Goal: Task Accomplishment & Management: Complete application form

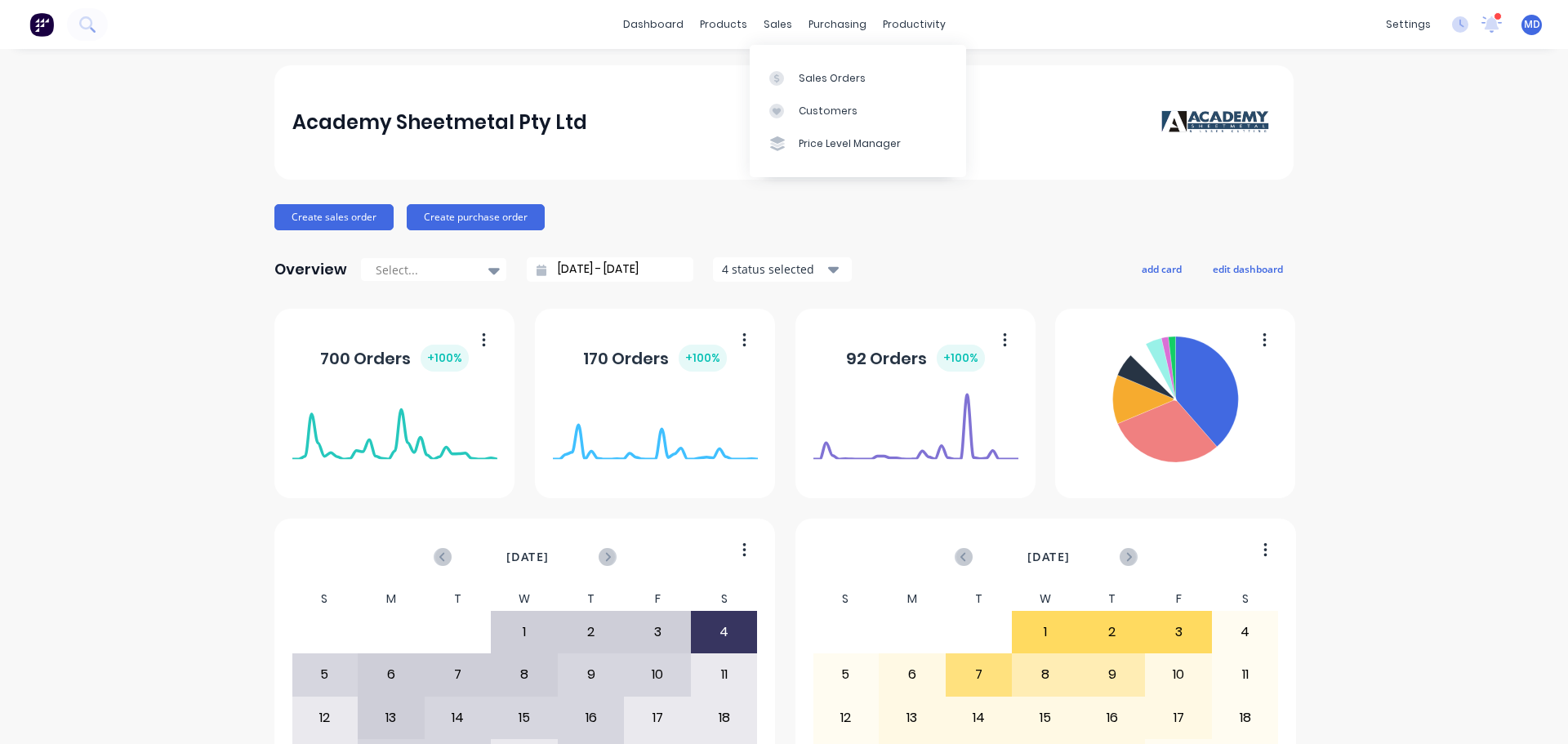
click at [760, 25] on div "sales" at bounding box center [778, 25] width 45 height 25
click at [796, 71] on link "Sales Orders" at bounding box center [858, 78] width 217 height 33
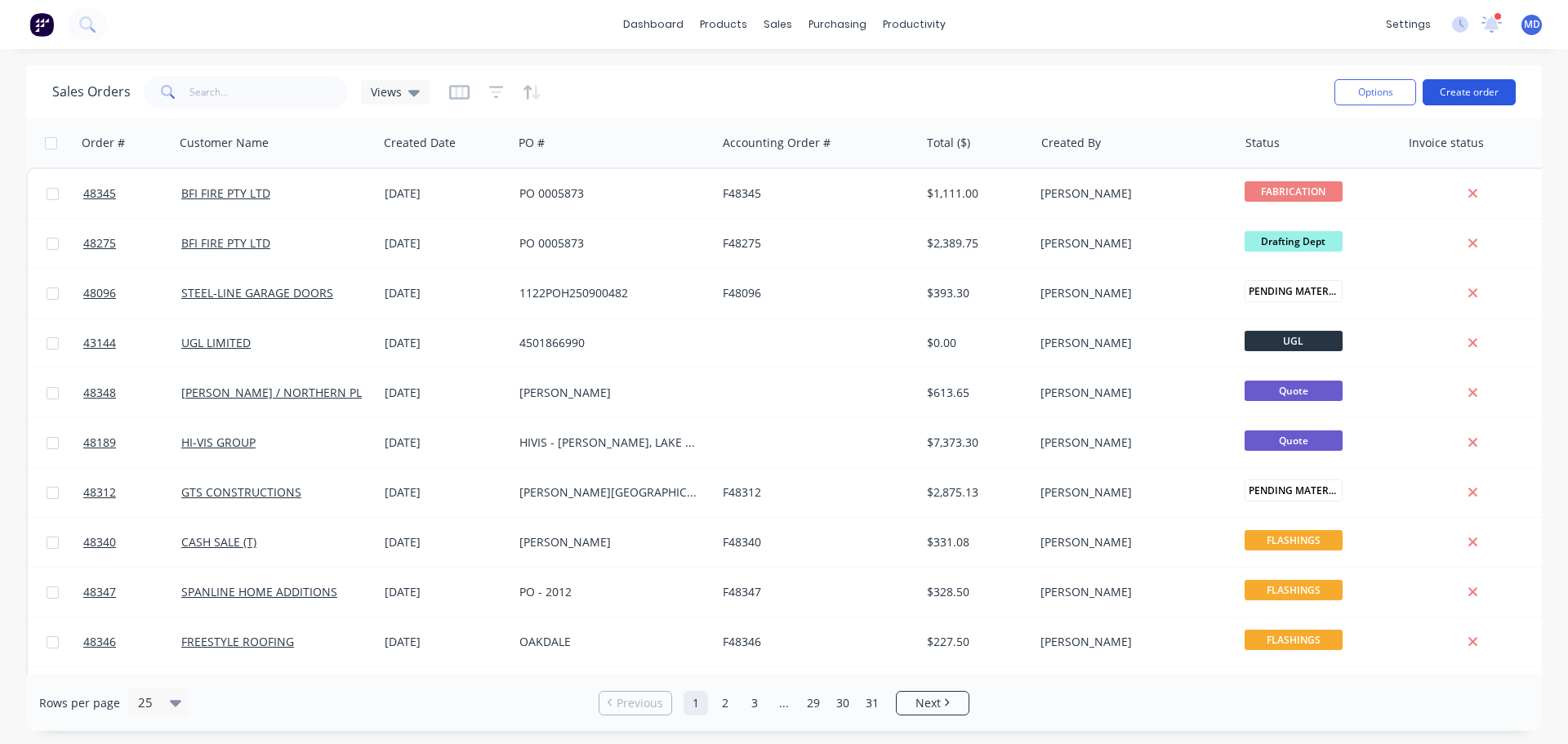
click at [1483, 94] on button "Create order" at bounding box center [1469, 93] width 93 height 26
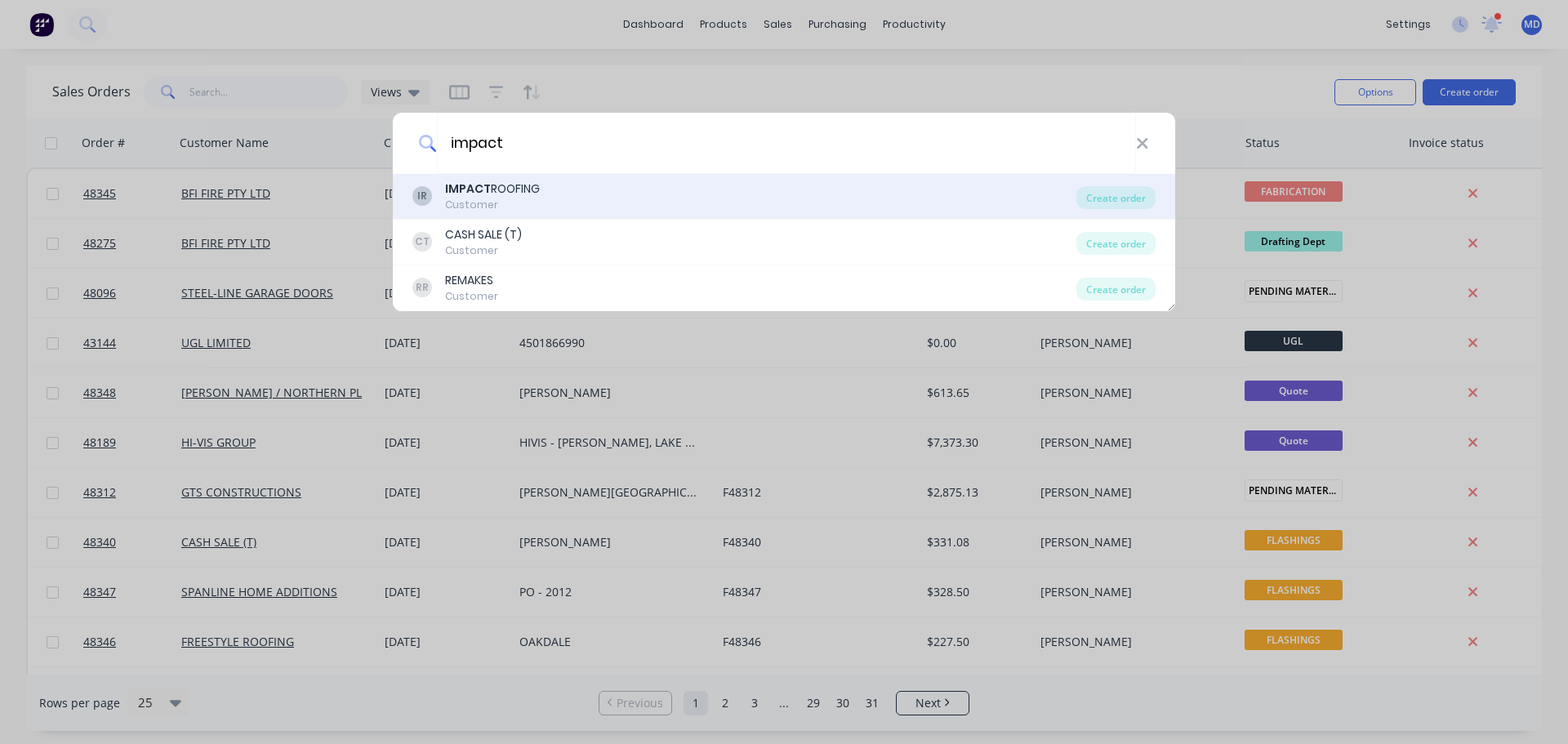
type input "impact"
click at [521, 196] on div "IMPACT ROOFING" at bounding box center [491, 189] width 94 height 17
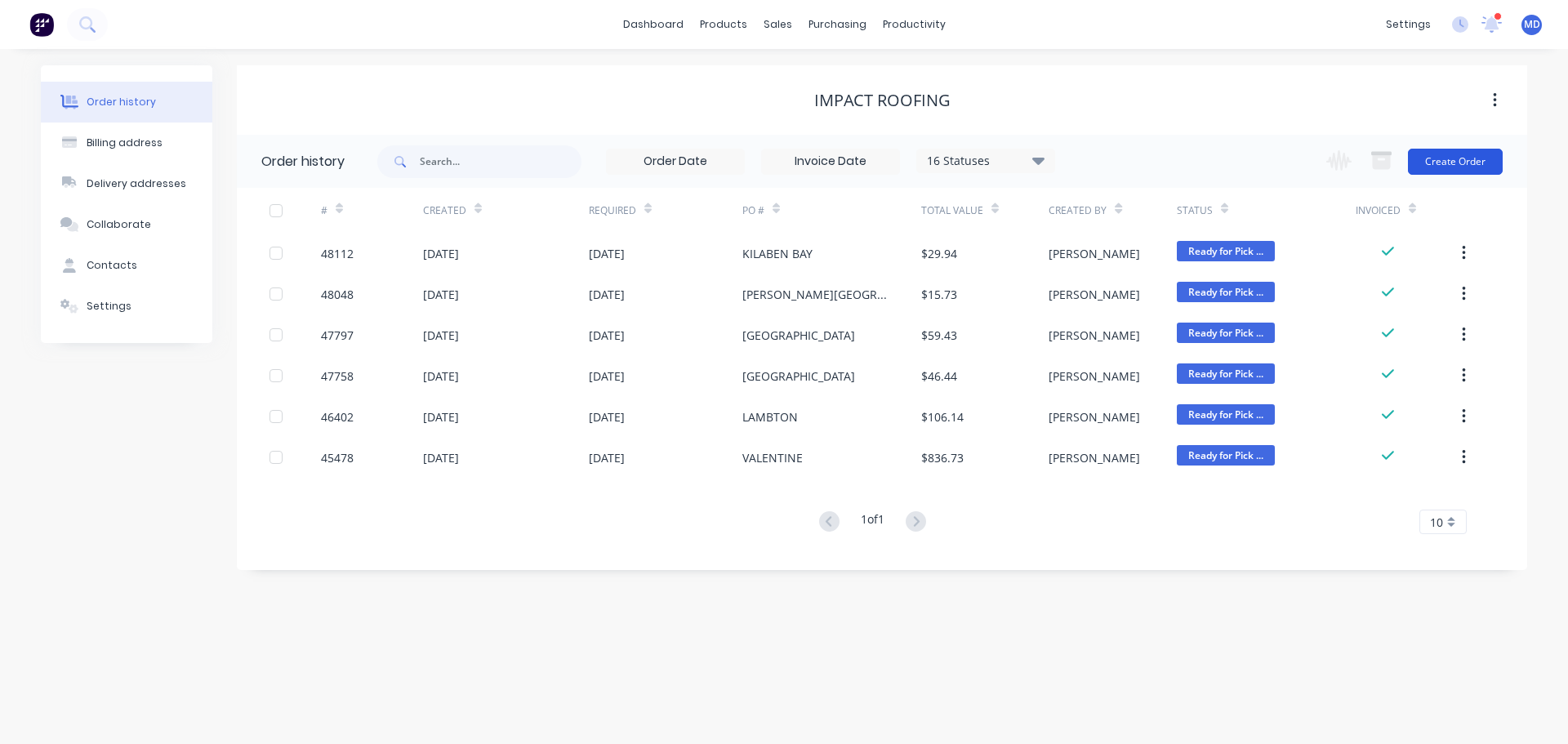
click at [1442, 171] on button "Create Order" at bounding box center [1455, 162] width 94 height 26
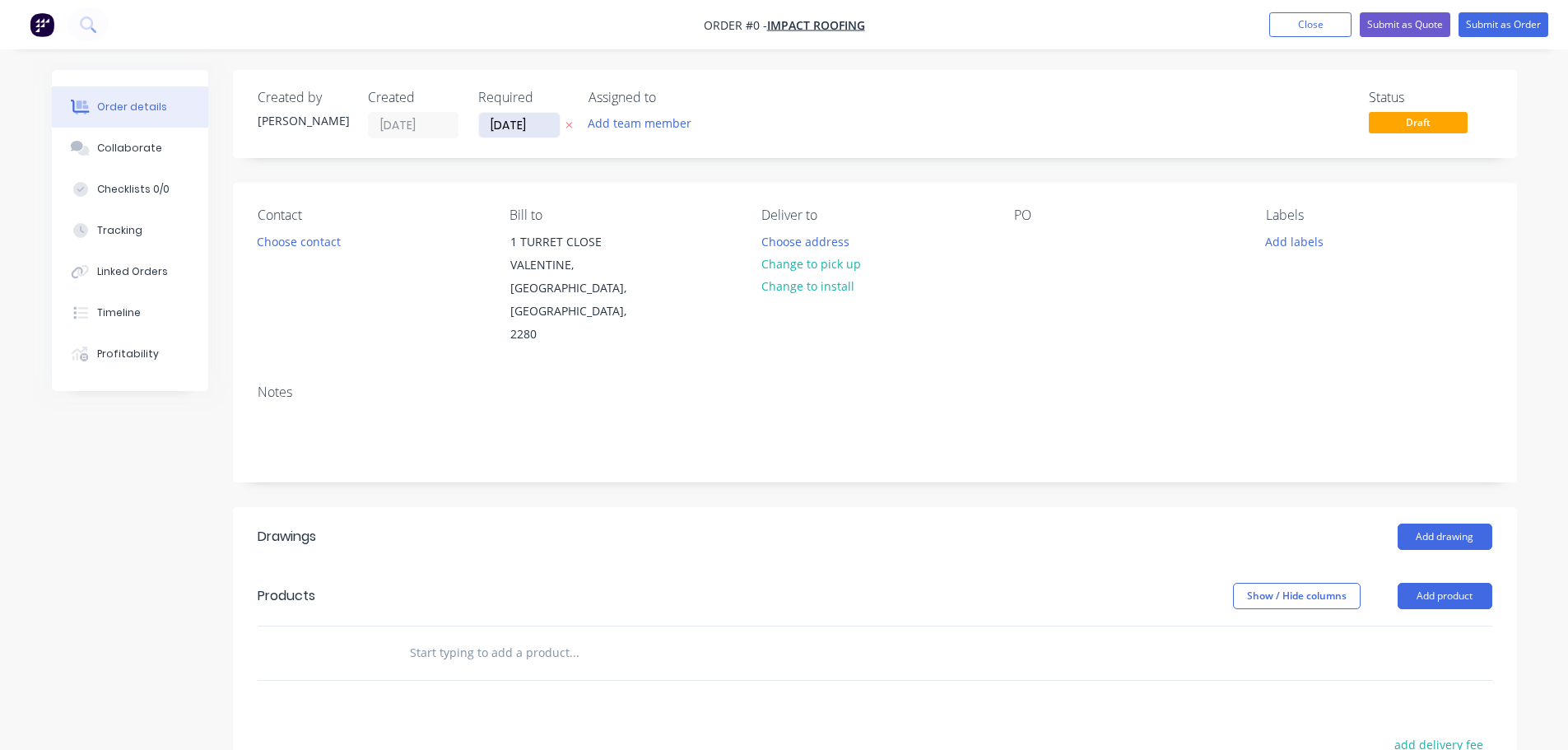
click at [522, 129] on input "[DATE]" at bounding box center [519, 125] width 81 height 25
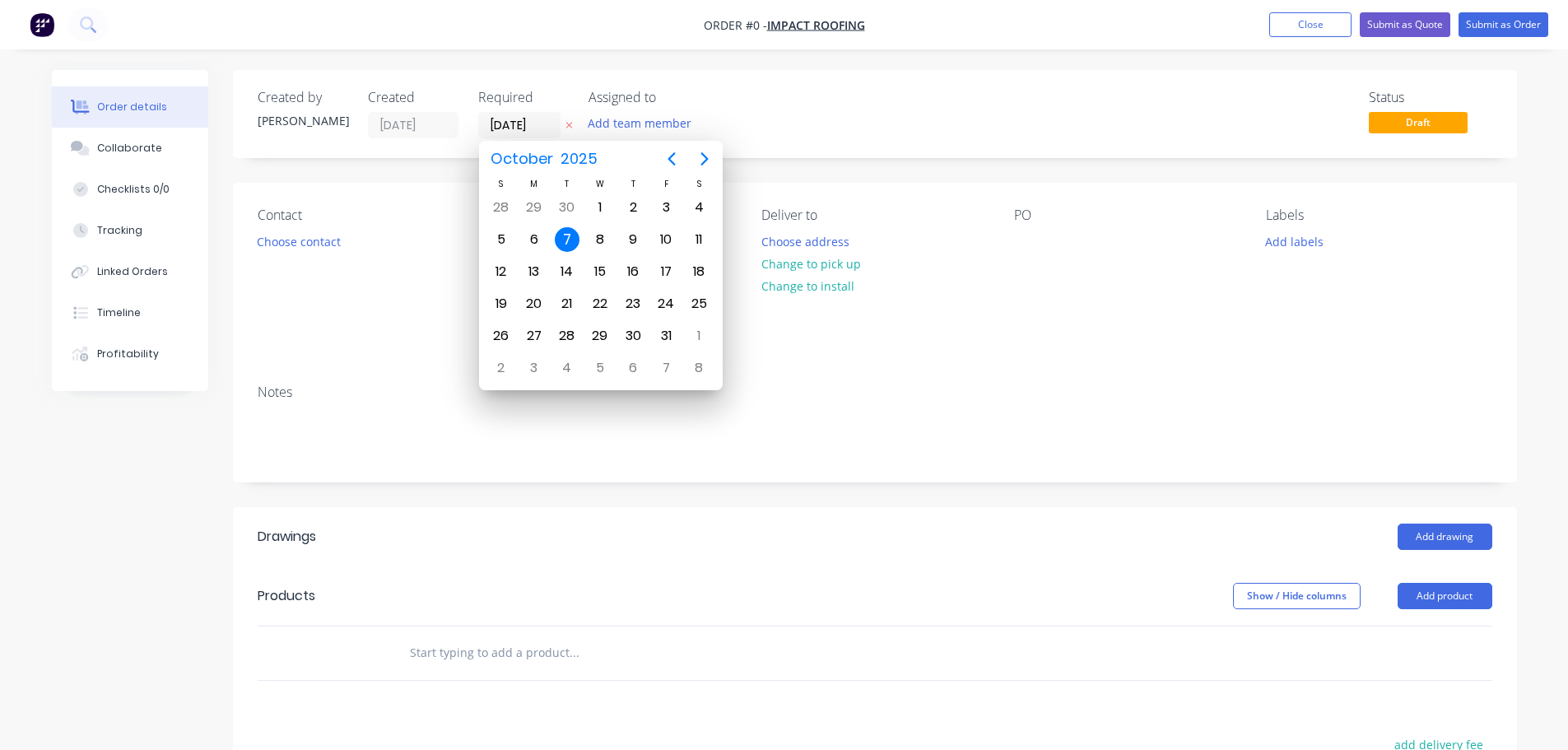
click at [575, 244] on div "7" at bounding box center [567, 240] width 25 height 25
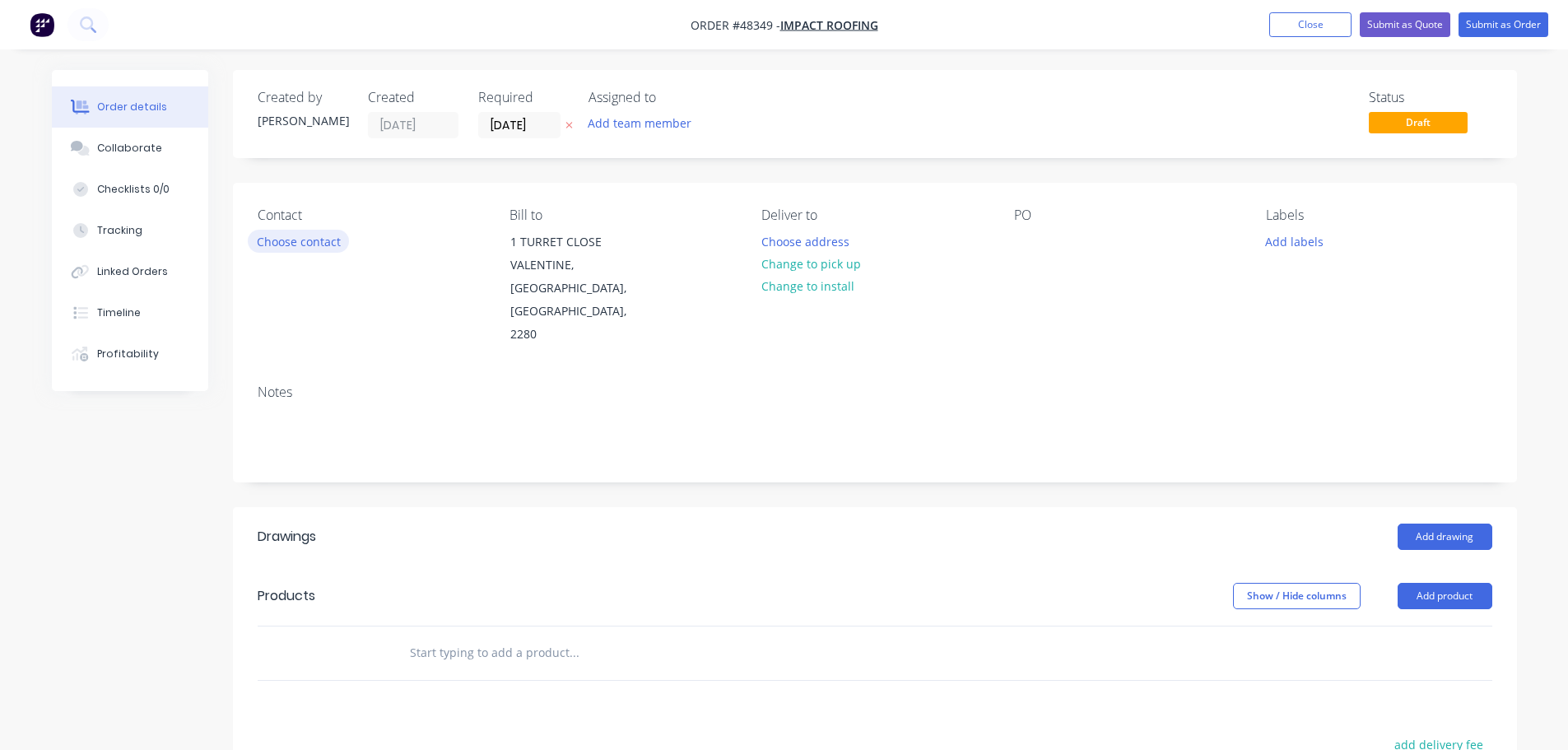
click at [321, 248] on button "Choose contact" at bounding box center [299, 241] width 101 height 22
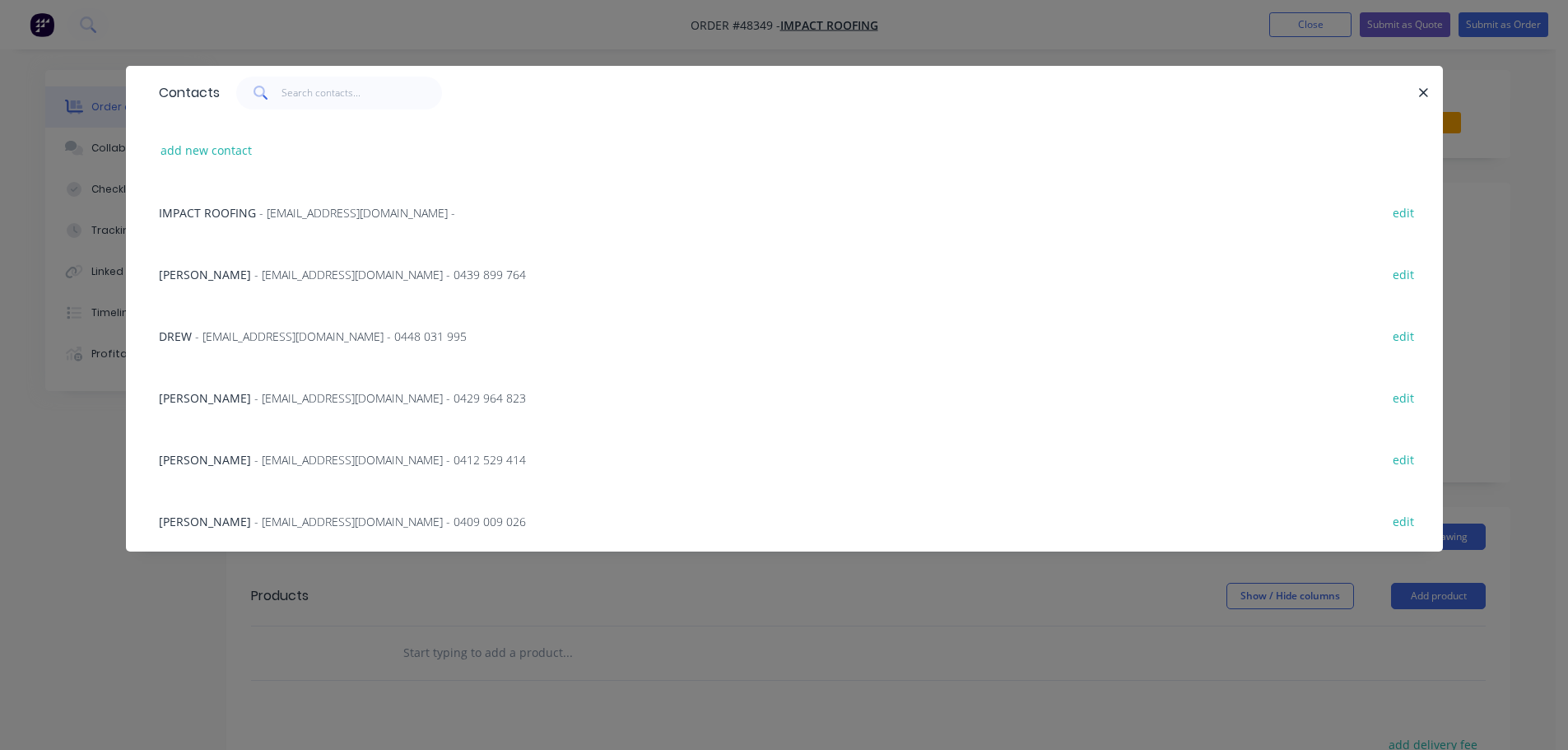
drag, startPoint x: 269, startPoint y: 397, endPoint x: 304, endPoint y: 327, distance: 78.3
click at [269, 395] on span "- [EMAIL_ADDRESS][DOMAIN_NAME] - 0429 964 823" at bounding box center [390, 398] width 271 height 16
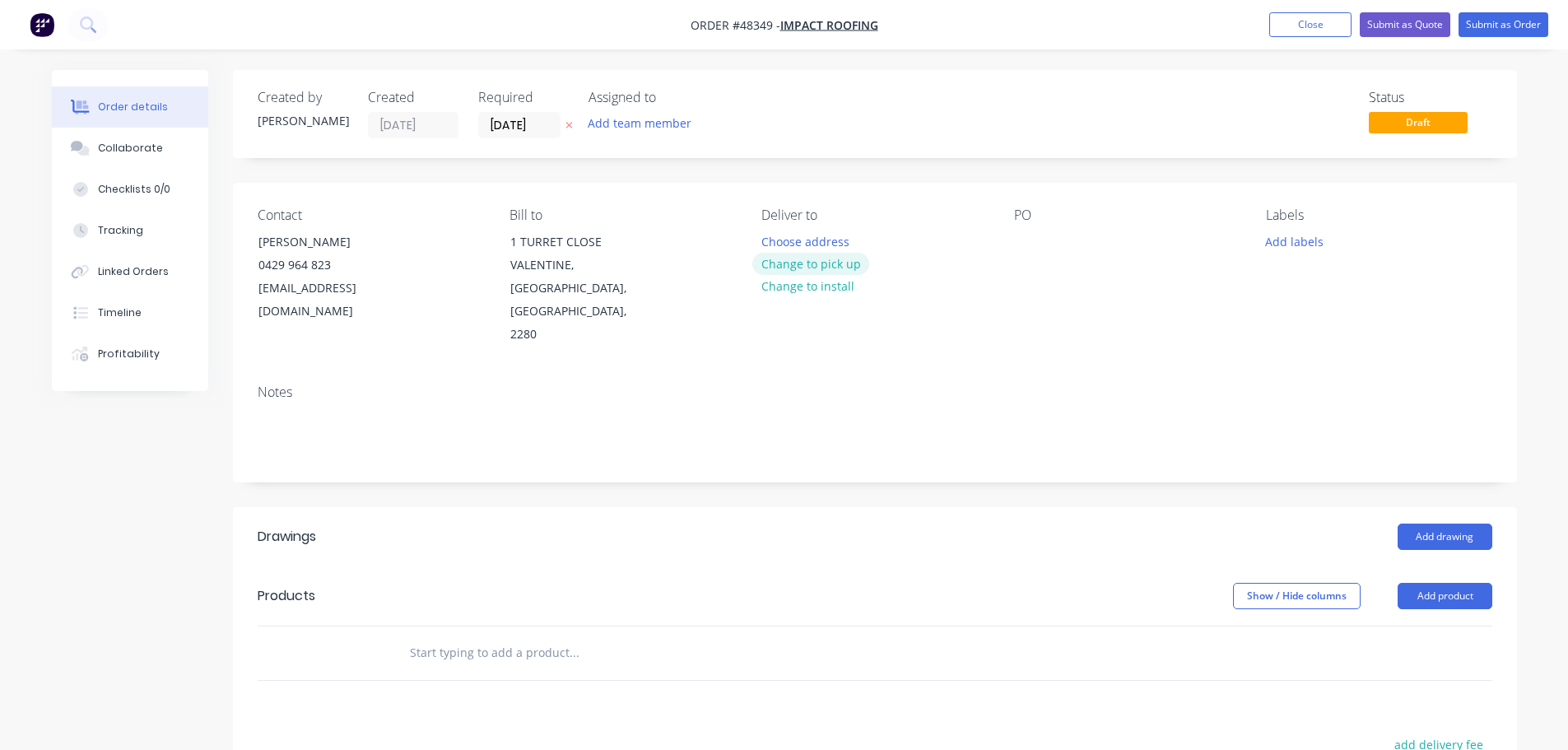
click at [802, 261] on button "Change to pick up" at bounding box center [810, 264] width 117 height 22
click at [1027, 243] on div at bounding box center [1027, 241] width 26 height 24
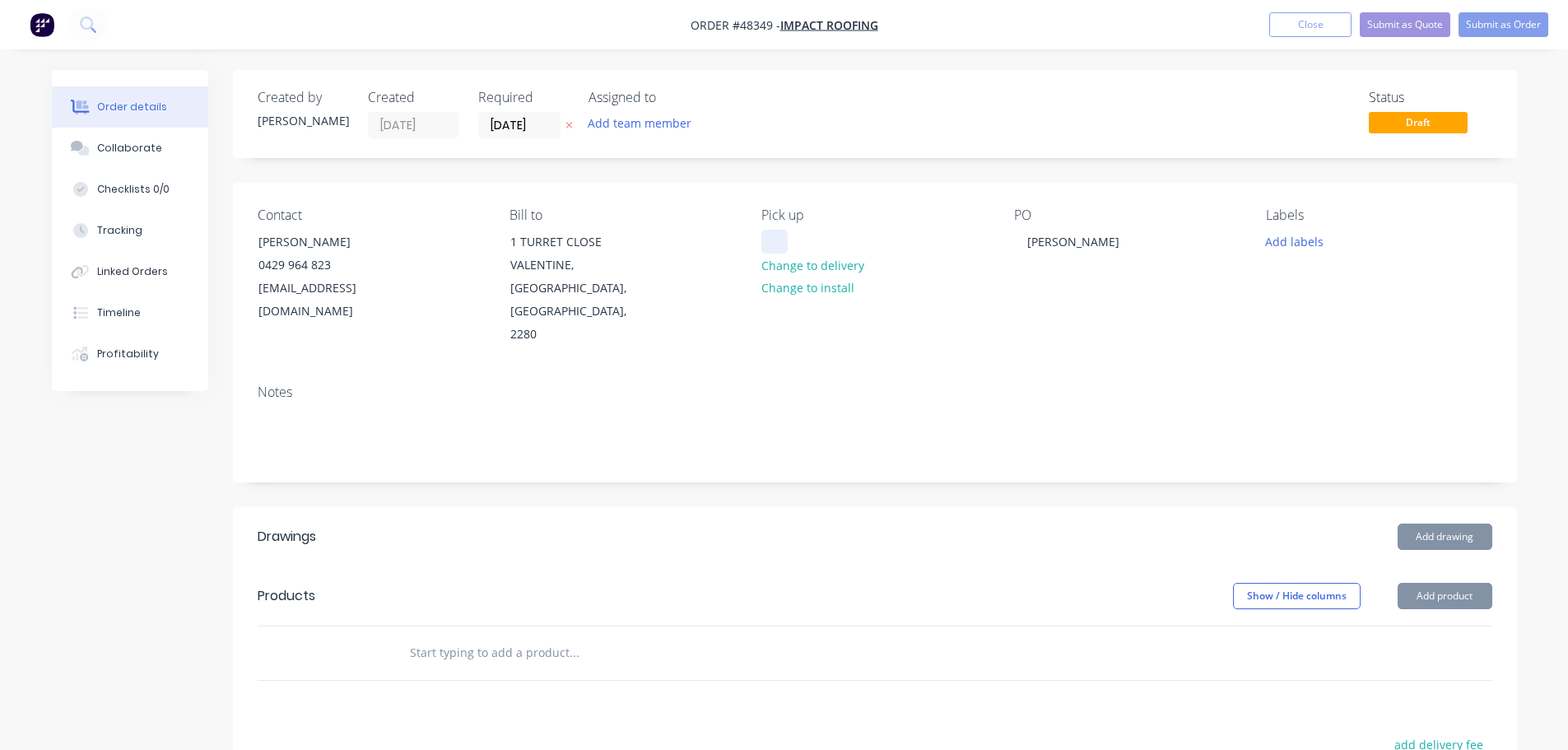
click at [776, 239] on div at bounding box center [775, 241] width 26 height 24
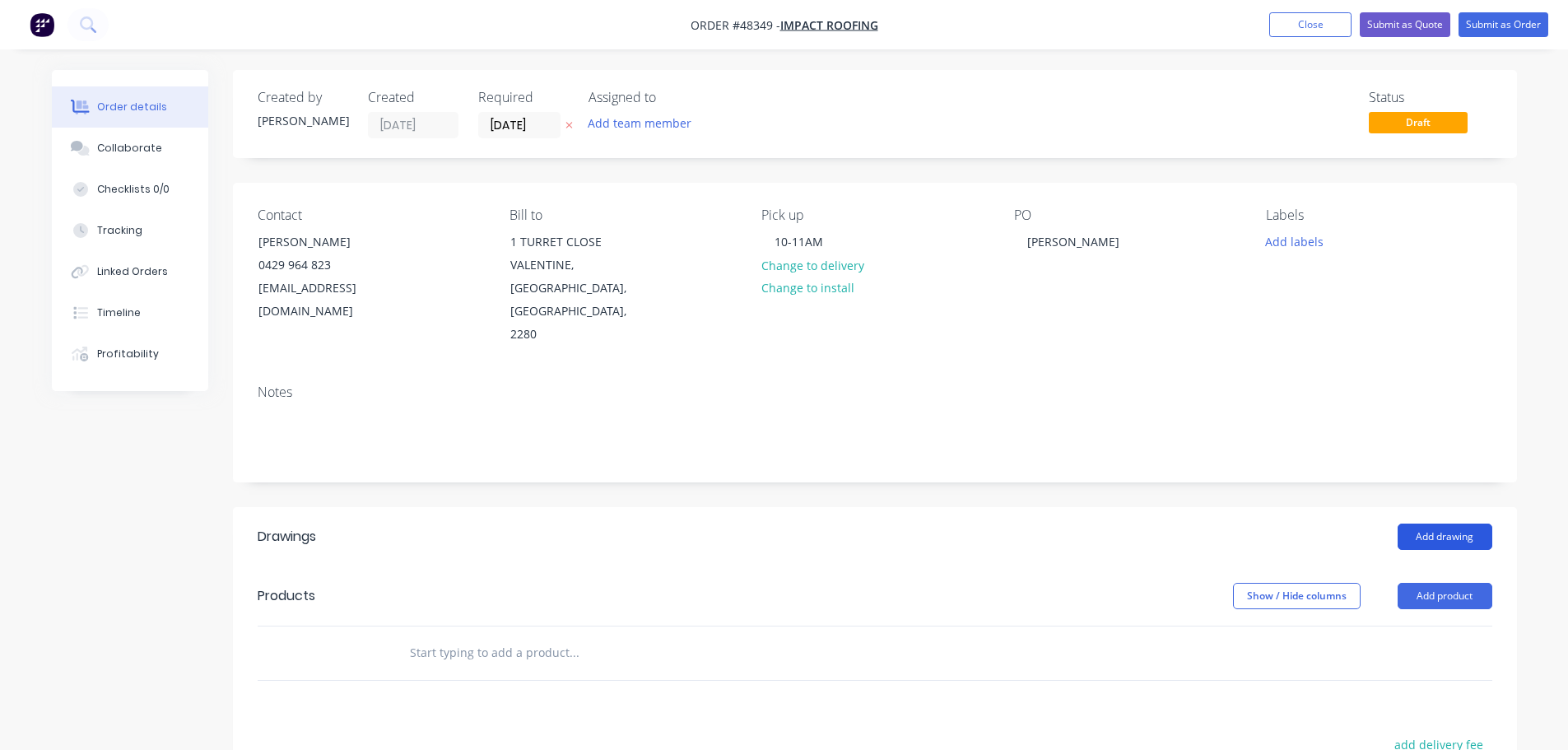
click at [1459, 523] on button "Add drawing" at bounding box center [1445, 537] width 94 height 26
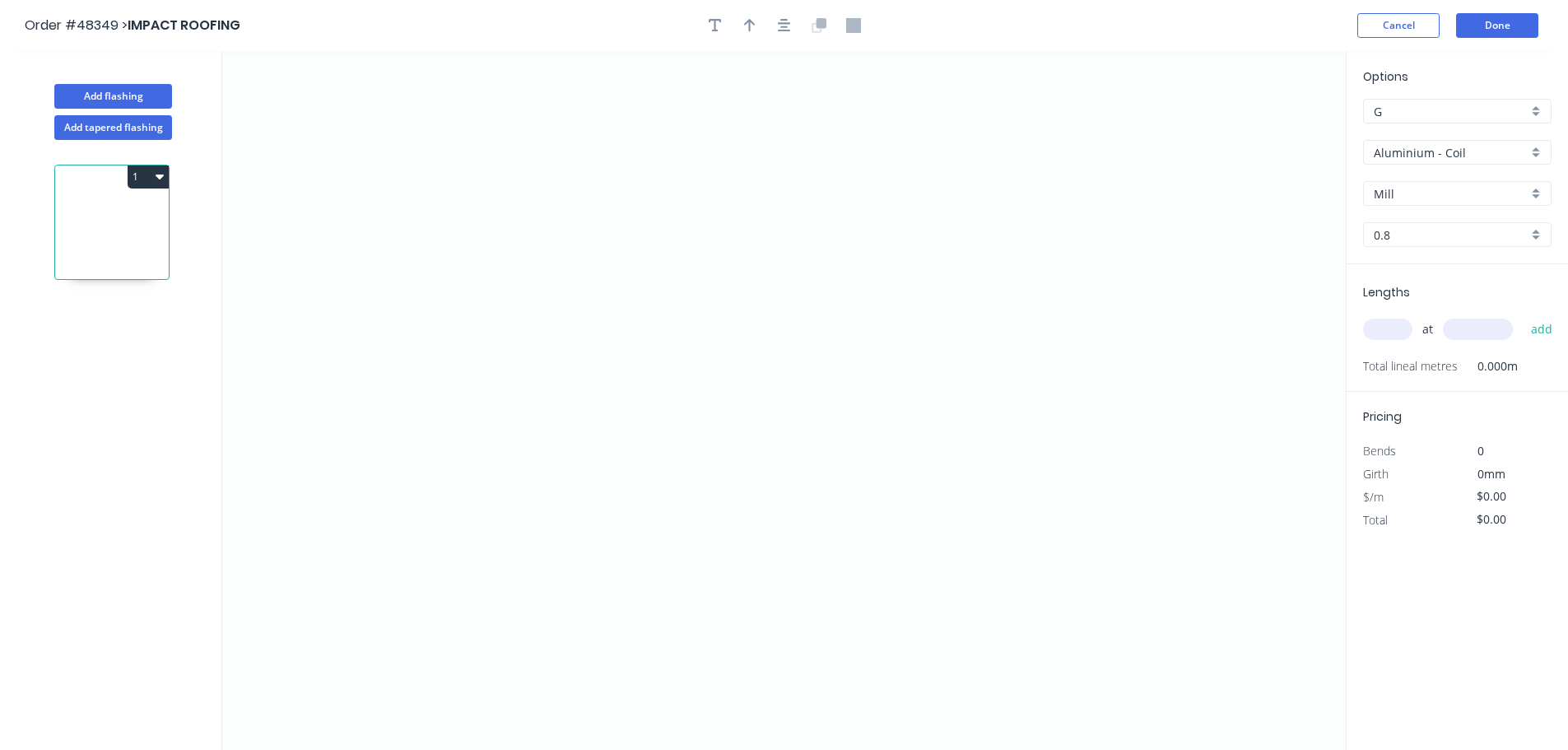
drag, startPoint x: 1446, startPoint y: 148, endPoint x: 1445, endPoint y: 140, distance: 8.1
click at [1446, 147] on input "Aluminium - Coil" at bounding box center [1451, 152] width 154 height 17
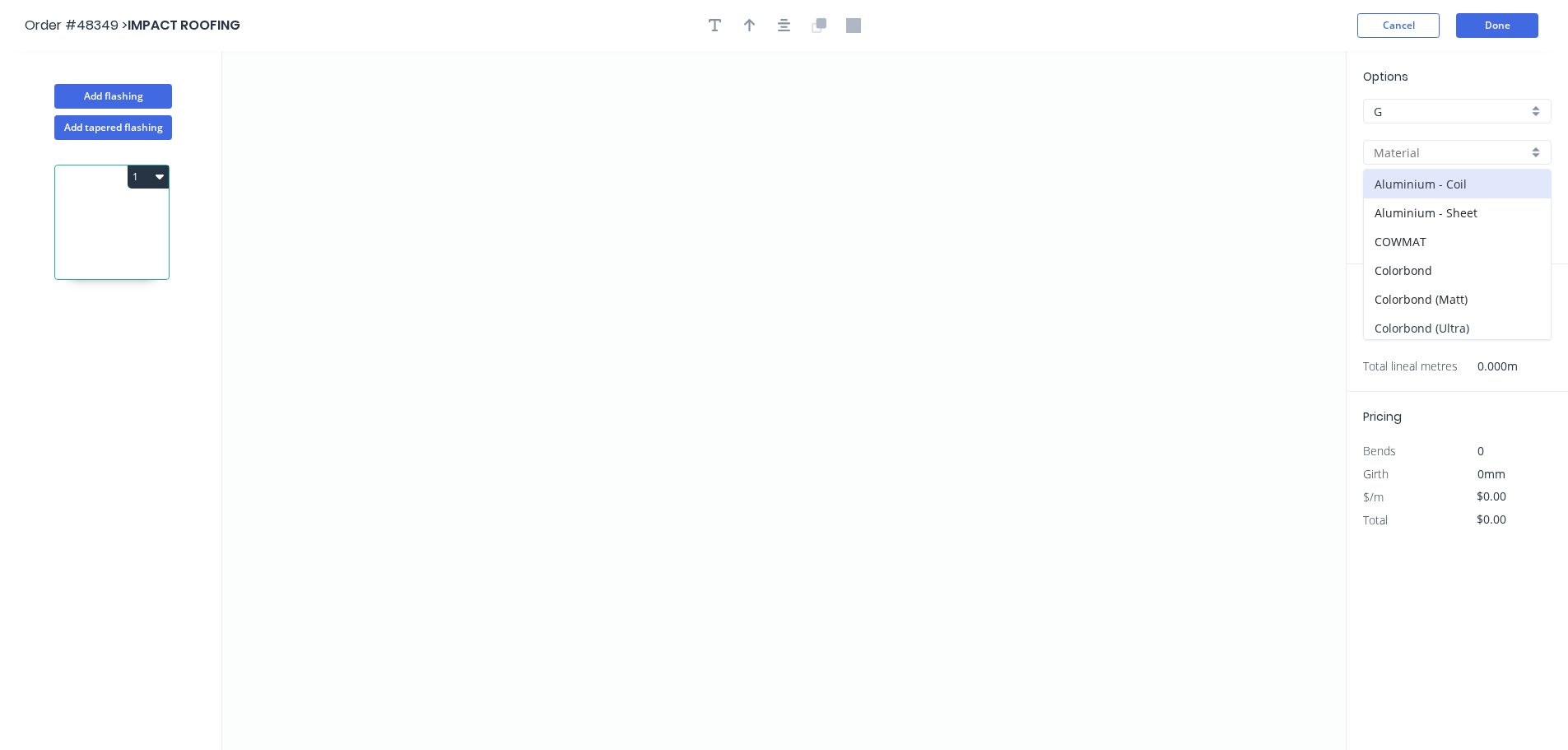
click at [1438, 323] on div "Colorbond (Ultra)" at bounding box center [1457, 327] width 187 height 29
type input "Colorbond (Ultra)"
type input "Dune"
type input "0.55"
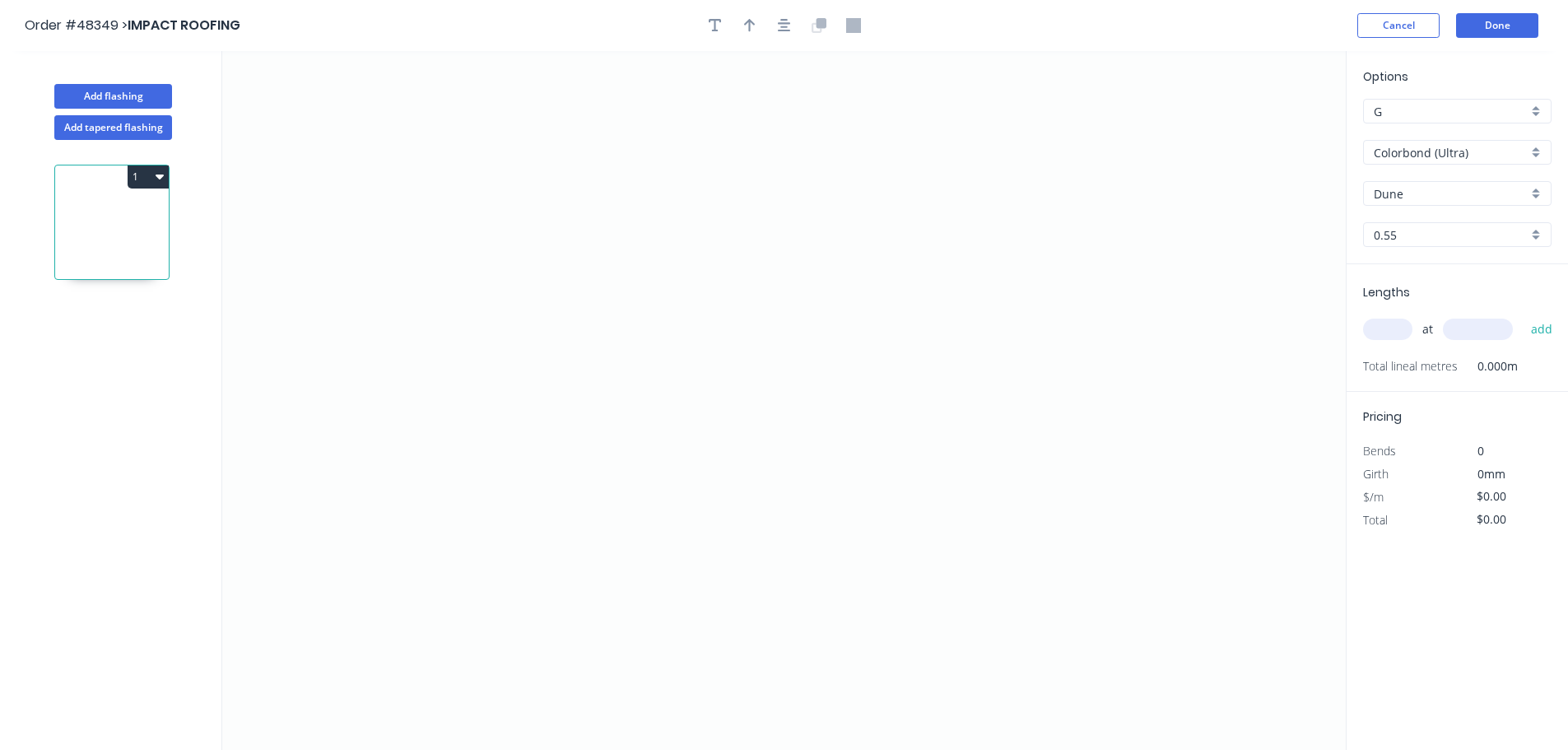
click at [1418, 179] on div "Options G G Colorbond (Ultra) Colorbond (Ultra) Dune Dune 0.55 0.55" at bounding box center [1457, 166] width 222 height 197
click at [1420, 190] on input "Dune" at bounding box center [1451, 193] width 154 height 17
click at [1402, 247] on div "Monument" at bounding box center [1457, 254] width 187 height 29
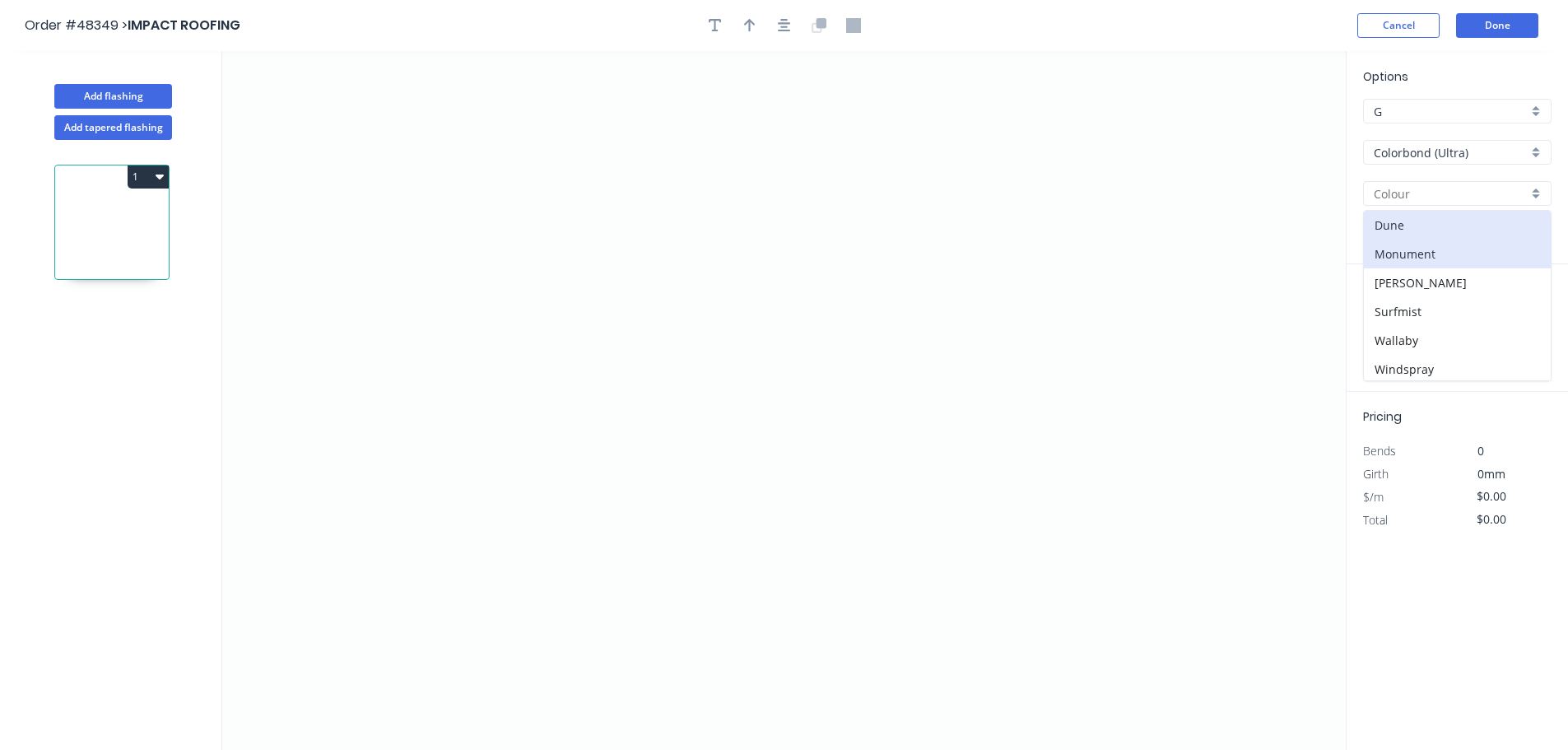
type input "Monument"
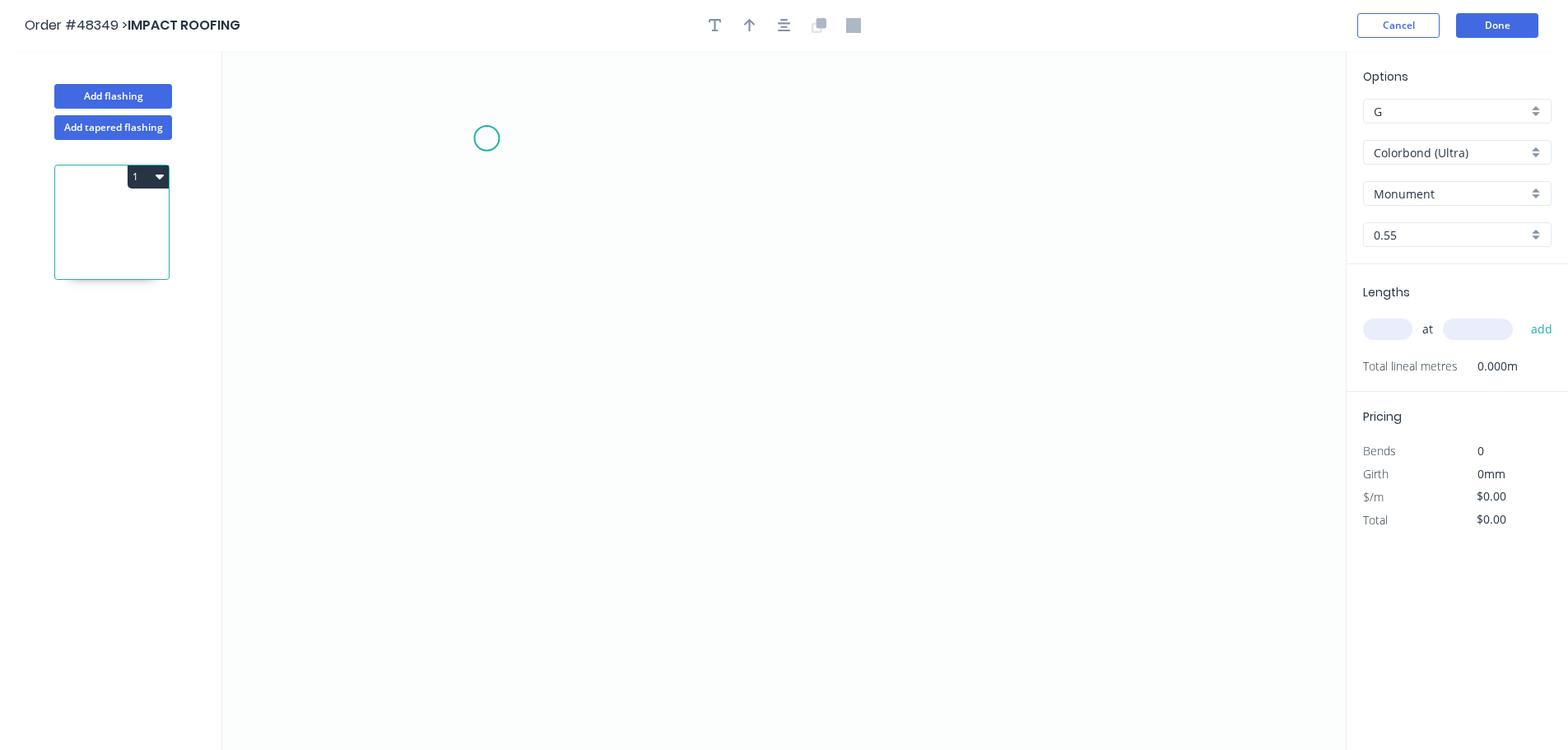
click at [486, 138] on icon "0" at bounding box center [784, 400] width 1124 height 699
drag, startPoint x: 481, startPoint y: 304, endPoint x: 584, endPoint y: 310, distance: 103.2
click at [482, 303] on icon "0" at bounding box center [784, 400] width 1124 height 699
click at [758, 326] on icon "0 ?" at bounding box center [784, 400] width 1124 height 699
click at [756, 509] on icon "0 ? ?" at bounding box center [784, 400] width 1124 height 699
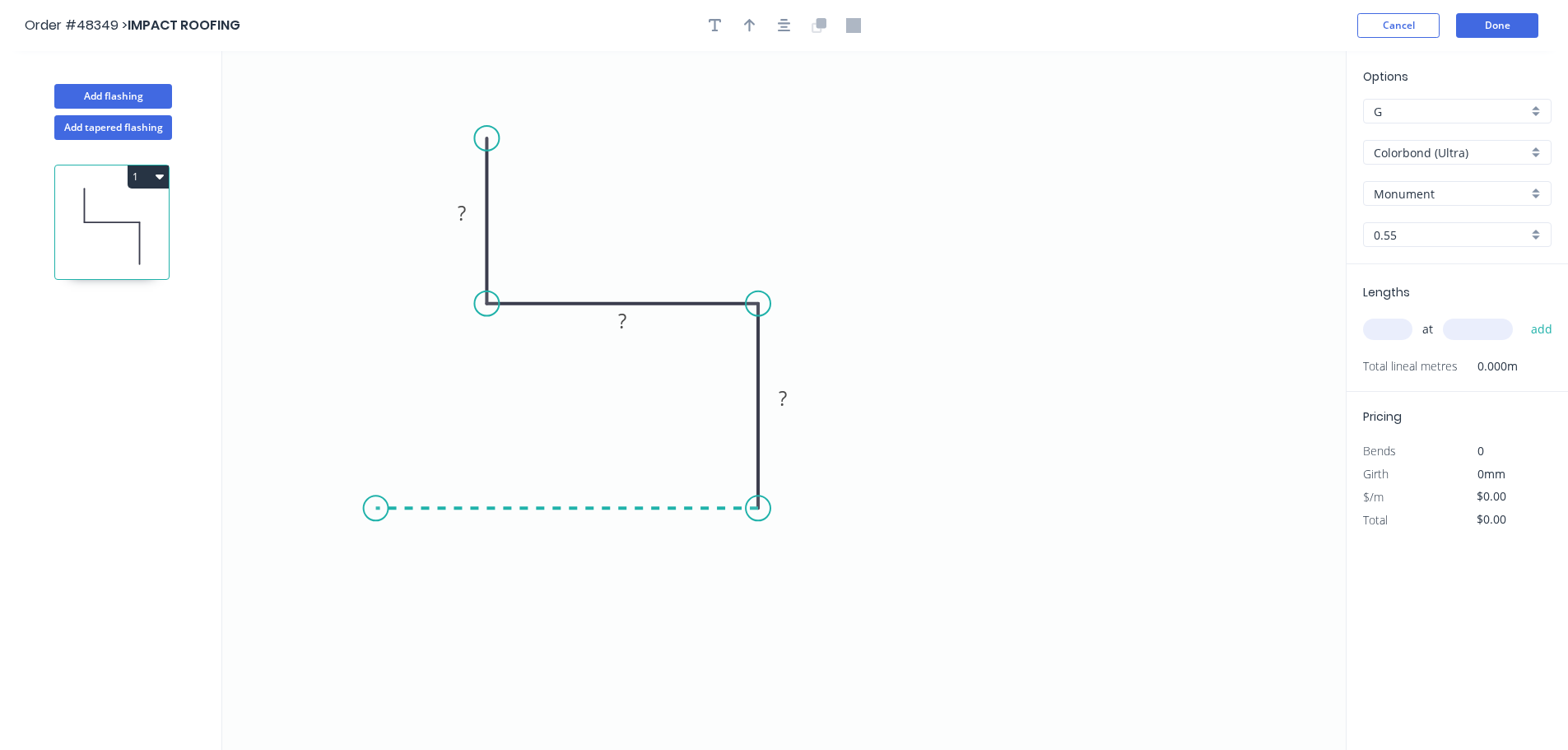
click at [375, 488] on icon "0 ? ? ?" at bounding box center [784, 400] width 1124 height 699
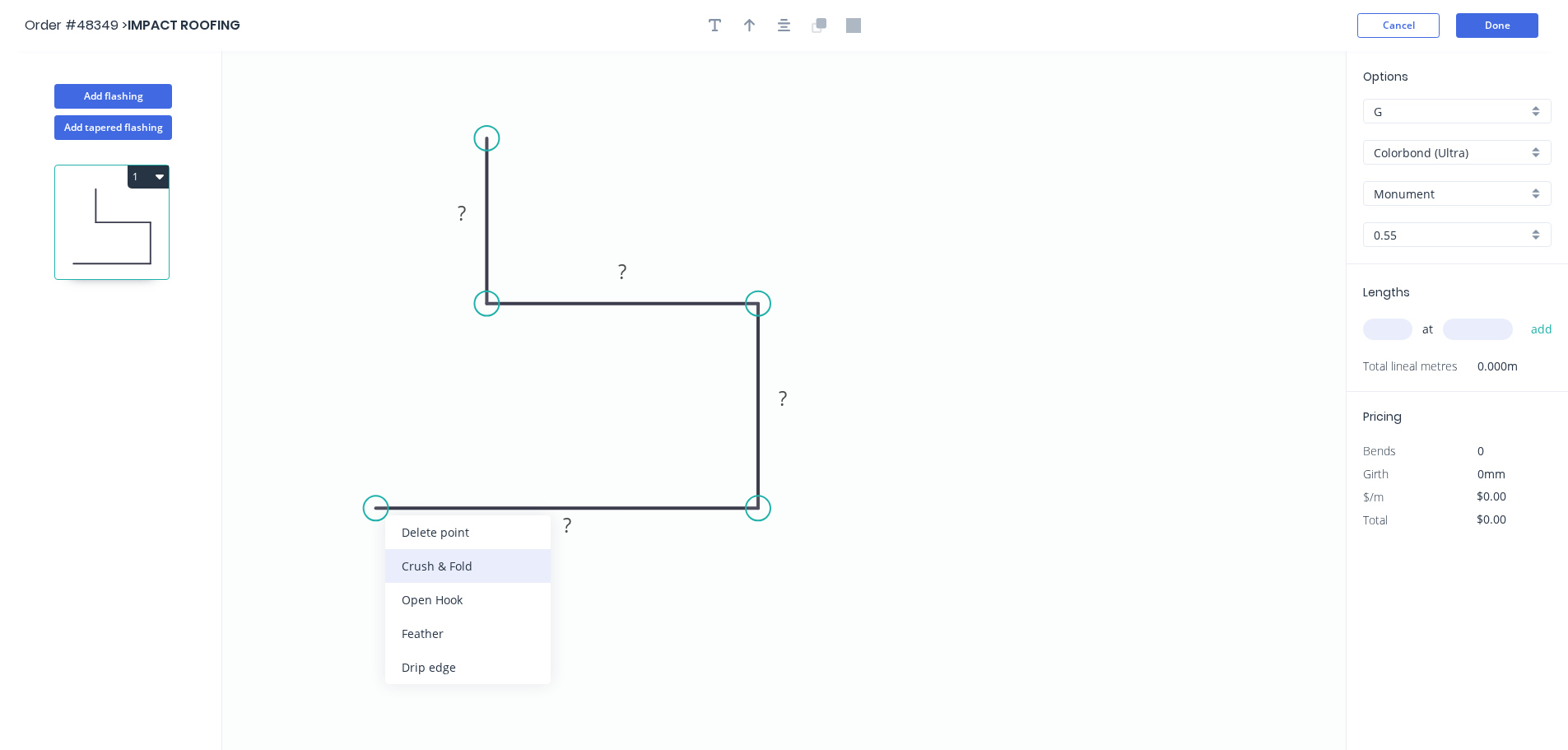
click at [395, 573] on div "Crush & Fold" at bounding box center [468, 566] width 165 height 34
drag, startPoint x: 404, startPoint y: 571, endPoint x: 380, endPoint y: 537, distance: 41.6
click at [404, 568] on div "Flip bend" at bounding box center [460, 564] width 165 height 34
click at [412, 538] on tspan "10" at bounding box center [409, 535] width 23 height 27
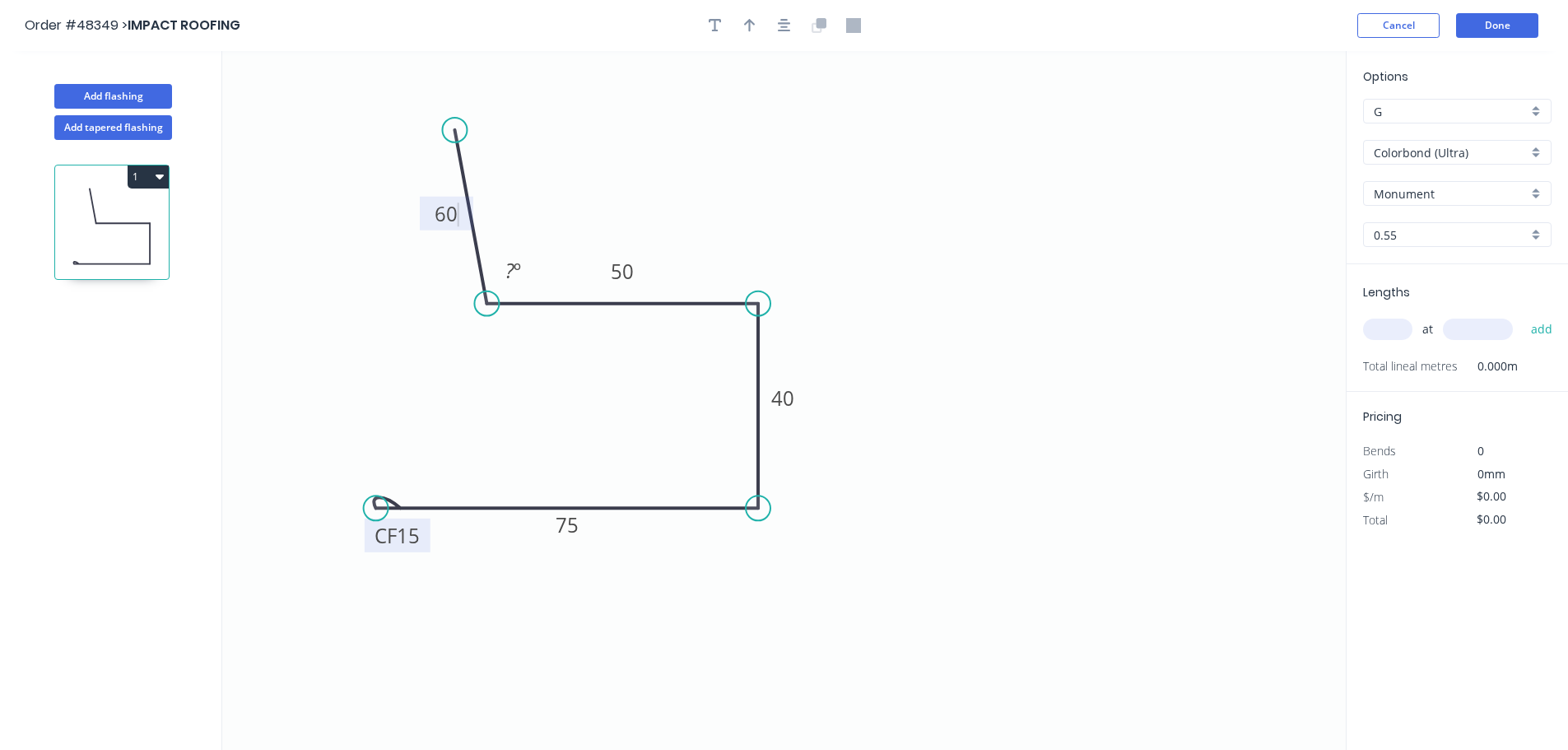
click at [454, 130] on circle at bounding box center [455, 130] width 25 height 25
type input "$18.38"
click at [503, 272] on rect at bounding box center [513, 272] width 33 height 23
drag, startPoint x: 754, startPoint y: 26, endPoint x: 1122, endPoint y: 104, distance: 376.2
click at [762, 26] on button "button" at bounding box center [750, 26] width 25 height 25
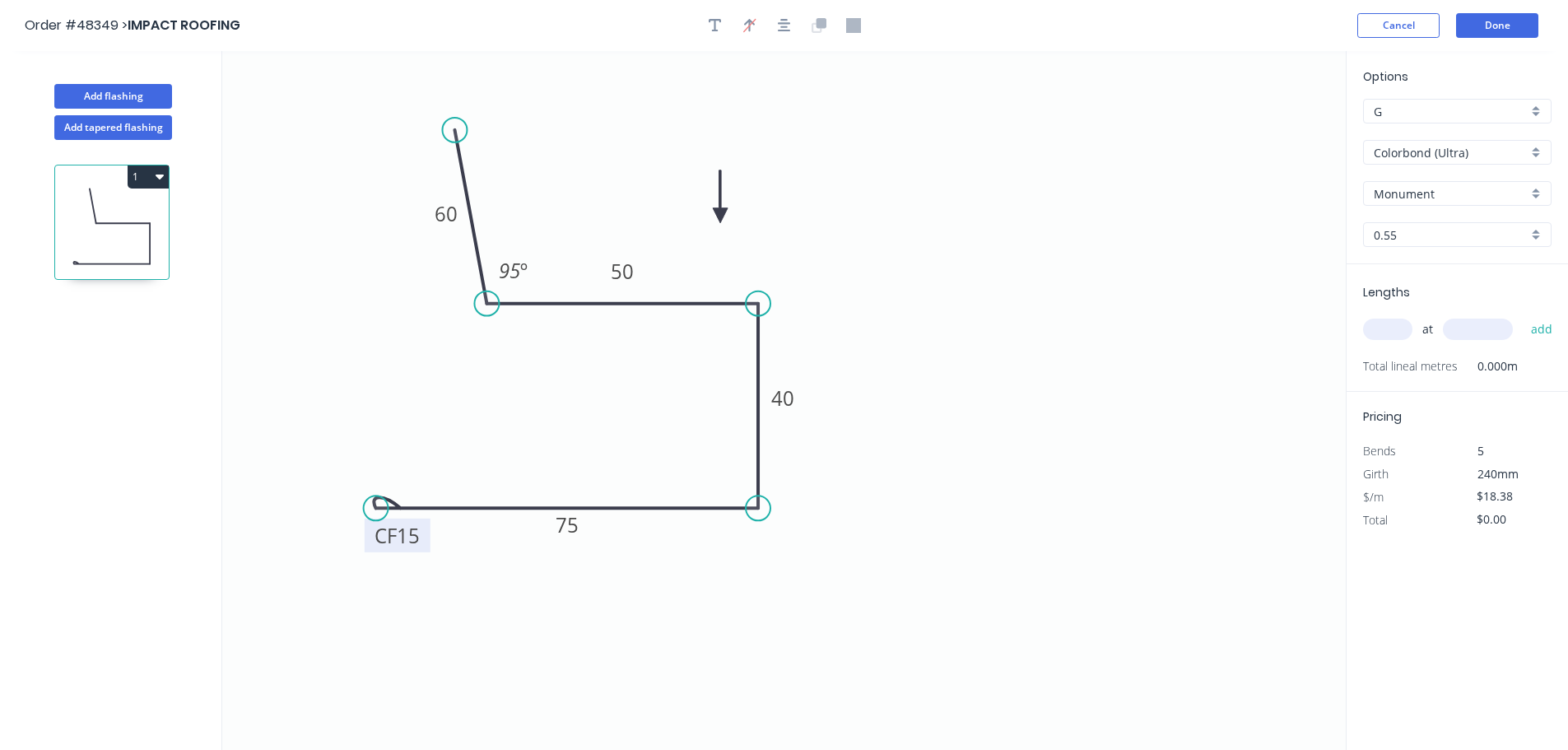
drag, startPoint x: 1262, startPoint y: 131, endPoint x: 704, endPoint y: 222, distance: 565.4
click at [713, 222] on icon at bounding box center [720, 197] width 15 height 53
click at [1391, 328] on input "text" at bounding box center [1388, 329] width 50 height 21
type input "1"
type input "3300"
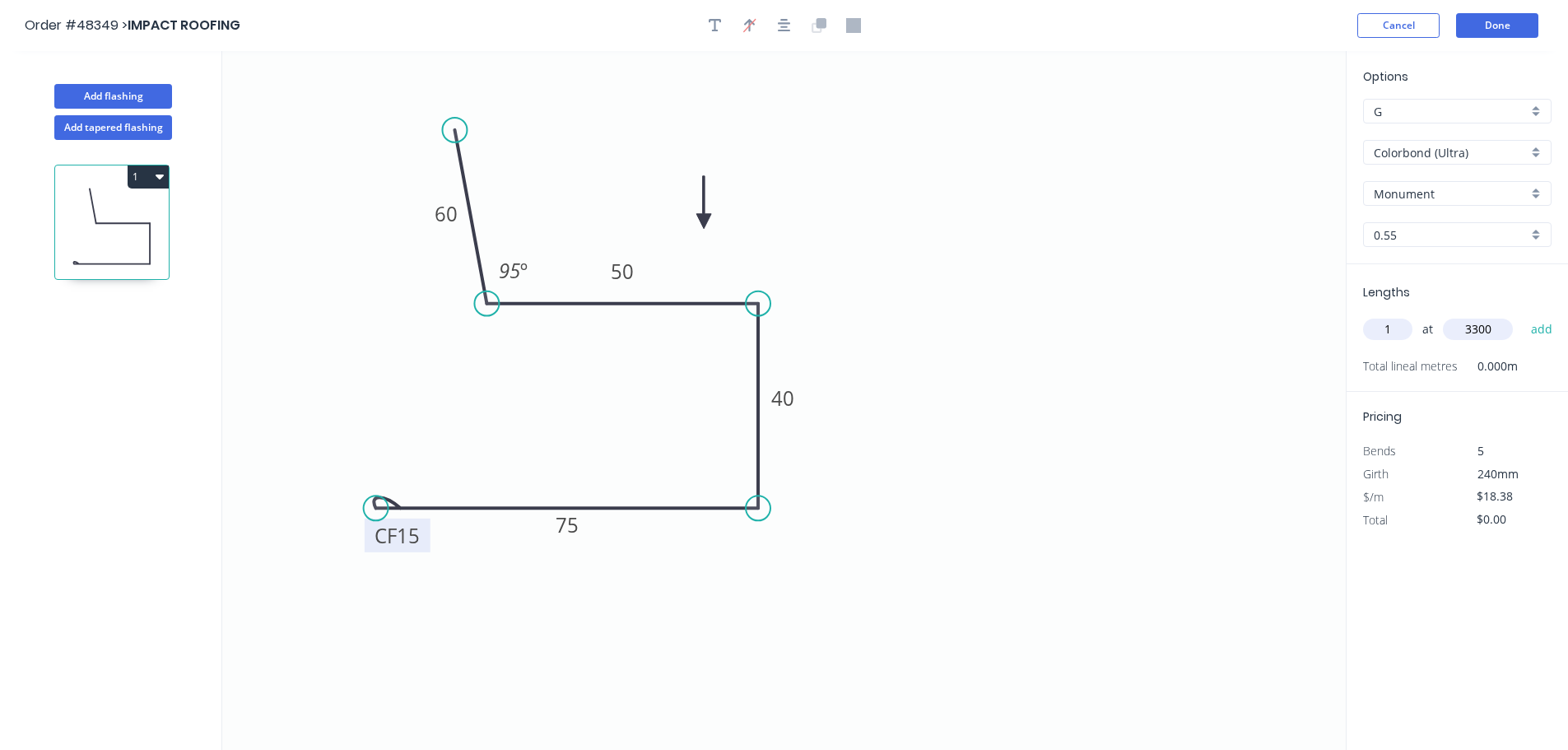
click at [1523, 315] on button "add" at bounding box center [1542, 329] width 39 height 28
type input "$60.65"
type input "2"
type input "3600"
click at [1523, 315] on button "add" at bounding box center [1542, 329] width 39 height 28
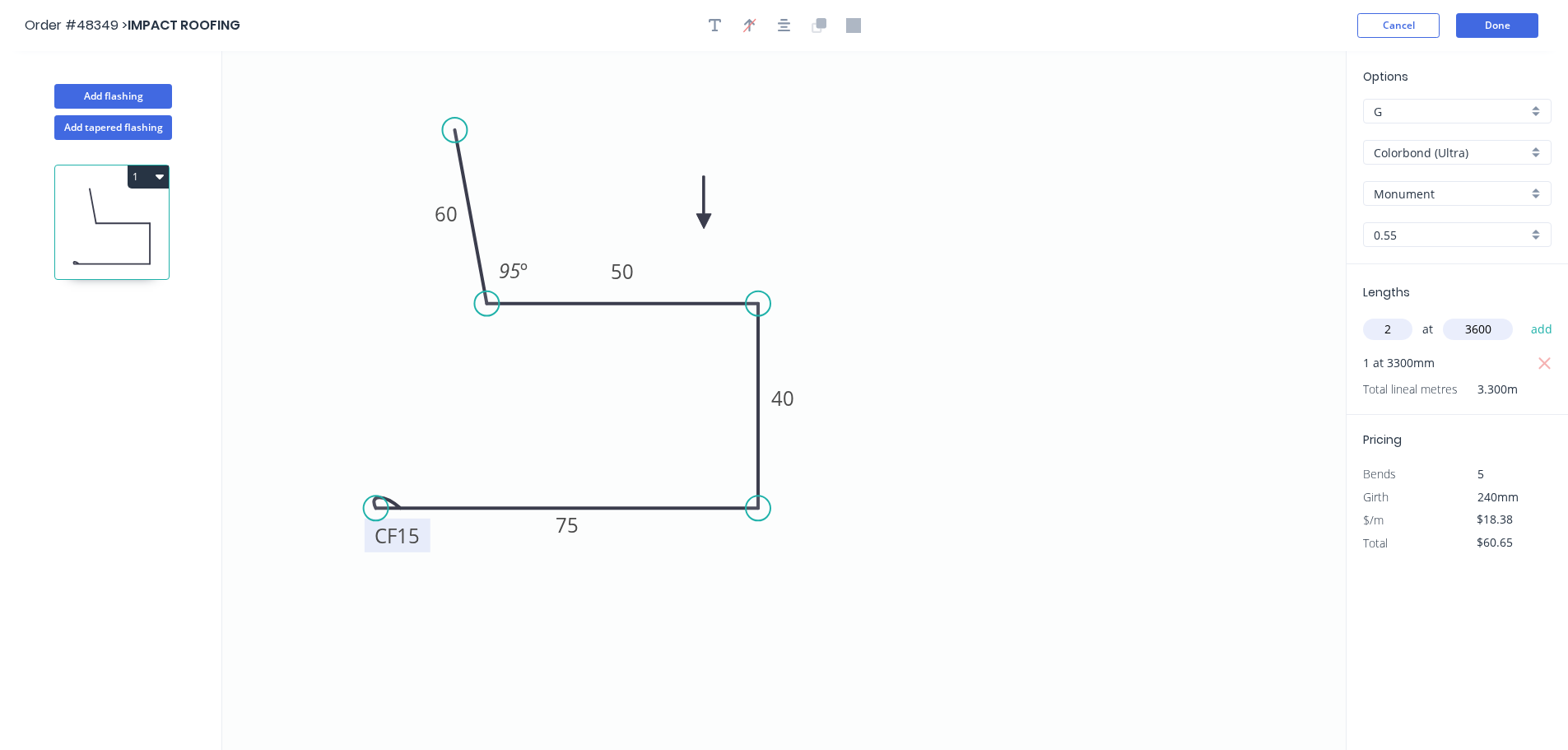
type input "$192.99"
type input "1"
type input "2200"
click at [1523, 315] on button "add" at bounding box center [1542, 329] width 39 height 28
type input "$233.43"
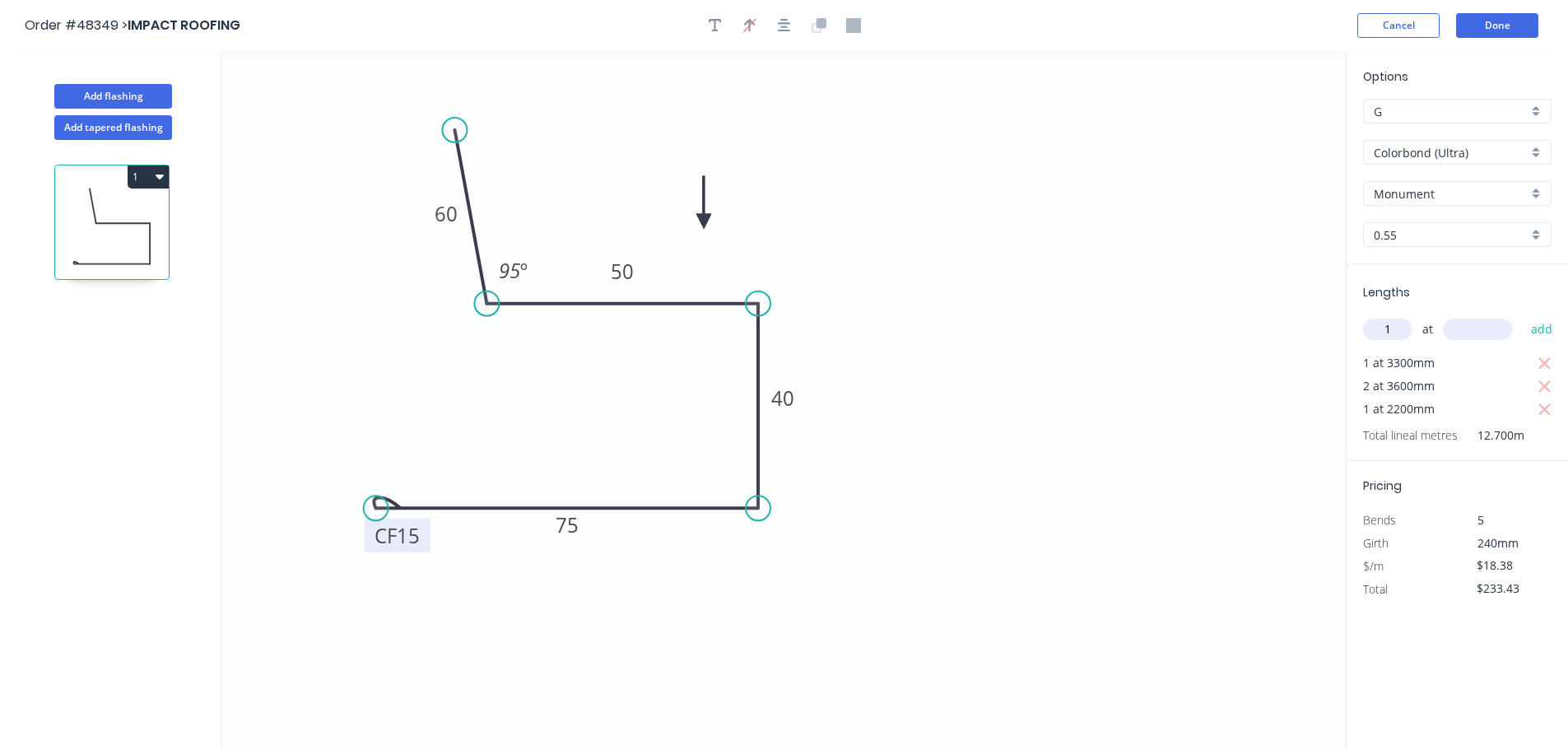
type input "1"
type input "3000"
click at [1523, 315] on button "add" at bounding box center [1542, 329] width 39 height 28
type input "$288.57"
type input "1"
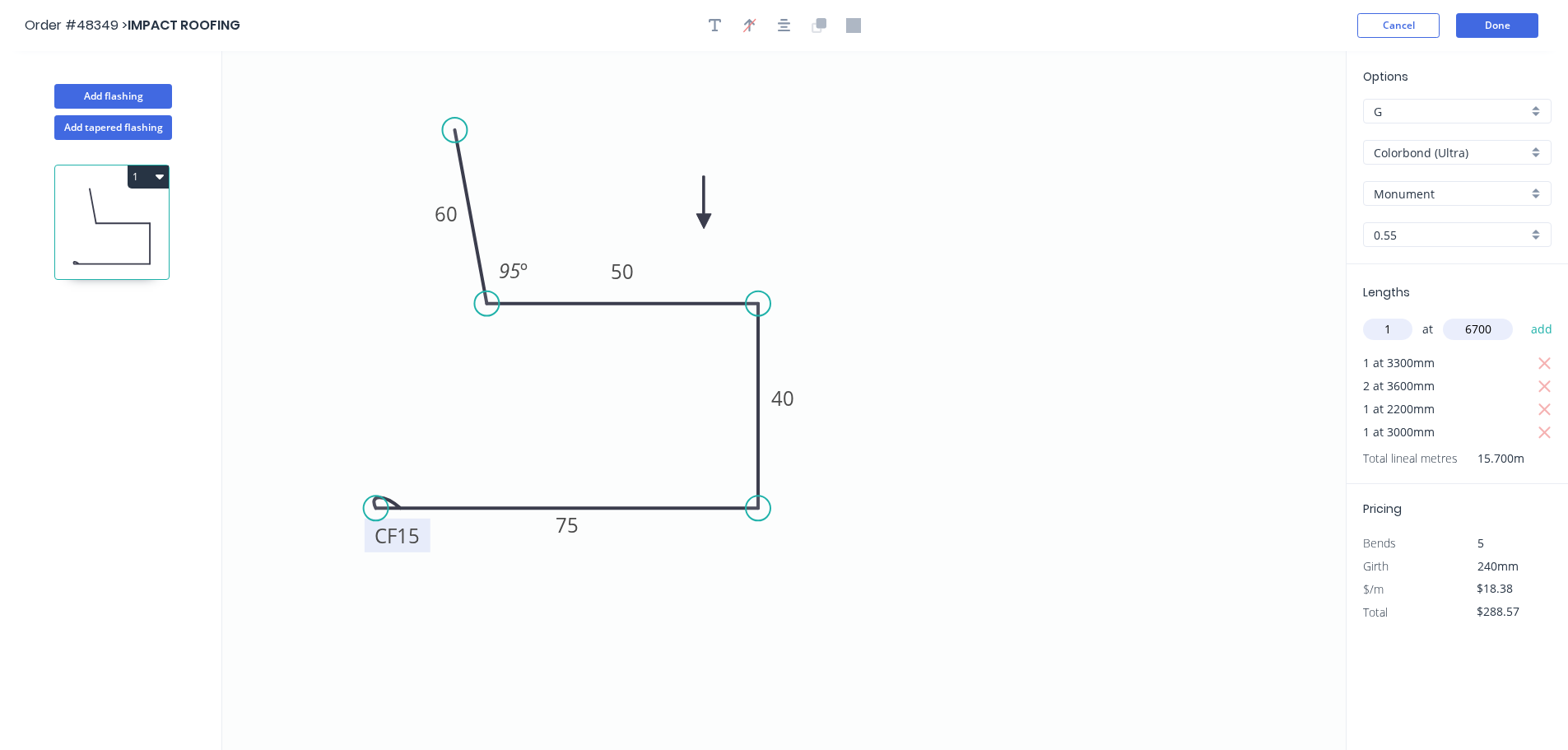
type input "6700"
click at [1523, 315] on button "add" at bounding box center [1542, 329] width 39 height 28
type input "$411.71"
type input "1"
type input "3400"
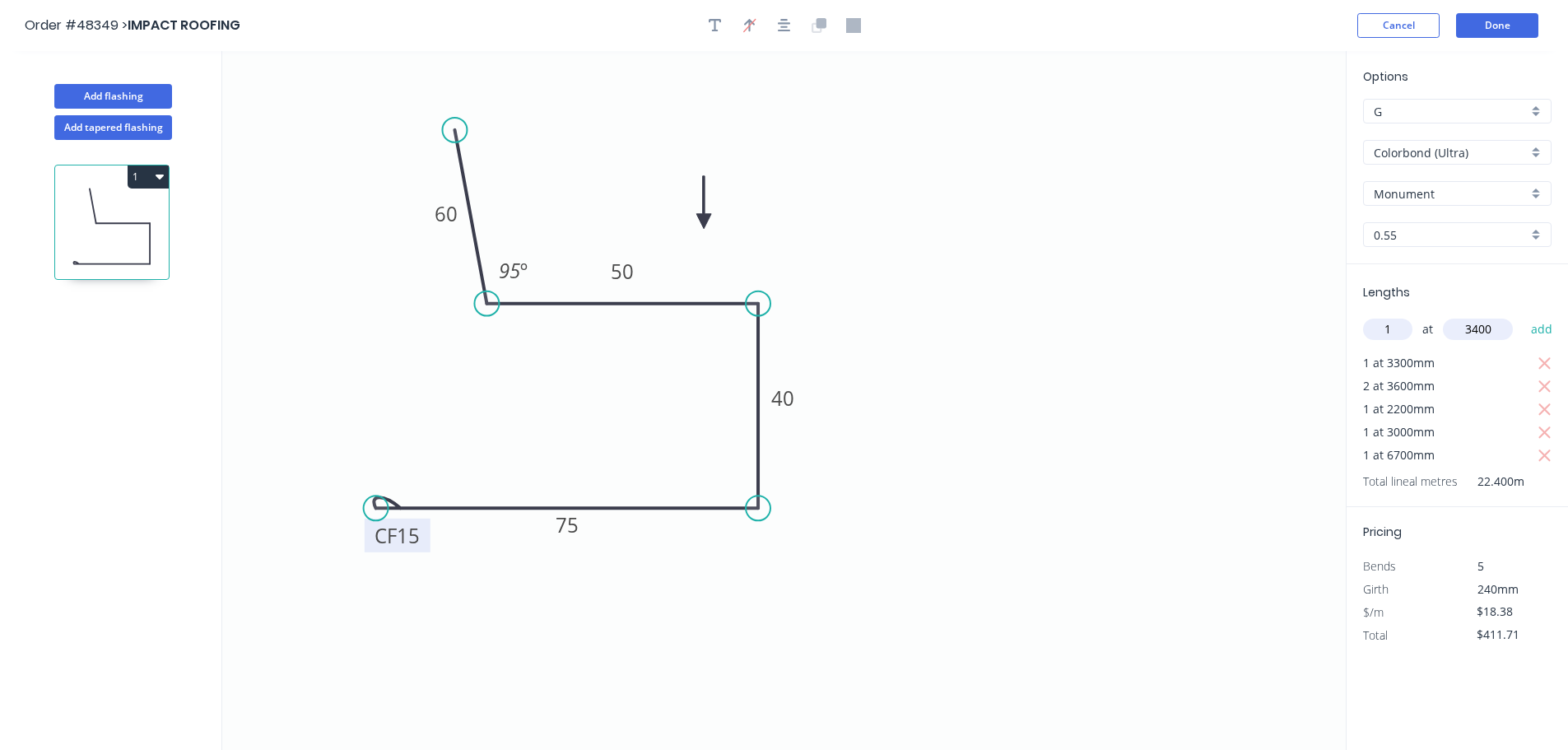
click at [1523, 315] on button "add" at bounding box center [1542, 329] width 39 height 28
type input "$474.20"
click at [1501, 31] on button "Done" at bounding box center [1498, 26] width 83 height 25
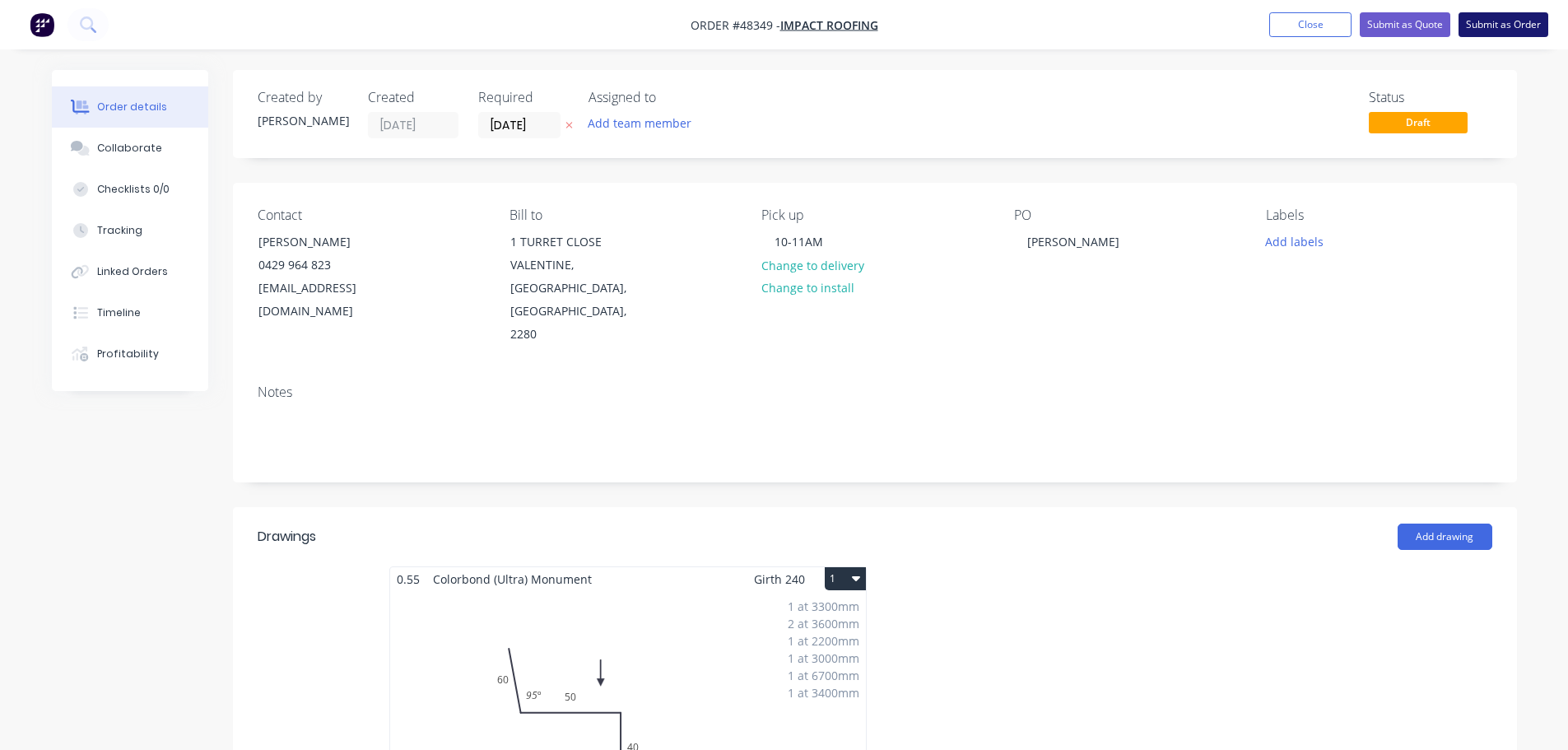
click at [1508, 35] on button "Submit as Order" at bounding box center [1503, 25] width 89 height 25
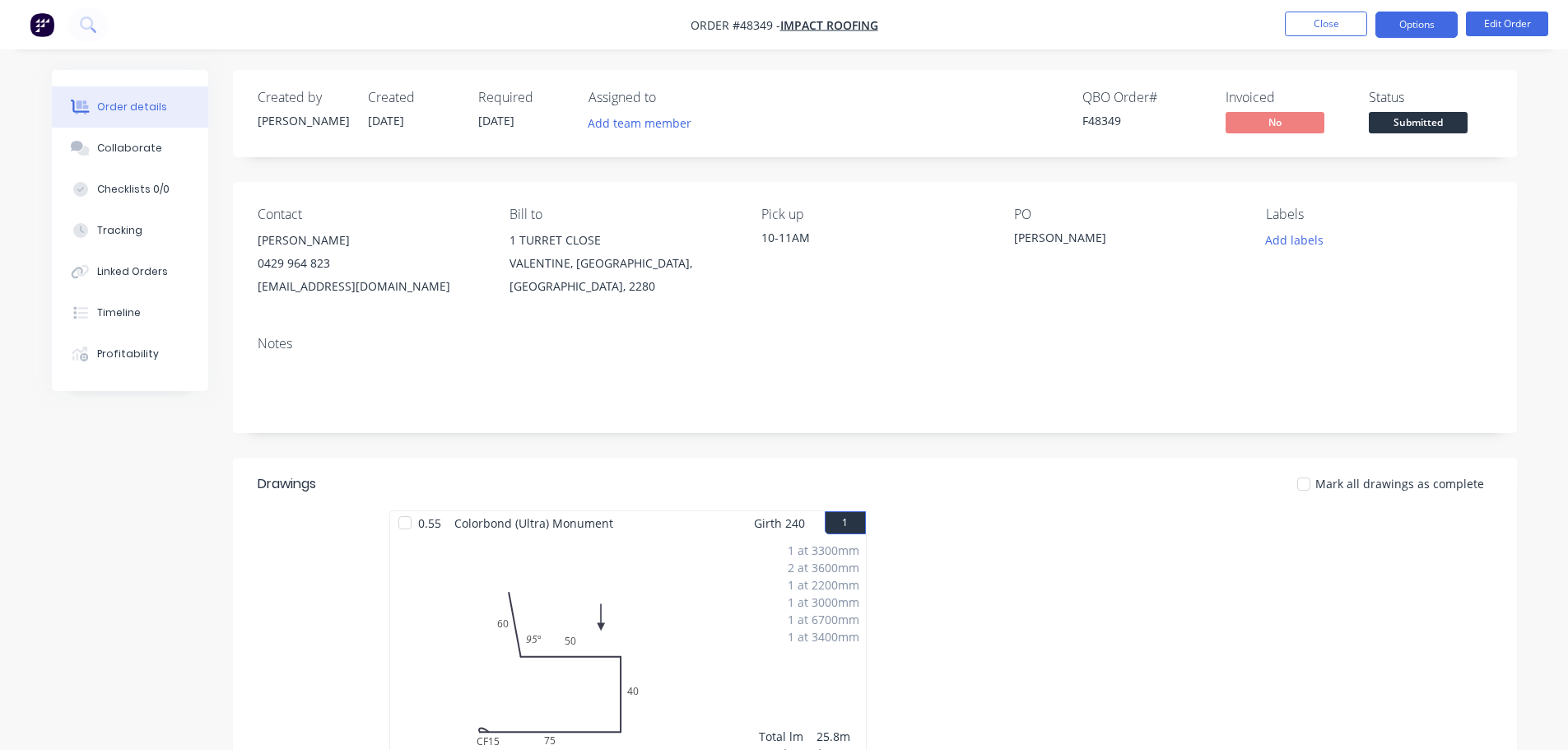
click at [1418, 36] on button "Options" at bounding box center [1417, 25] width 83 height 26
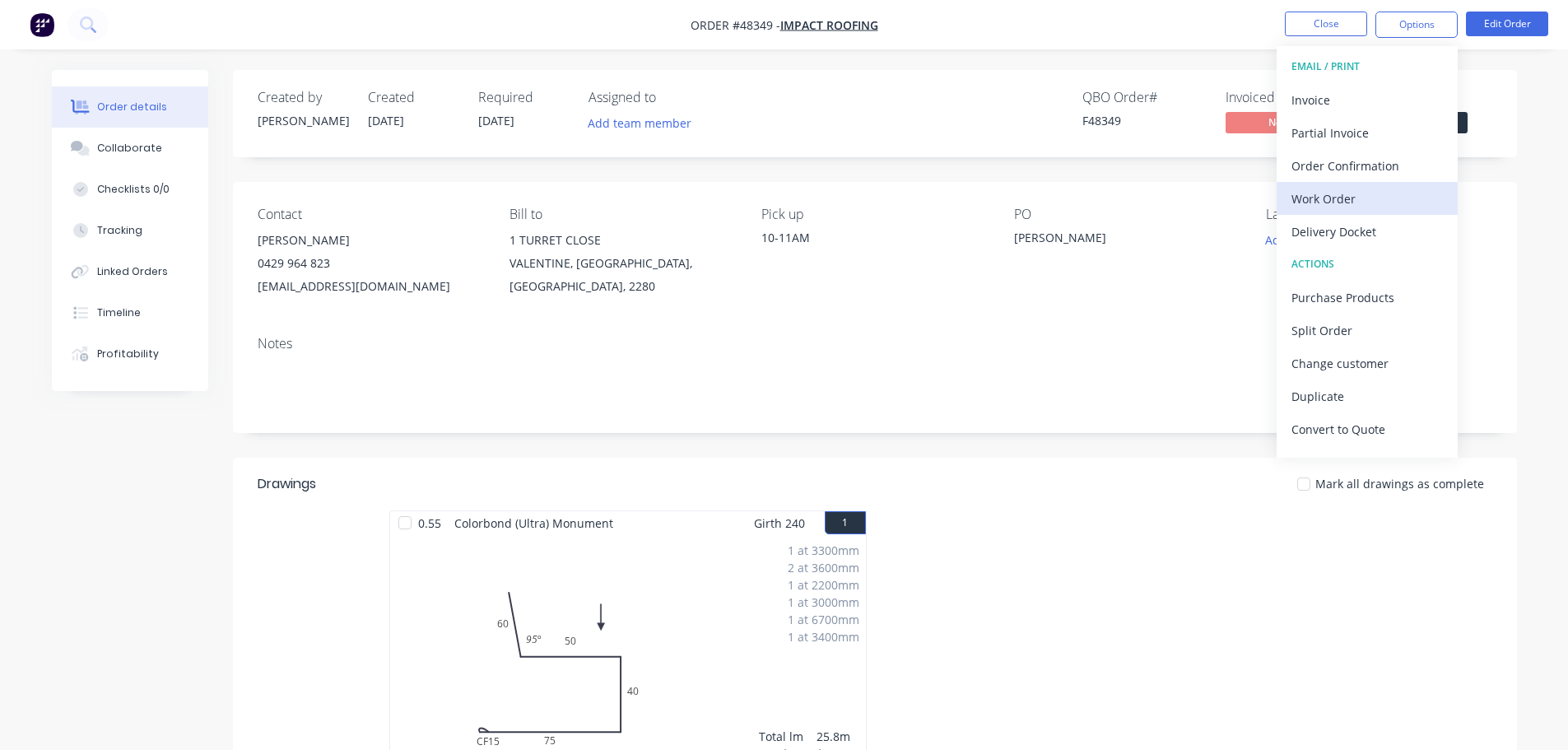
click at [1355, 197] on div "Work Order" at bounding box center [1367, 198] width 151 height 24
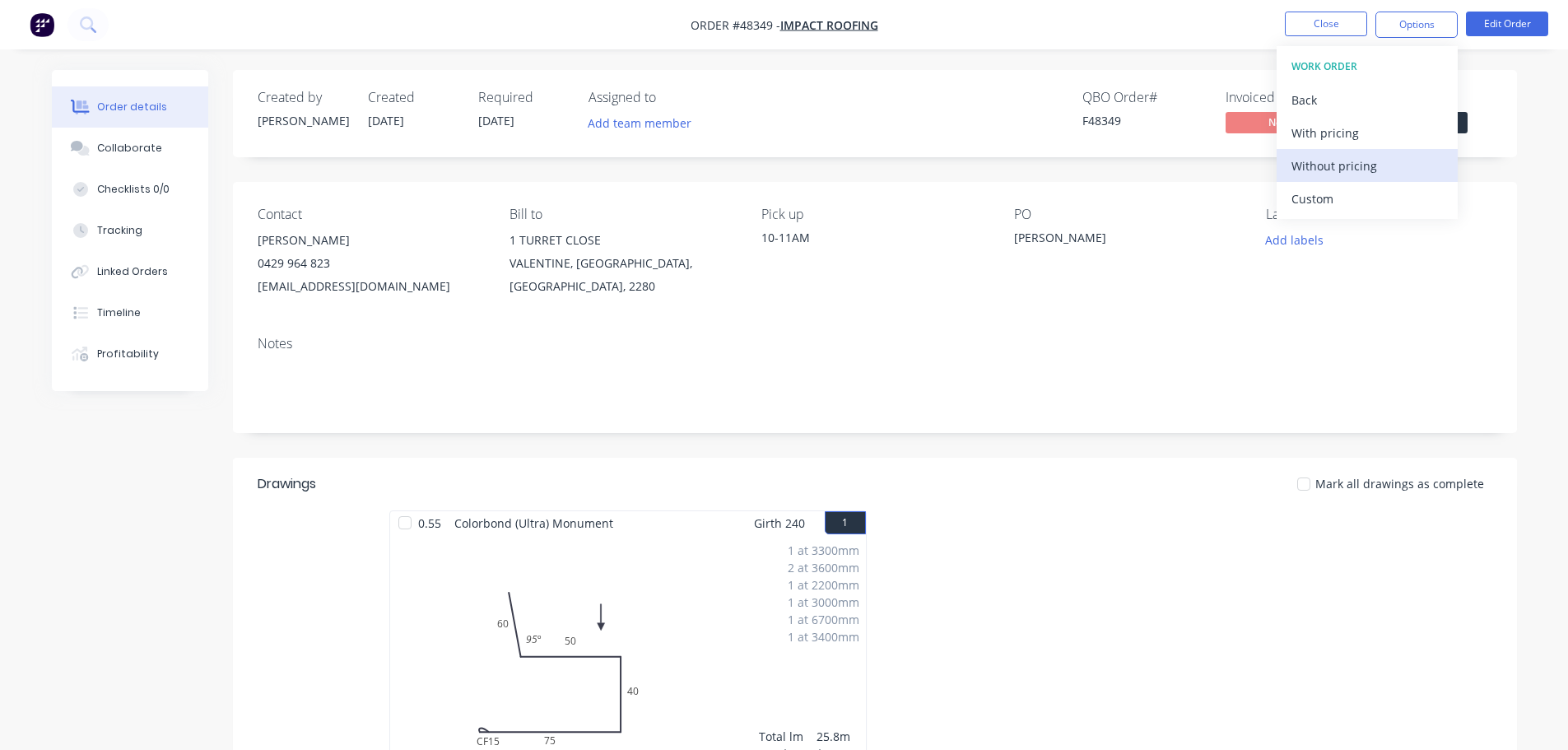
click at [1351, 166] on div "Without pricing" at bounding box center [1367, 165] width 151 height 24
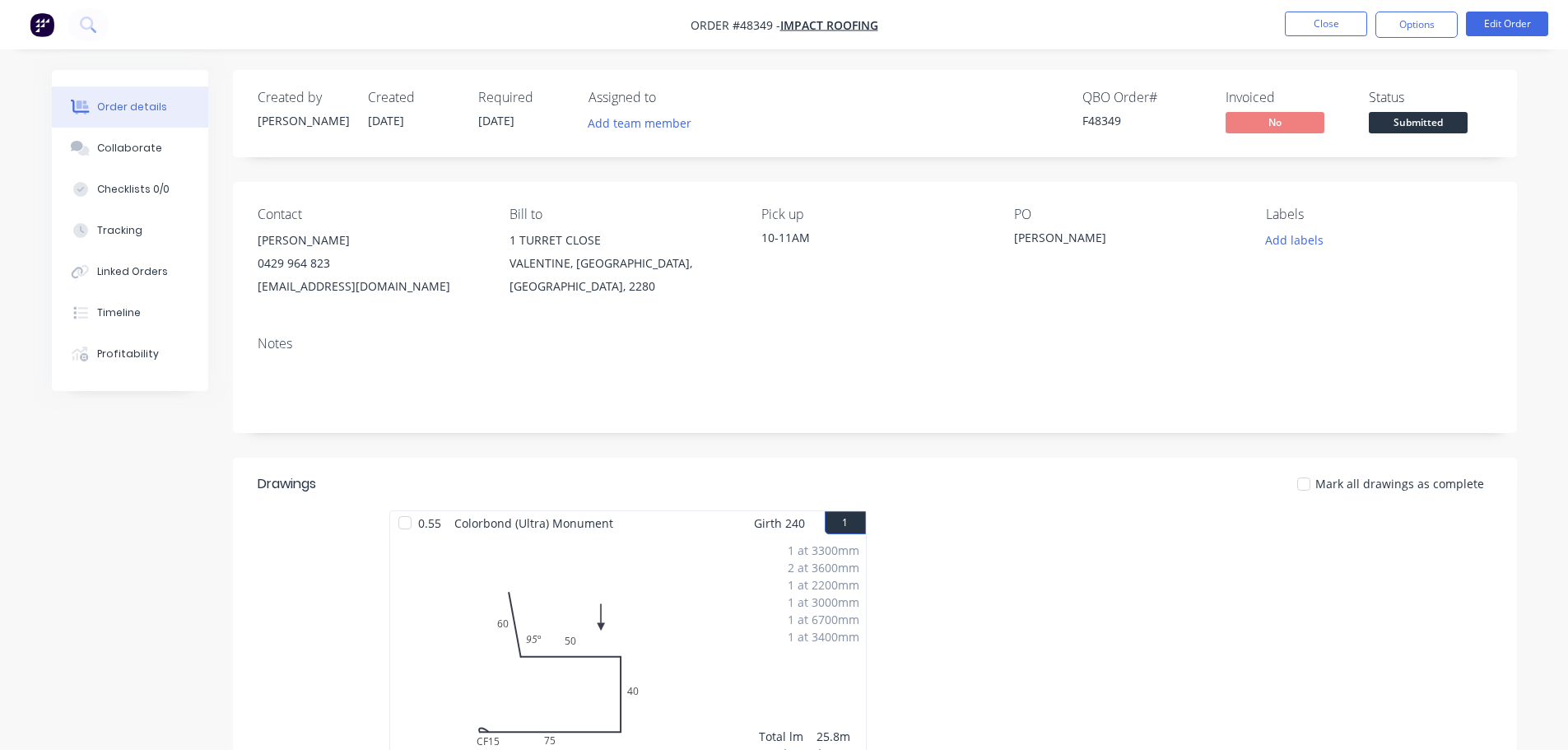
click at [1507, 107] on div "Created by Mel Created 07/10/25 Required 07/10/25 Assigned to Add team member Q…" at bounding box center [875, 114] width 1284 height 88
click at [1406, 130] on span "Submitted" at bounding box center [1417, 122] width 98 height 21
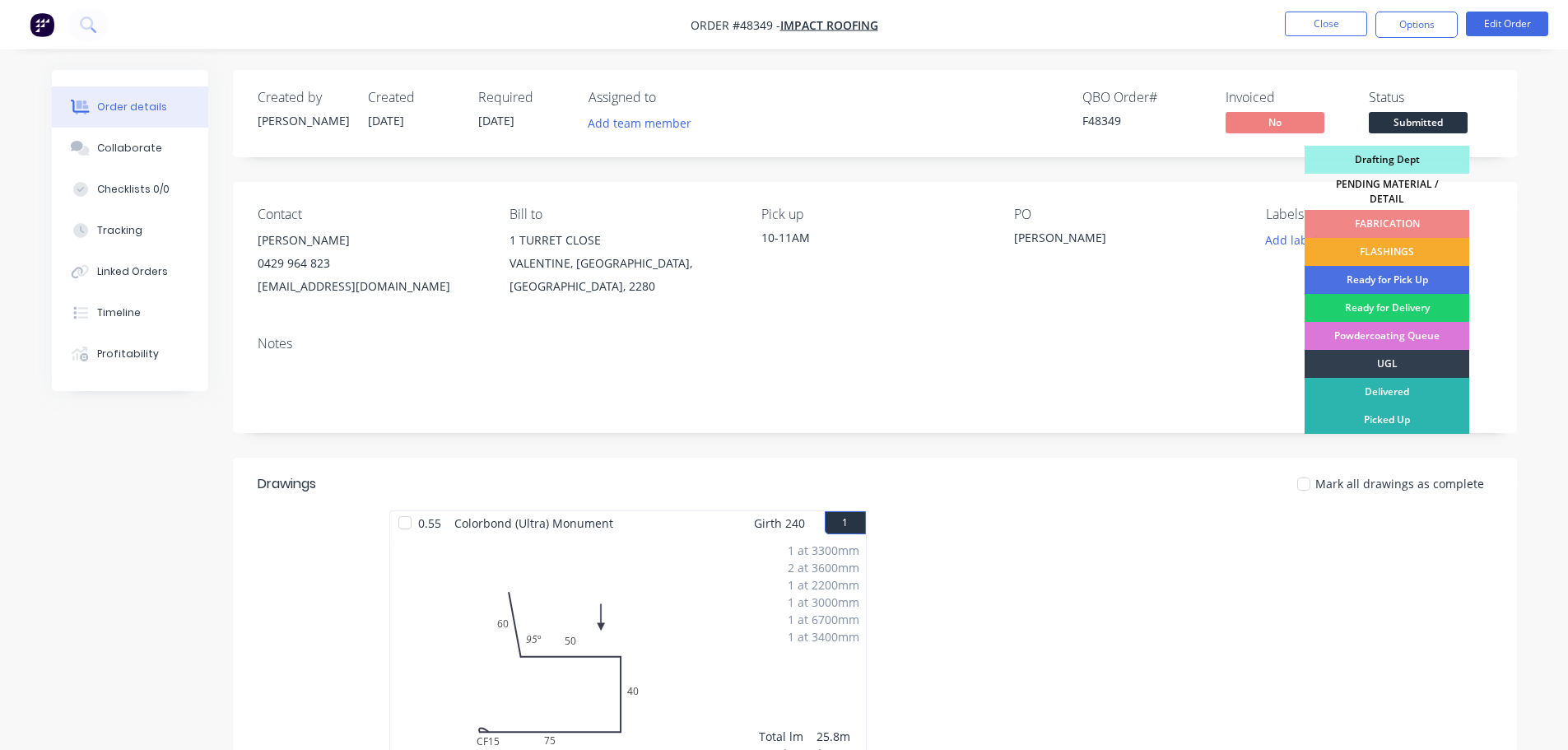
click at [1401, 251] on div "FLASHINGS" at bounding box center [1387, 252] width 165 height 28
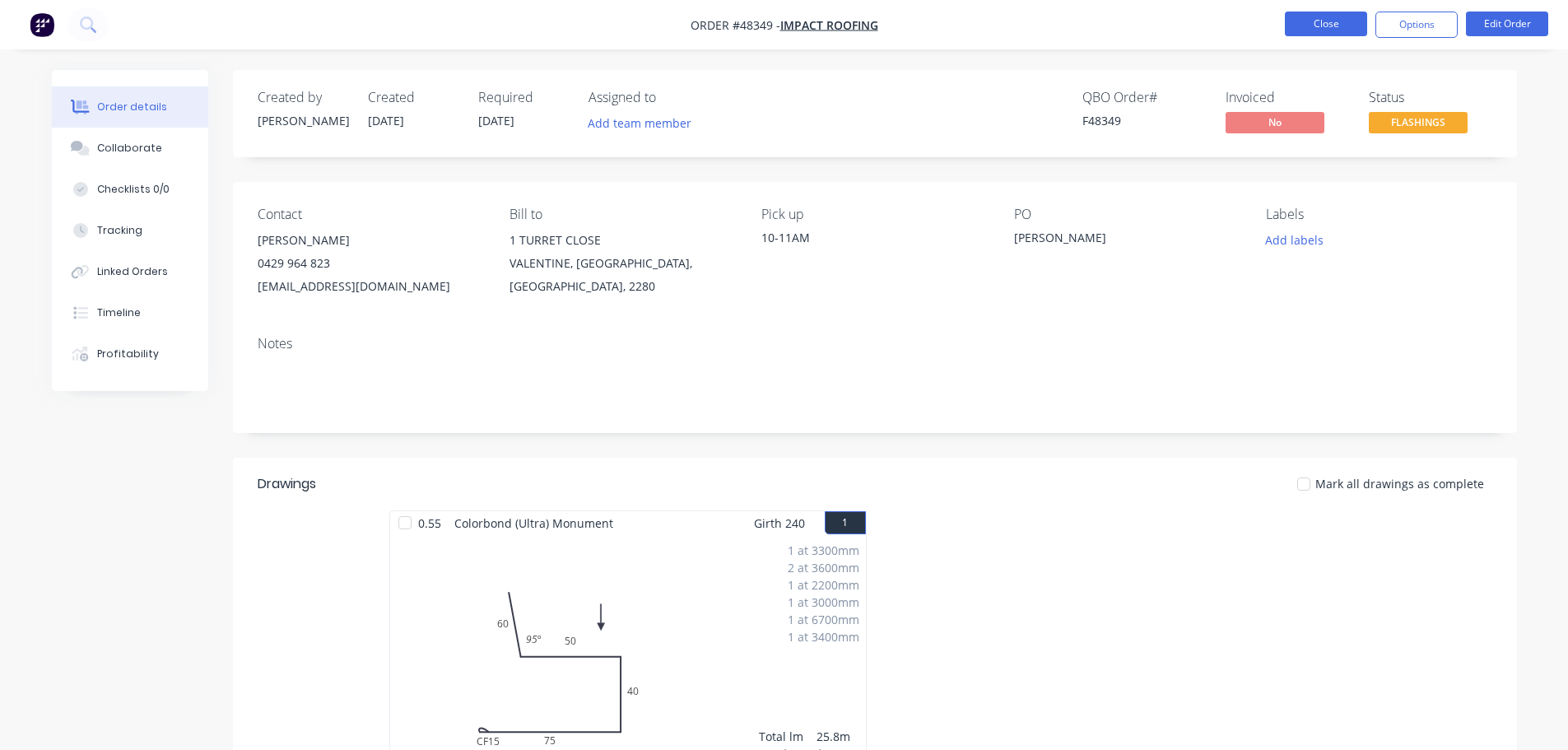
click at [1300, 31] on button "Close" at bounding box center [1327, 24] width 83 height 25
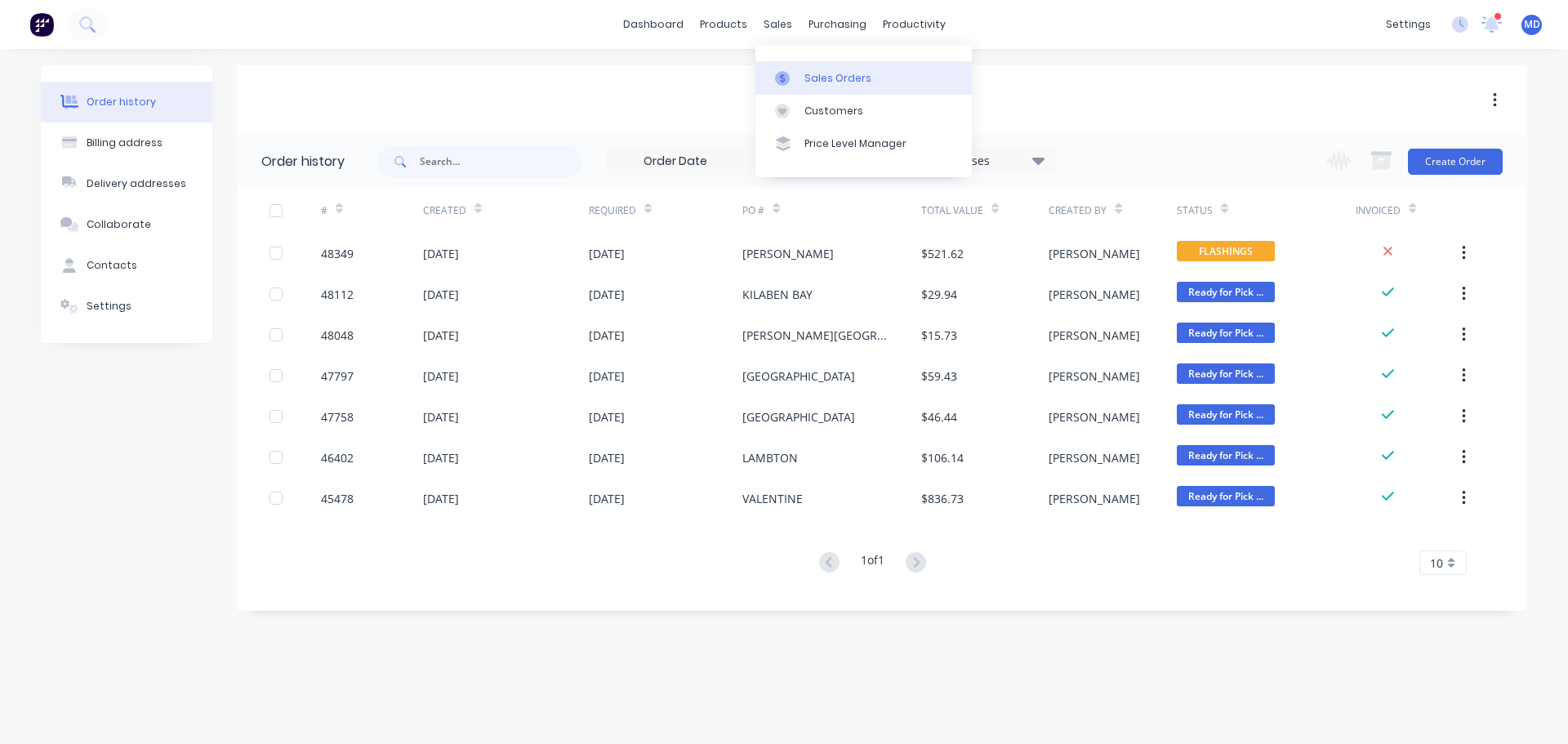
click at [804, 80] on div "Sales Orders" at bounding box center [838, 79] width 67 height 15
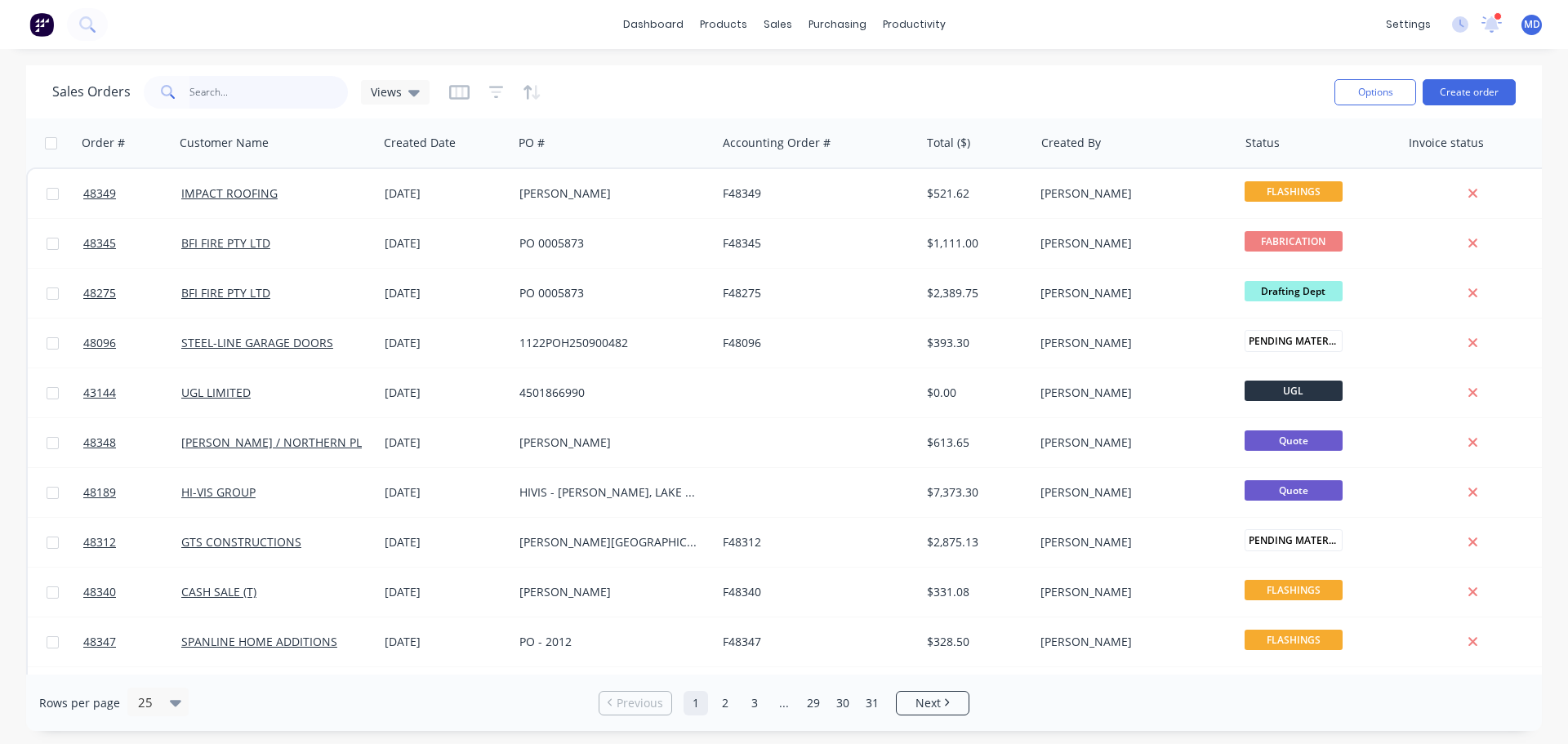
click at [221, 86] on input "text" at bounding box center [269, 93] width 159 height 33
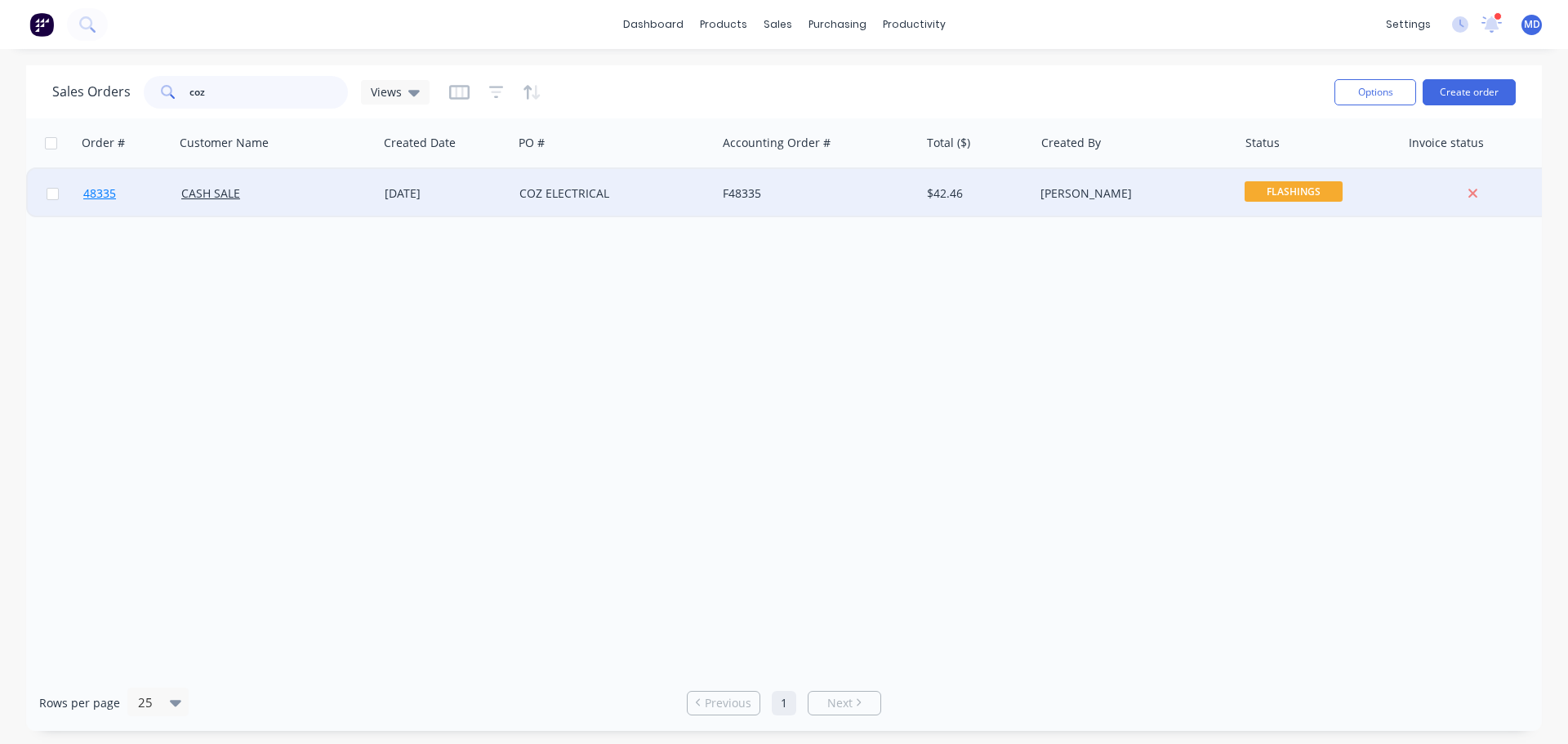
type input "coz"
click at [110, 180] on link "48335" at bounding box center [132, 194] width 98 height 49
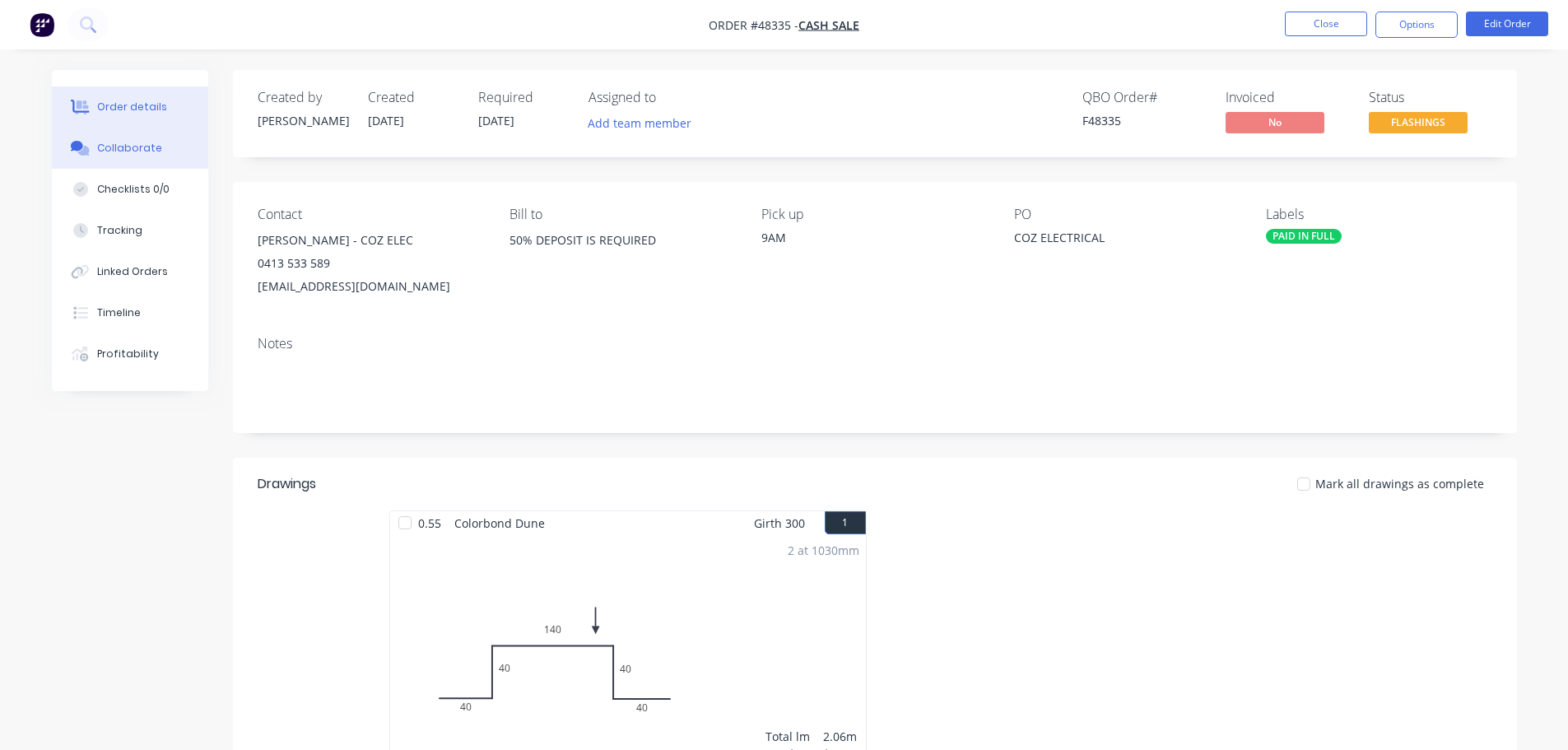
click at [129, 149] on div "Collaborate" at bounding box center [129, 148] width 65 height 15
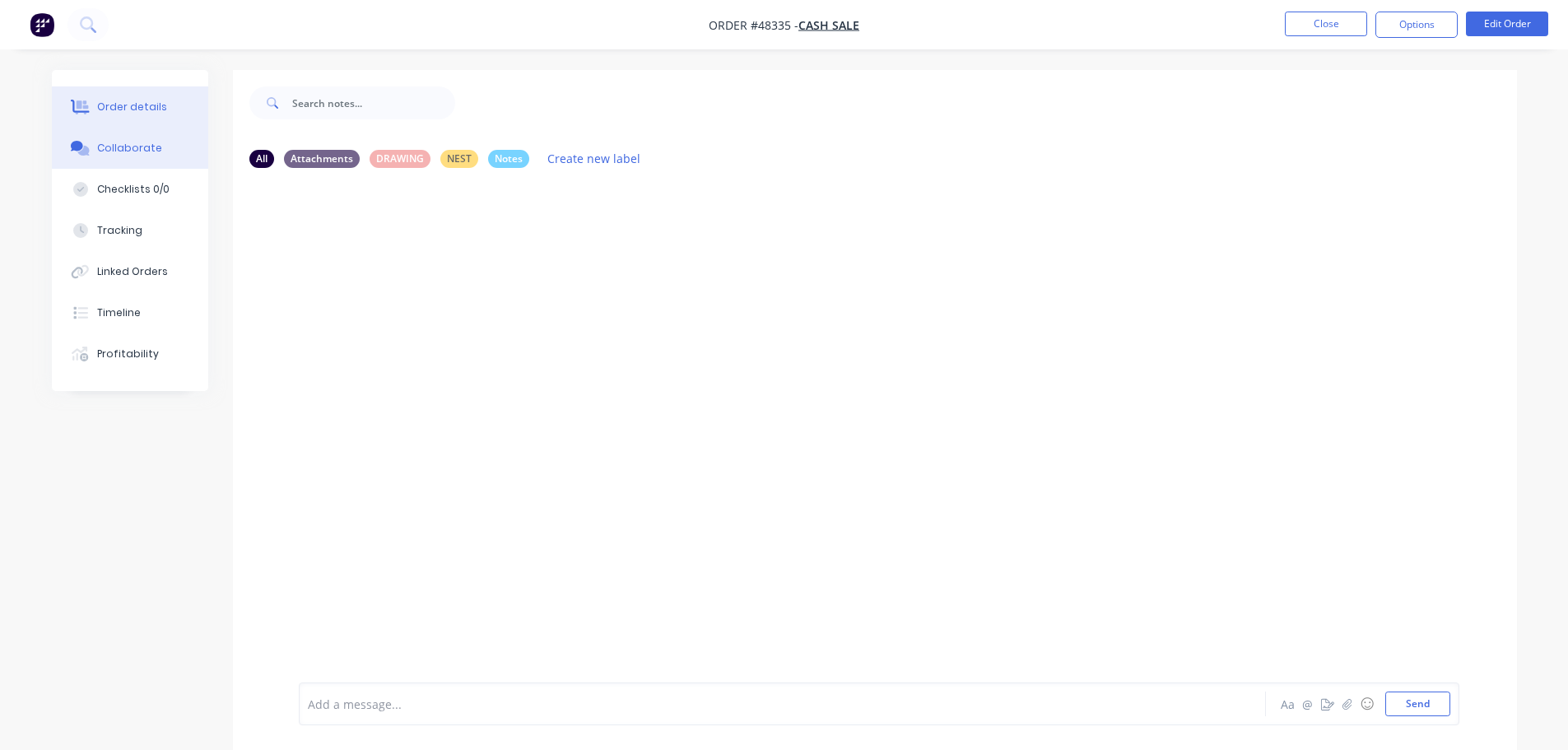
click at [100, 103] on div "Order details" at bounding box center [131, 107] width 70 height 15
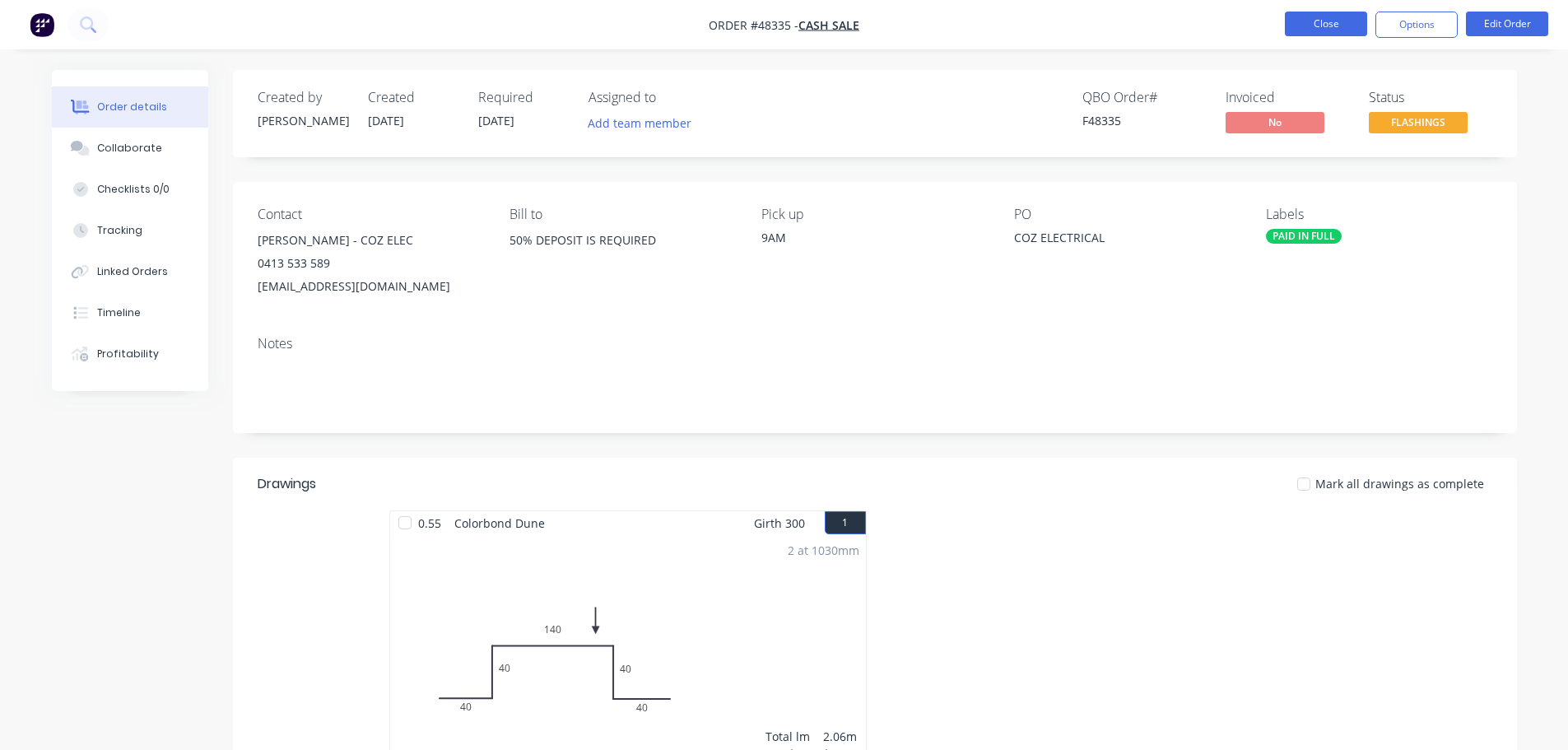
click at [1324, 21] on button "Close" at bounding box center [1327, 24] width 83 height 25
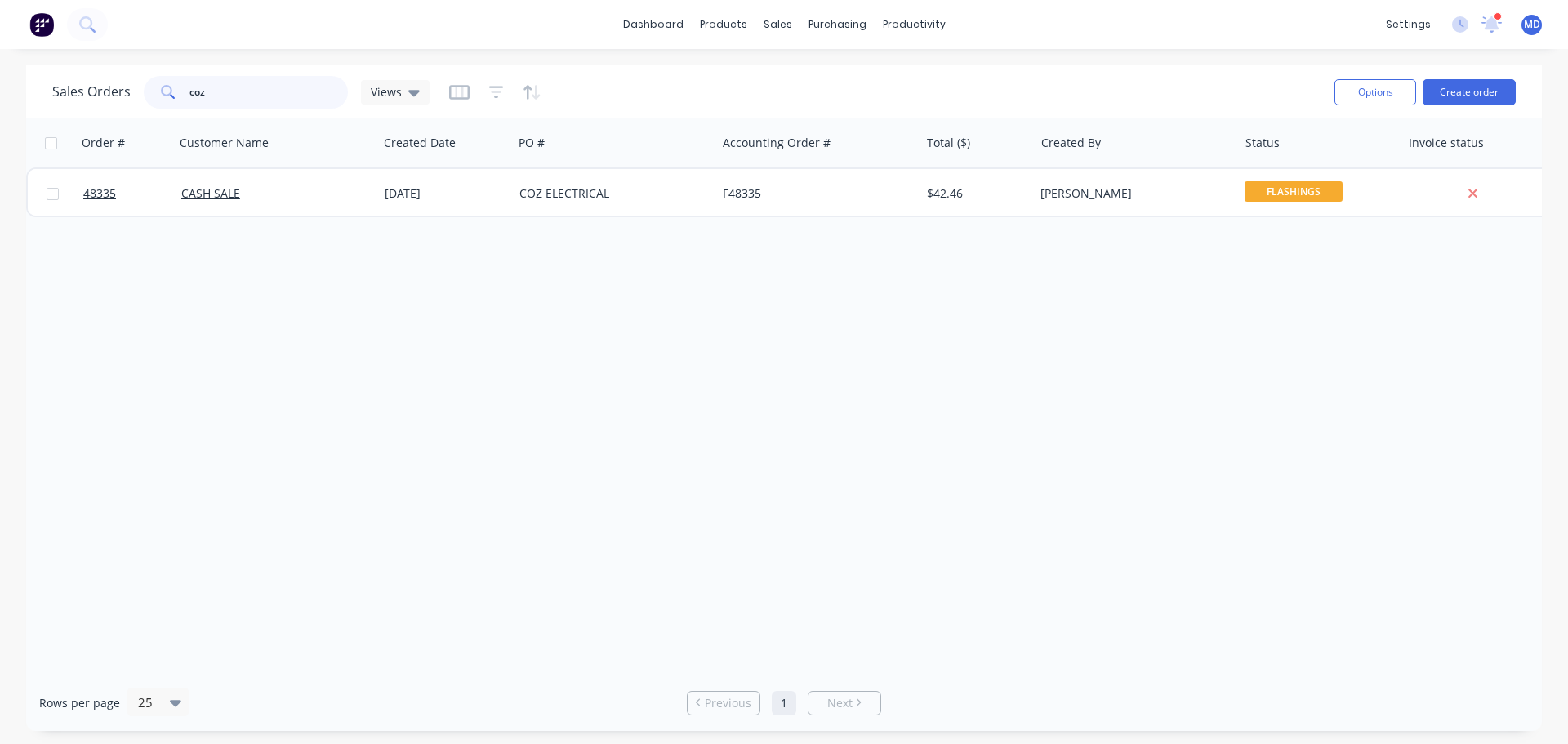
click at [221, 89] on input "coz" at bounding box center [269, 93] width 159 height 33
type input "c"
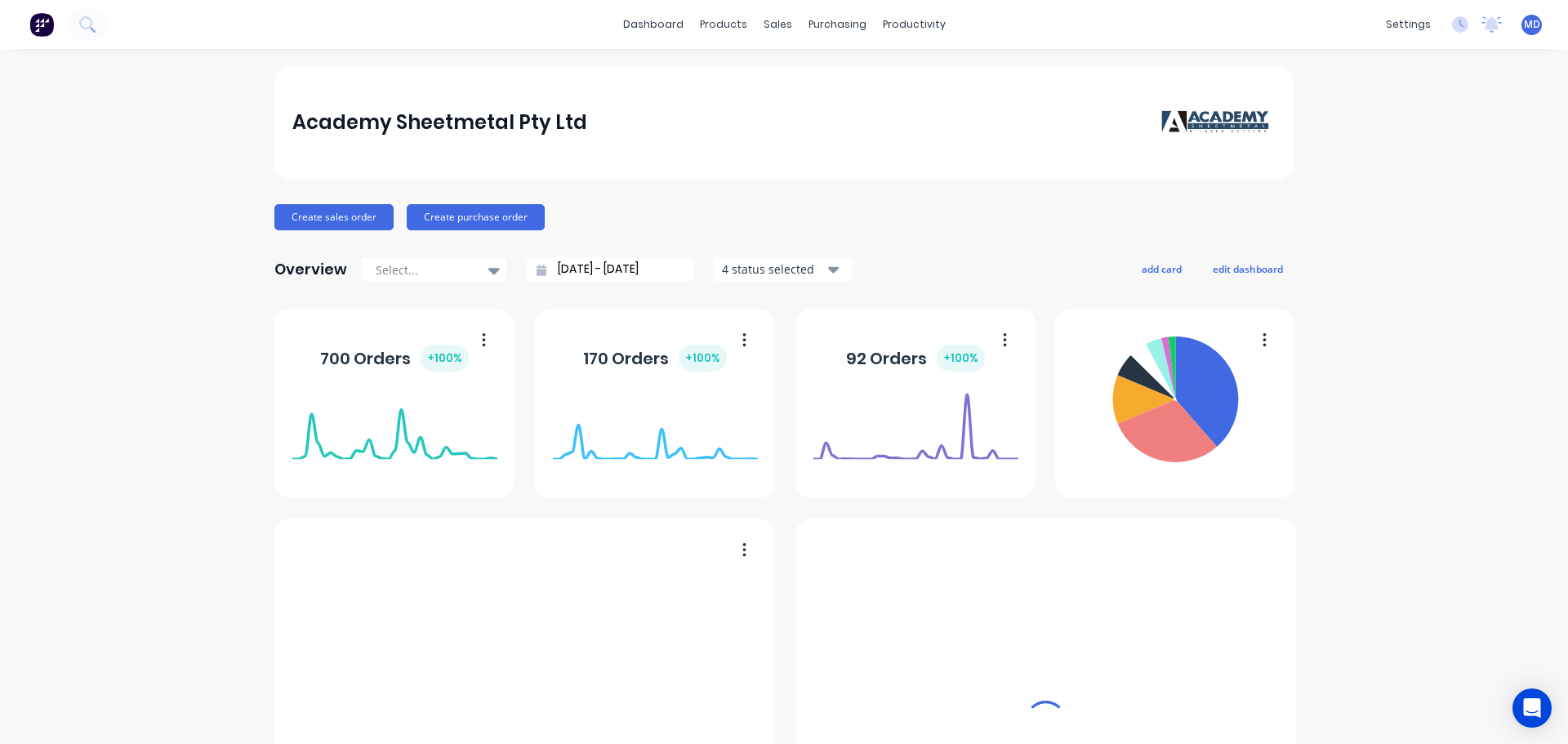
click at [769, 29] on div "sales" at bounding box center [778, 25] width 45 height 25
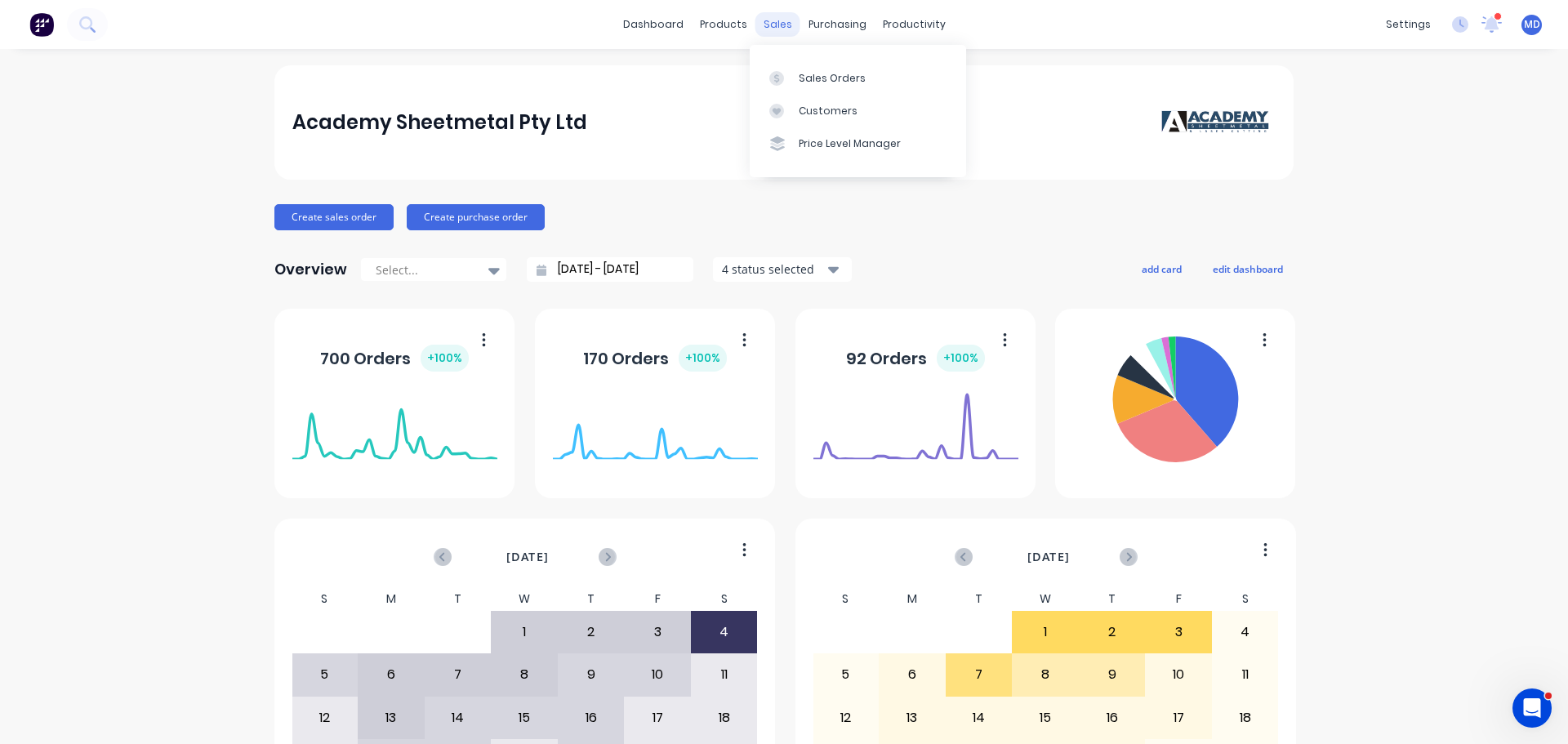
click at [773, 30] on div "sales" at bounding box center [778, 25] width 45 height 25
click at [790, 79] on div at bounding box center [782, 79] width 25 height 15
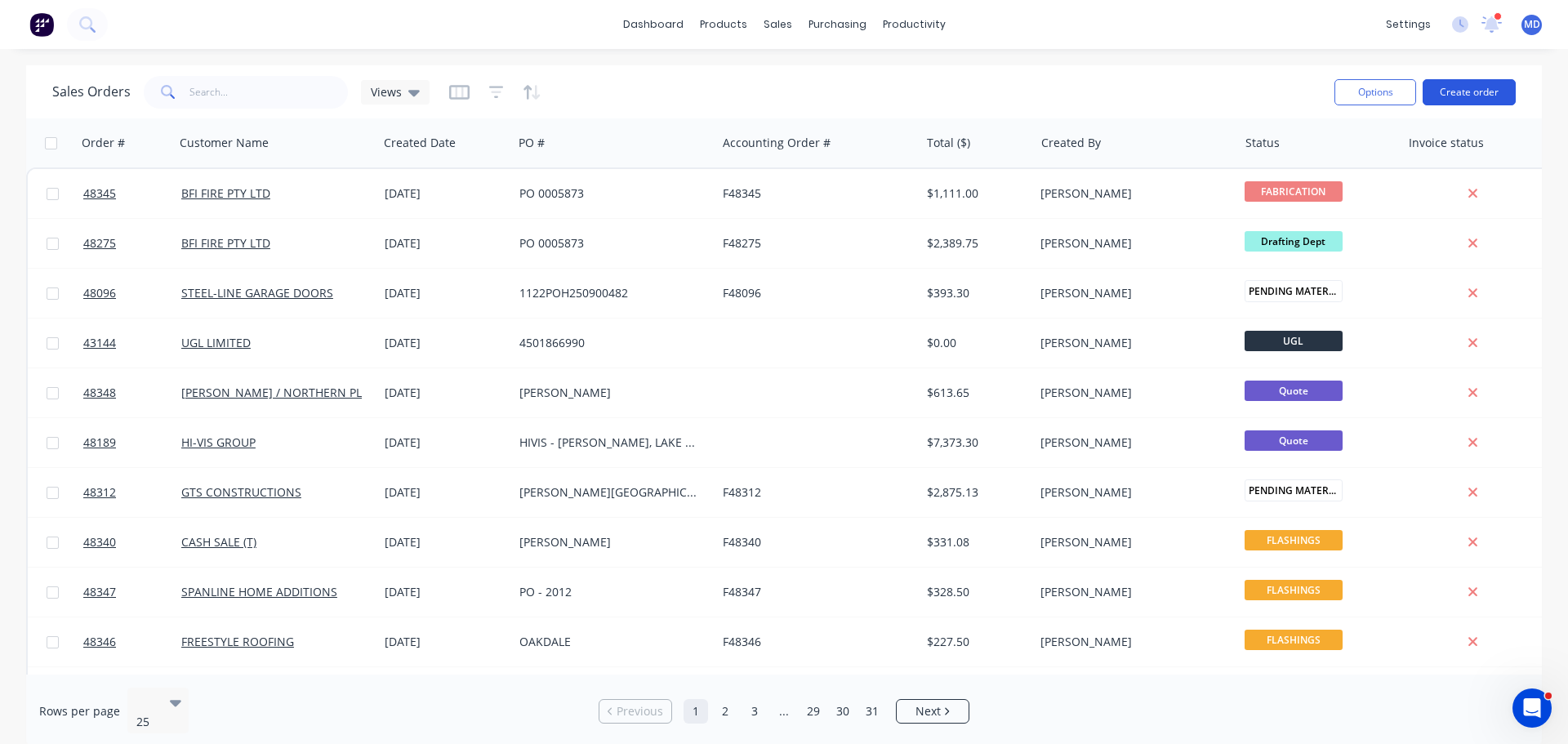
click at [1490, 93] on button "Create order" at bounding box center [1469, 93] width 93 height 26
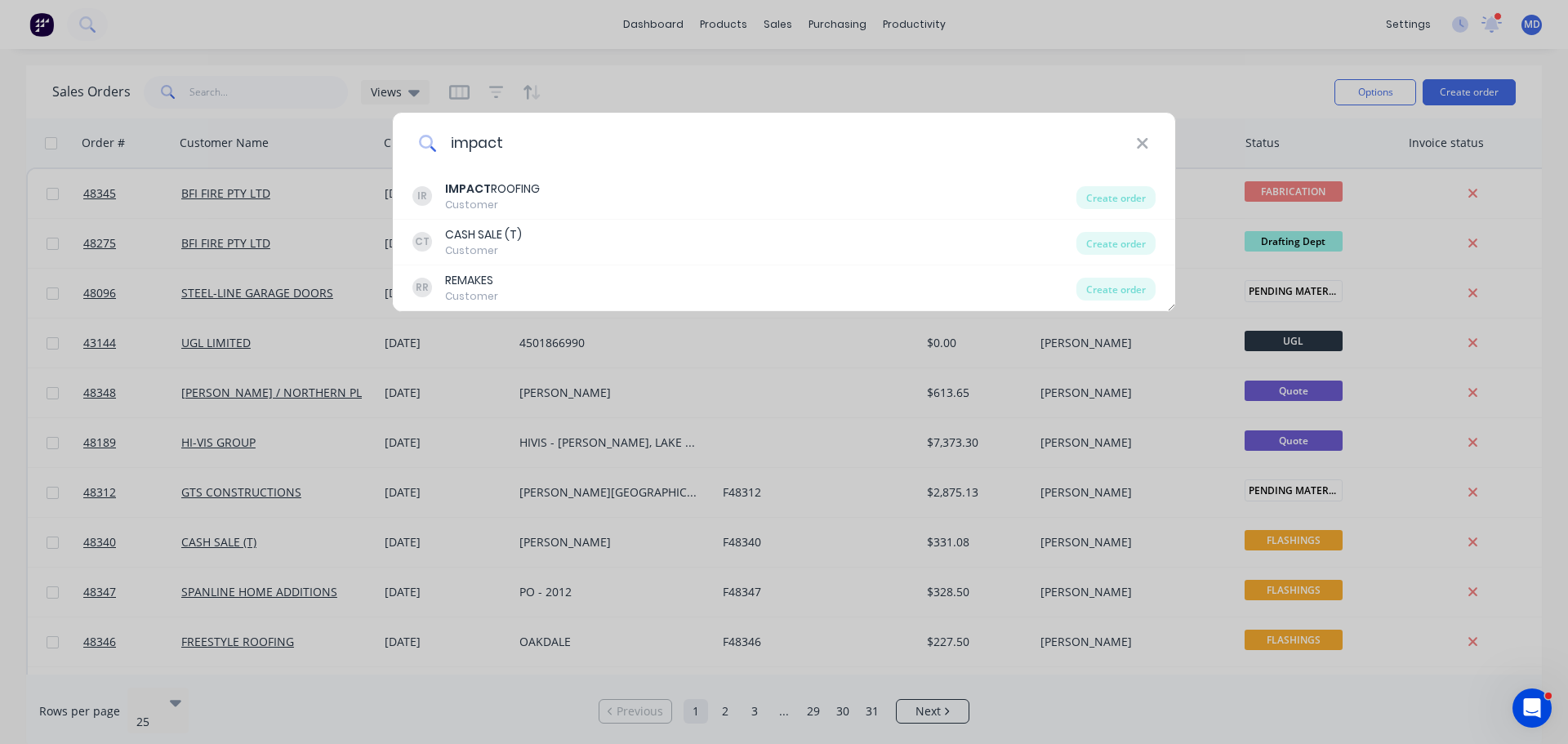
click at [497, 162] on input "impact" at bounding box center [787, 143] width 699 height 62
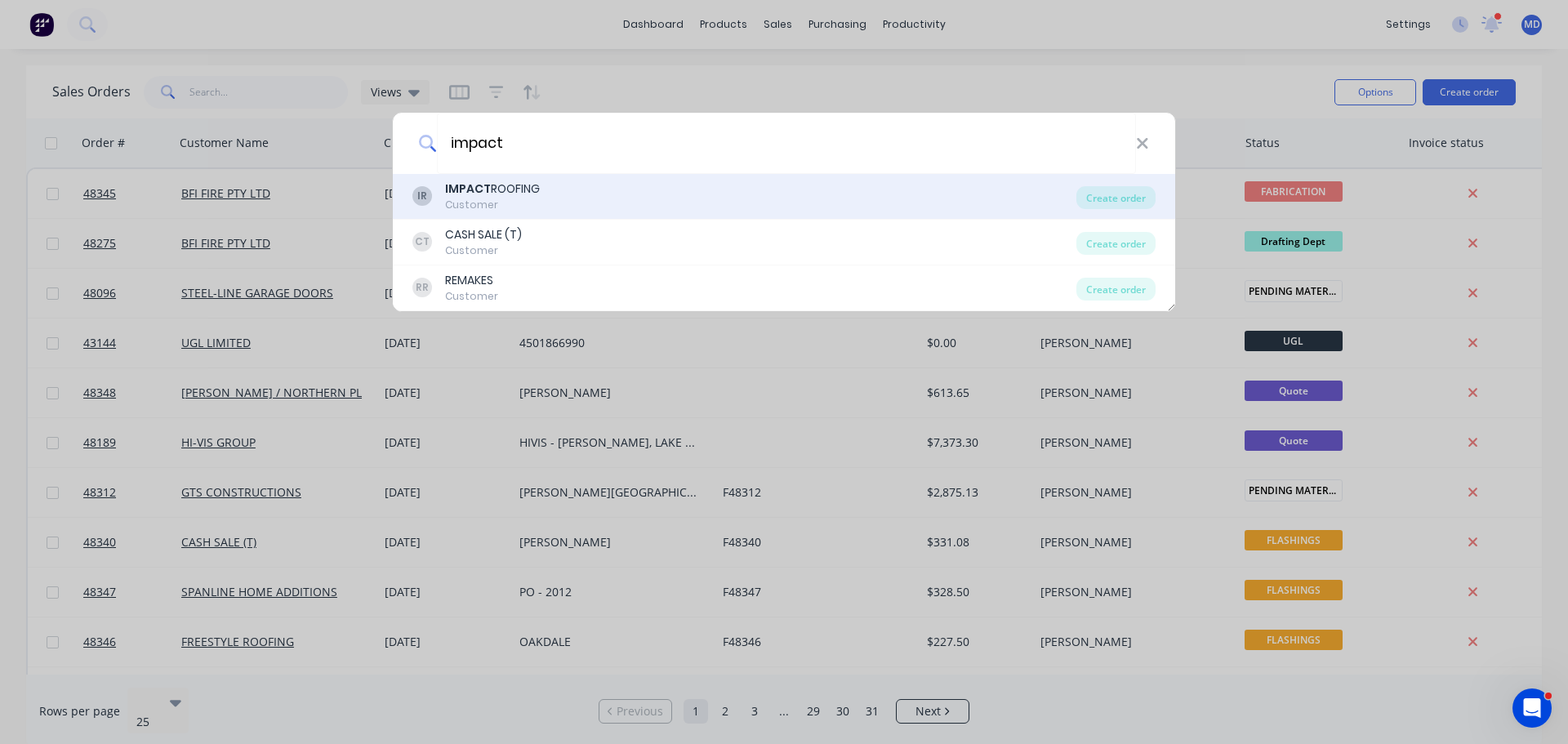
type input "impact"
click at [492, 185] on div "IMPACT ROOFING" at bounding box center [491, 189] width 94 height 17
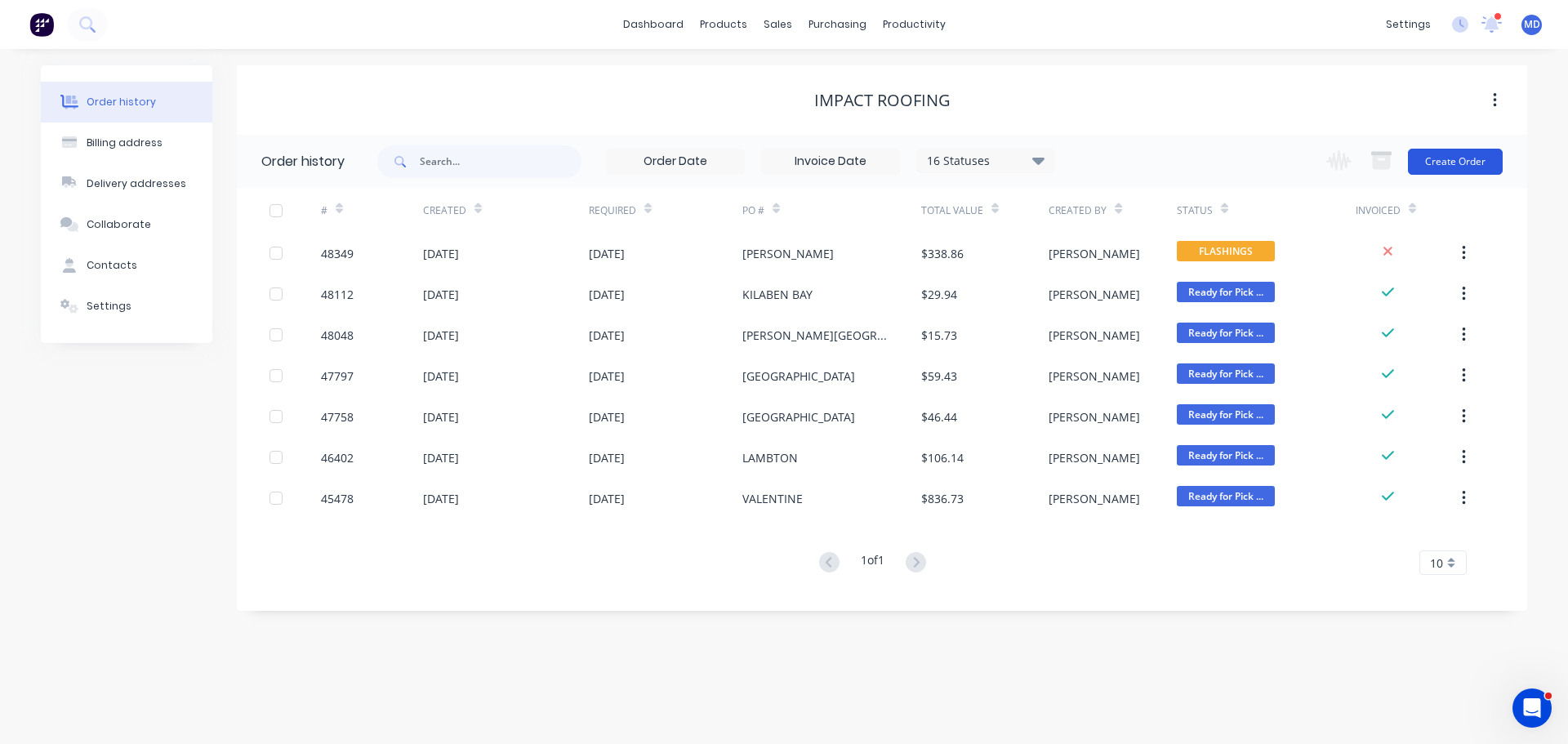
click at [1467, 155] on button "Create Order" at bounding box center [1455, 162] width 94 height 26
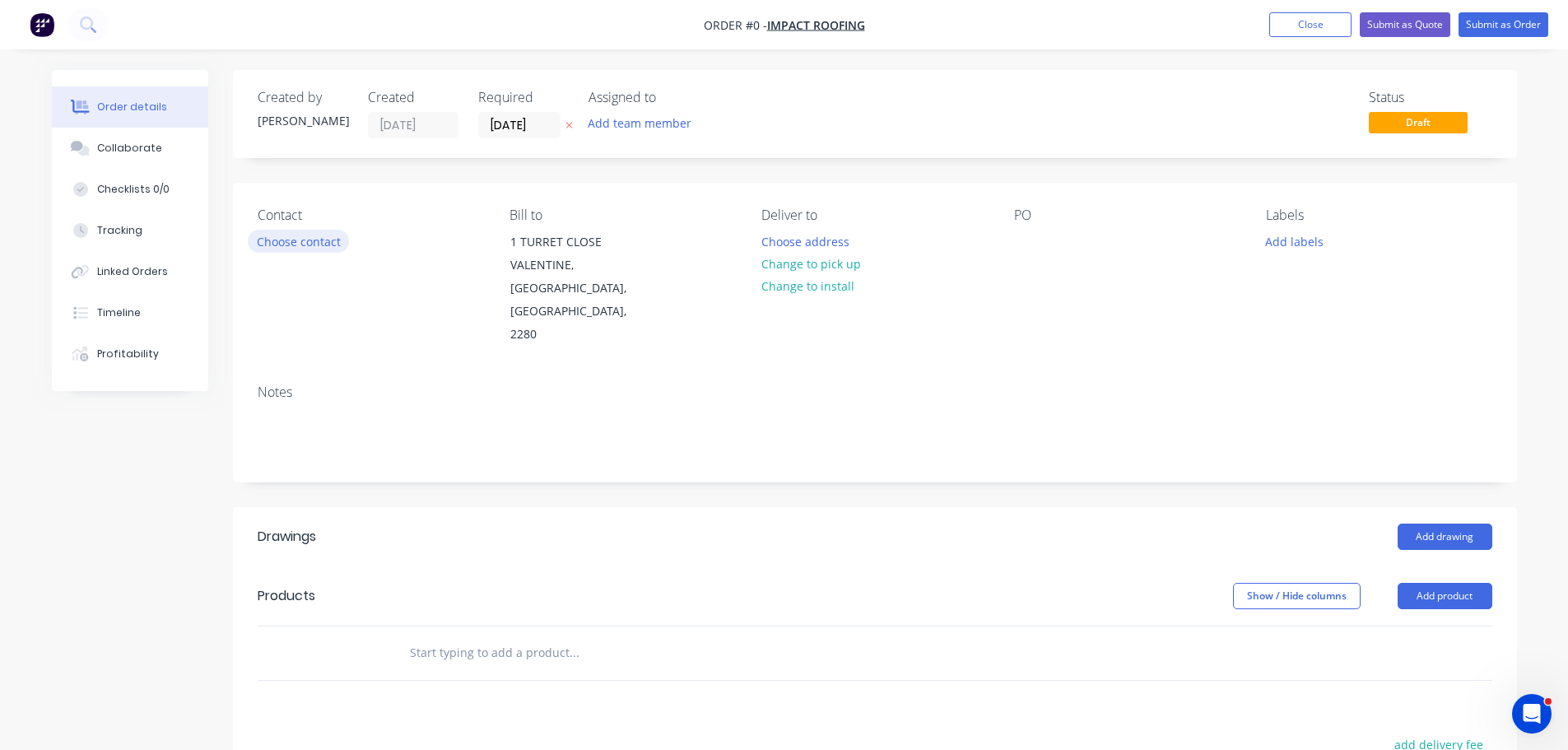
click at [287, 238] on button "Choose contact" at bounding box center [299, 241] width 101 height 22
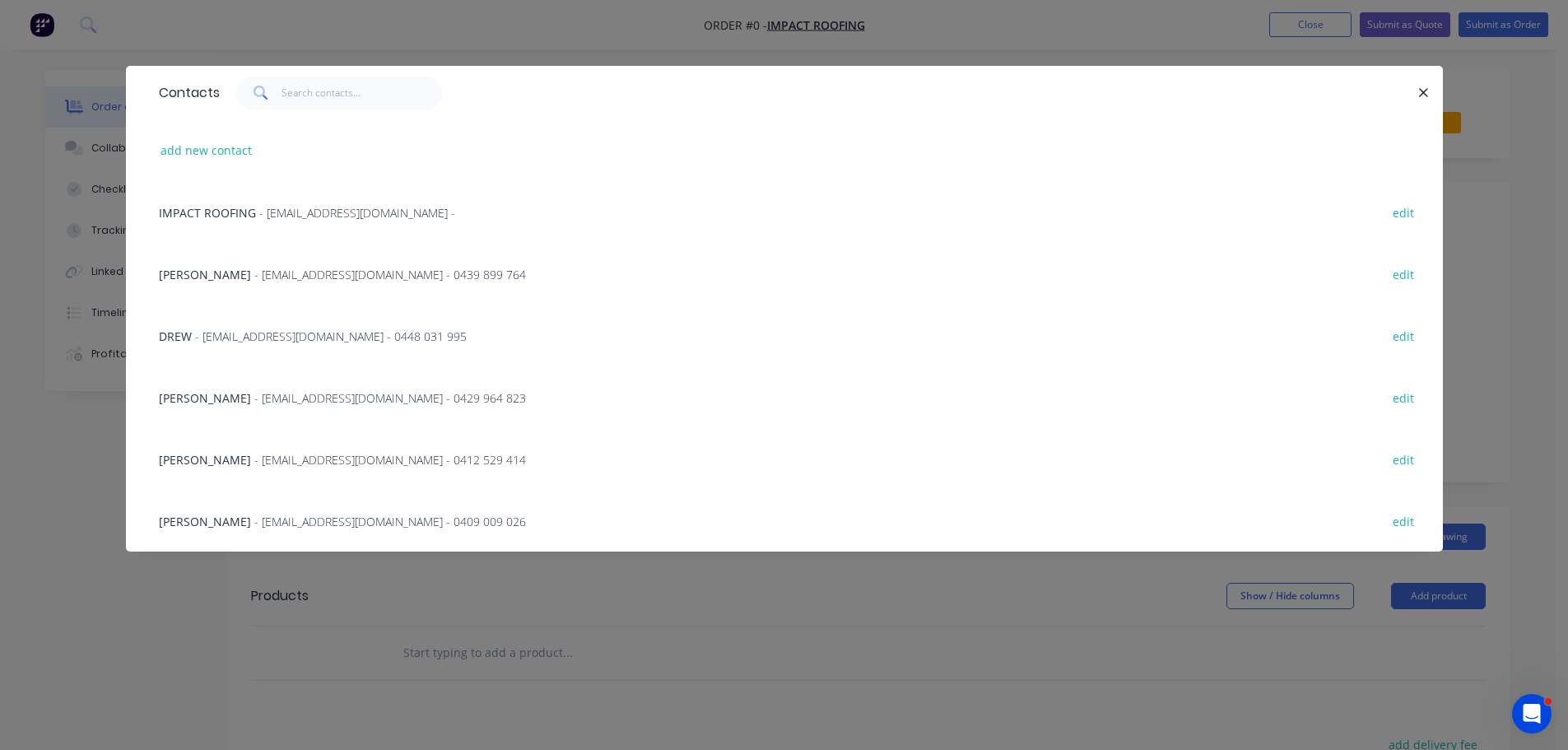
click at [255, 395] on span "- [EMAIL_ADDRESS][DOMAIN_NAME] - 0429 964 823" at bounding box center [390, 398] width 271 height 16
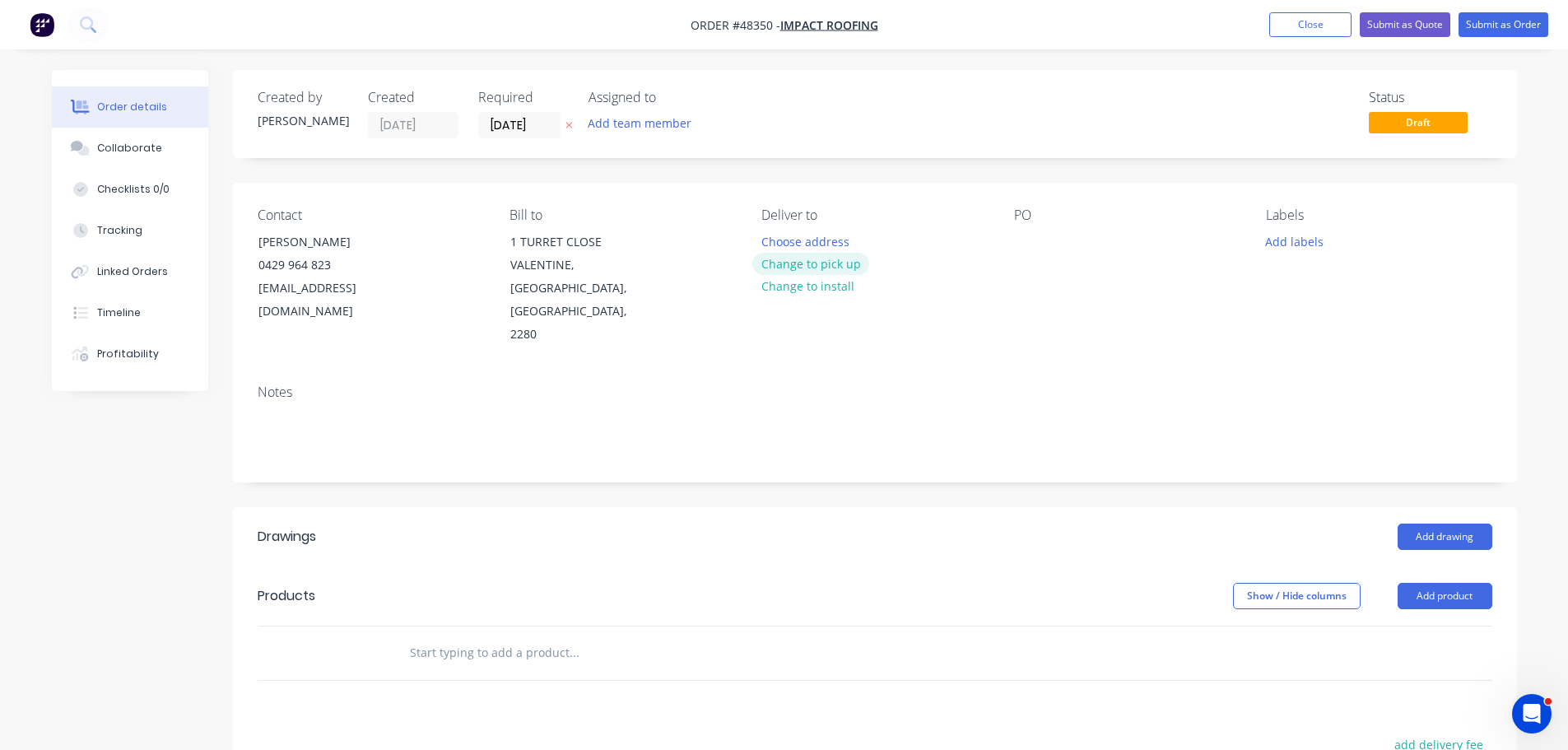
click at [804, 264] on button "Change to pick up" at bounding box center [810, 264] width 117 height 22
click at [782, 244] on div at bounding box center [775, 241] width 26 height 24
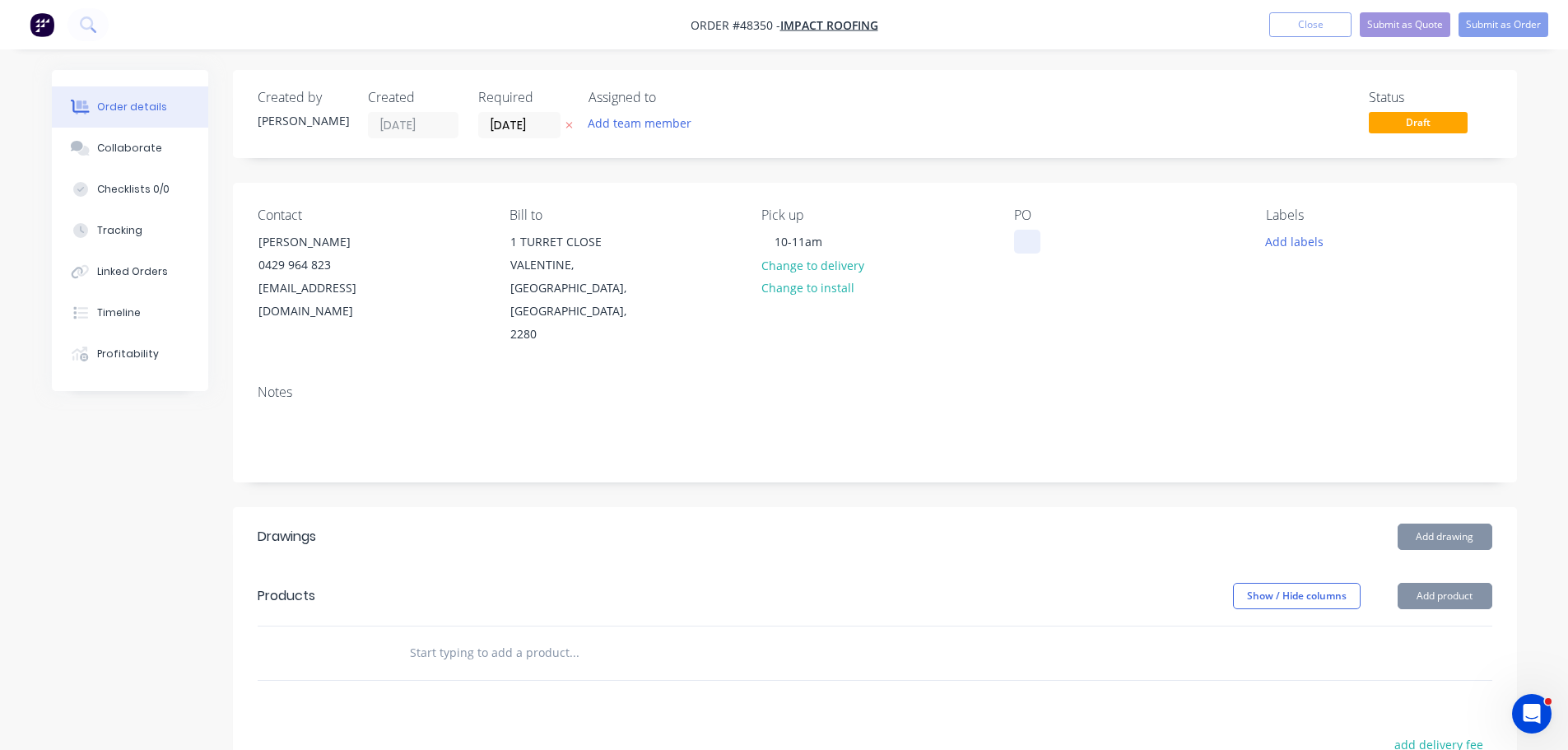
click at [1037, 248] on div at bounding box center [1027, 241] width 26 height 24
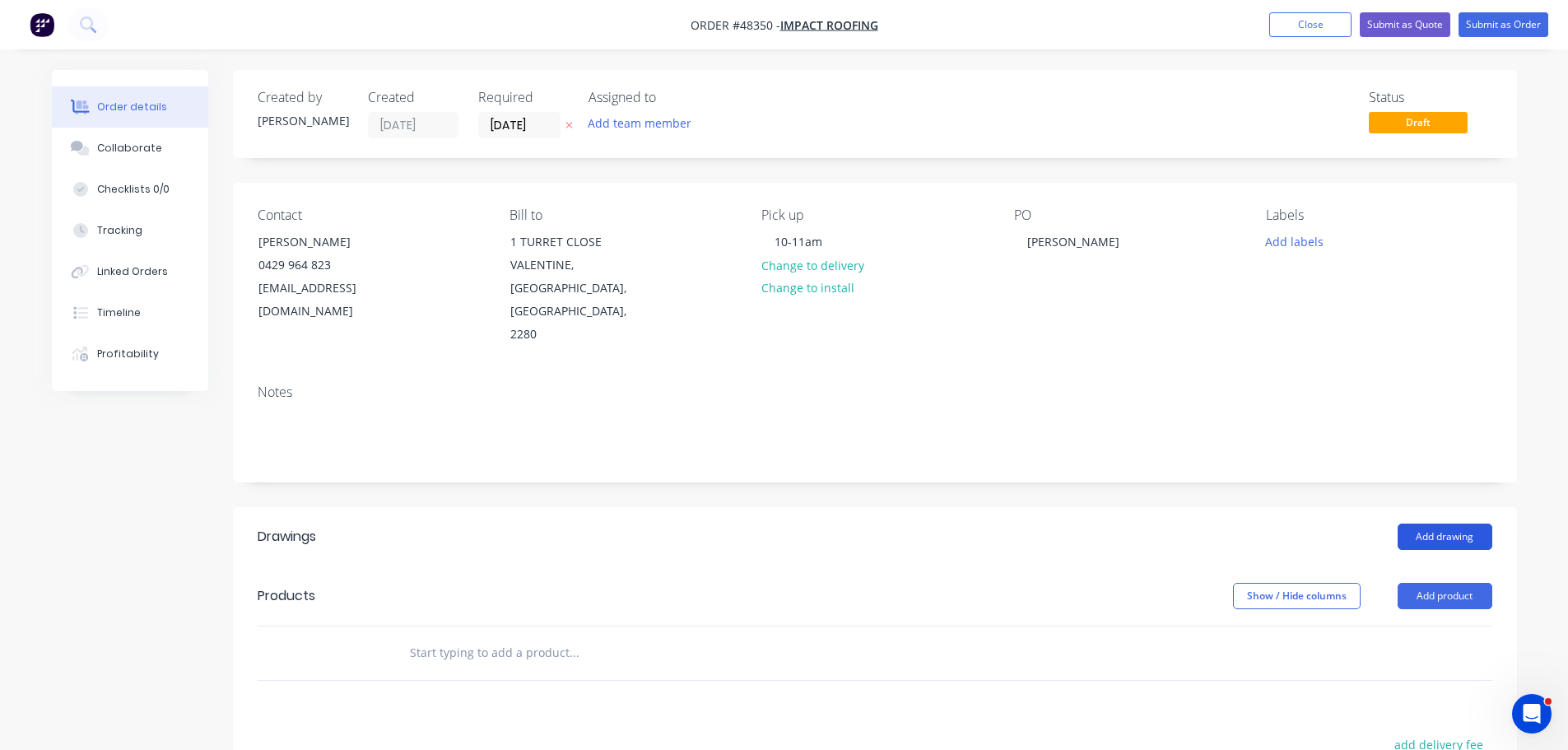
click at [1413, 523] on button "Add drawing" at bounding box center [1445, 537] width 94 height 26
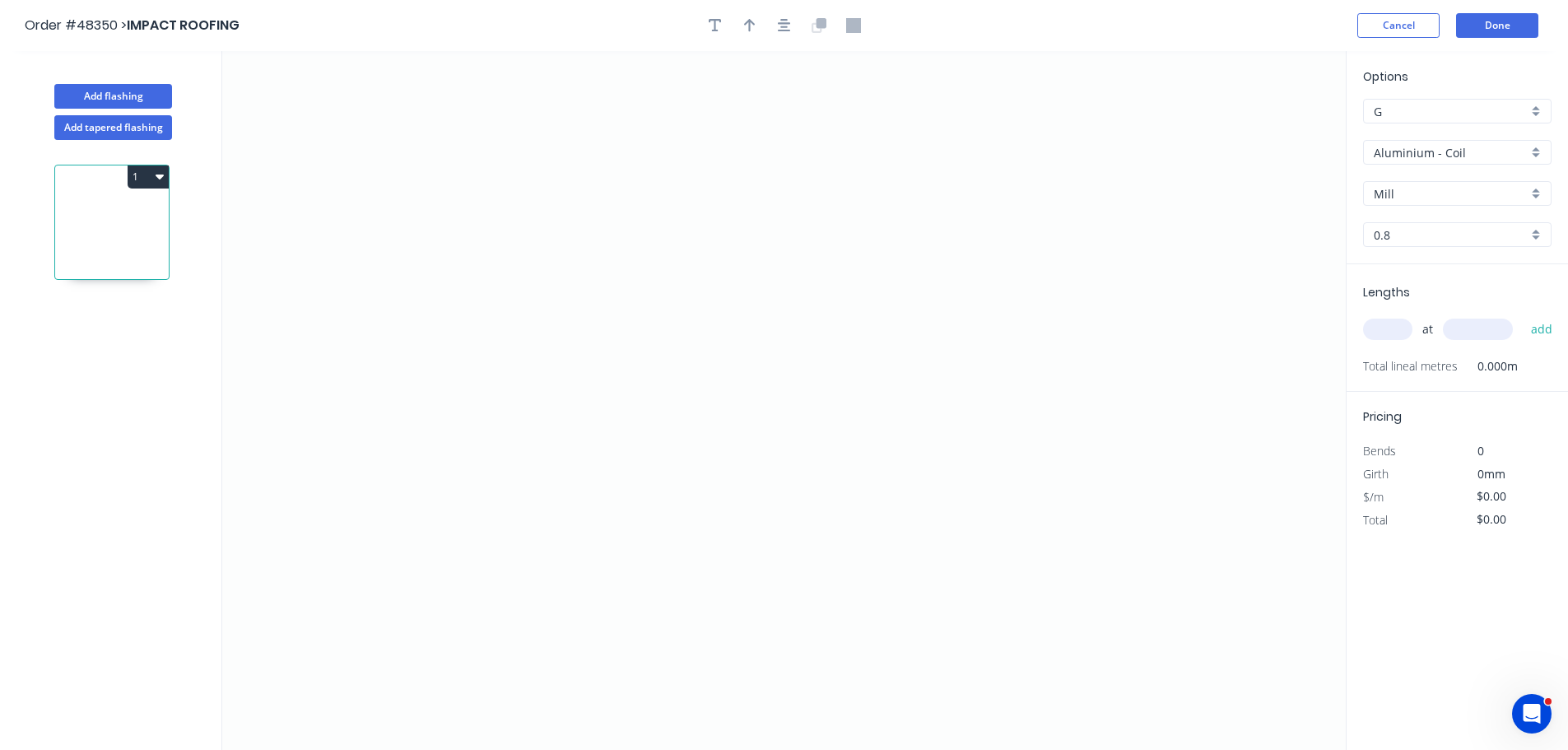
click at [1408, 158] on input "Aluminium - Coil" at bounding box center [1451, 152] width 154 height 17
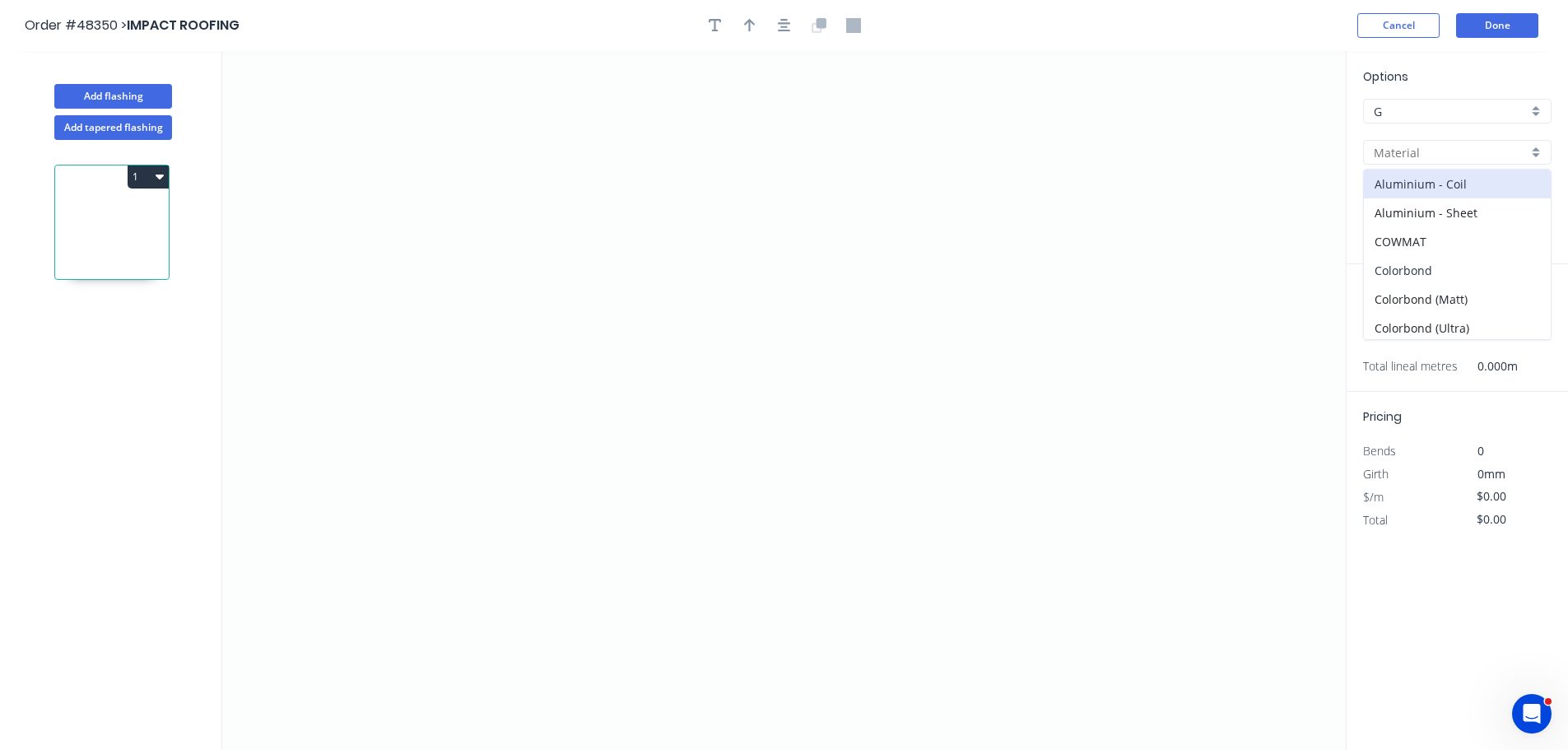
click at [1417, 271] on div "Colorbond" at bounding box center [1457, 270] width 187 height 29
type input "Colorbond"
type input "Basalt"
type input "0.55"
click at [1402, 203] on div "Basalt" at bounding box center [1457, 193] width 189 height 25
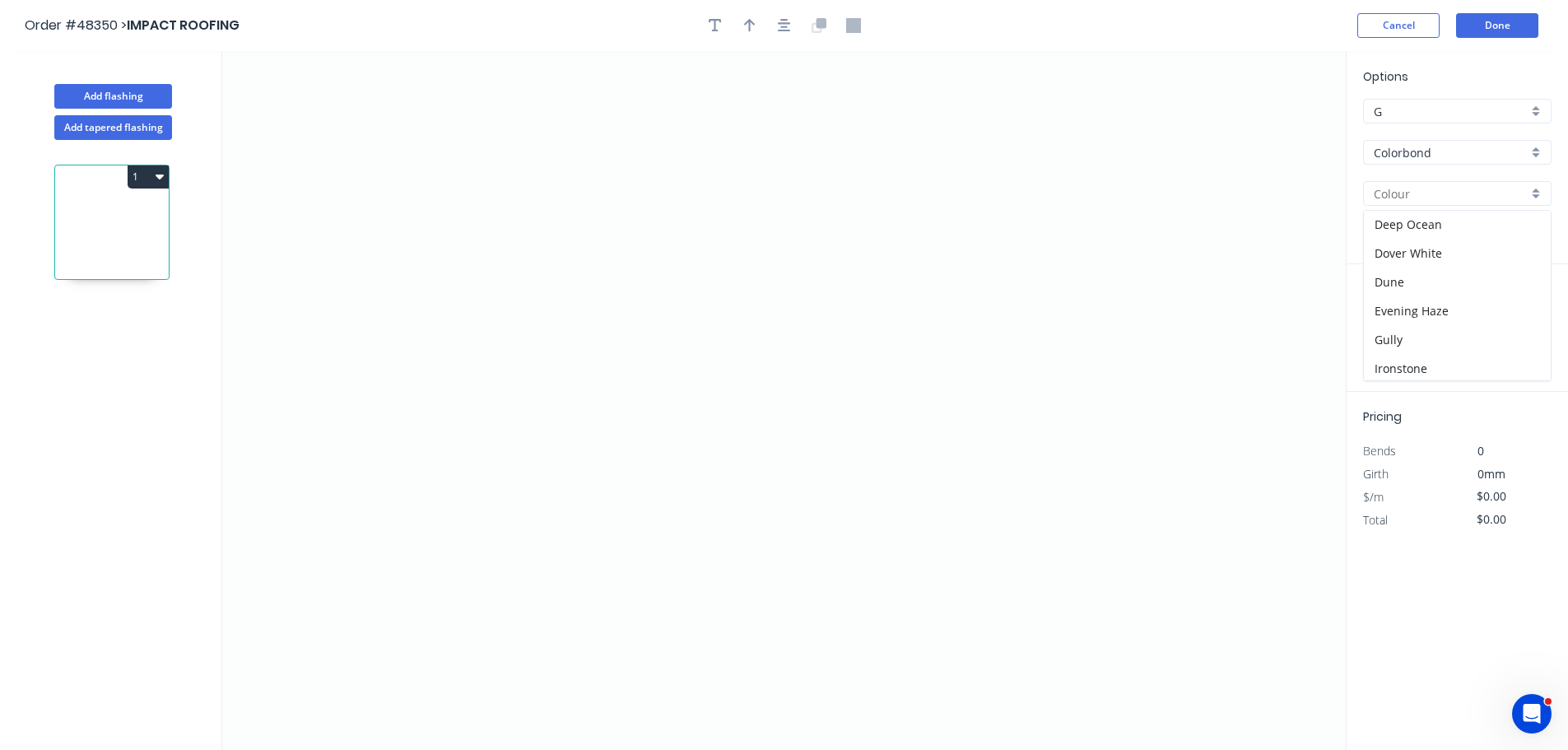
scroll to position [329, 0]
click at [1417, 303] on div "Monument" at bounding box center [1457, 299] width 187 height 29
type input "Monument"
click at [479, 451] on icon "0" at bounding box center [784, 400] width 1124 height 699
click at [339, 446] on icon "0" at bounding box center [784, 400] width 1124 height 699
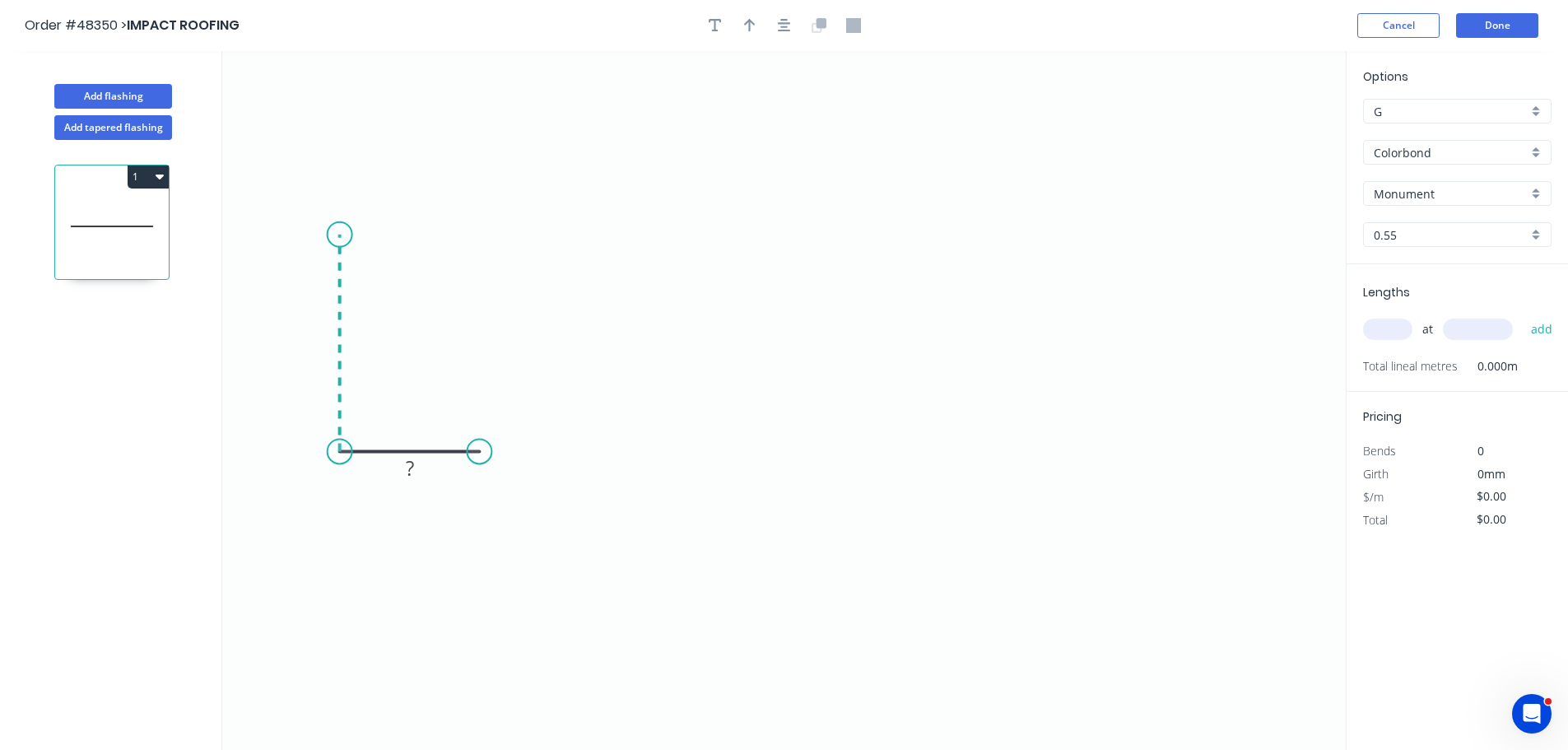
click at [348, 235] on icon "0 ?" at bounding box center [784, 400] width 1124 height 699
click at [944, 269] on icon "0 ? ?" at bounding box center [784, 400] width 1124 height 699
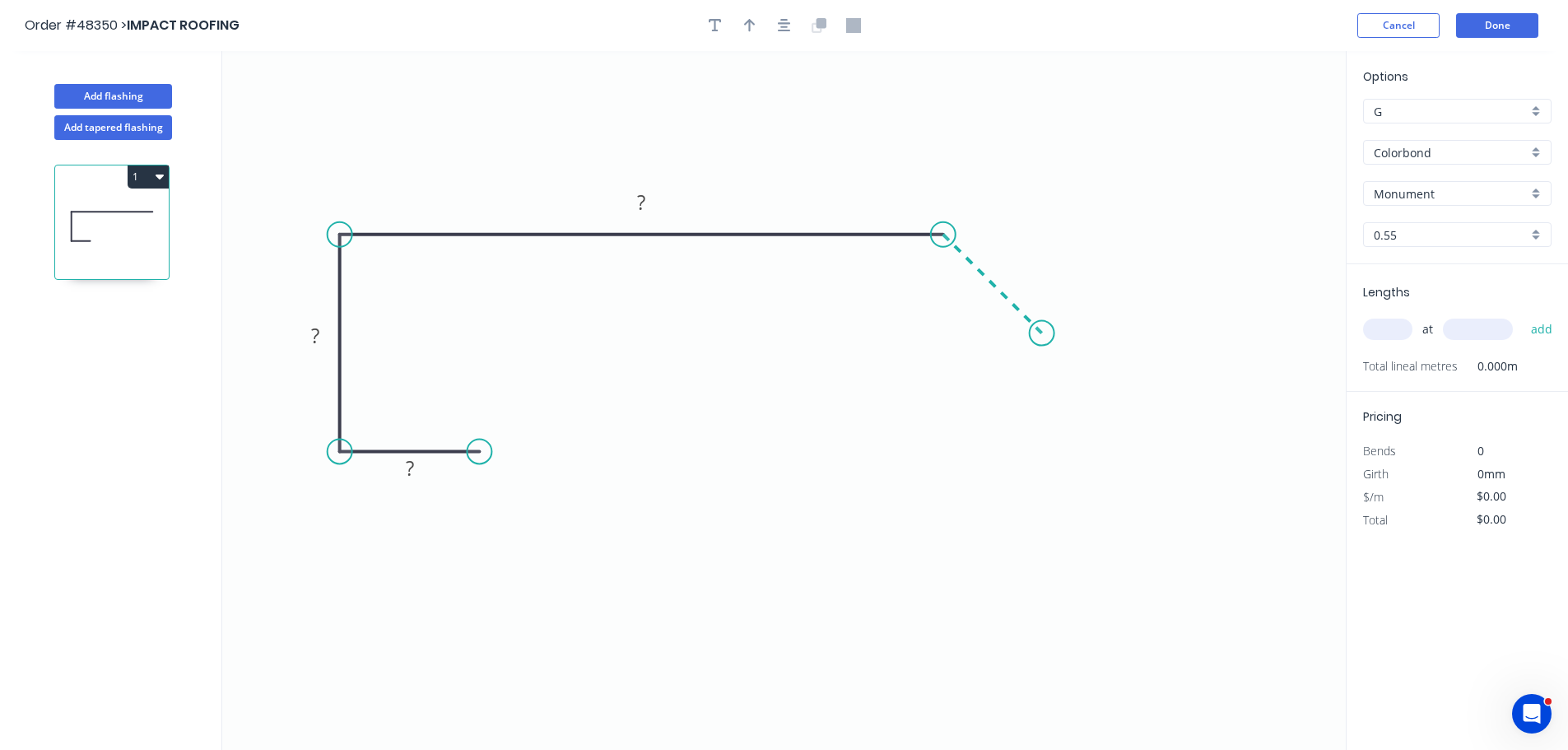
drag, startPoint x: 1042, startPoint y: 328, endPoint x: 634, endPoint y: 0, distance: 523.5
click at [1041, 327] on icon "0 ? ? ?" at bounding box center [784, 400] width 1124 height 699
click at [407, 470] on tspan "?" at bounding box center [410, 467] width 8 height 27
click at [741, 23] on button "button" at bounding box center [750, 26] width 25 height 25
type input "$19.82"
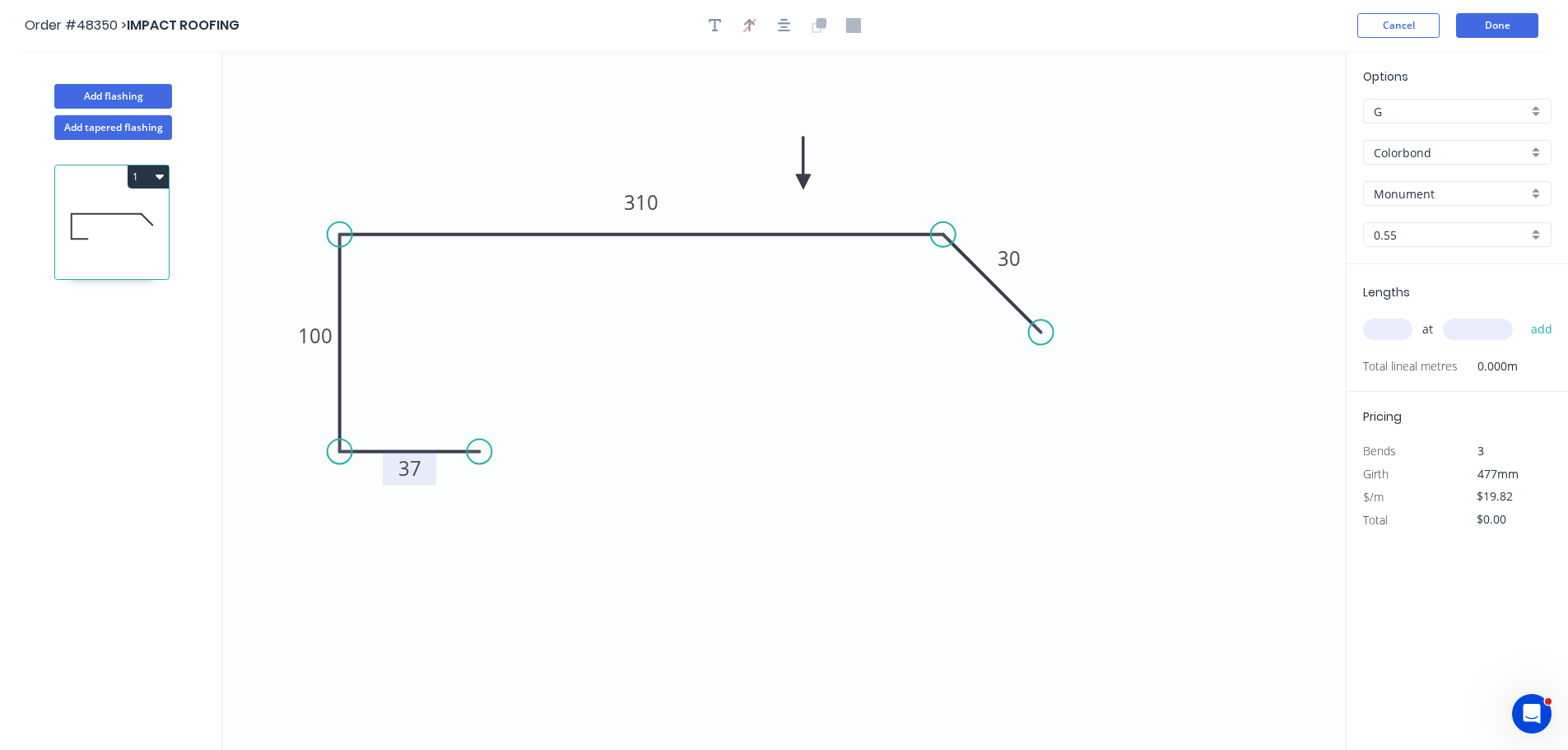
drag, startPoint x: 1264, startPoint y: 135, endPoint x: 803, endPoint y: 182, distance: 463.4
click at [803, 182] on icon at bounding box center [804, 163] width 15 height 53
click at [1377, 333] on input "text" at bounding box center [1388, 329] width 50 height 21
type input "5"
type input "3"
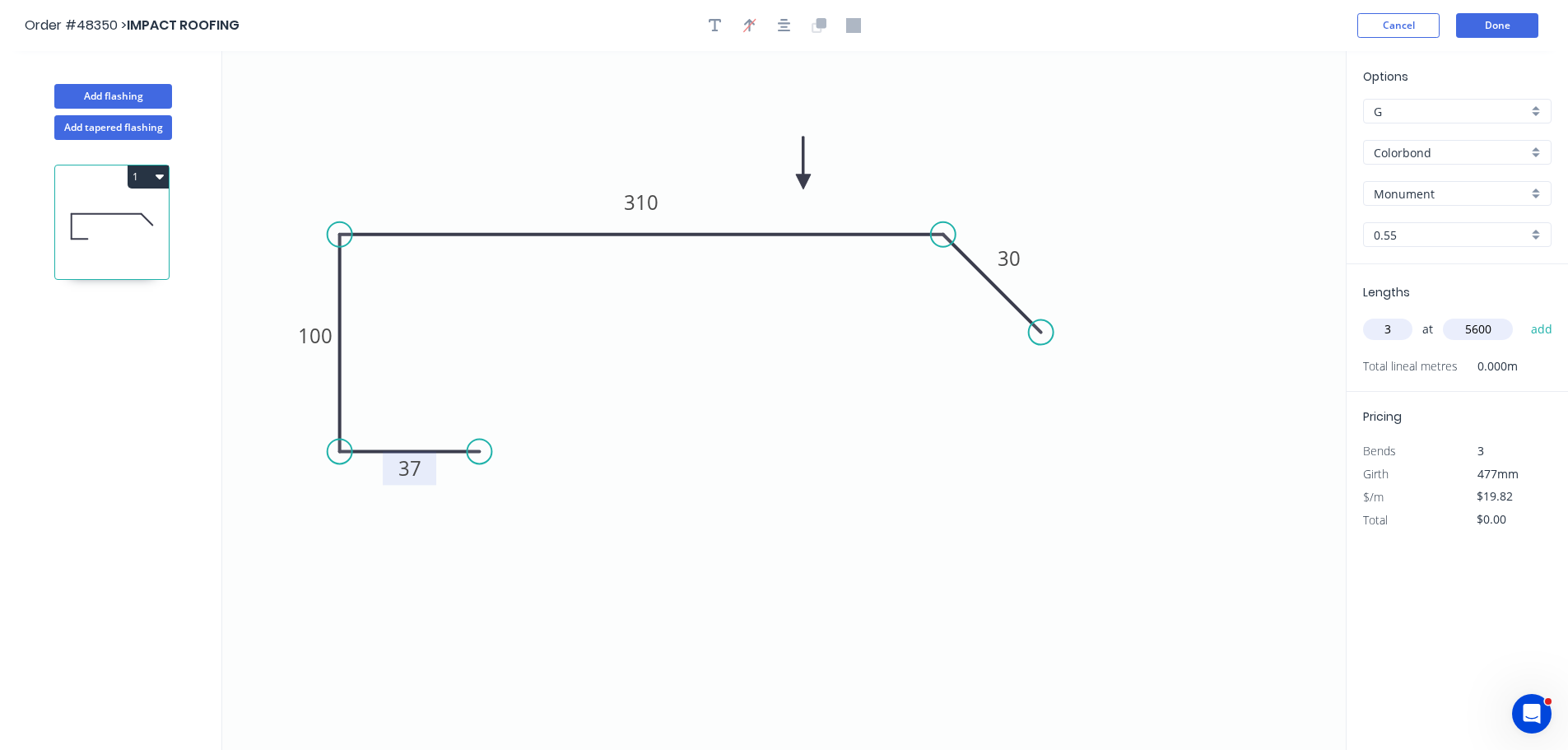
type input "5600"
click at [1523, 315] on button "add" at bounding box center [1542, 329] width 39 height 28
click at [151, 174] on button "1" at bounding box center [148, 177] width 41 height 23
click at [126, 229] on div "Duplicate" at bounding box center [90, 217] width 127 height 24
type input "$0.00"
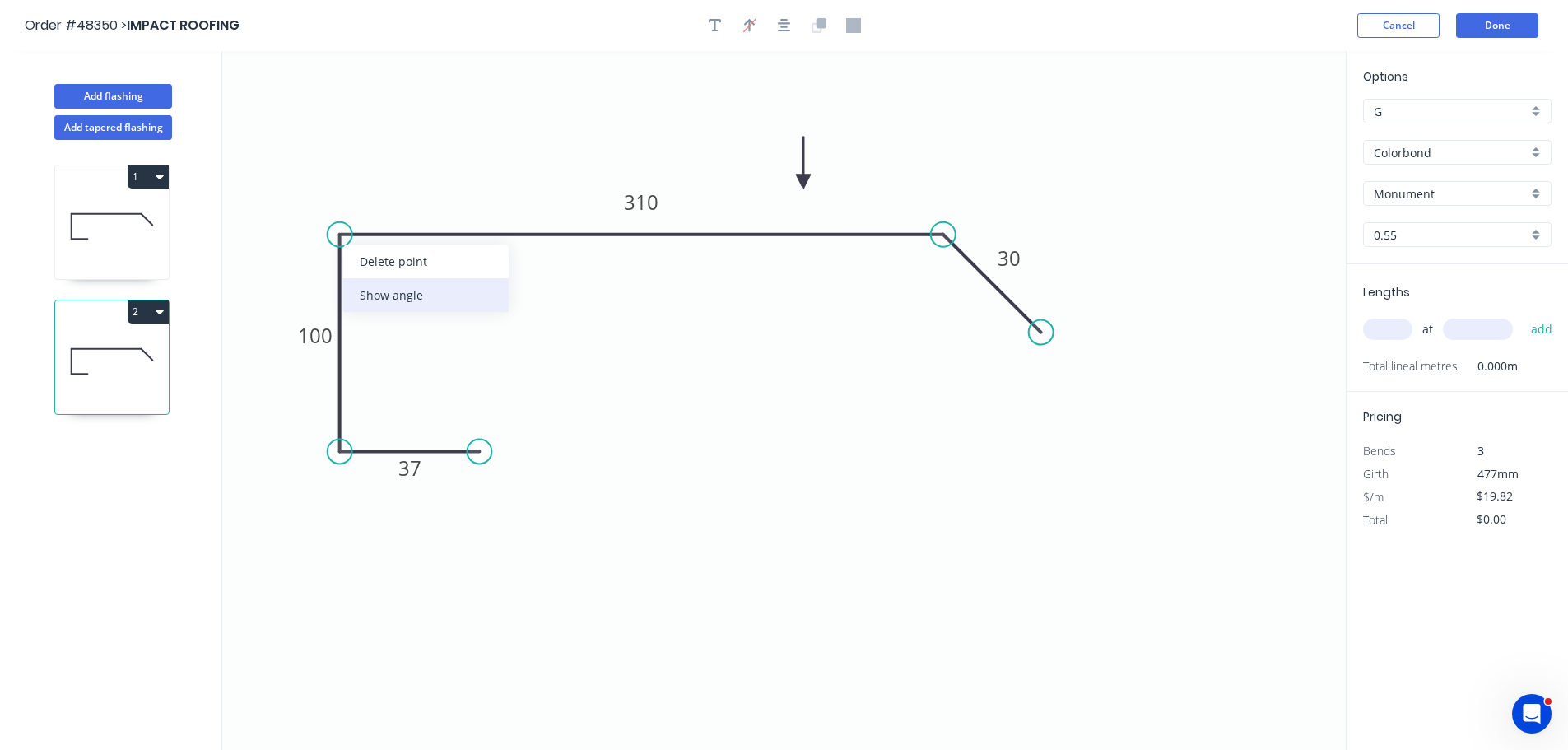
click at [398, 300] on div "Show angle" at bounding box center [426, 294] width 165 height 34
click at [363, 256] on tspan "?" at bounding box center [365, 262] width 9 height 27
click at [1384, 333] on input "text" at bounding box center [1388, 329] width 50 height 21
type input "2"
type input "7500"
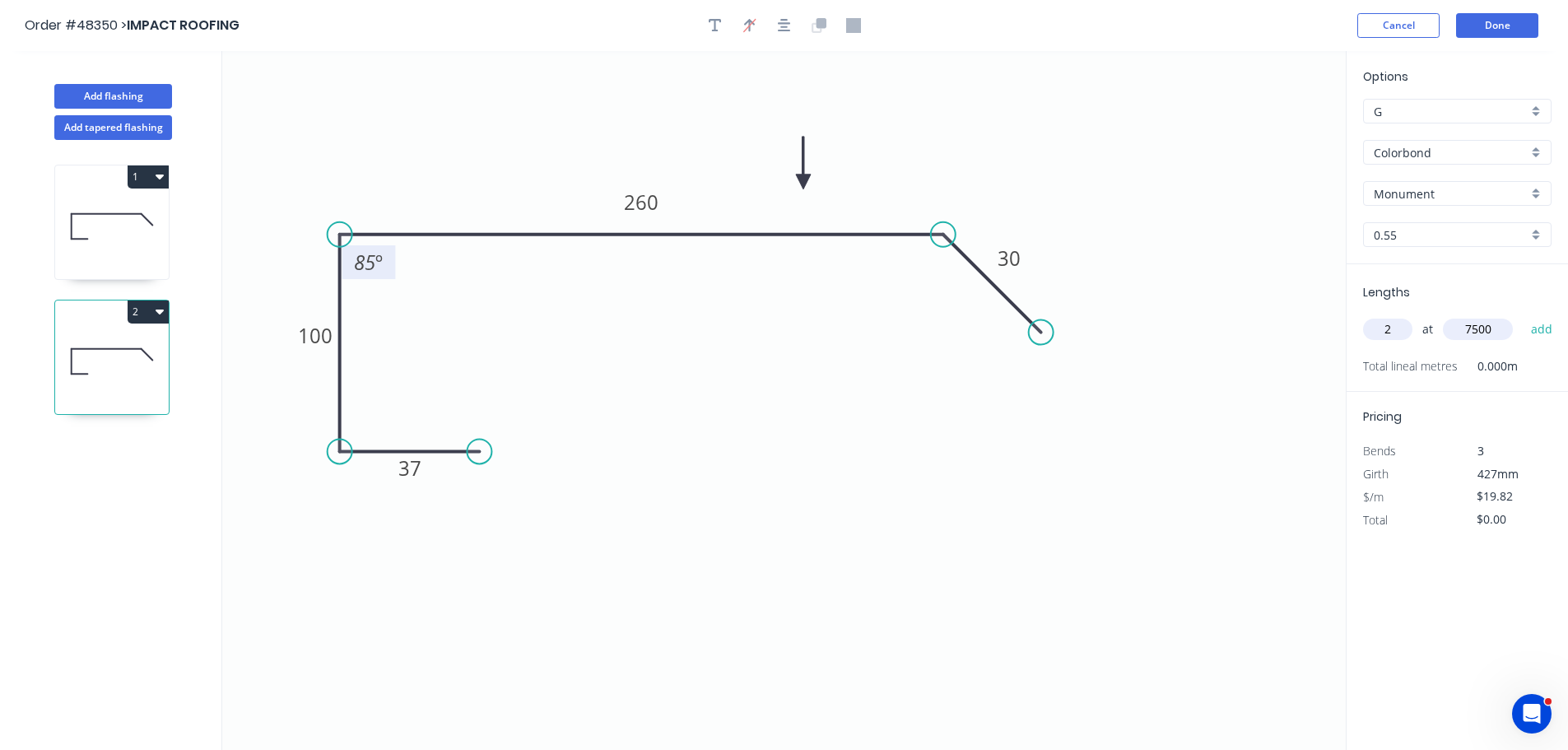
click at [1523, 315] on button "add" at bounding box center [1542, 329] width 39 height 28
click at [147, 170] on button "1" at bounding box center [148, 177] width 41 height 23
click at [91, 219] on div "Duplicate" at bounding box center [90, 217] width 127 height 24
type input "$0.00"
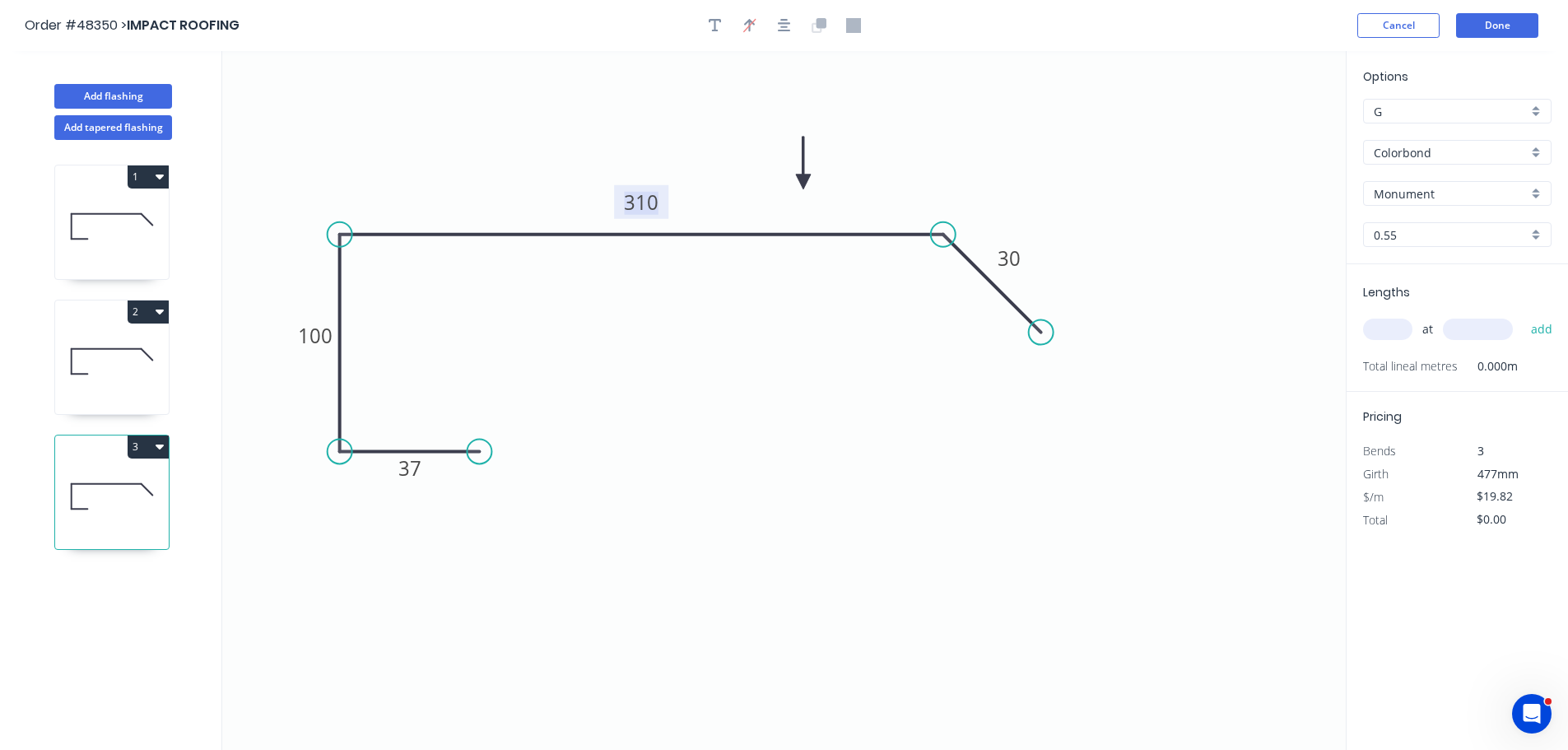
click at [636, 212] on tspan "310" at bounding box center [641, 202] width 35 height 27
click at [1388, 330] on input "text" at bounding box center [1388, 329] width 50 height 21
type input "3"
type input "5600"
click at [1523, 315] on button "add" at bounding box center [1542, 329] width 39 height 28
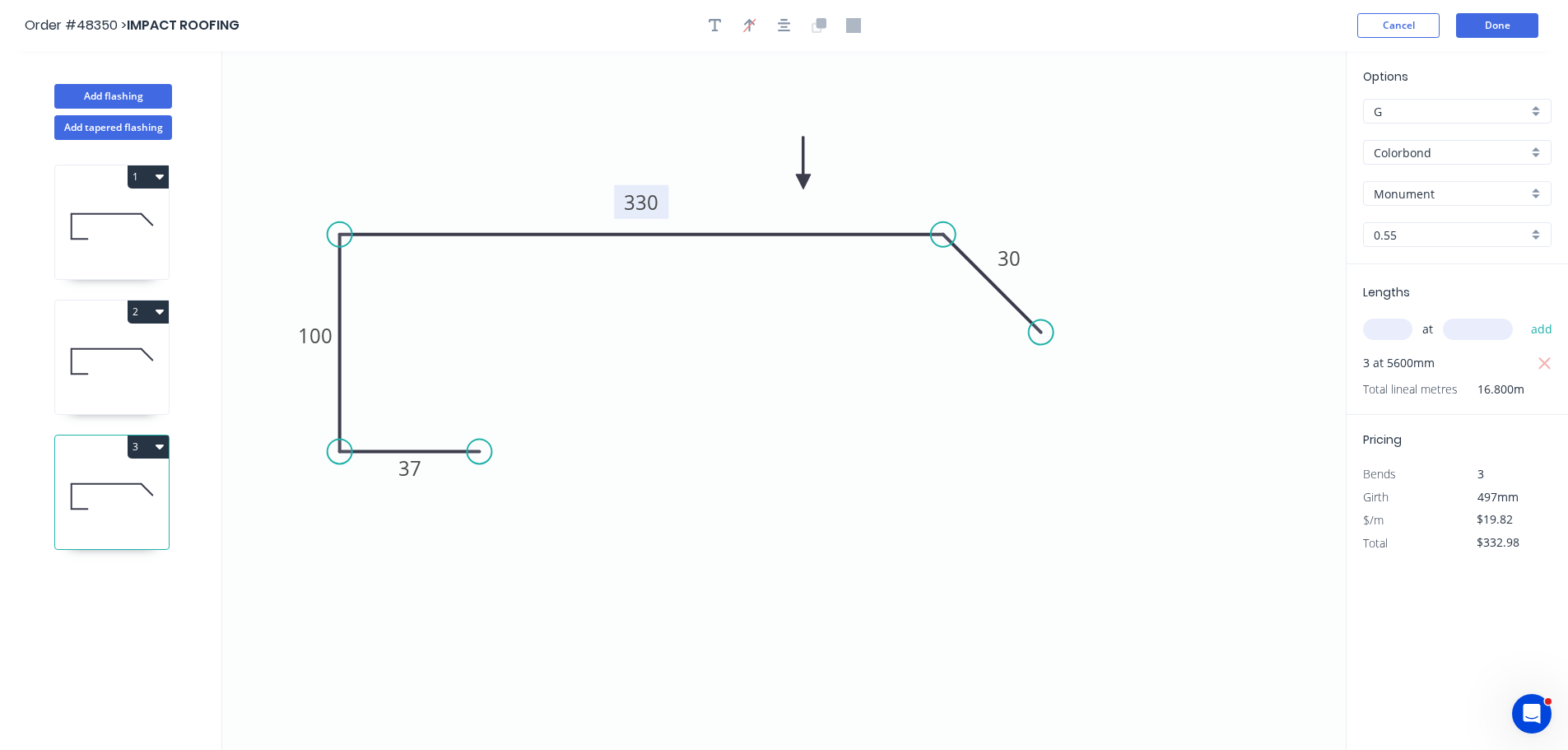
click at [155, 442] on icon "button" at bounding box center [160, 447] width 8 height 13
click at [102, 482] on div "Duplicate" at bounding box center [90, 487] width 127 height 24
type input "$0.00"
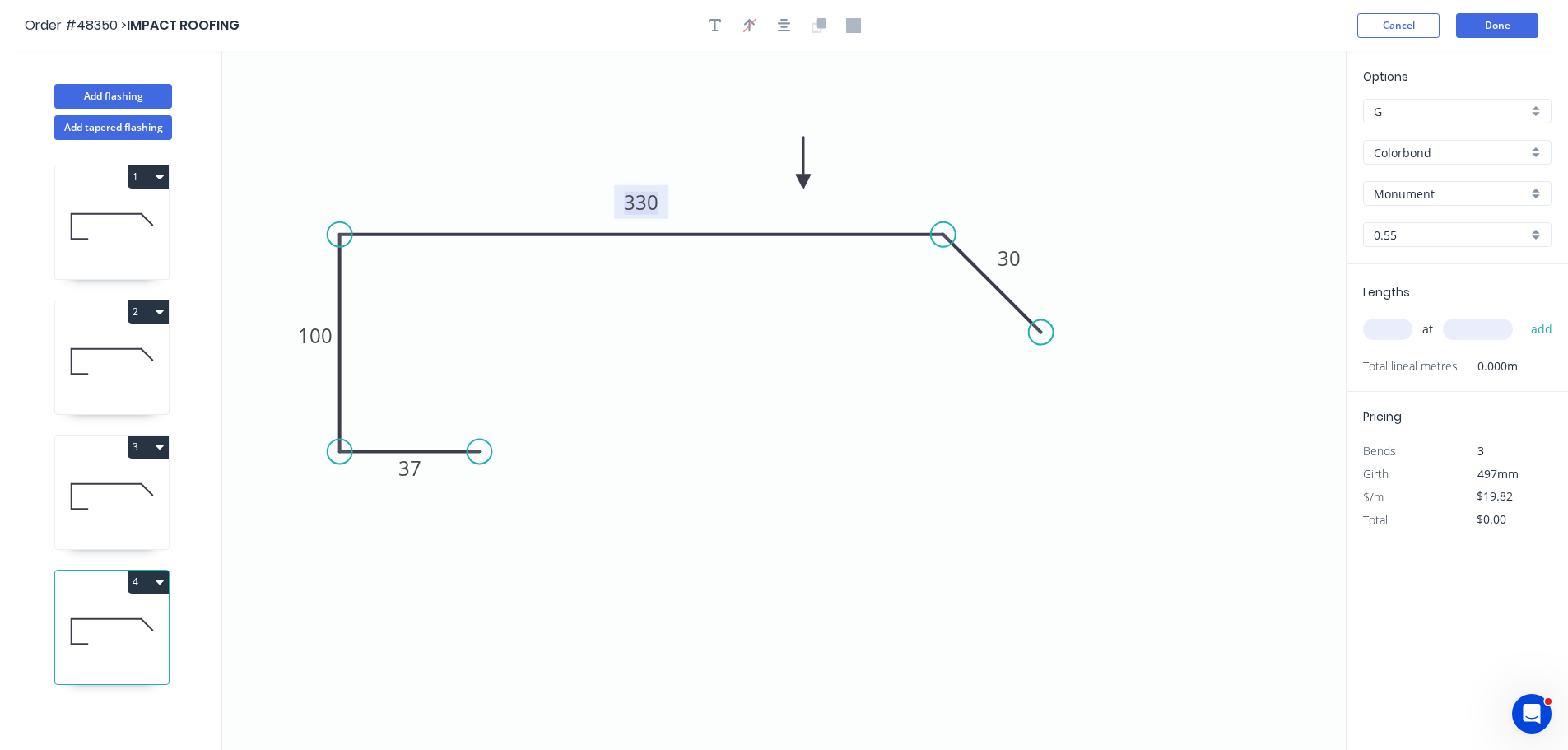
click at [644, 204] on tspan "330" at bounding box center [641, 202] width 35 height 27
click at [1391, 331] on input "text" at bounding box center [1388, 329] width 50 height 21
type input "1"
type input "6700"
click at [1523, 315] on button "add" at bounding box center [1542, 329] width 39 height 28
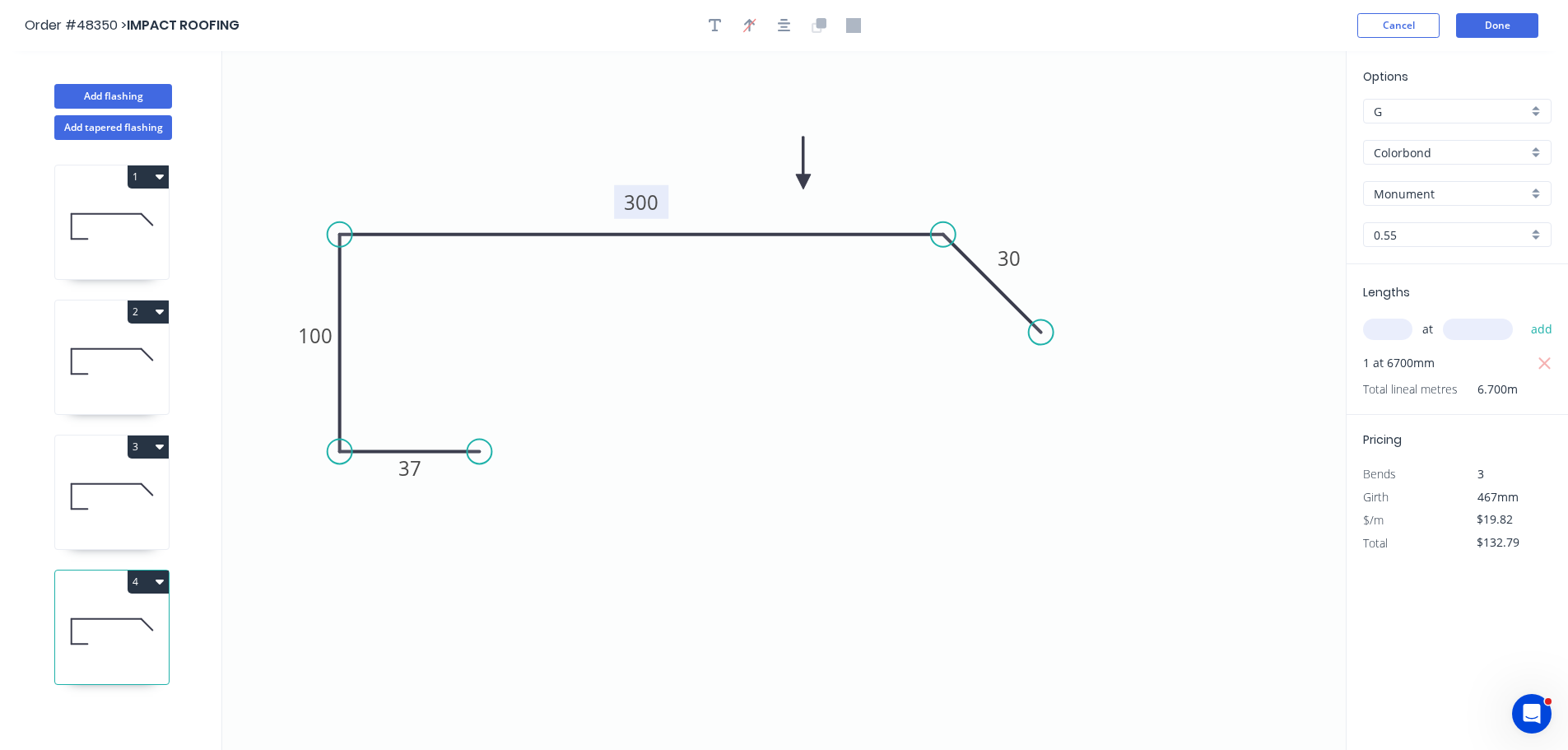
click at [153, 581] on button "4" at bounding box center [148, 582] width 41 height 23
click at [67, 618] on div "Duplicate" at bounding box center [90, 623] width 127 height 24
type input "$0.00"
click at [627, 203] on tspan "300" at bounding box center [641, 202] width 35 height 27
click at [1376, 332] on input "text" at bounding box center [1388, 329] width 50 height 21
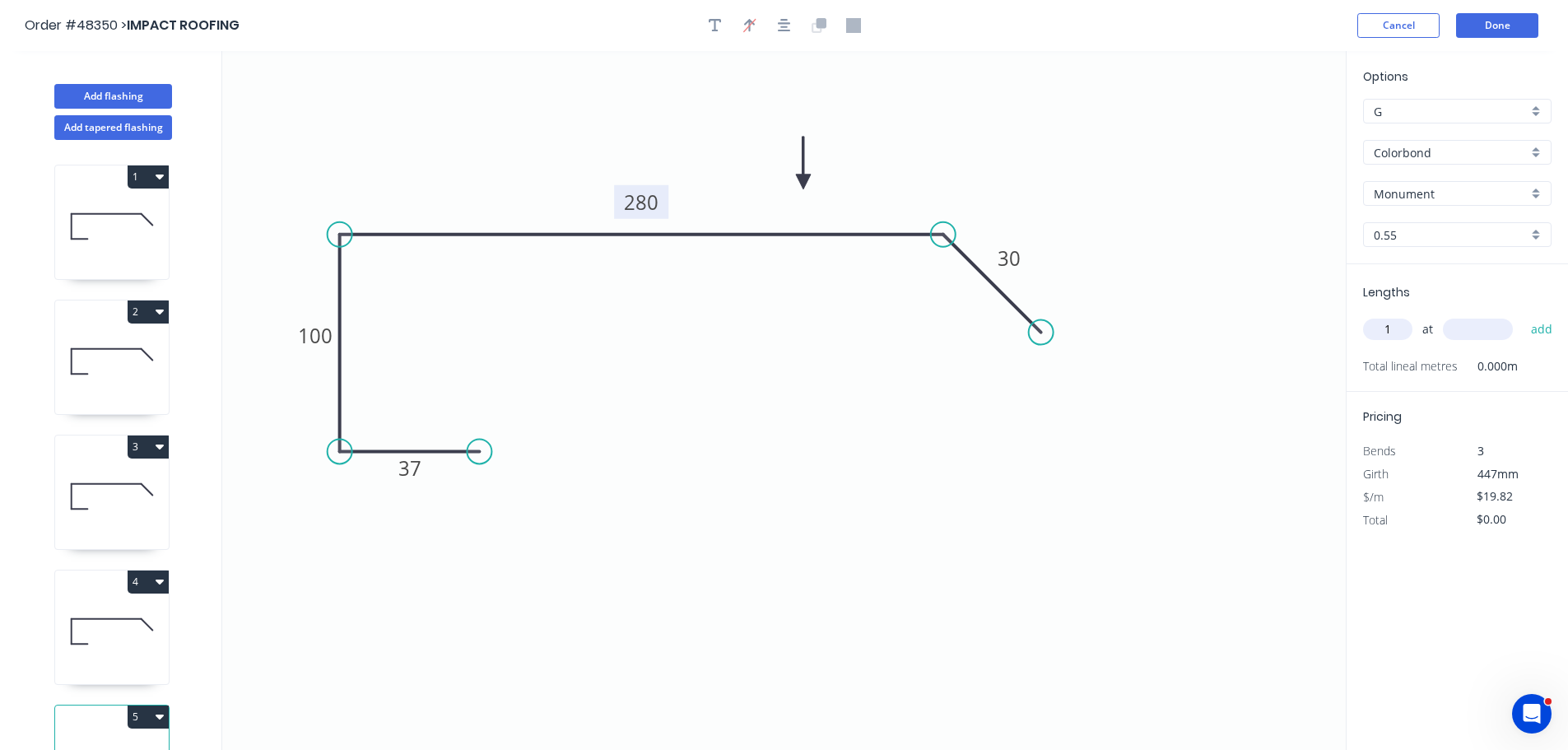
type input "1"
type input "6700"
click at [1523, 315] on button "add" at bounding box center [1542, 329] width 39 height 28
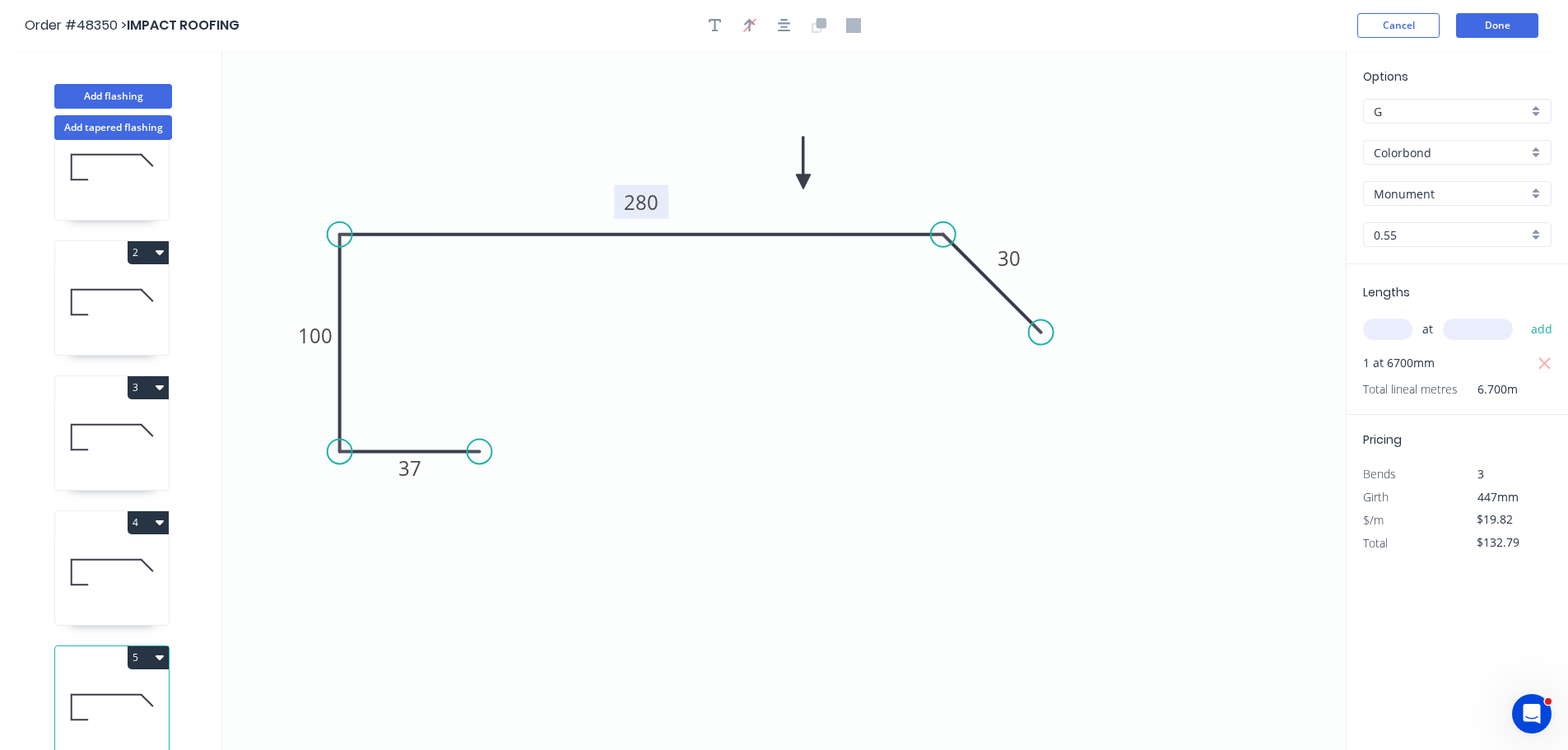
click at [101, 562] on icon at bounding box center [112, 571] width 113 height 105
click at [93, 393] on icon at bounding box center [112, 437] width 113 height 105
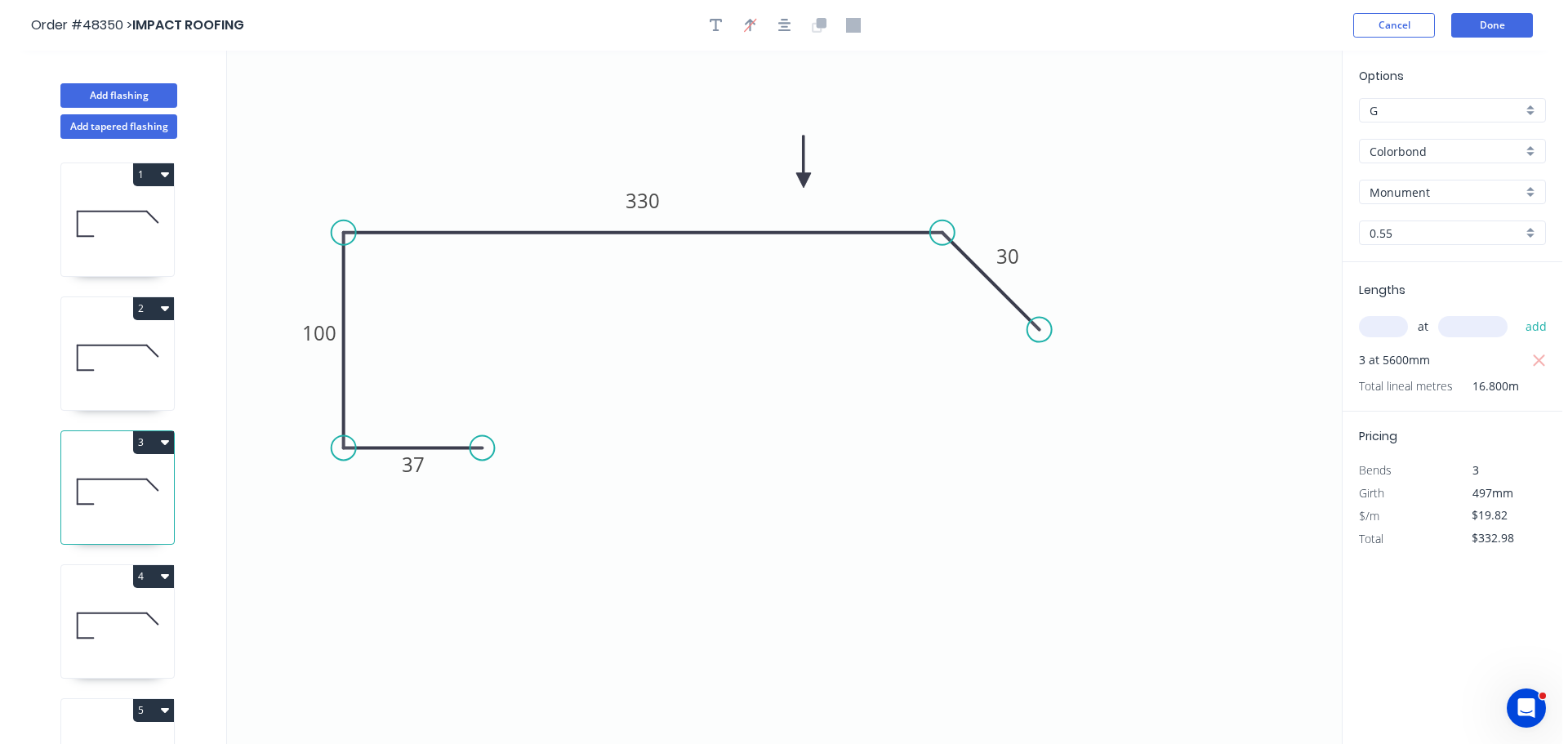
scroll to position [0, 0]
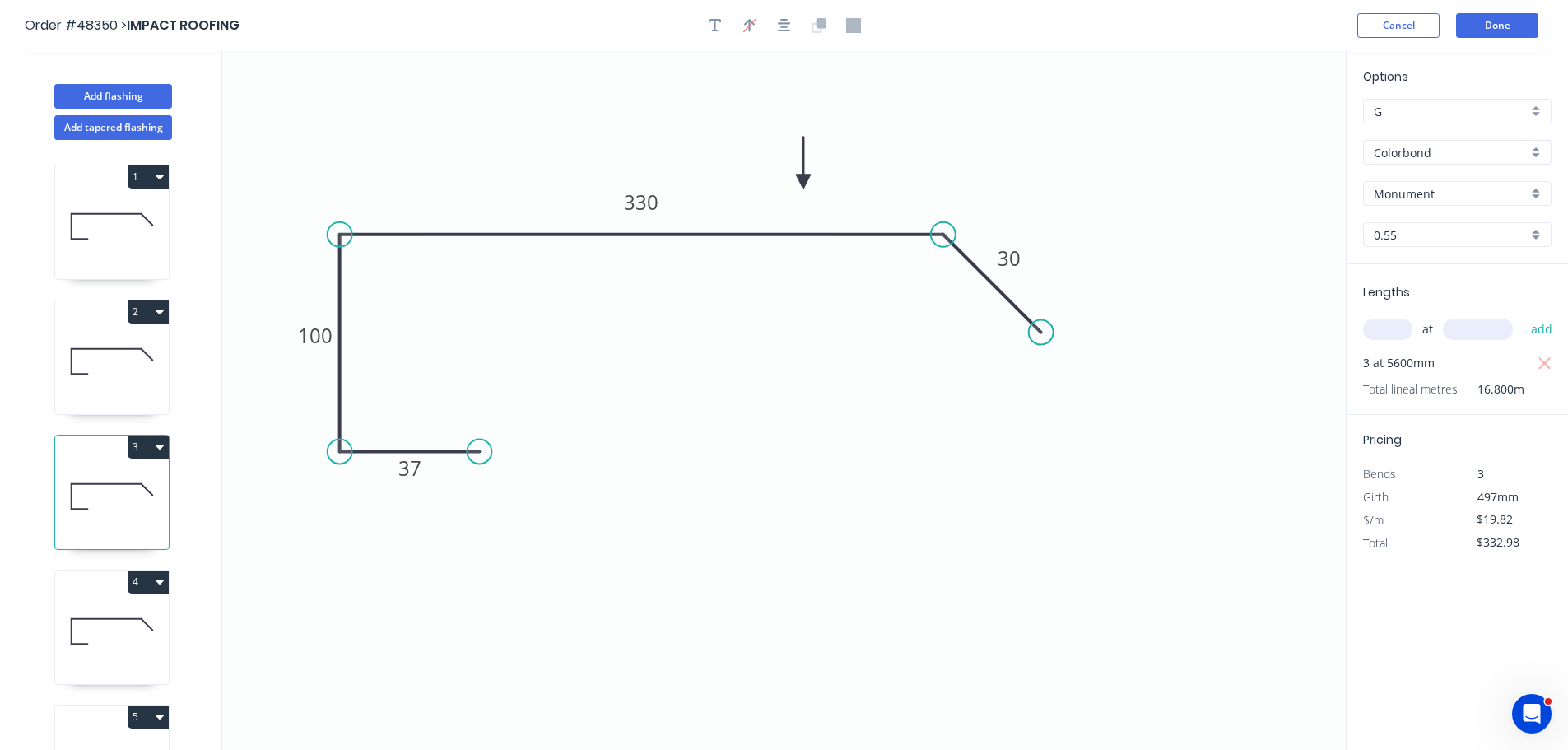
click at [102, 356] on icon at bounding box center [112, 361] width 113 height 105
click at [119, 234] on icon at bounding box center [112, 226] width 113 height 105
type input "$332.98"
click at [1507, 28] on button "Done" at bounding box center [1498, 26] width 83 height 25
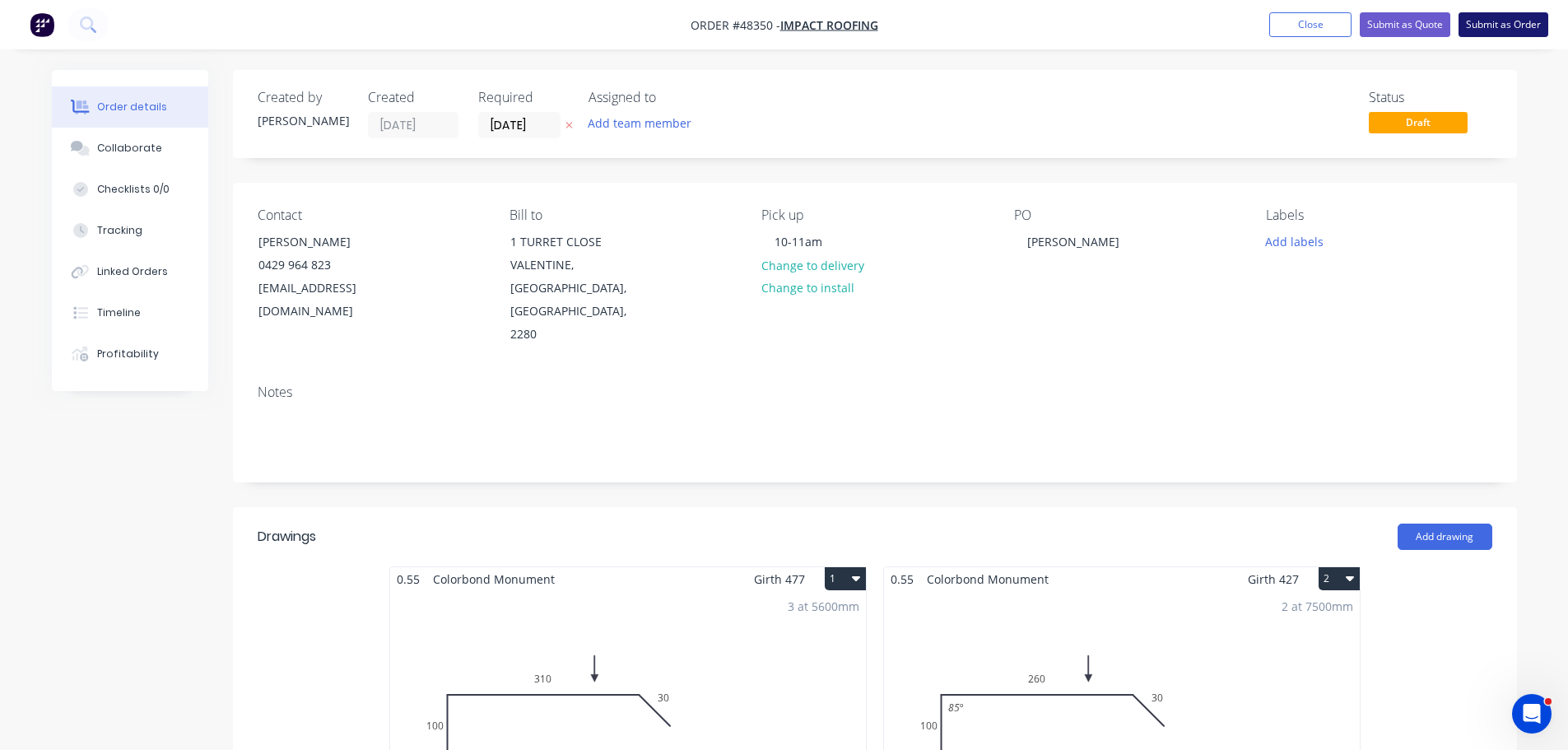
click at [1482, 26] on button "Submit as Order" at bounding box center [1503, 25] width 89 height 25
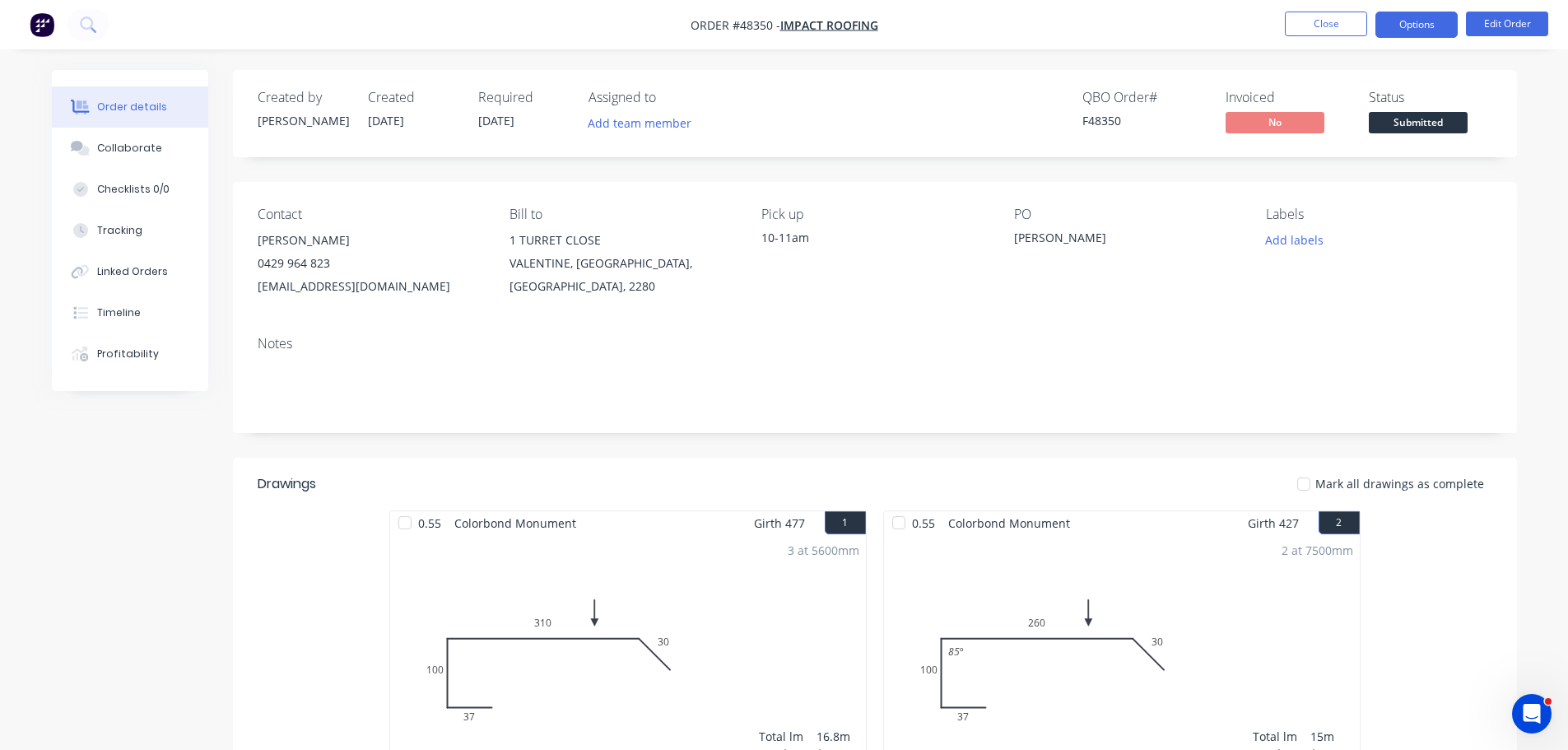
click at [1420, 23] on button "Options" at bounding box center [1417, 25] width 83 height 26
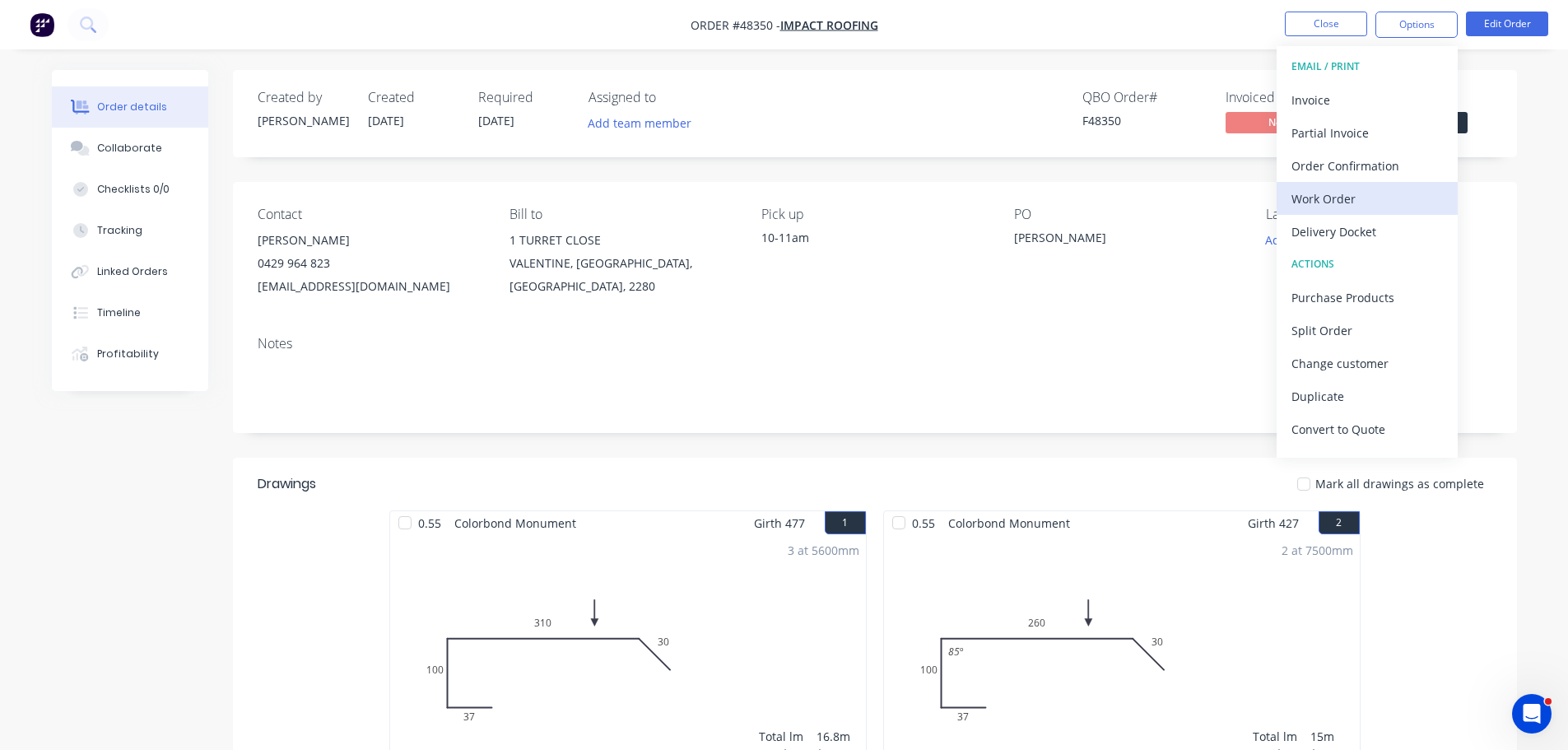
click at [1322, 193] on div "Work Order" at bounding box center [1367, 198] width 151 height 24
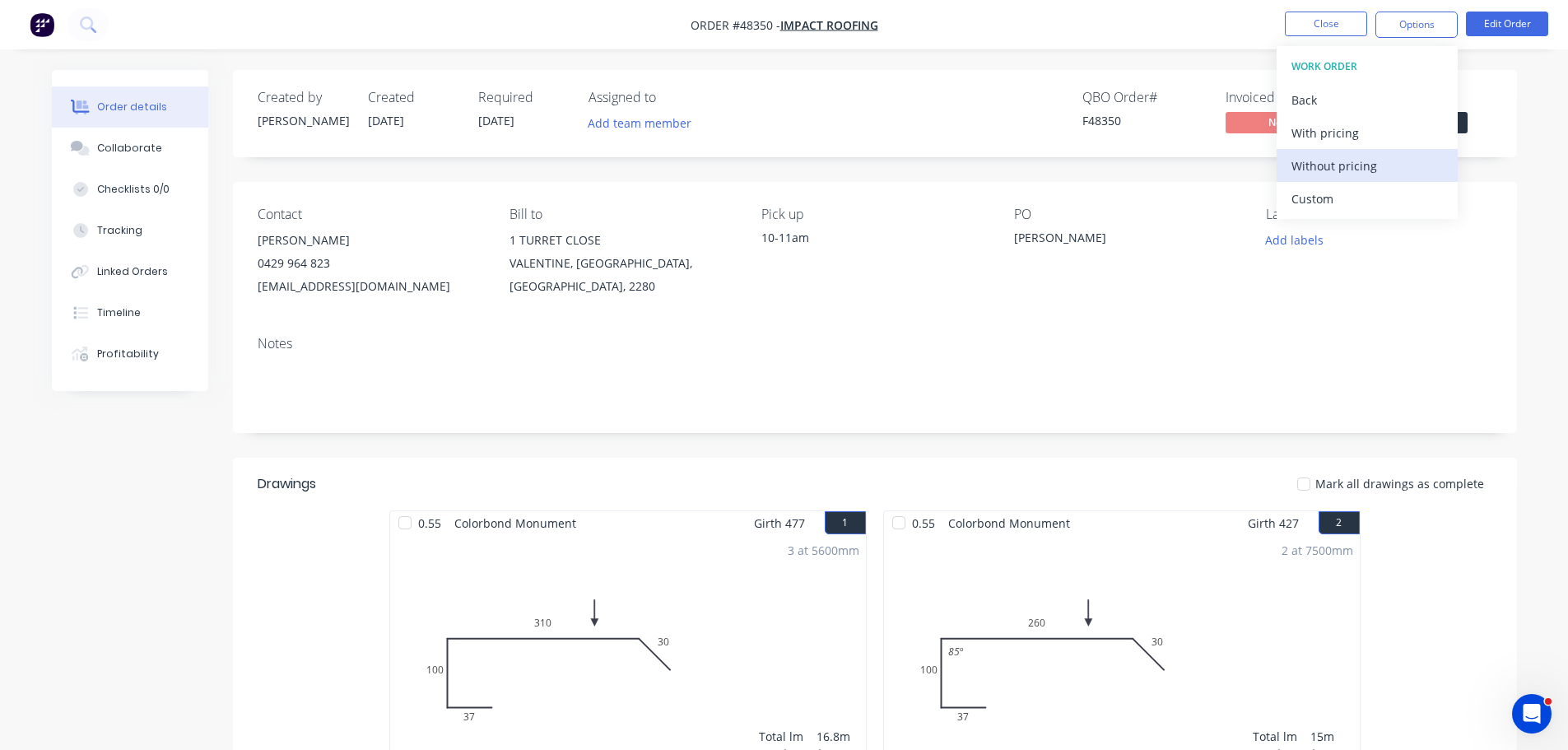
click at [1328, 174] on div "Without pricing" at bounding box center [1367, 165] width 151 height 24
click at [1478, 92] on div "Status" at bounding box center [1430, 97] width 123 height 16
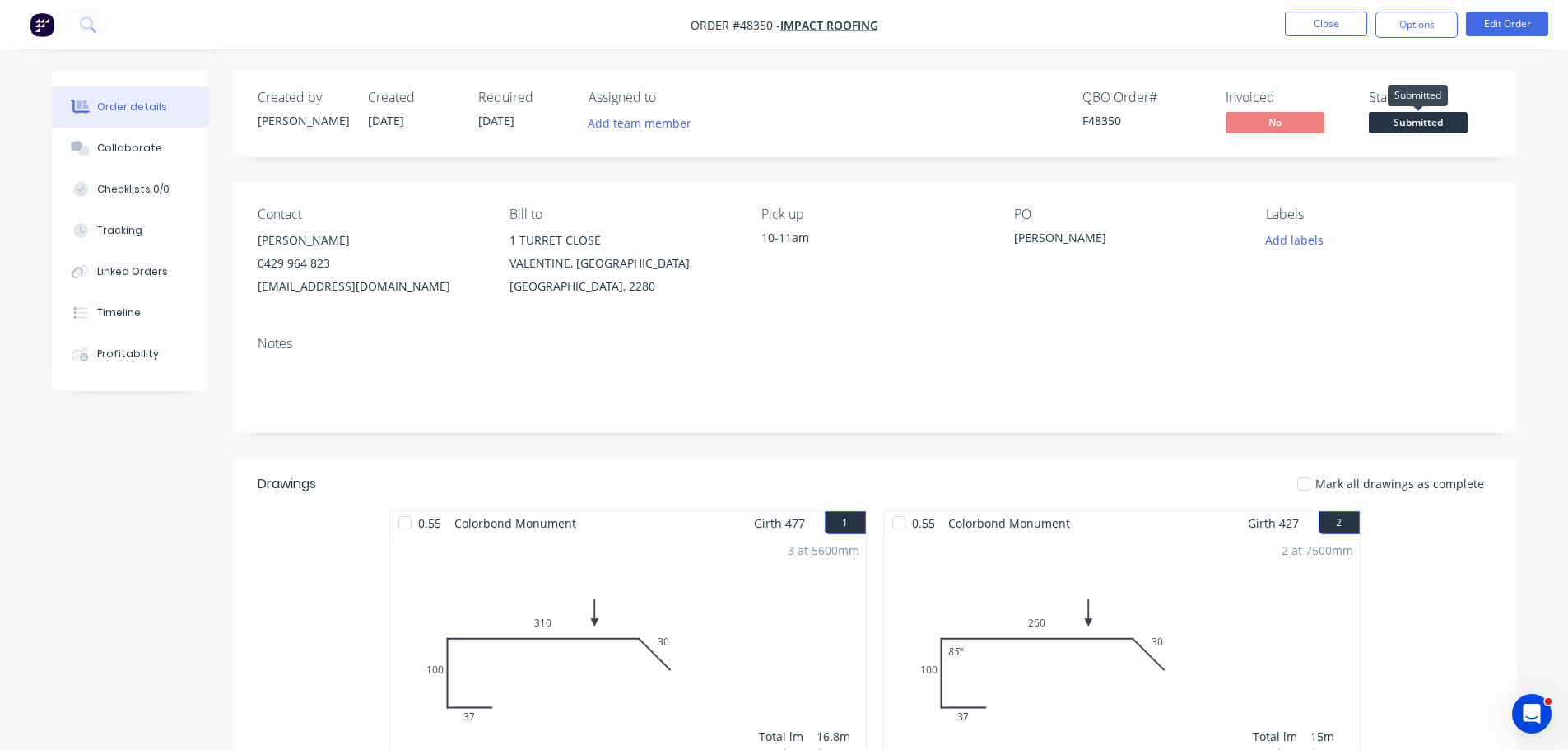
click at [1427, 118] on span "Submitted" at bounding box center [1417, 122] width 98 height 21
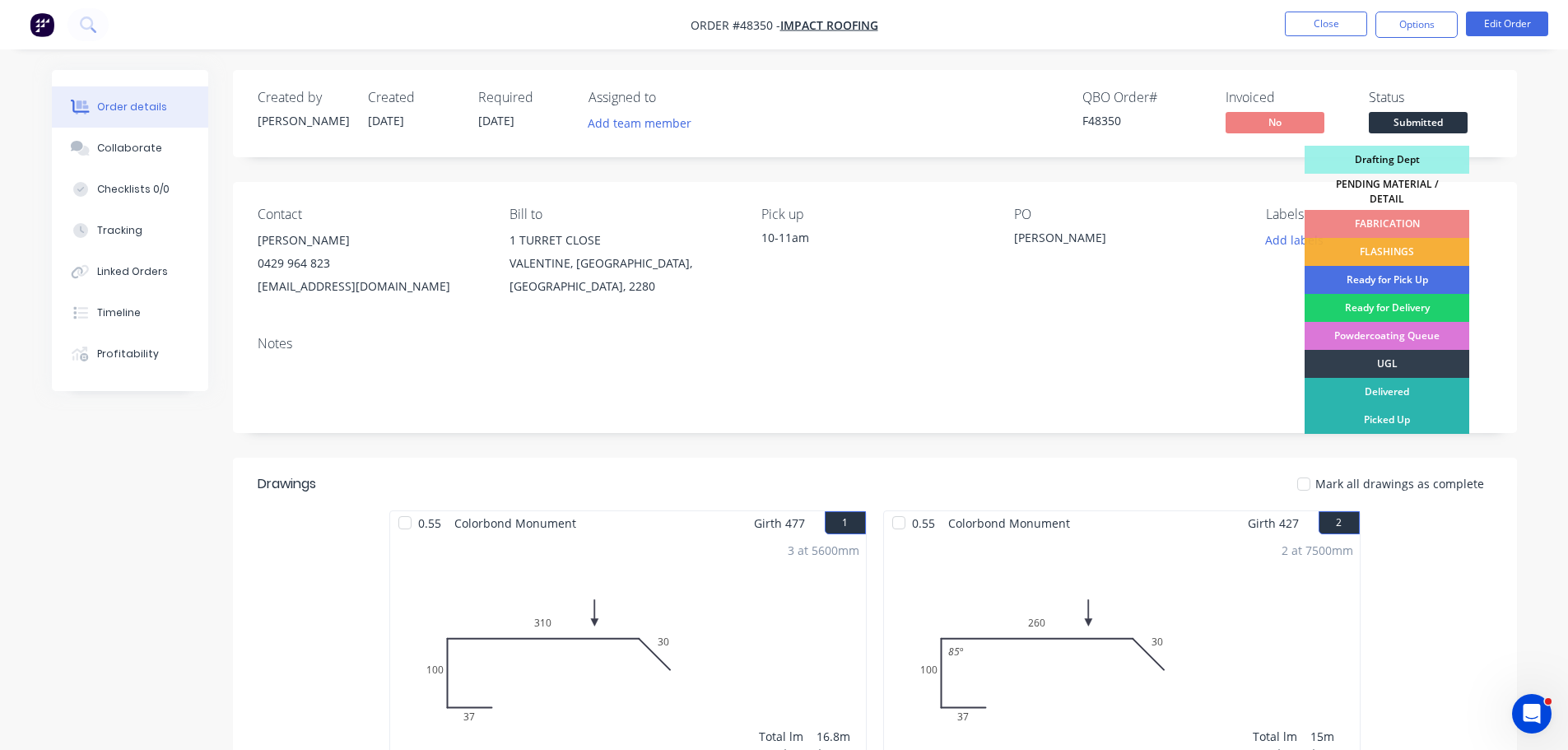
drag, startPoint x: 1403, startPoint y: 241, endPoint x: 1403, endPoint y: 226, distance: 15.0
click at [1405, 238] on div "FLASHINGS" at bounding box center [1387, 252] width 165 height 28
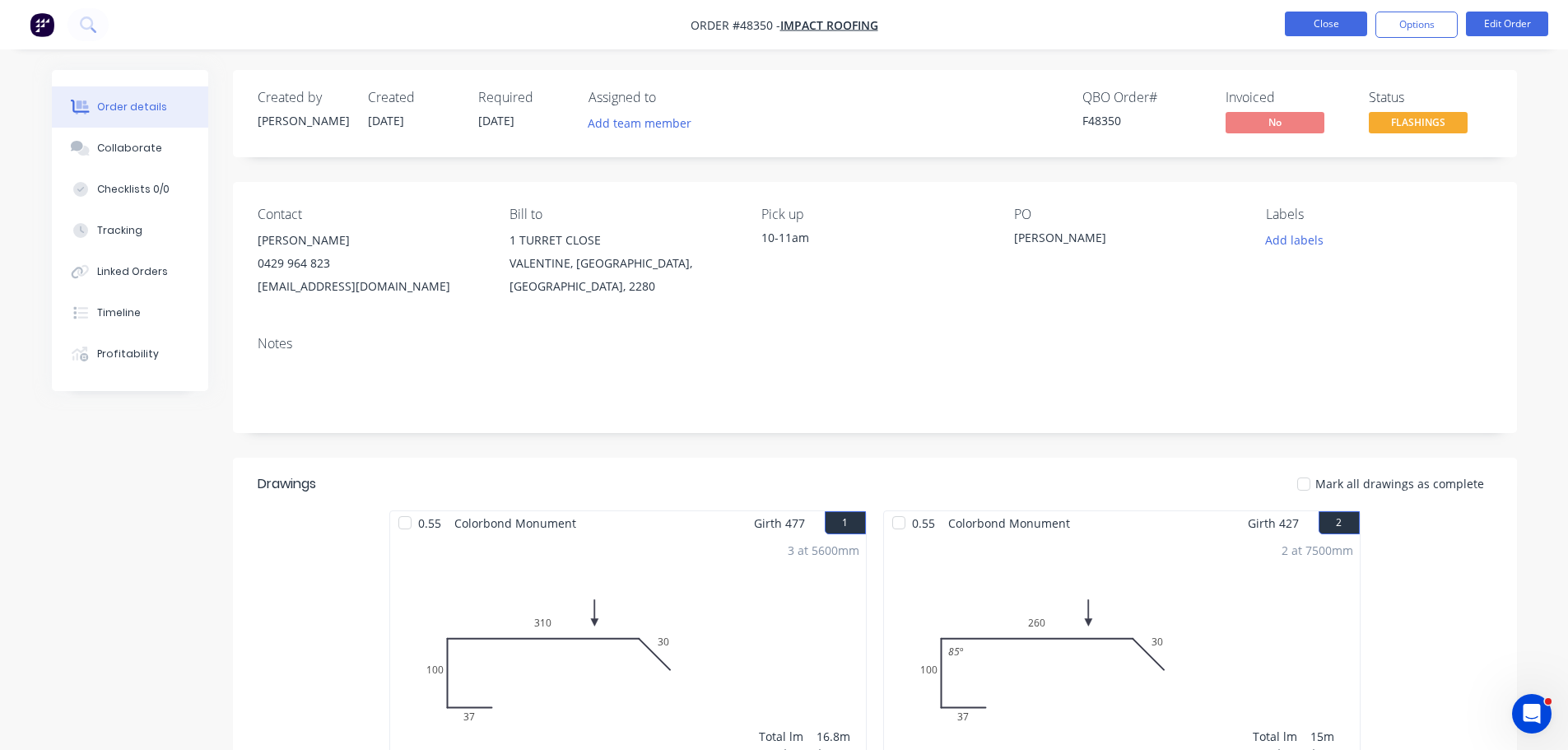
click at [1334, 25] on button "Close" at bounding box center [1327, 24] width 83 height 25
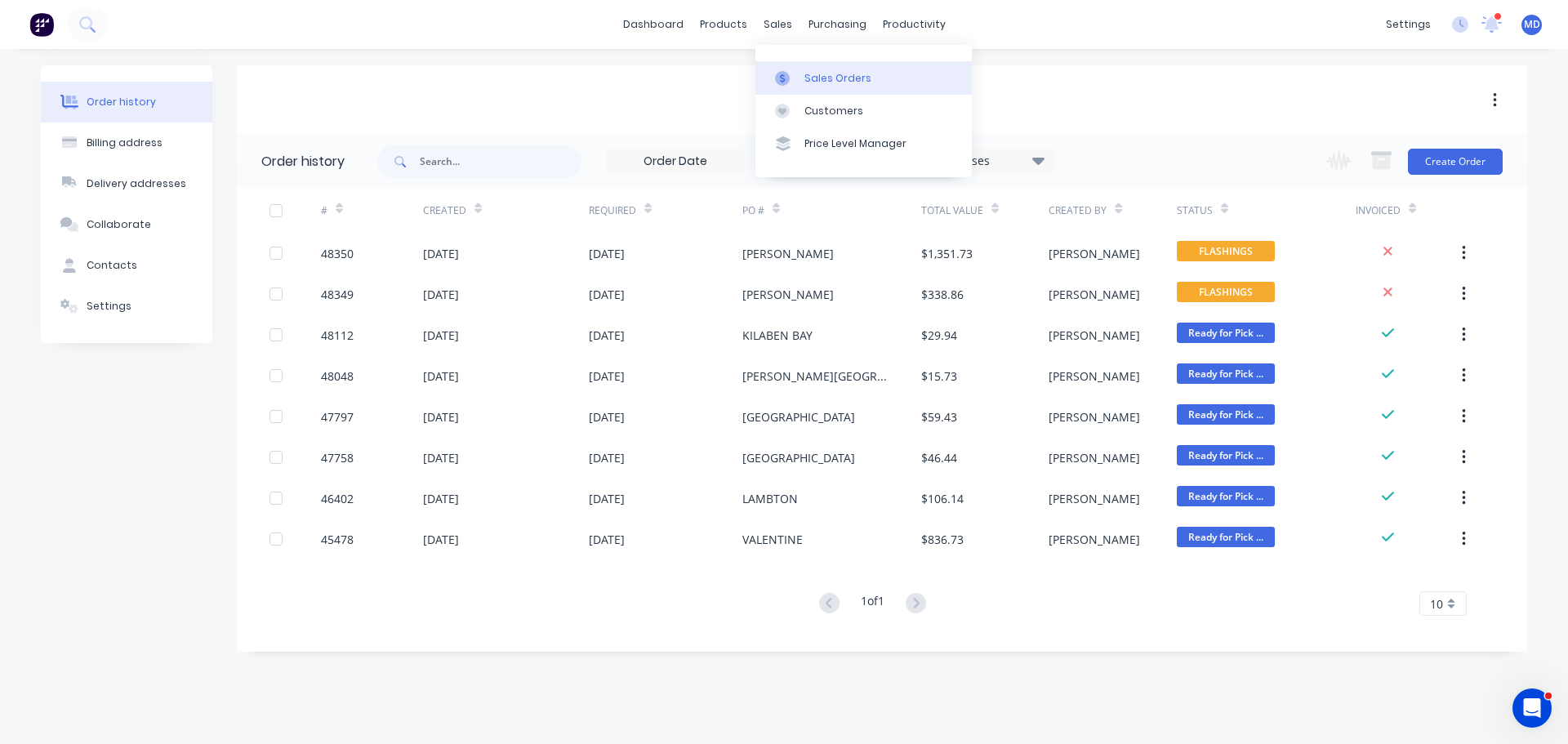
click at [805, 71] on div "Sales Orders" at bounding box center [838, 79] width 67 height 15
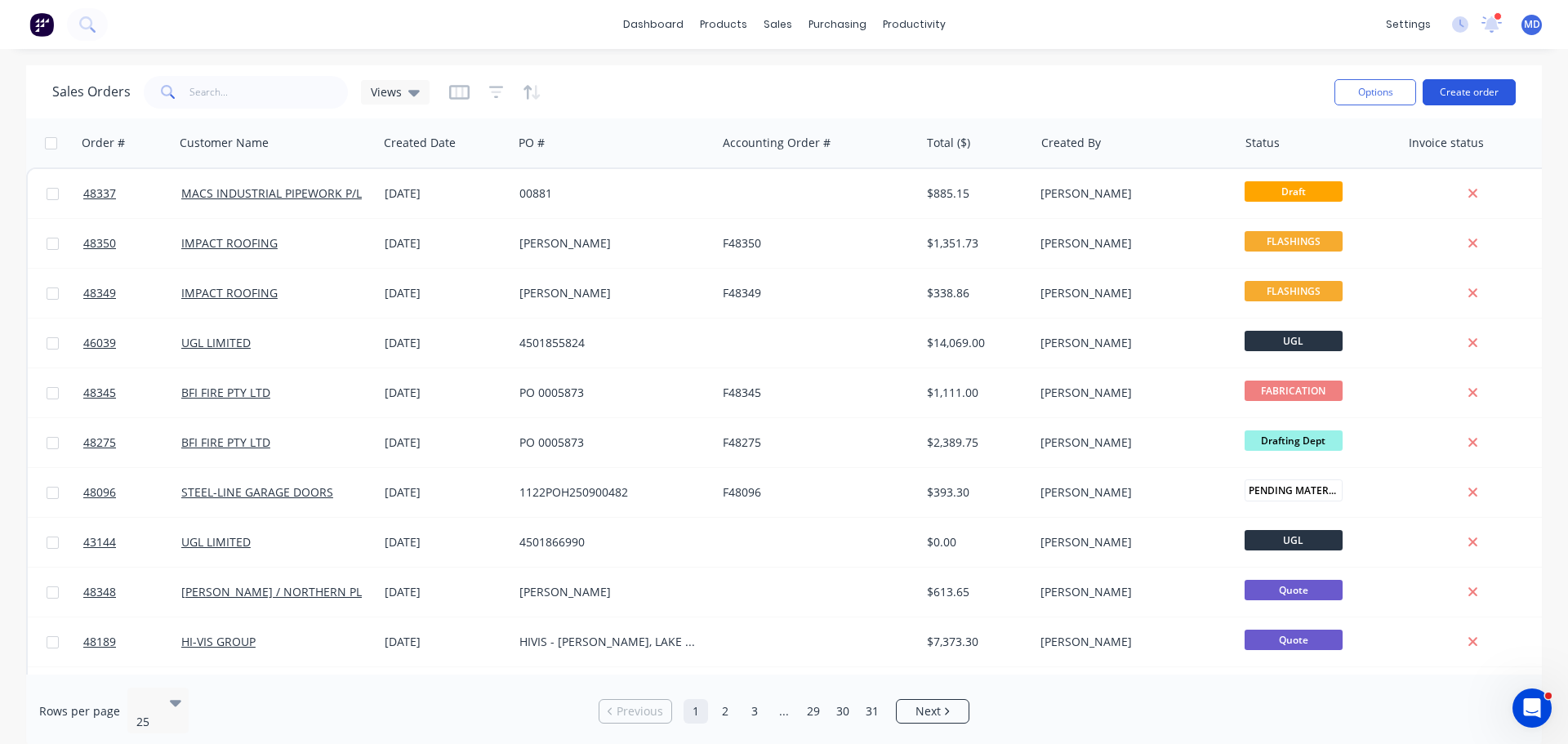
click at [1495, 85] on button "Create order" at bounding box center [1469, 93] width 93 height 26
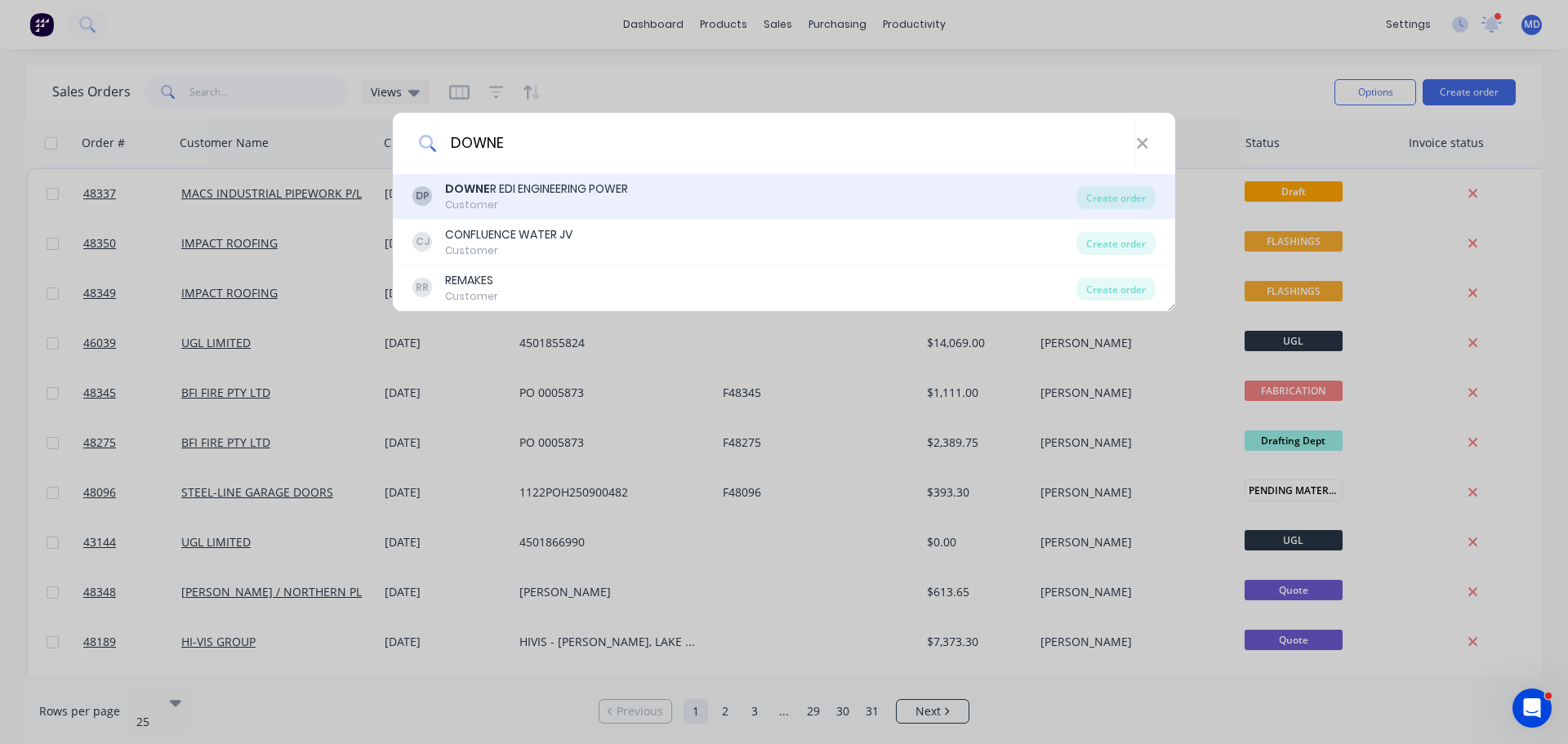
type input "DOWNE"
click at [573, 202] on div "Customer" at bounding box center [536, 205] width 183 height 15
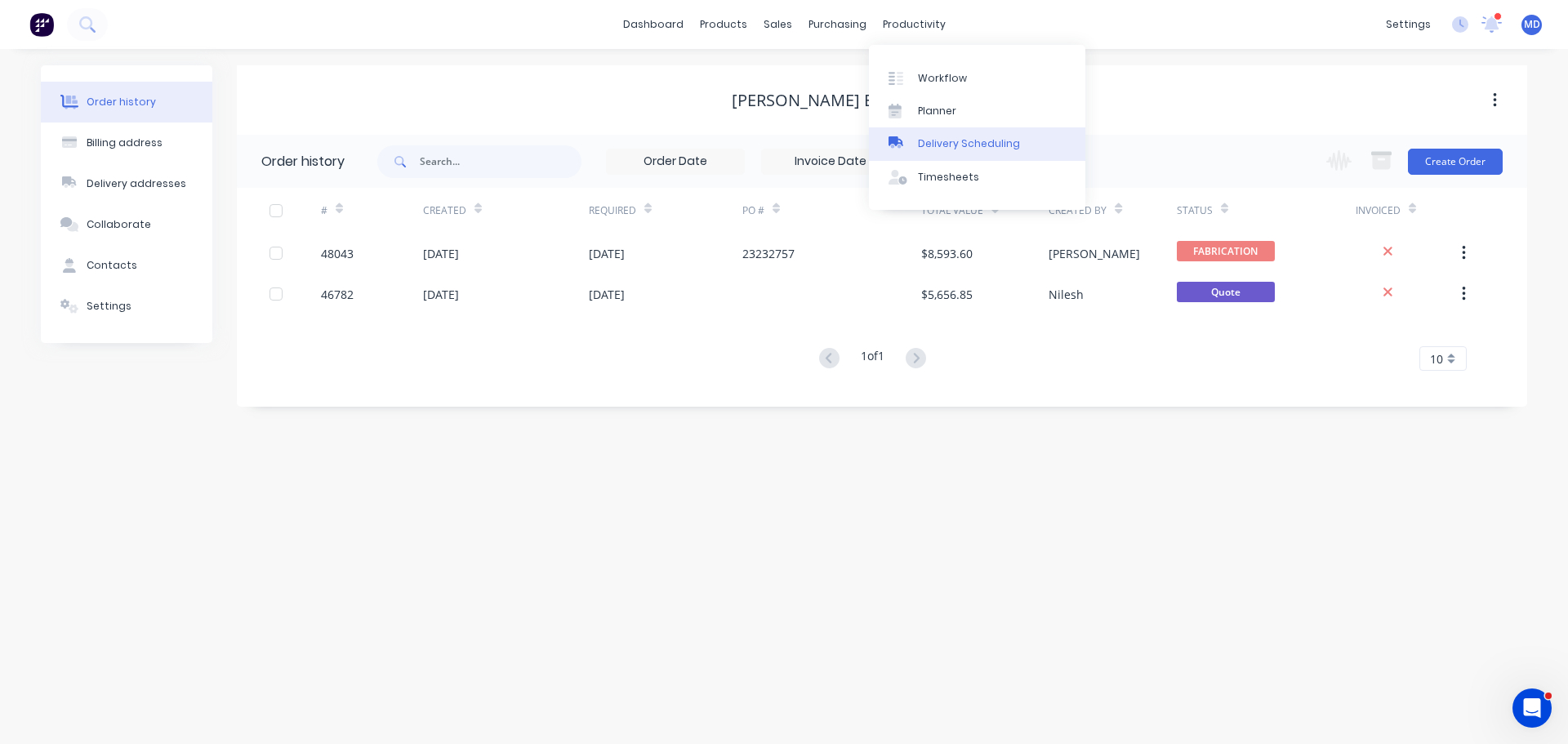
click at [945, 135] on link "Delivery Scheduling" at bounding box center [977, 144] width 217 height 33
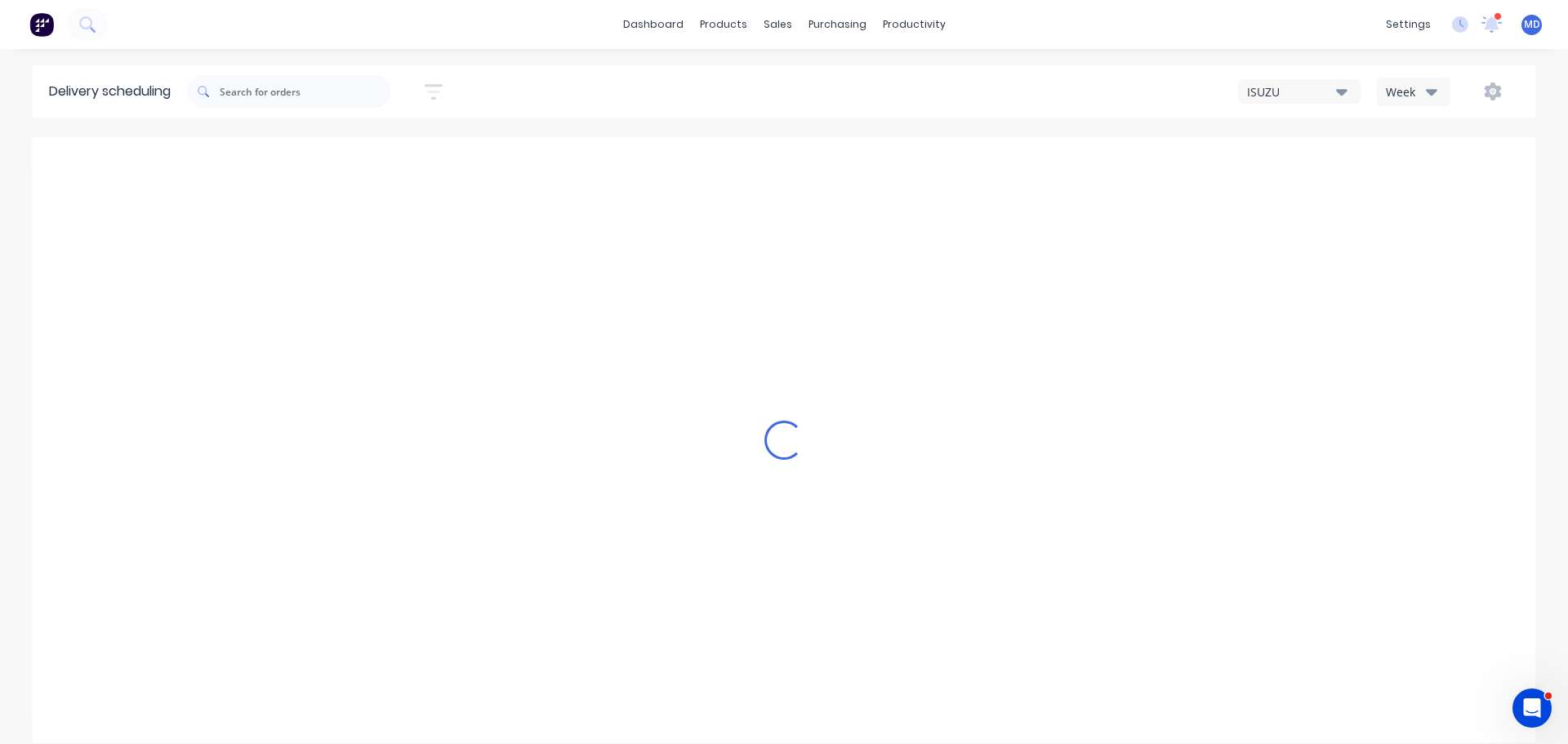
type input "[DATE] - [DATE]"
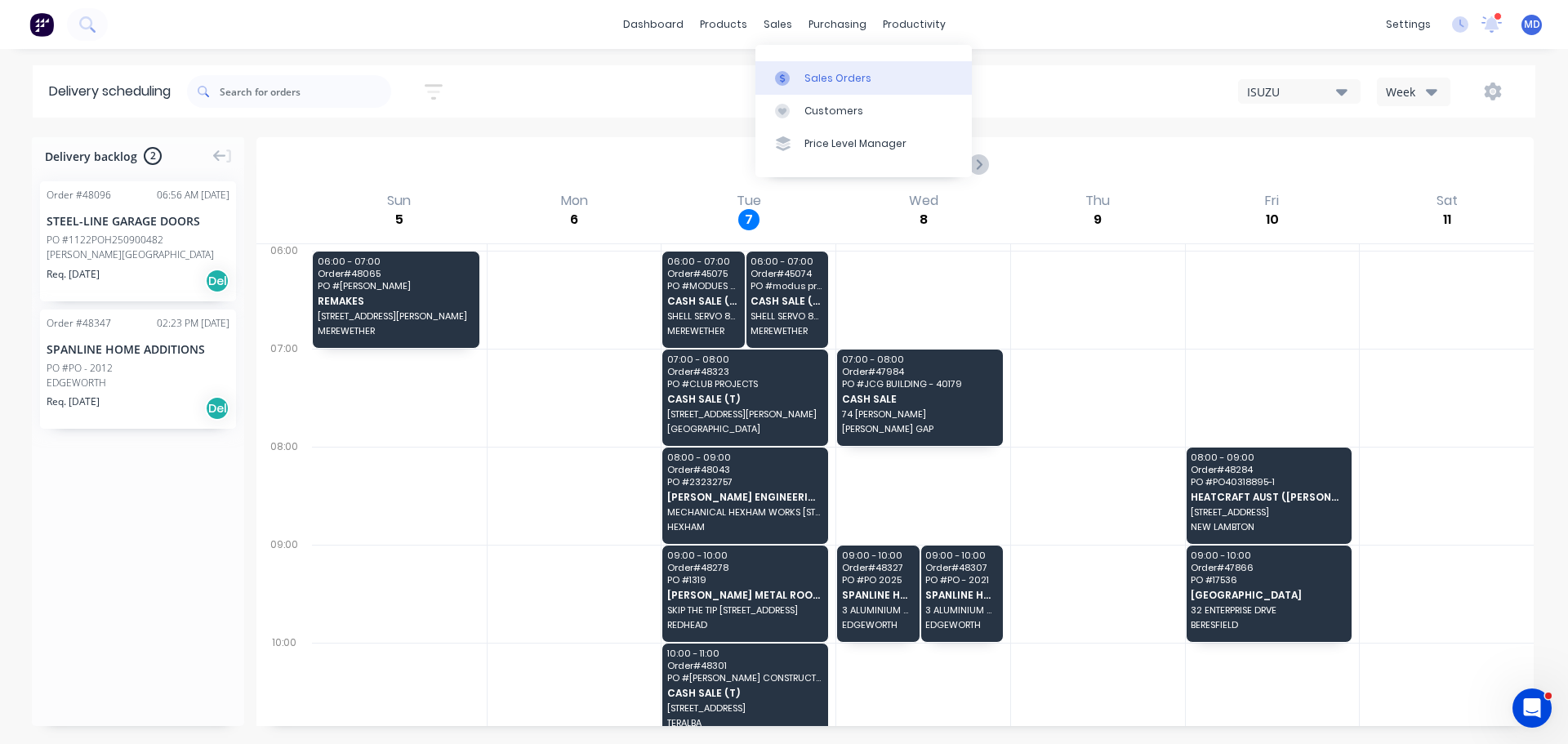
click at [795, 82] on div at bounding box center [788, 79] width 25 height 15
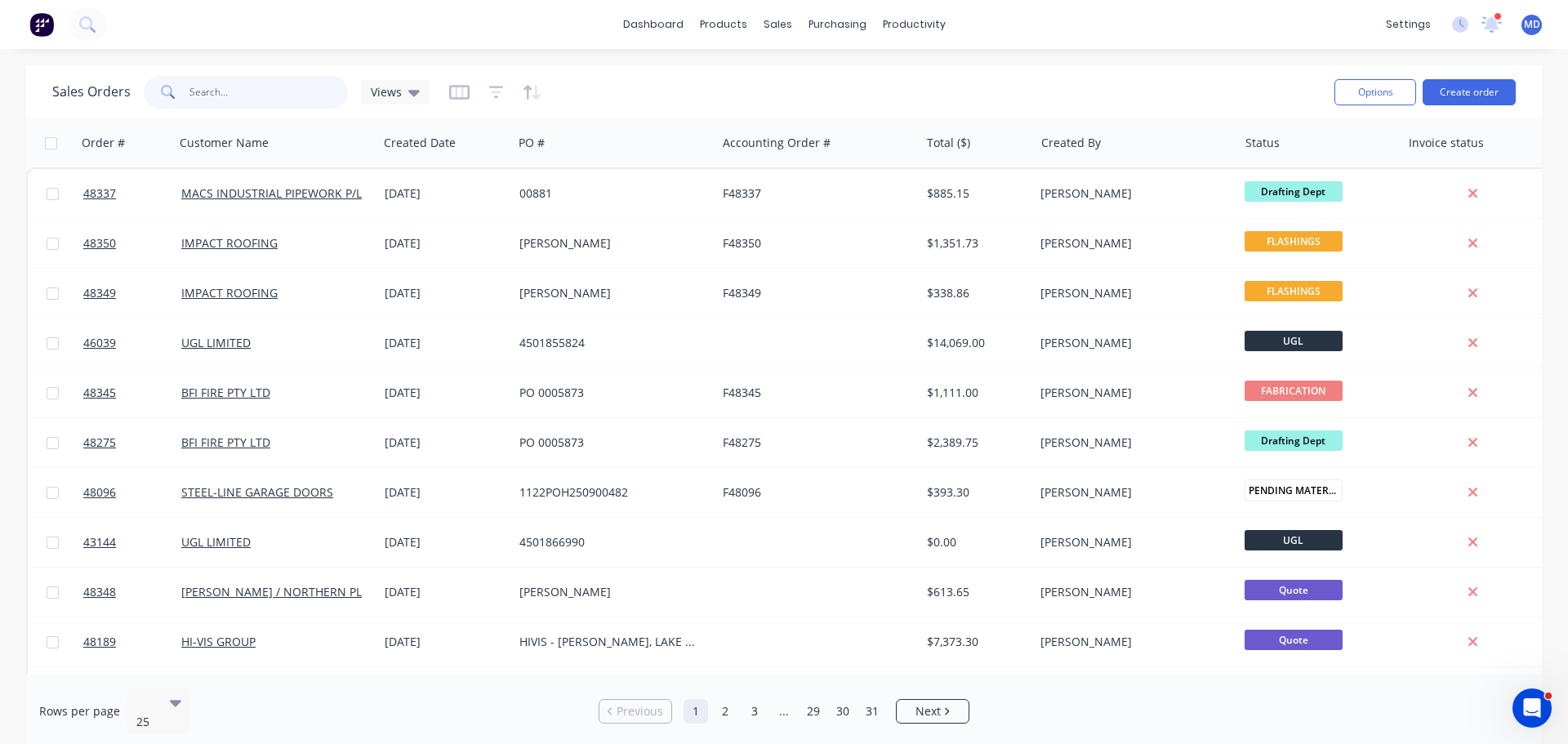
click at [254, 89] on input "text" at bounding box center [269, 93] width 159 height 33
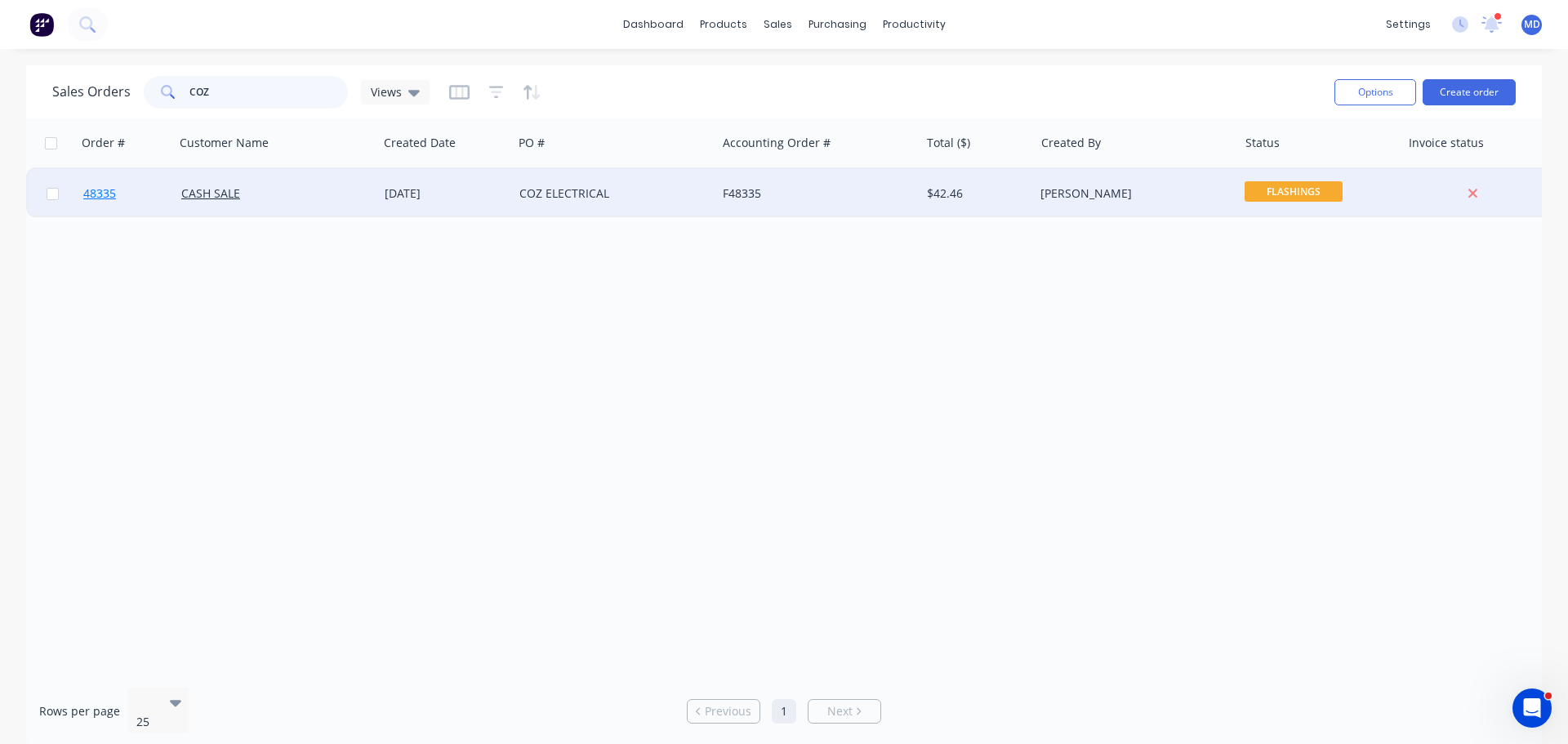
type input "COZ"
click at [107, 193] on span "48335" at bounding box center [100, 194] width 33 height 16
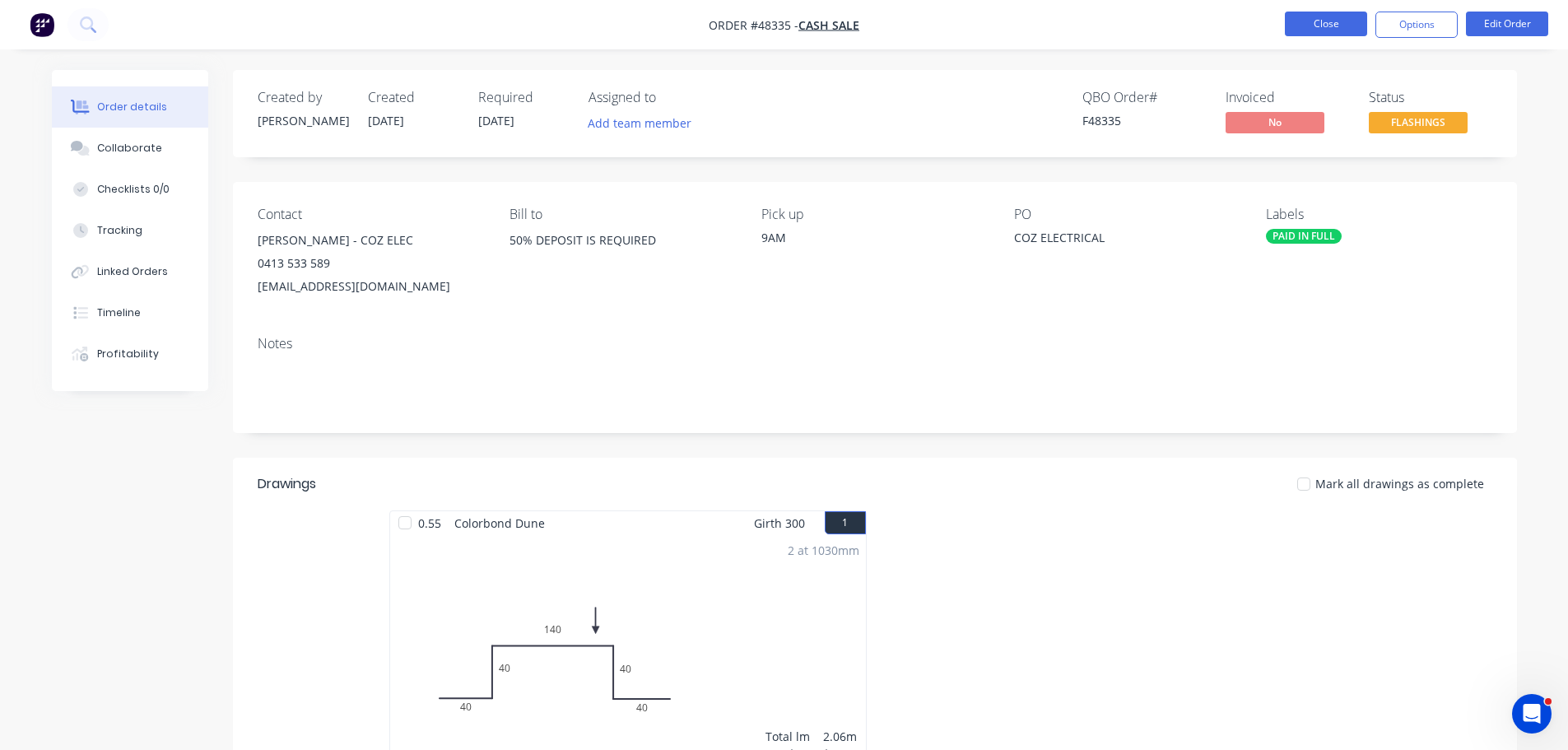
click at [1318, 29] on button "Close" at bounding box center [1327, 24] width 83 height 25
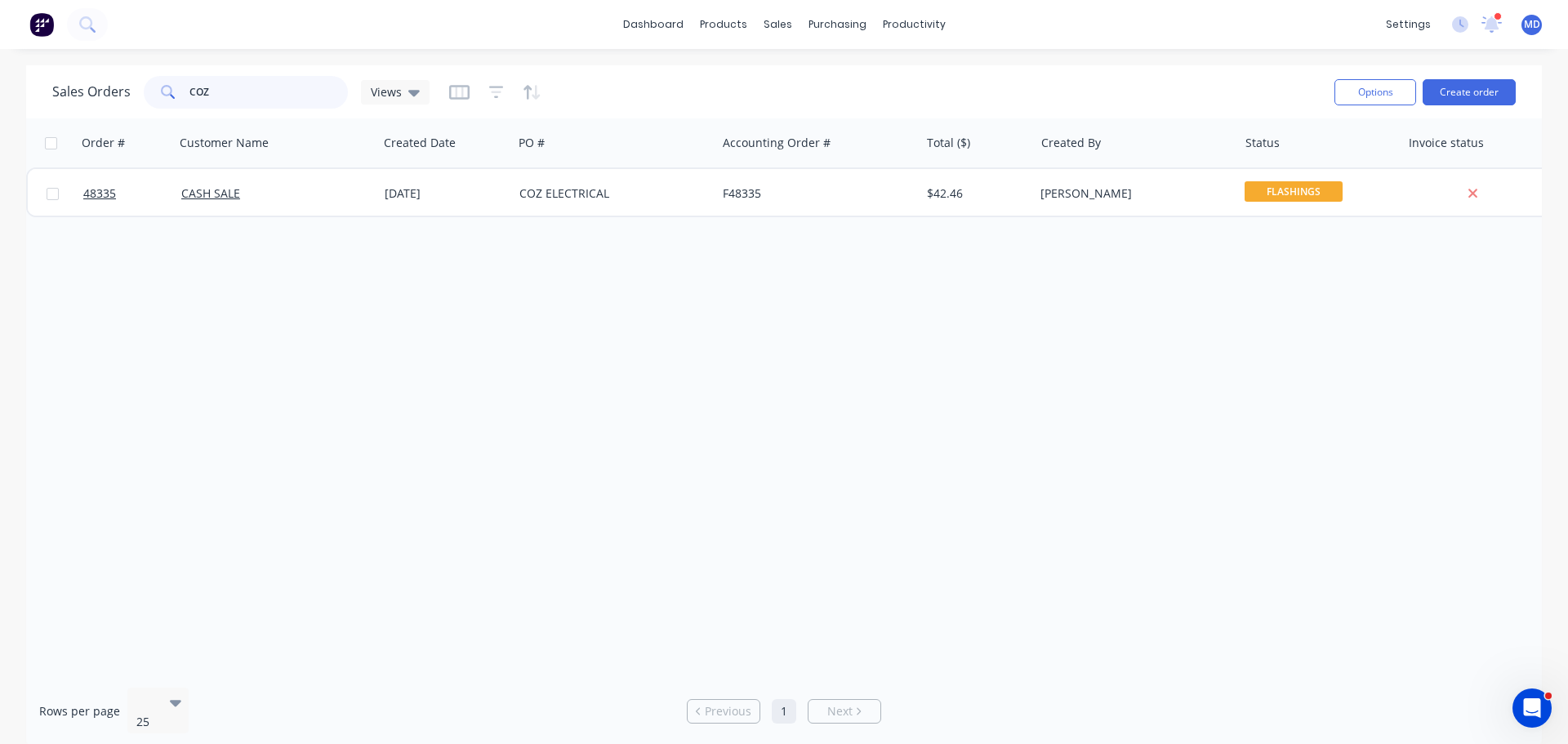
click at [259, 88] on input "COZ" at bounding box center [269, 93] width 159 height 33
type input "C"
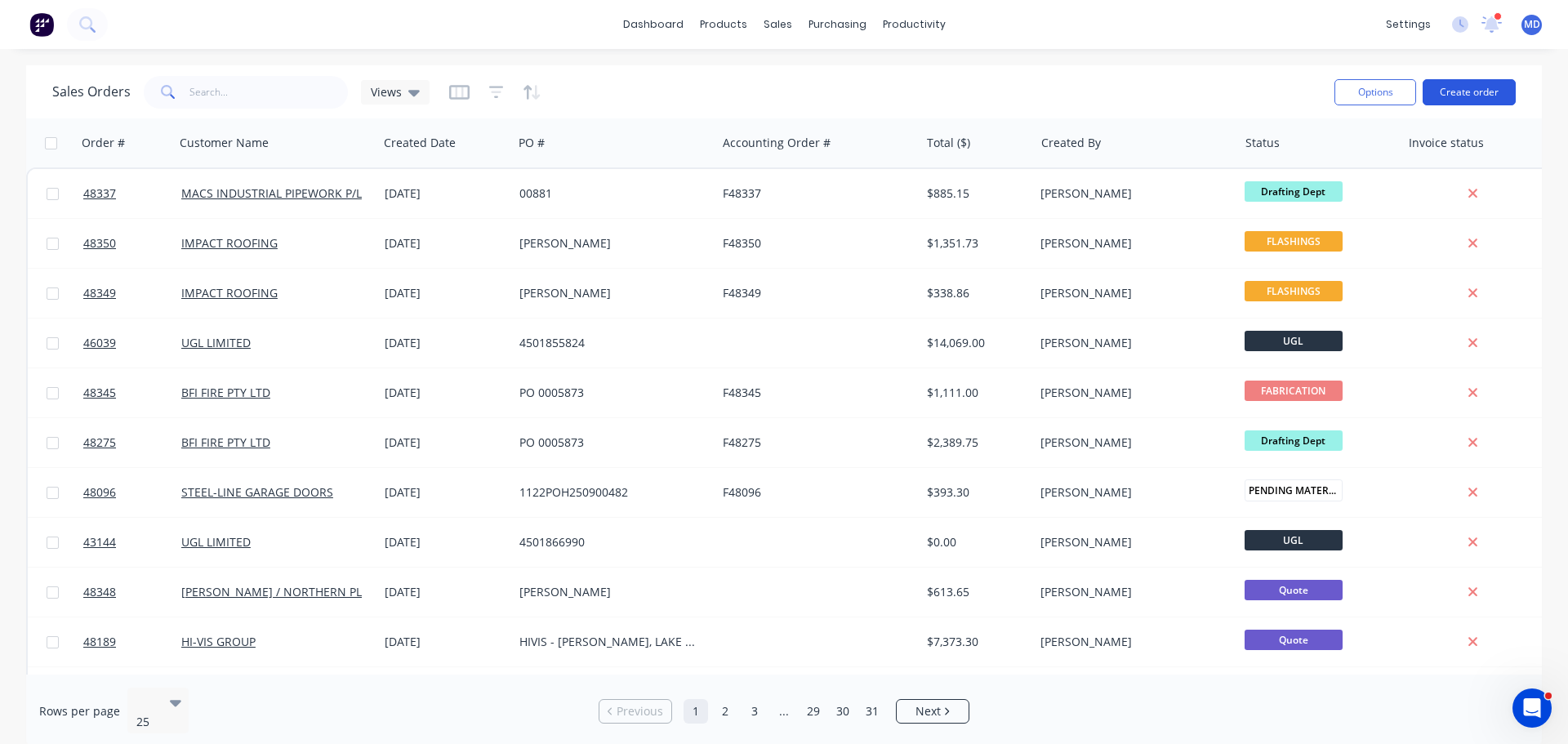
click at [1439, 93] on button "Create order" at bounding box center [1469, 93] width 93 height 26
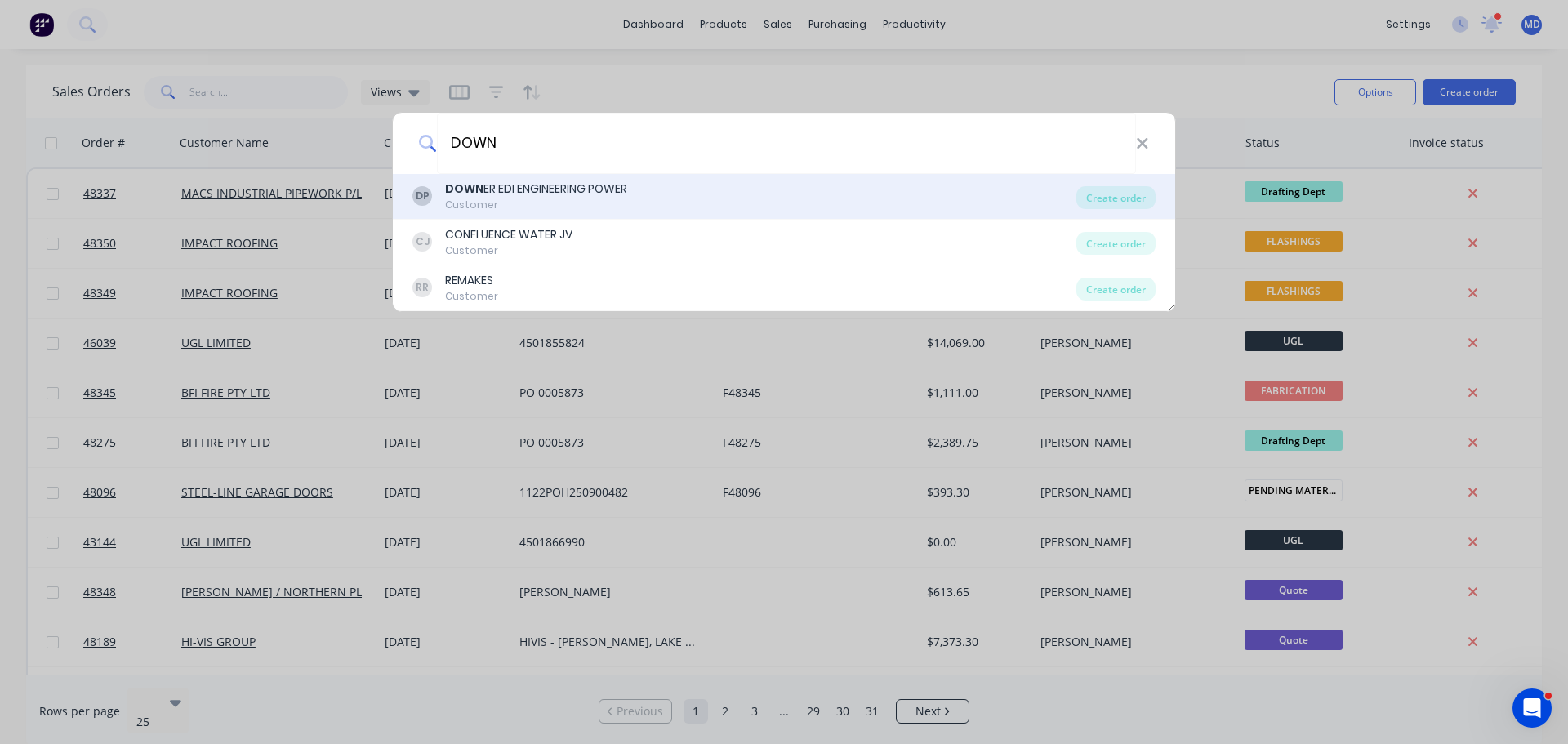
type input "DOWN"
click at [572, 188] on div "DOWN ER EDI ENGINEERING POWER" at bounding box center [536, 189] width 182 height 17
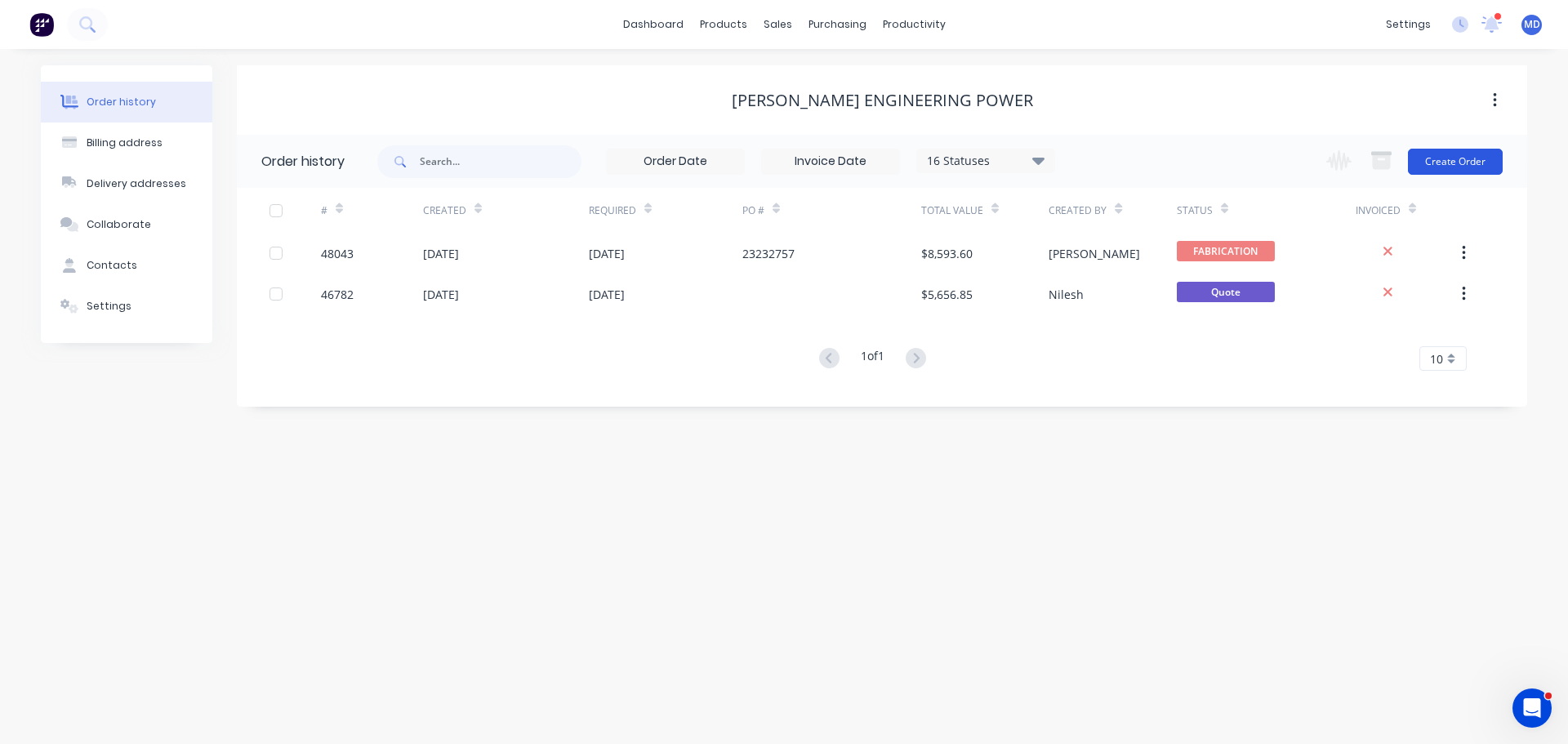
click at [1479, 158] on button "Create Order" at bounding box center [1455, 162] width 94 height 26
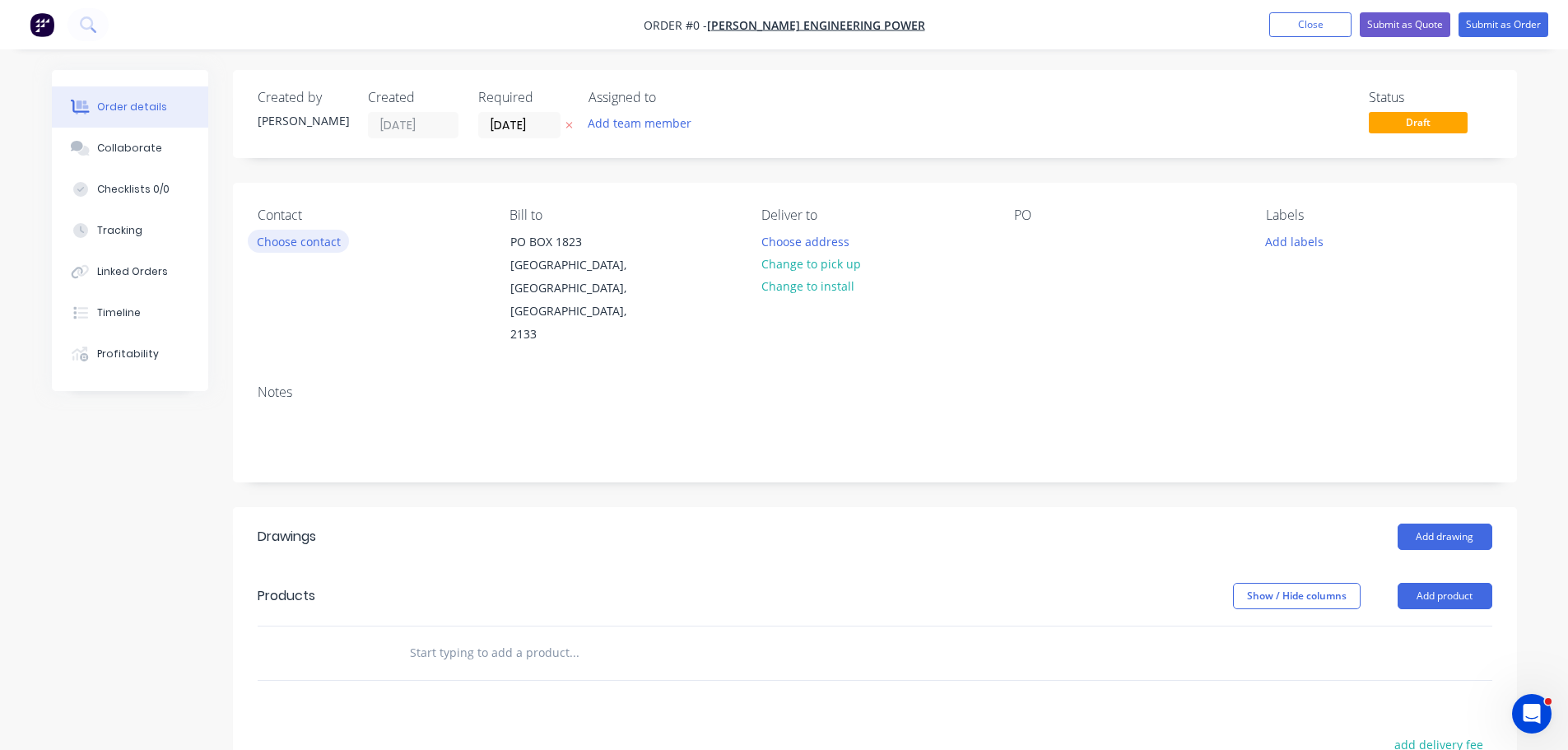
click at [308, 246] on button "Choose contact" at bounding box center [299, 241] width 101 height 22
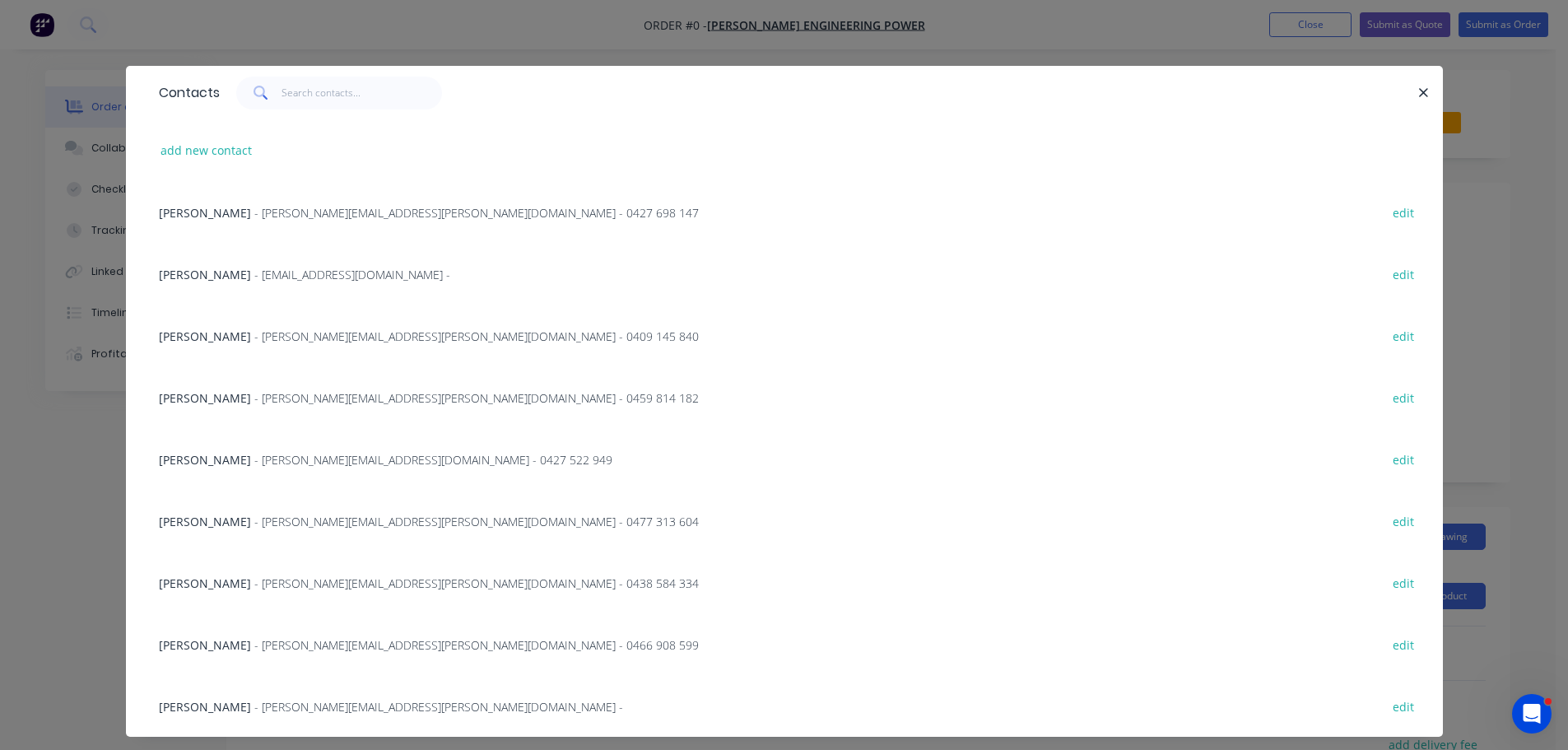
click at [273, 709] on span "- [PERSON_NAME][EMAIL_ADDRESS][PERSON_NAME][DOMAIN_NAME] -" at bounding box center [439, 706] width 369 height 16
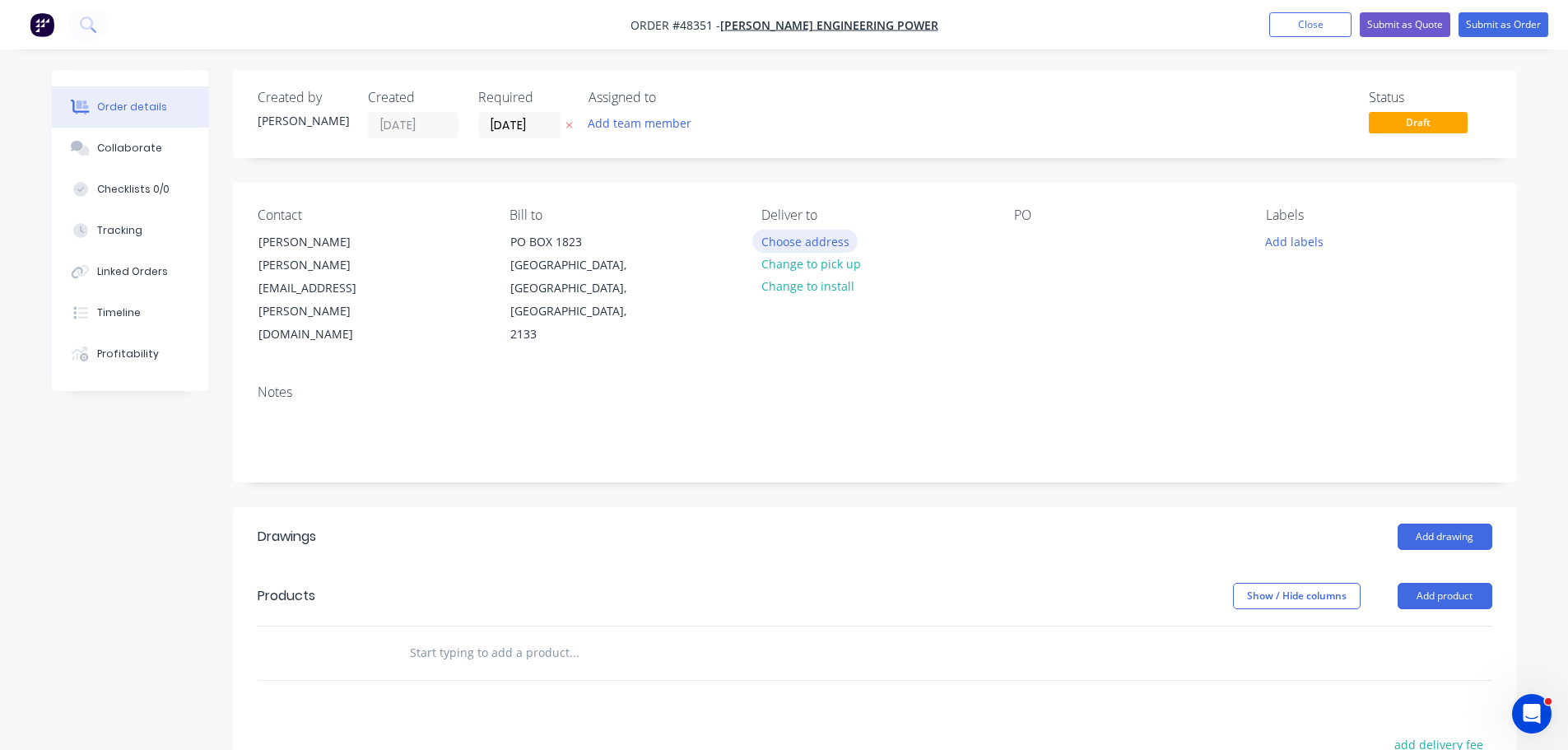
click at [791, 243] on button "Choose address" at bounding box center [805, 241] width 105 height 22
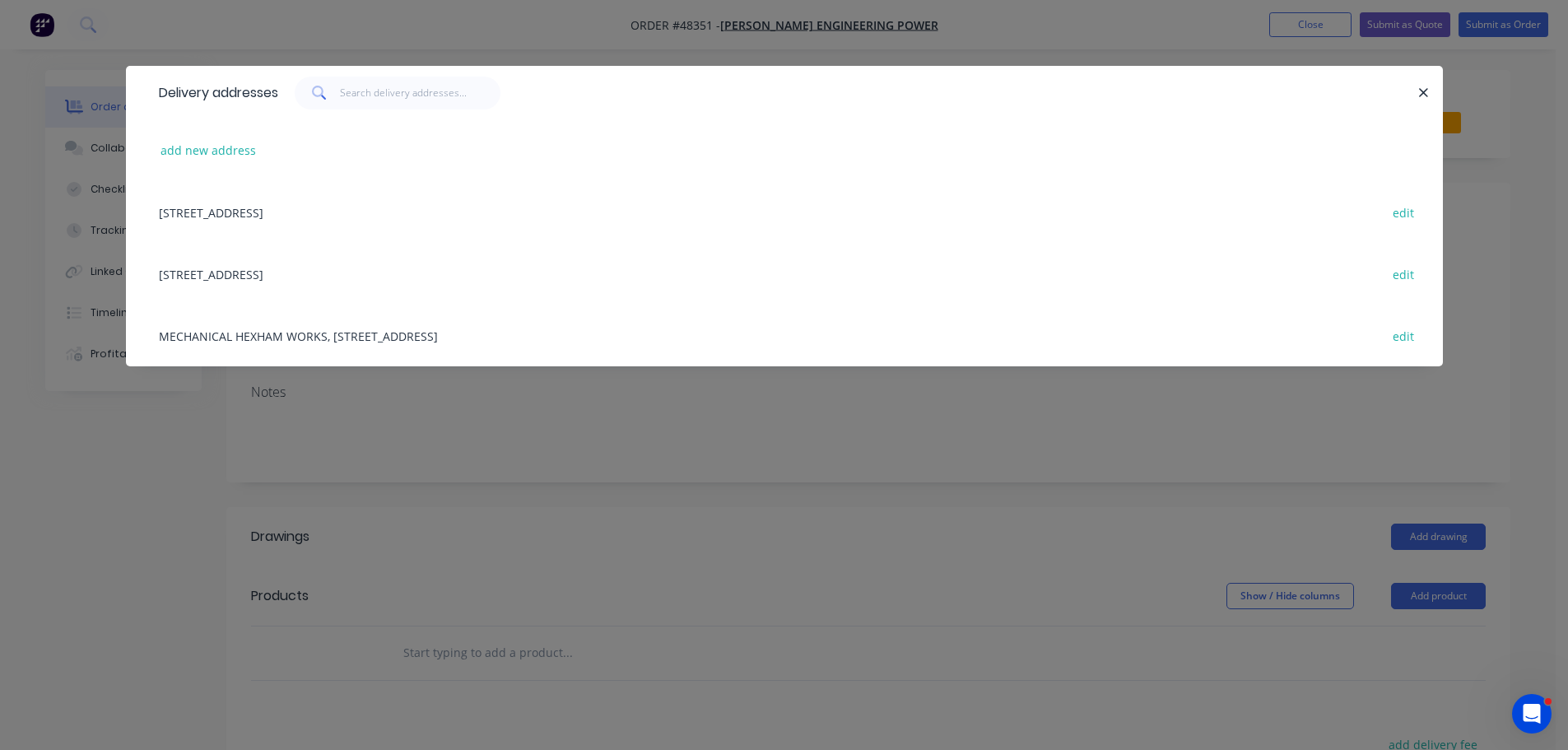
click at [227, 340] on div "MECHANICAL HEXHAM WORKS, [STREET_ADDRESS] edit" at bounding box center [784, 335] width 1268 height 62
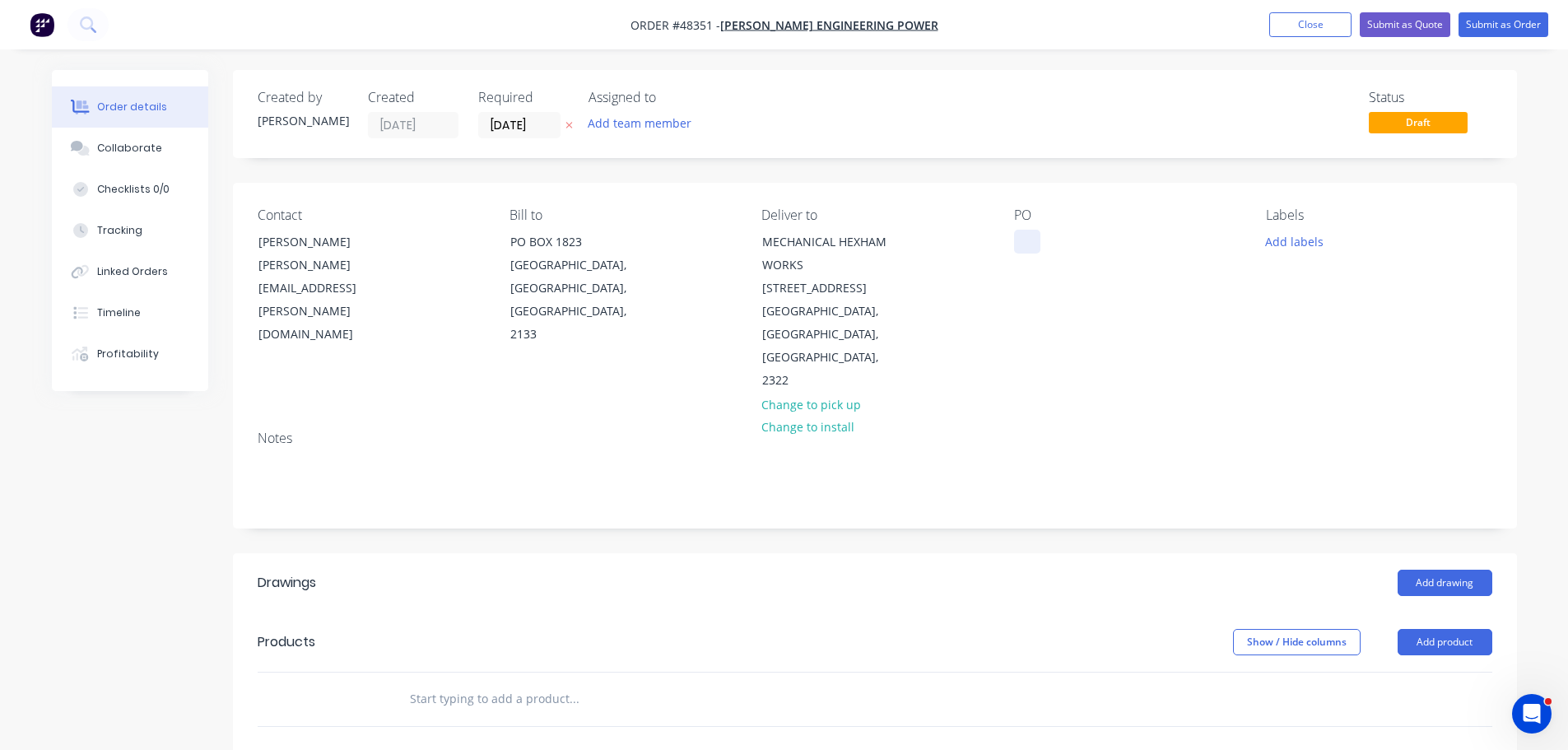
click at [1026, 238] on div at bounding box center [1027, 241] width 26 height 24
click at [1449, 570] on button "Add drawing" at bounding box center [1445, 583] width 94 height 26
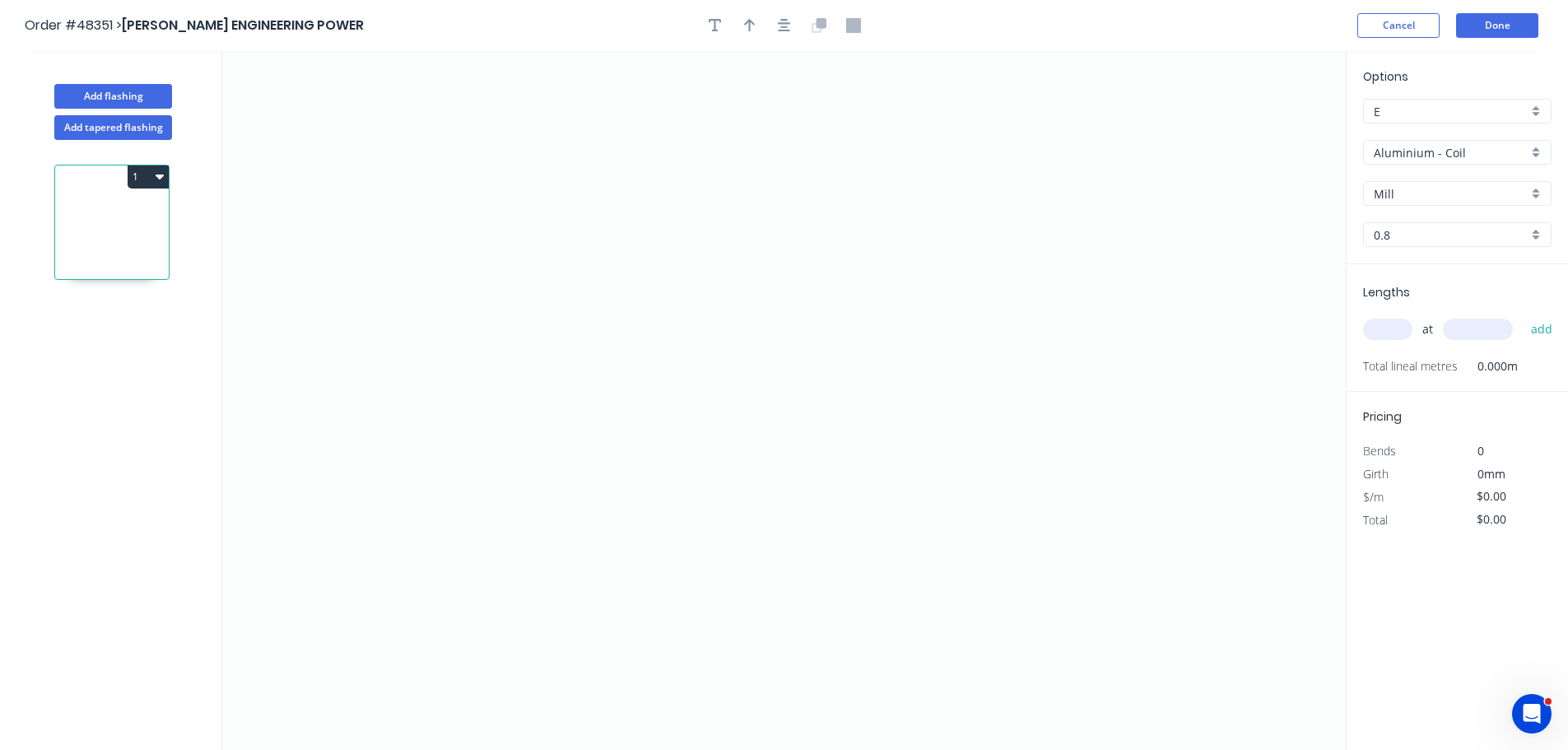
click at [1392, 159] on input "Aluminium - Coil" at bounding box center [1451, 152] width 154 height 17
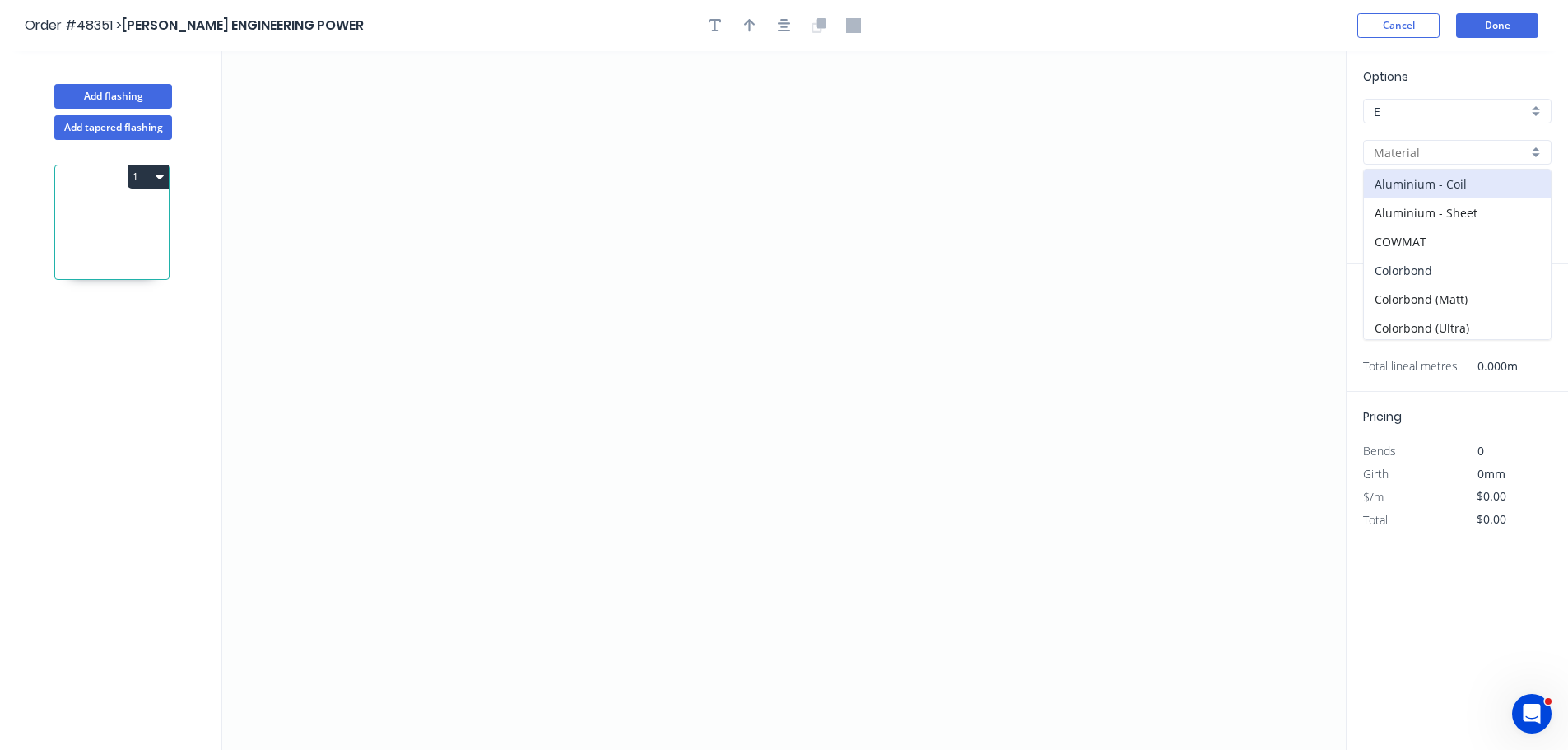
drag, startPoint x: 1410, startPoint y: 273, endPoint x: 1410, endPoint y: 226, distance: 47.0
click at [1411, 273] on div "Colorbond" at bounding box center [1457, 270] width 187 height 29
type input "Colorbond"
type input "Basalt"
type input "0.55"
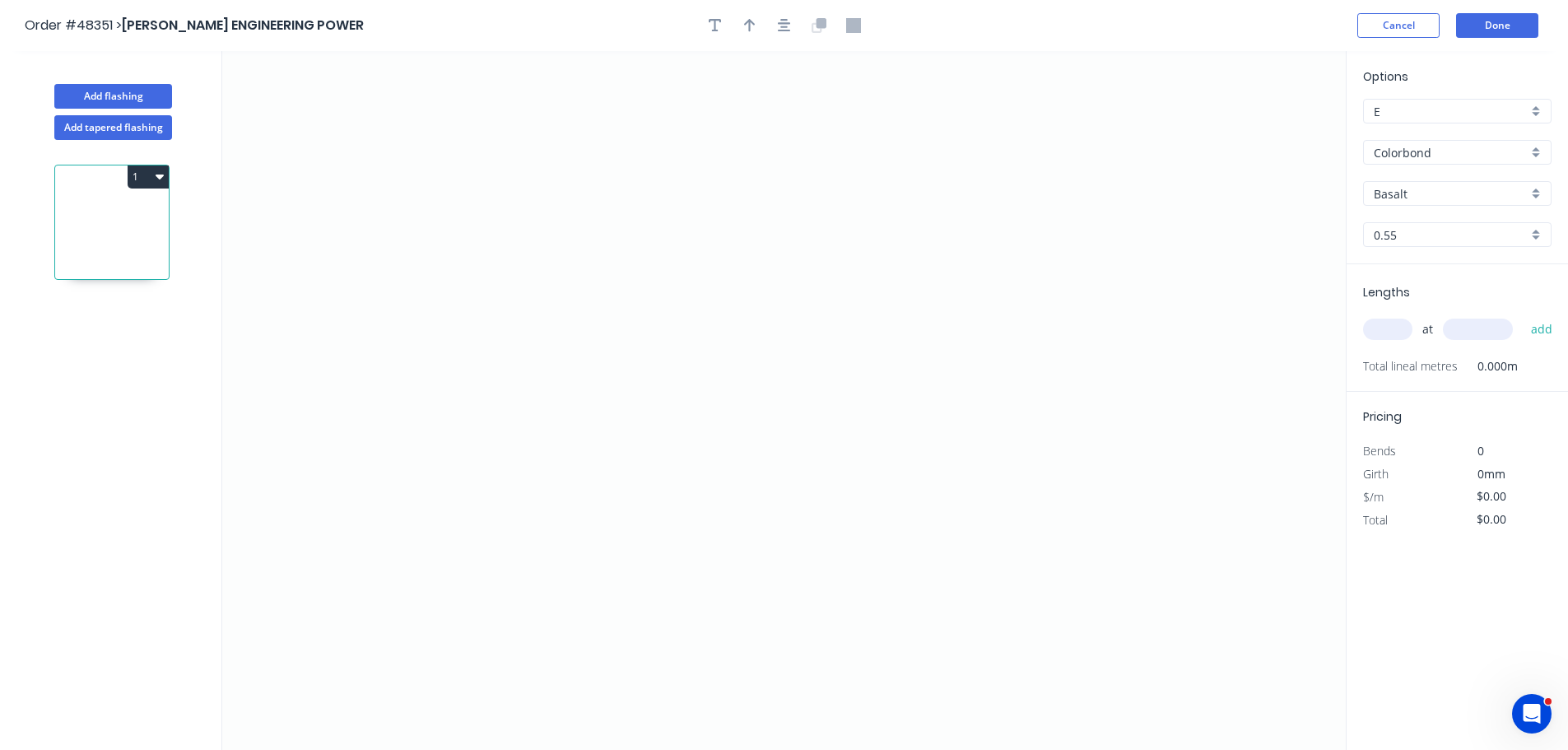
click at [1408, 203] on div "Basalt" at bounding box center [1457, 193] width 189 height 25
click at [1408, 366] on div "Deep Ocean" at bounding box center [1457, 369] width 187 height 29
type input "Deep Ocean"
click at [978, 226] on icon "0" at bounding box center [784, 400] width 1124 height 699
click at [985, 391] on icon "0" at bounding box center [784, 400] width 1124 height 699
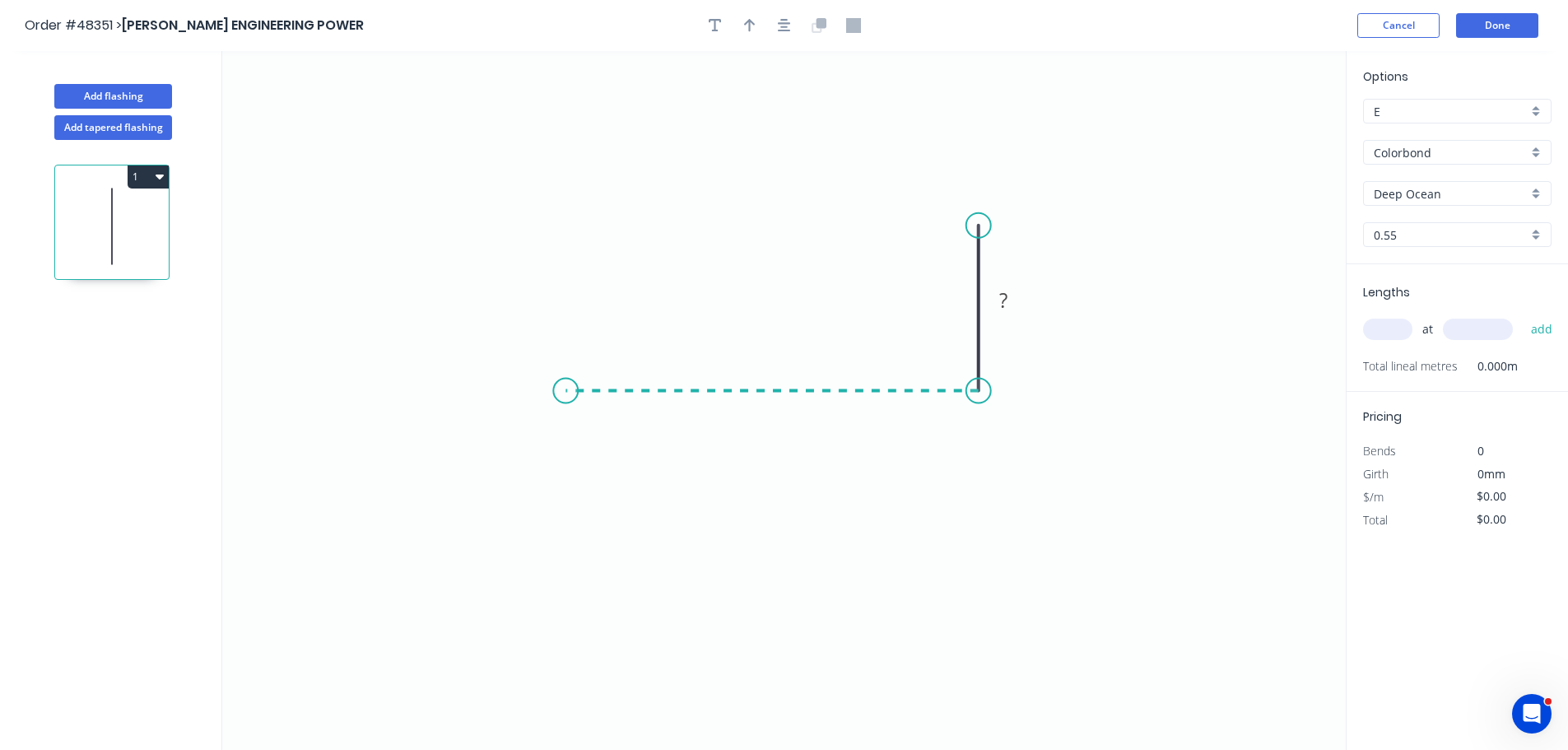
drag, startPoint x: 566, startPoint y: 418, endPoint x: 504, endPoint y: 424, distance: 62.3
click at [565, 418] on icon "0 ?" at bounding box center [784, 400] width 1124 height 699
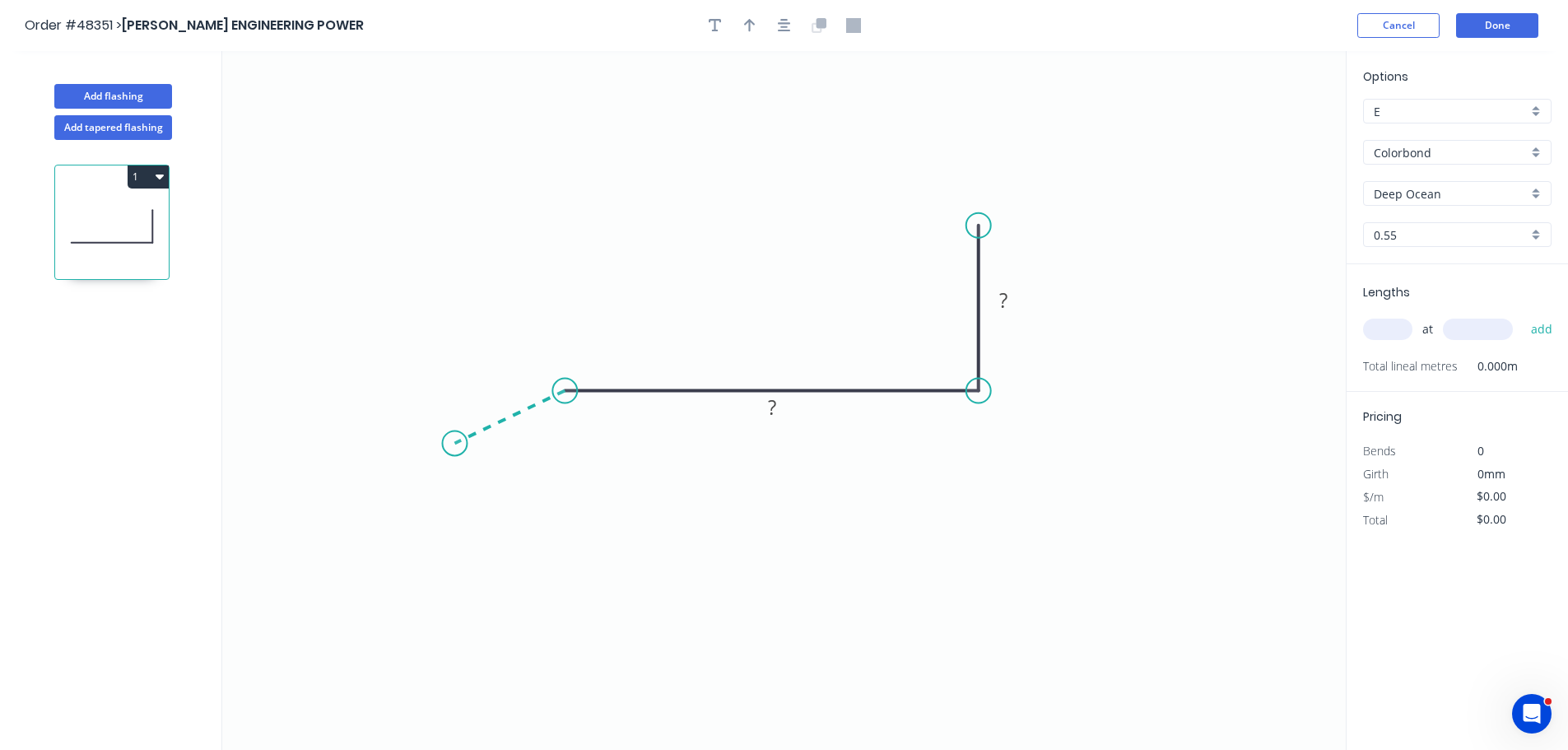
click at [454, 443] on icon "0 ? ?" at bounding box center [784, 400] width 1124 height 699
drag, startPoint x: 458, startPoint y: 442, endPoint x: 476, endPoint y: 475, distance: 37.6
click at [476, 475] on circle at bounding box center [476, 478] width 25 height 25
click at [502, 411] on tspan "?" at bounding box center [504, 409] width 8 height 27
click at [751, 19] on icon "button" at bounding box center [750, 26] width 12 height 15
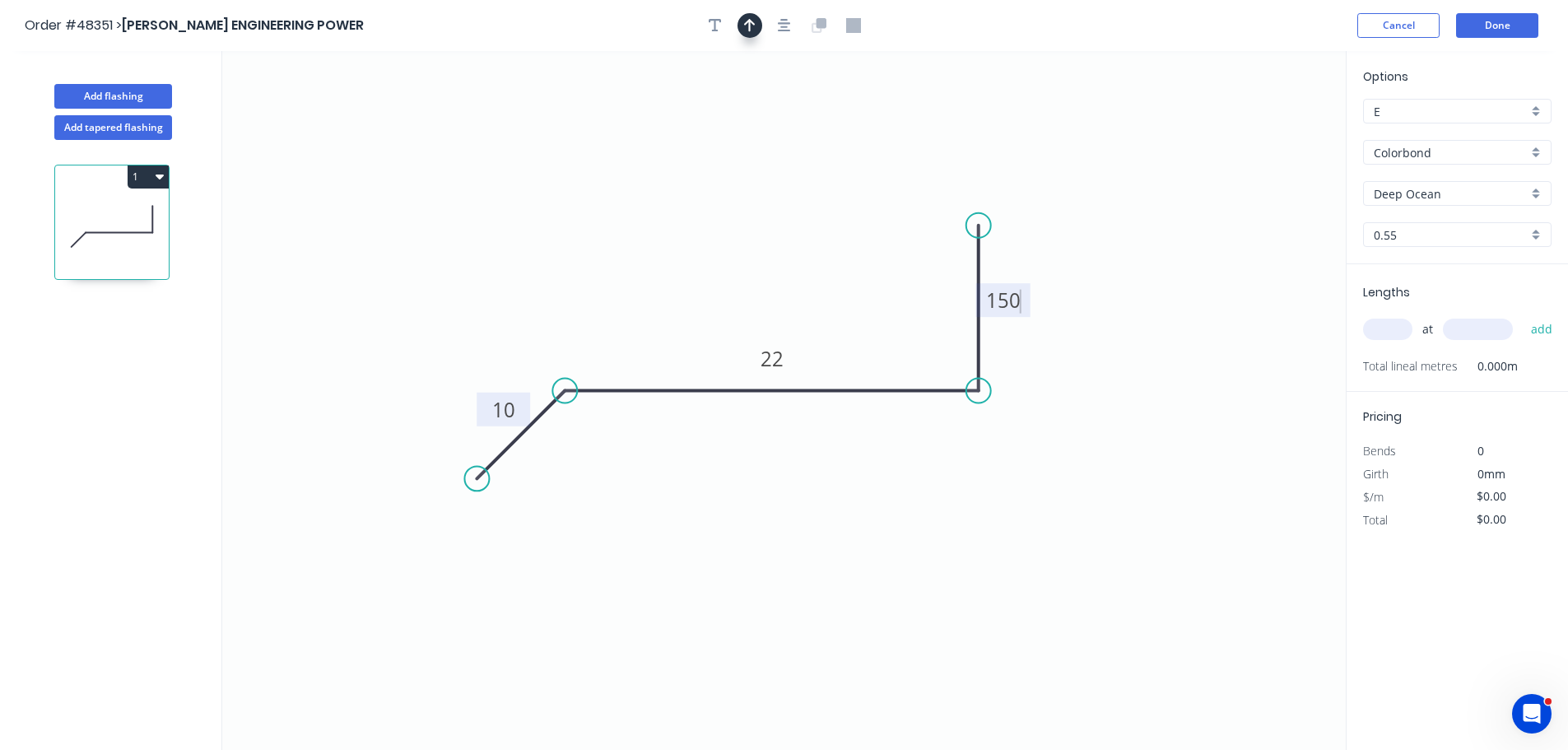
type input "$9.67"
drag, startPoint x: 1260, startPoint y: 131, endPoint x: 1210, endPoint y: 418, distance: 291.3
click at [767, 267] on icon at bounding box center [763, 249] width 15 height 53
click at [1389, 335] on input "text" at bounding box center [1388, 329] width 50 height 21
type input "22"
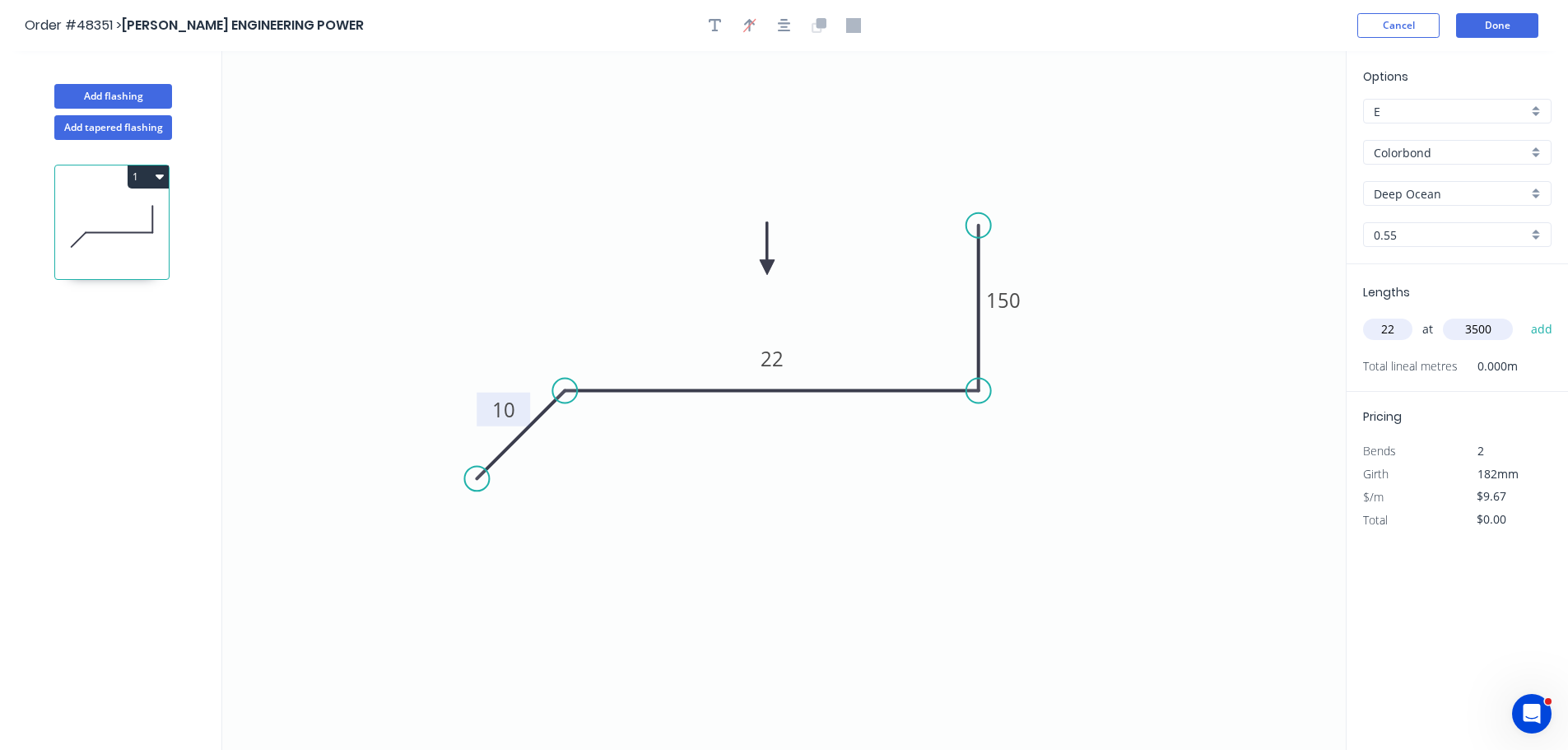
type input "3500"
click at [1523, 315] on button "add" at bounding box center [1542, 329] width 39 height 28
click at [152, 177] on button "1" at bounding box center [148, 177] width 41 height 23
drag, startPoint x: 68, startPoint y: 223, endPoint x: 137, endPoint y: 238, distance: 70.6
click at [69, 223] on div "Duplicate" at bounding box center [90, 217] width 127 height 24
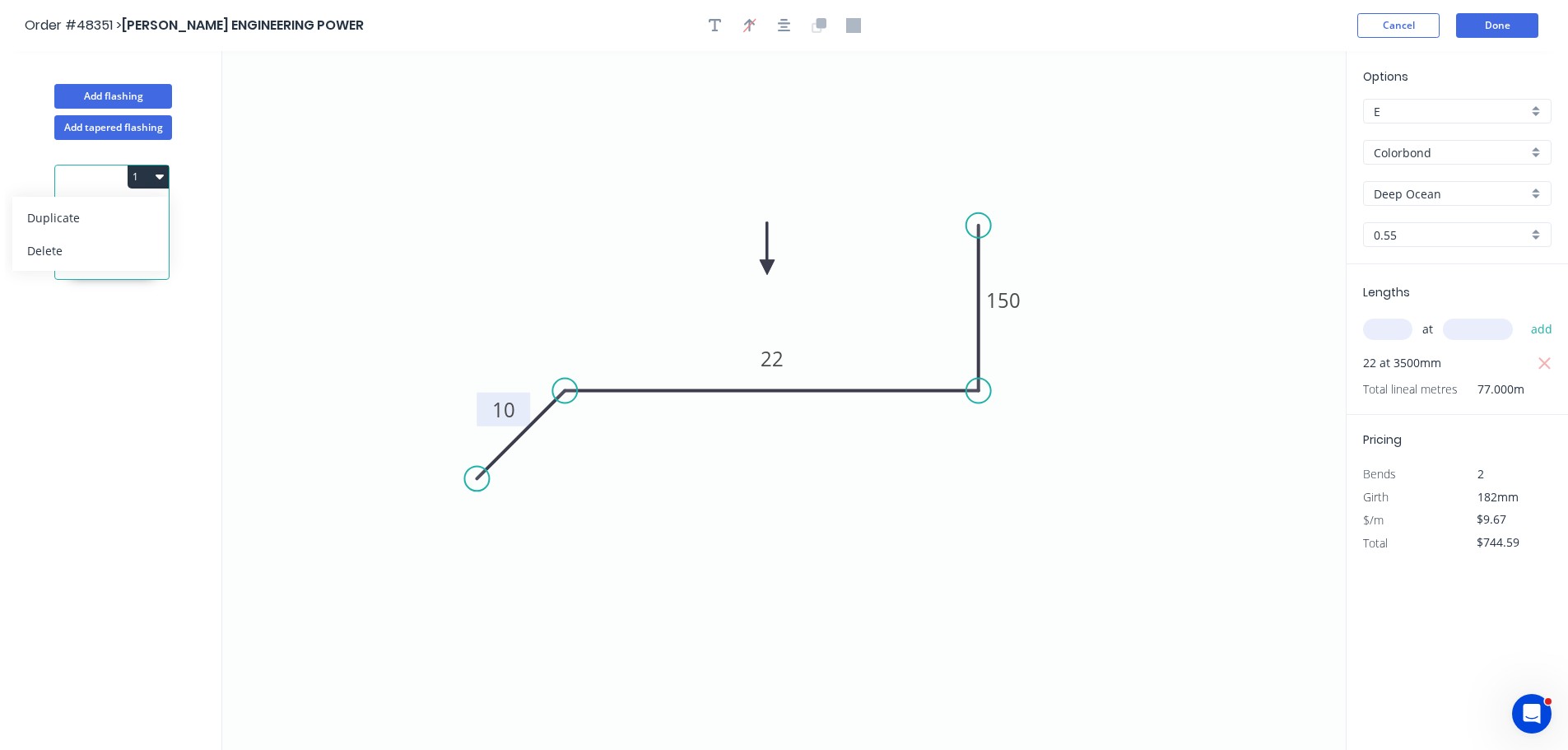
type input "$0.00"
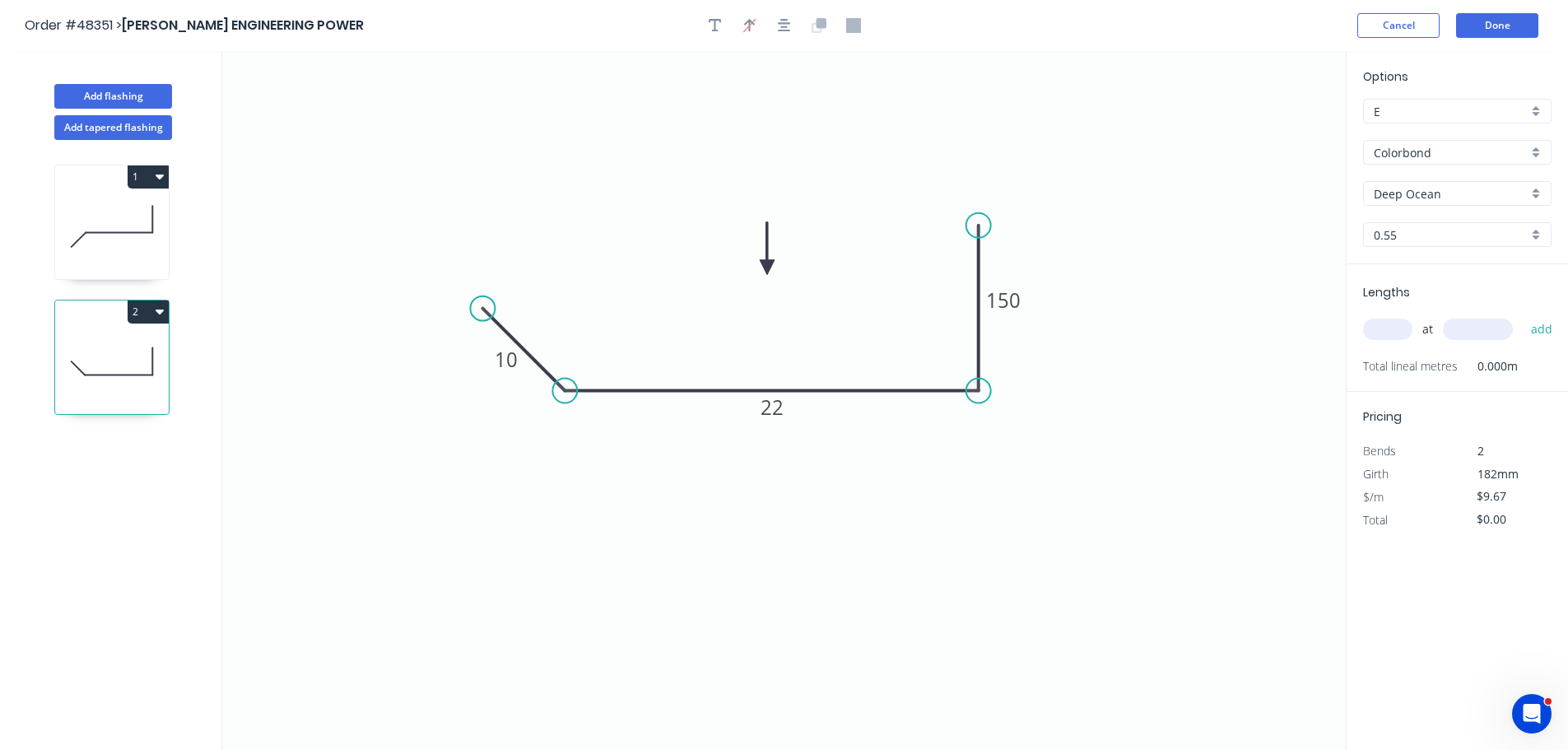
drag, startPoint x: 474, startPoint y: 475, endPoint x: 482, endPoint y: 304, distance: 171.2
click at [482, 304] on circle at bounding box center [482, 308] width 25 height 25
drag, startPoint x: 1053, startPoint y: 327, endPoint x: 1046, endPoint y: 319, distance: 10.6
click at [1049, 327] on icon "0 10 22 150" at bounding box center [784, 400] width 1124 height 699
click at [1009, 299] on tspan "150" at bounding box center [1003, 299] width 35 height 27
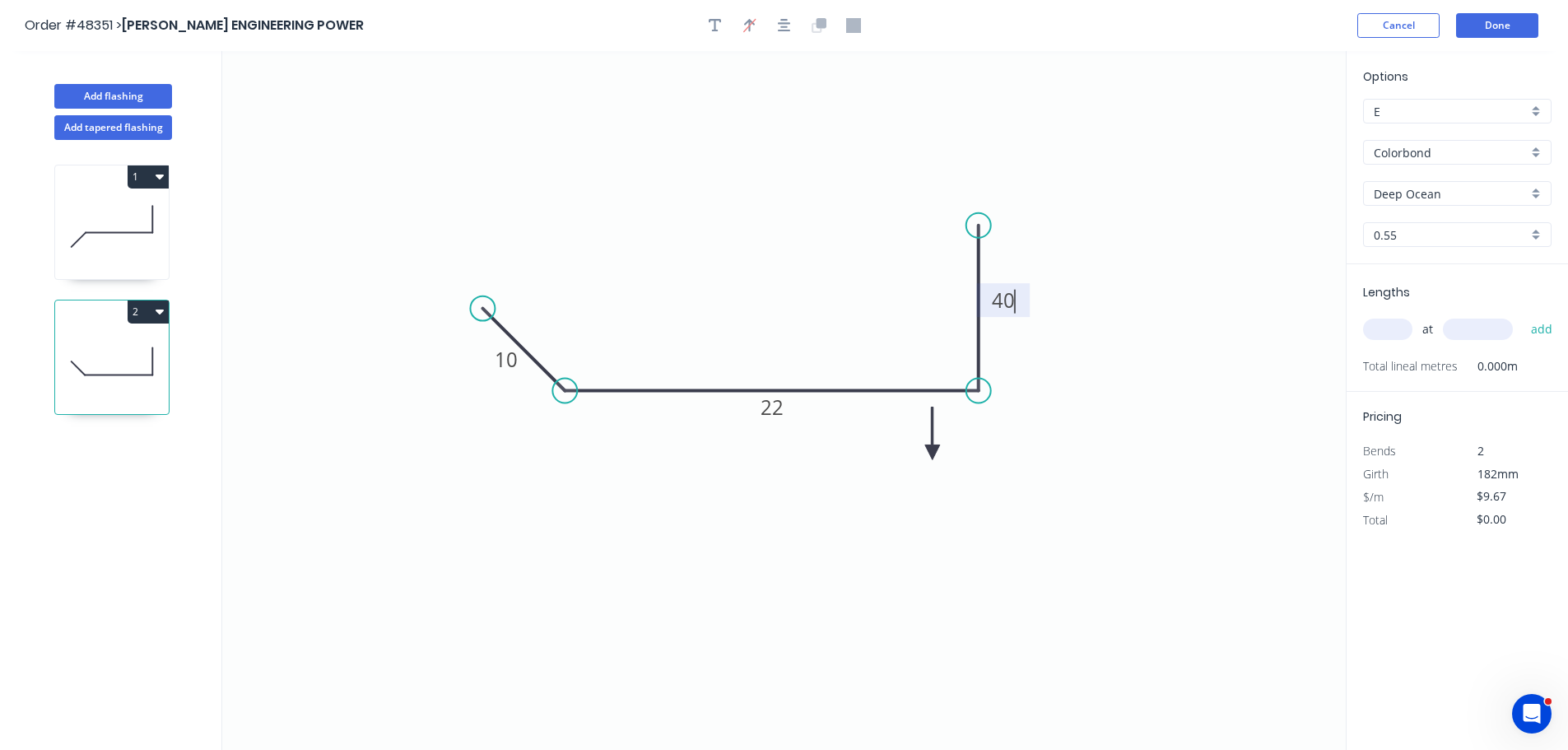
drag, startPoint x: 768, startPoint y: 263, endPoint x: 928, endPoint y: 447, distance: 243.8
click at [930, 448] on icon at bounding box center [933, 433] width 15 height 53
type input "$5.56"
click at [928, 447] on icon at bounding box center [930, 429] width 15 height 53
click at [928, 447] on icon at bounding box center [943, 435] width 48 height 48
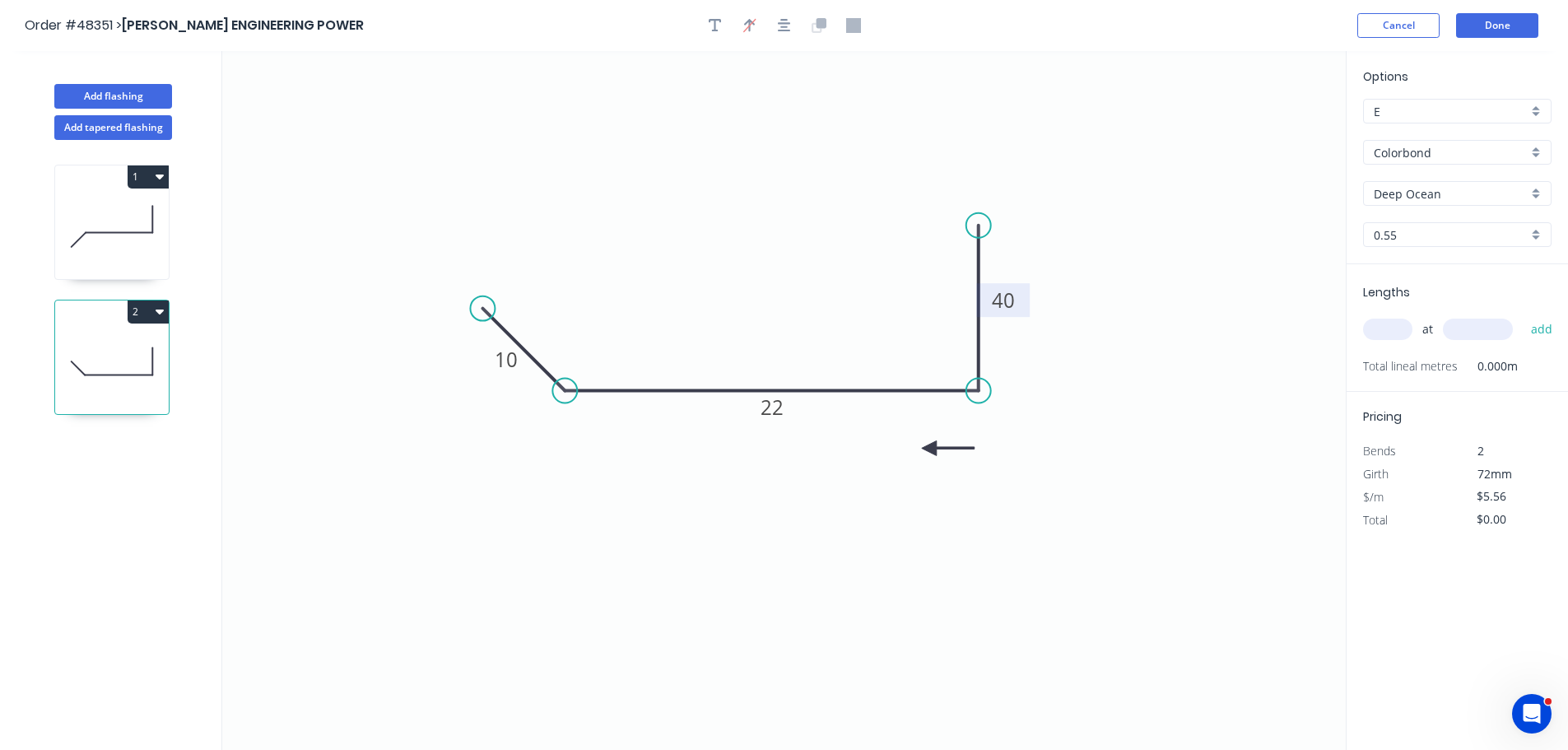
click at [928, 447] on icon at bounding box center [949, 448] width 53 height 15
click at [1396, 336] on input "text" at bounding box center [1388, 329] width 50 height 21
type input "1"
type input "2280"
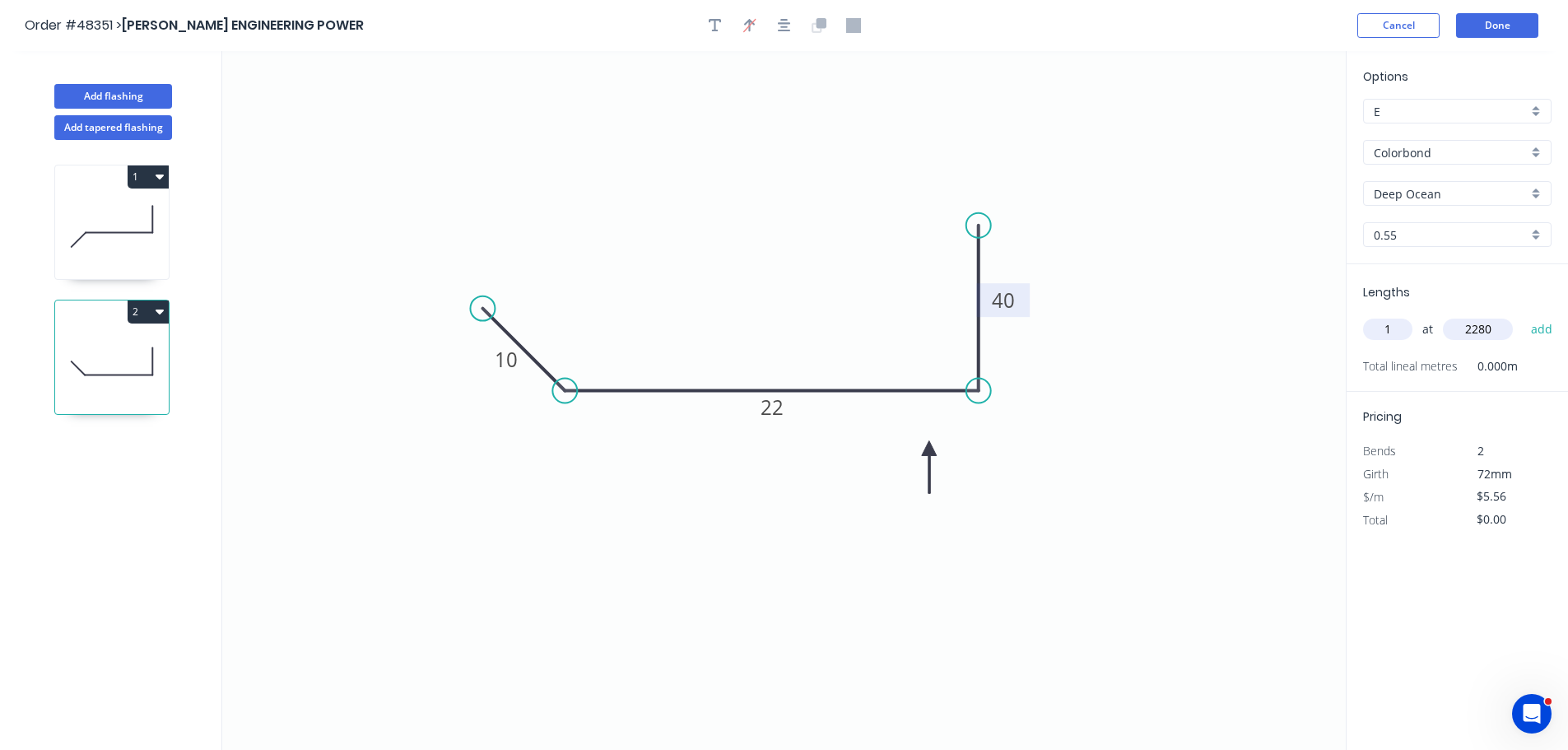
click at [1523, 315] on button "add" at bounding box center [1542, 329] width 39 height 28
type input "$12.68"
type input "1"
type input "1300"
click at [1523, 315] on button "add" at bounding box center [1542, 329] width 39 height 28
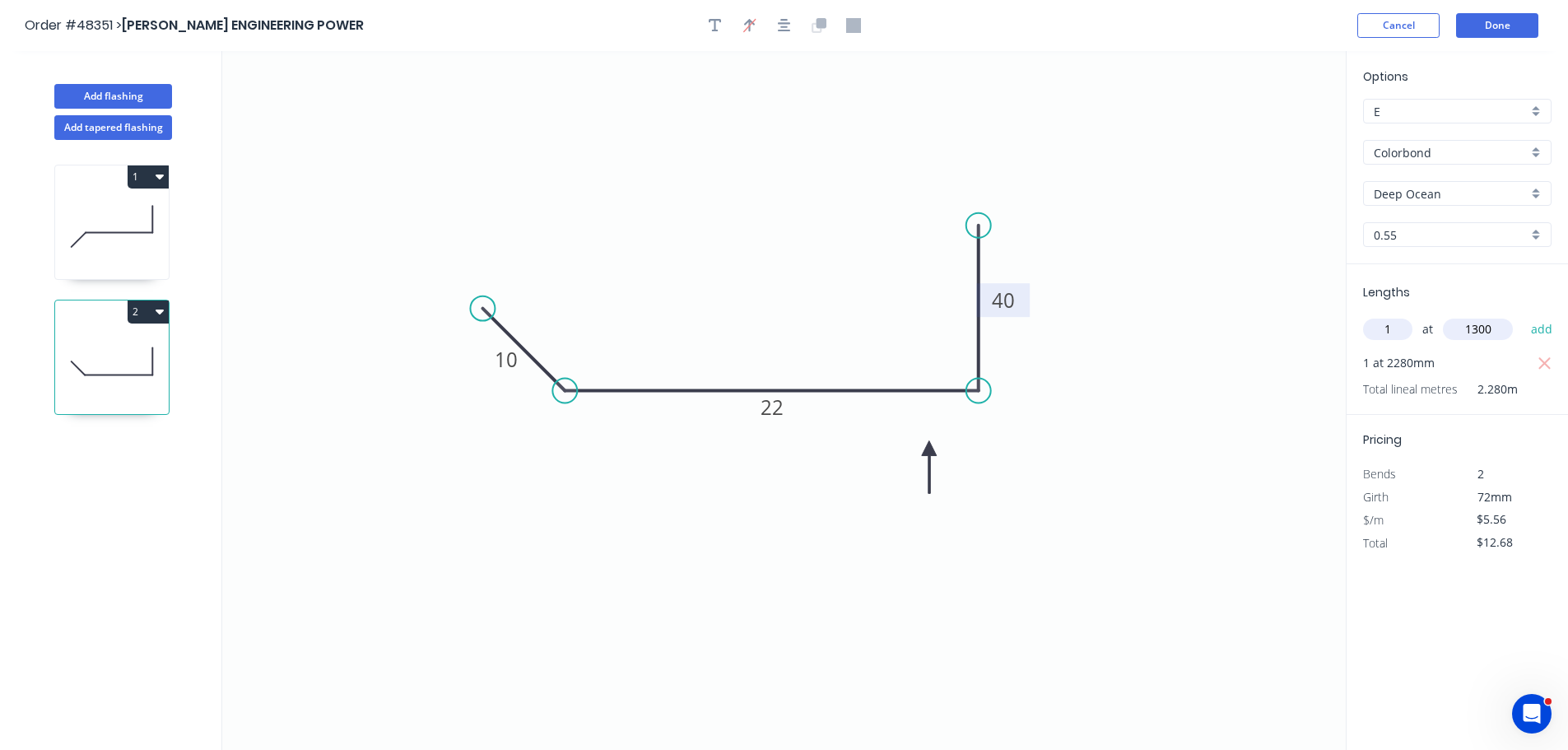
type input "$19.90"
click at [1480, 17] on button "Done" at bounding box center [1498, 26] width 83 height 25
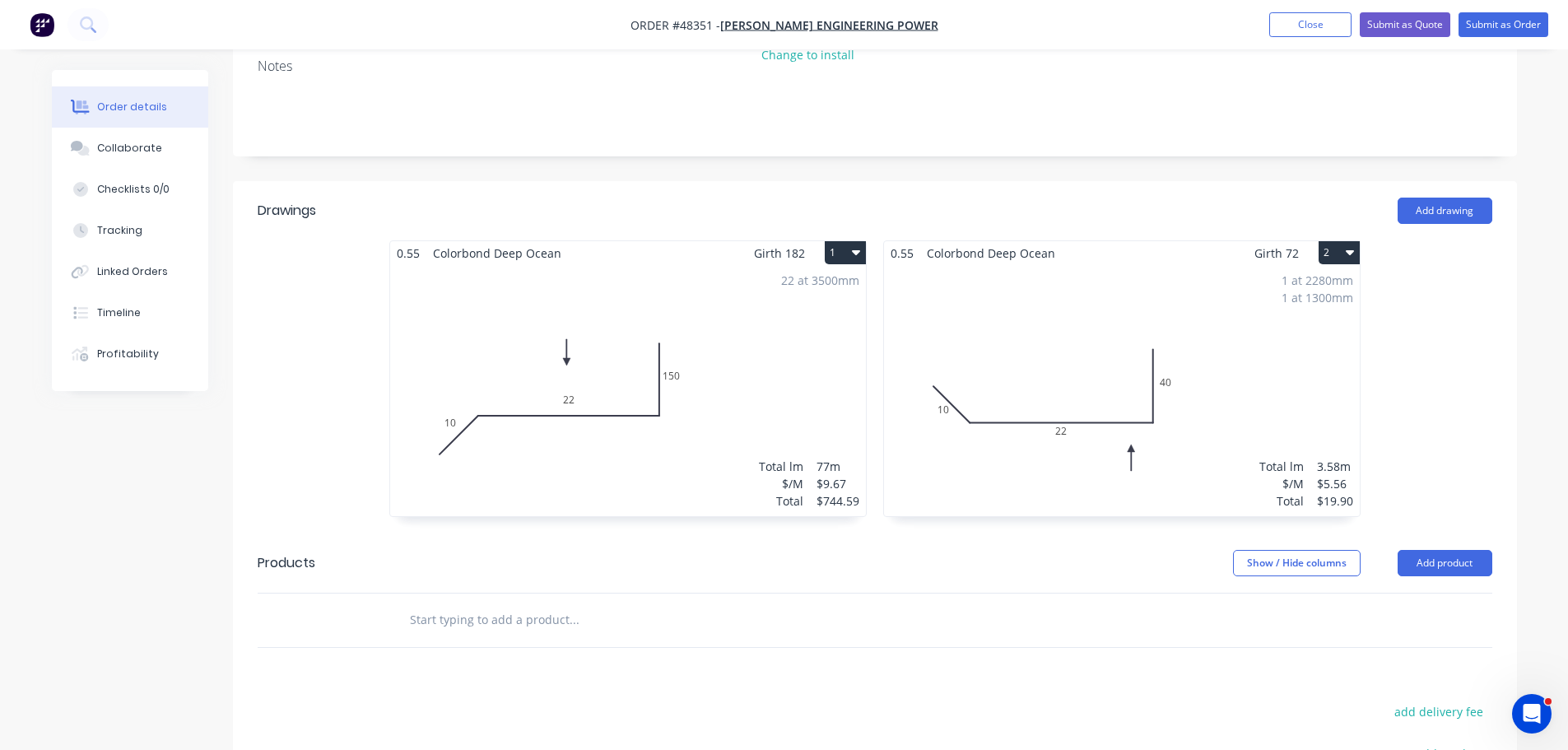
scroll to position [494, 0]
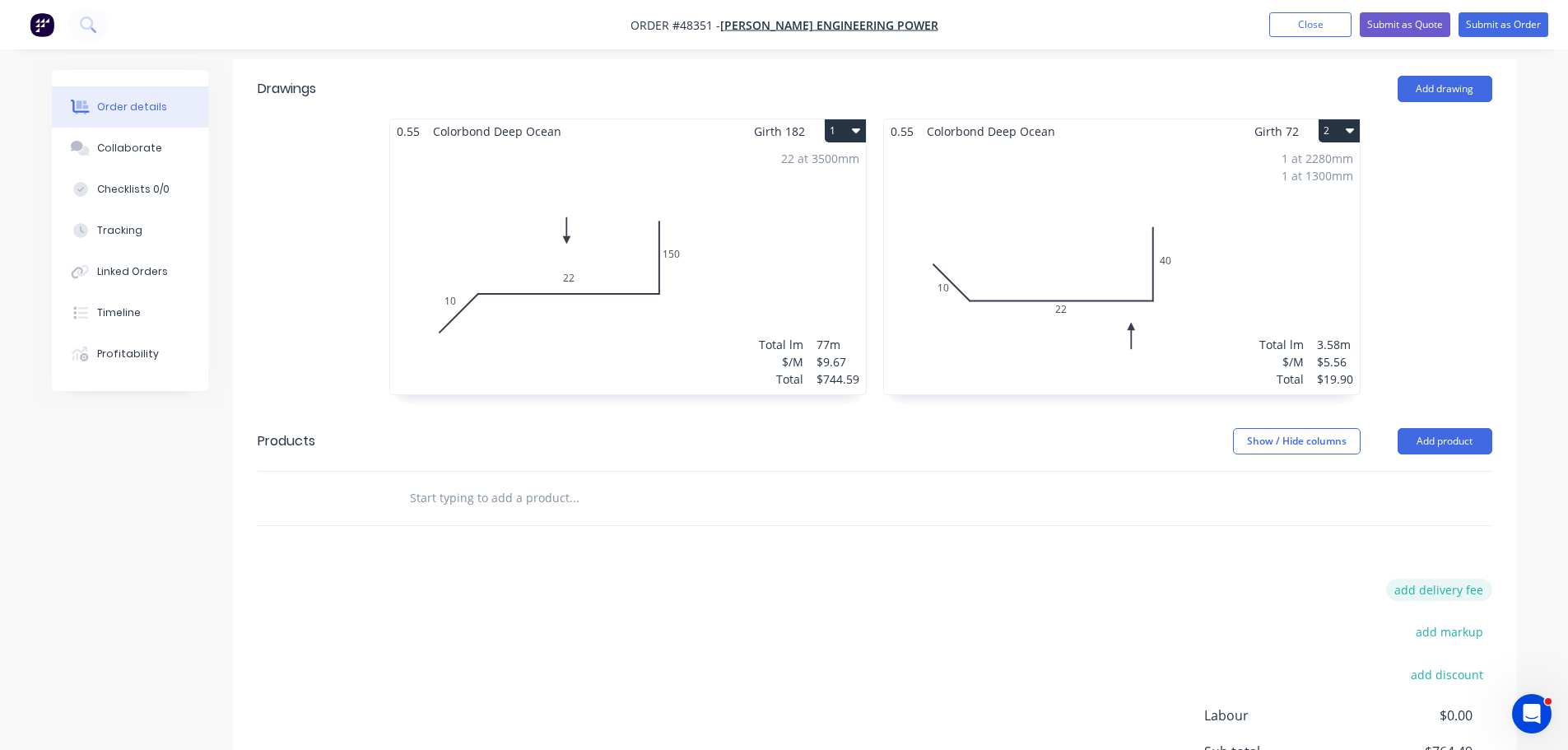
click at [1434, 579] on button "add delivery fee" at bounding box center [1439, 590] width 106 height 22
type input "90"
click input "submit" at bounding box center [0, 0] width 0 height 0
drag, startPoint x: 1410, startPoint y: 21, endPoint x: 1398, endPoint y: 10, distance: 16.3
click at [1409, 21] on button "Submit as Quote" at bounding box center [1404, 25] width 90 height 25
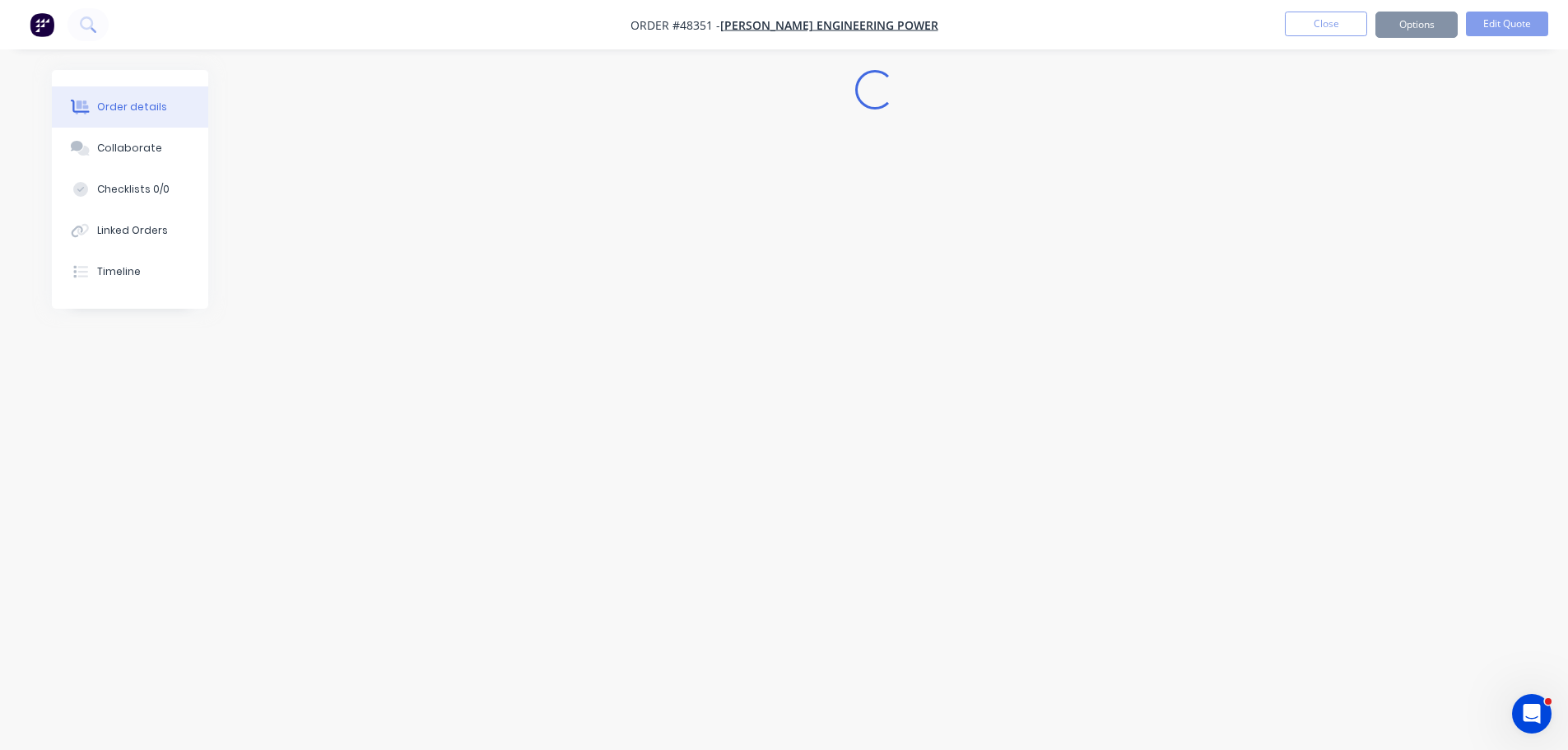
scroll to position [0, 0]
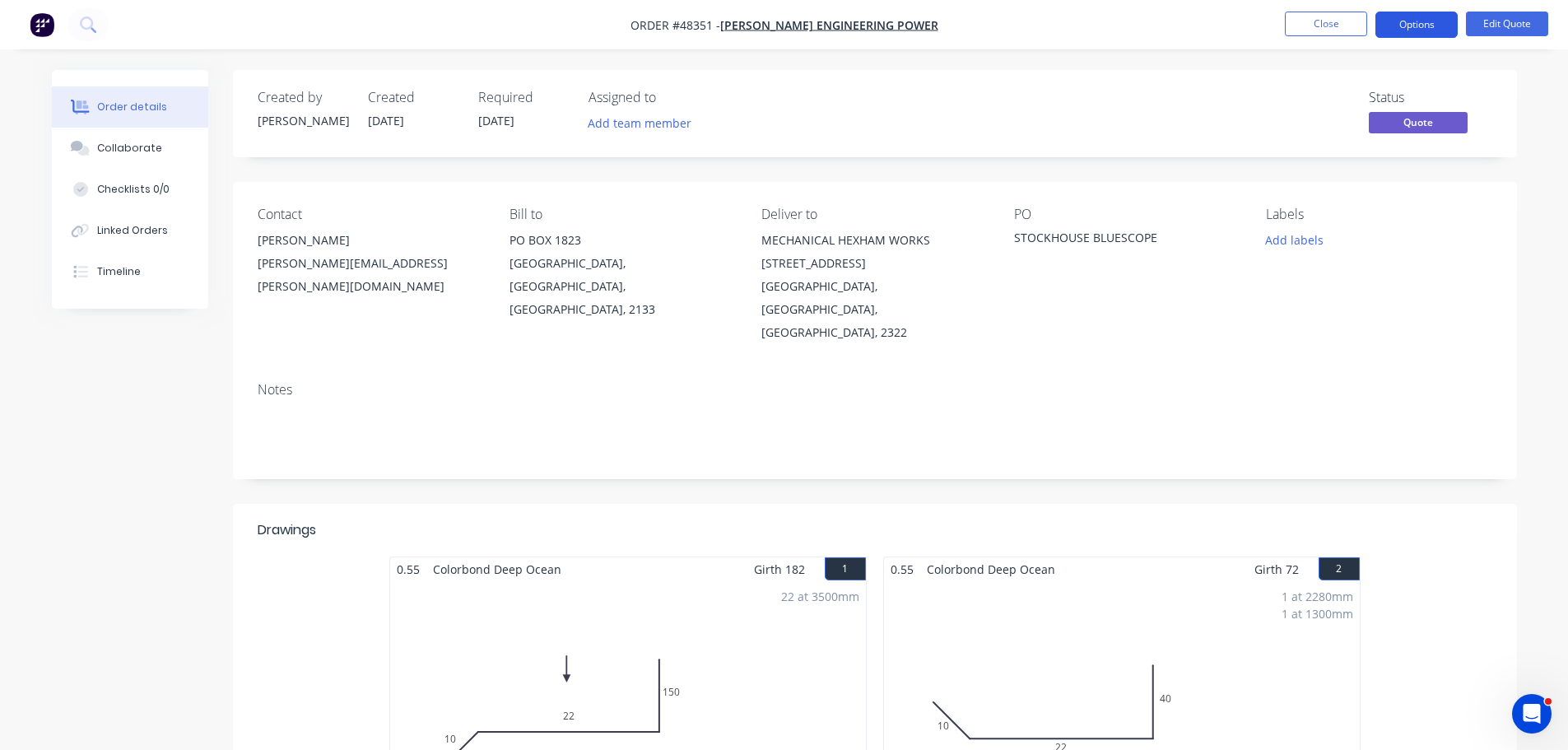
drag, startPoint x: 1421, startPoint y: 26, endPoint x: 1396, endPoint y: 30, distance: 25.3
click at [1420, 26] on button "Options" at bounding box center [1417, 25] width 83 height 26
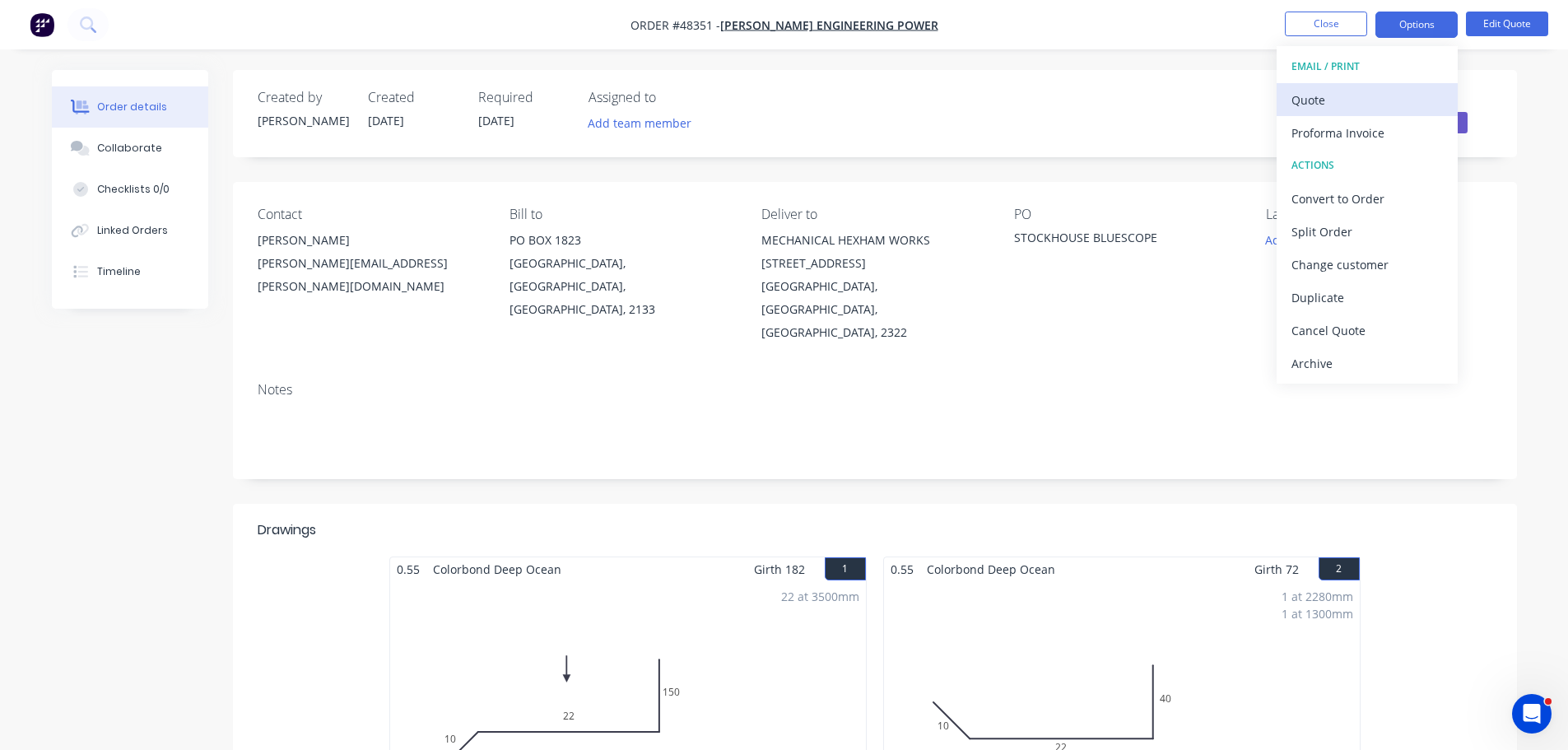
click at [1320, 93] on div "Quote" at bounding box center [1367, 100] width 151 height 24
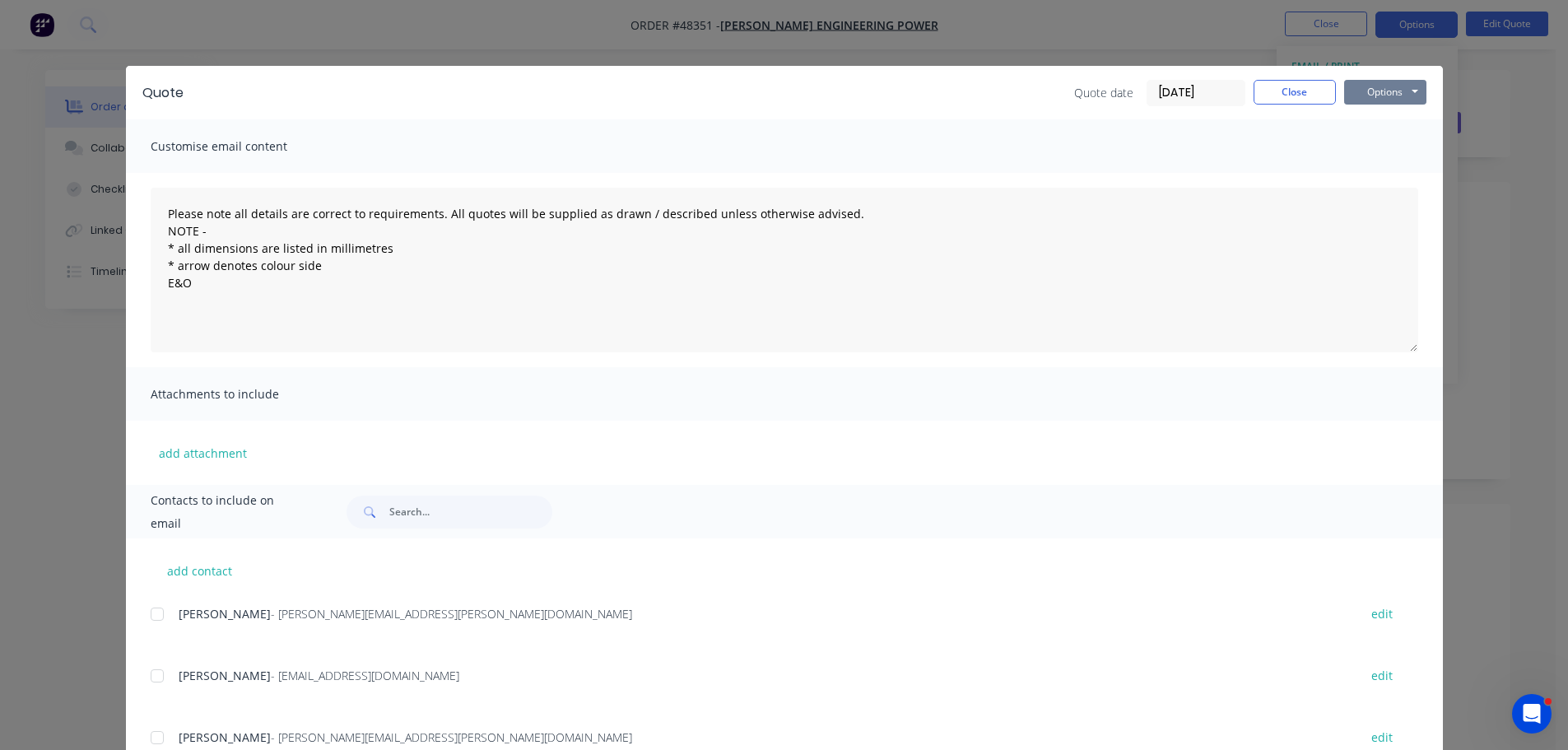
click at [1381, 93] on button "Options" at bounding box center [1385, 93] width 83 height 25
click at [1374, 150] on button "Print" at bounding box center [1396, 148] width 105 height 27
click at [1284, 85] on button "Close" at bounding box center [1295, 93] width 83 height 25
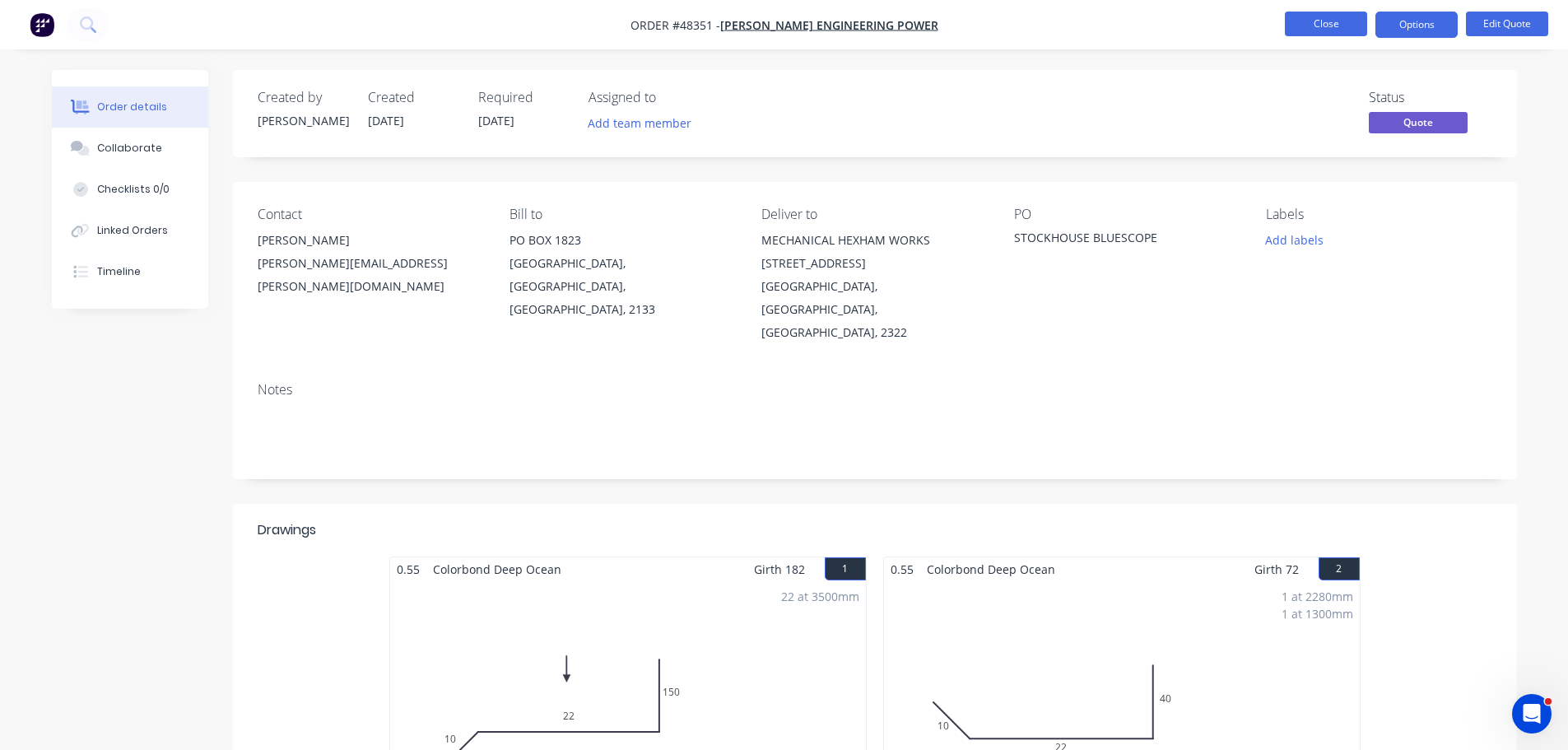
click at [1327, 24] on button "Close" at bounding box center [1327, 24] width 83 height 25
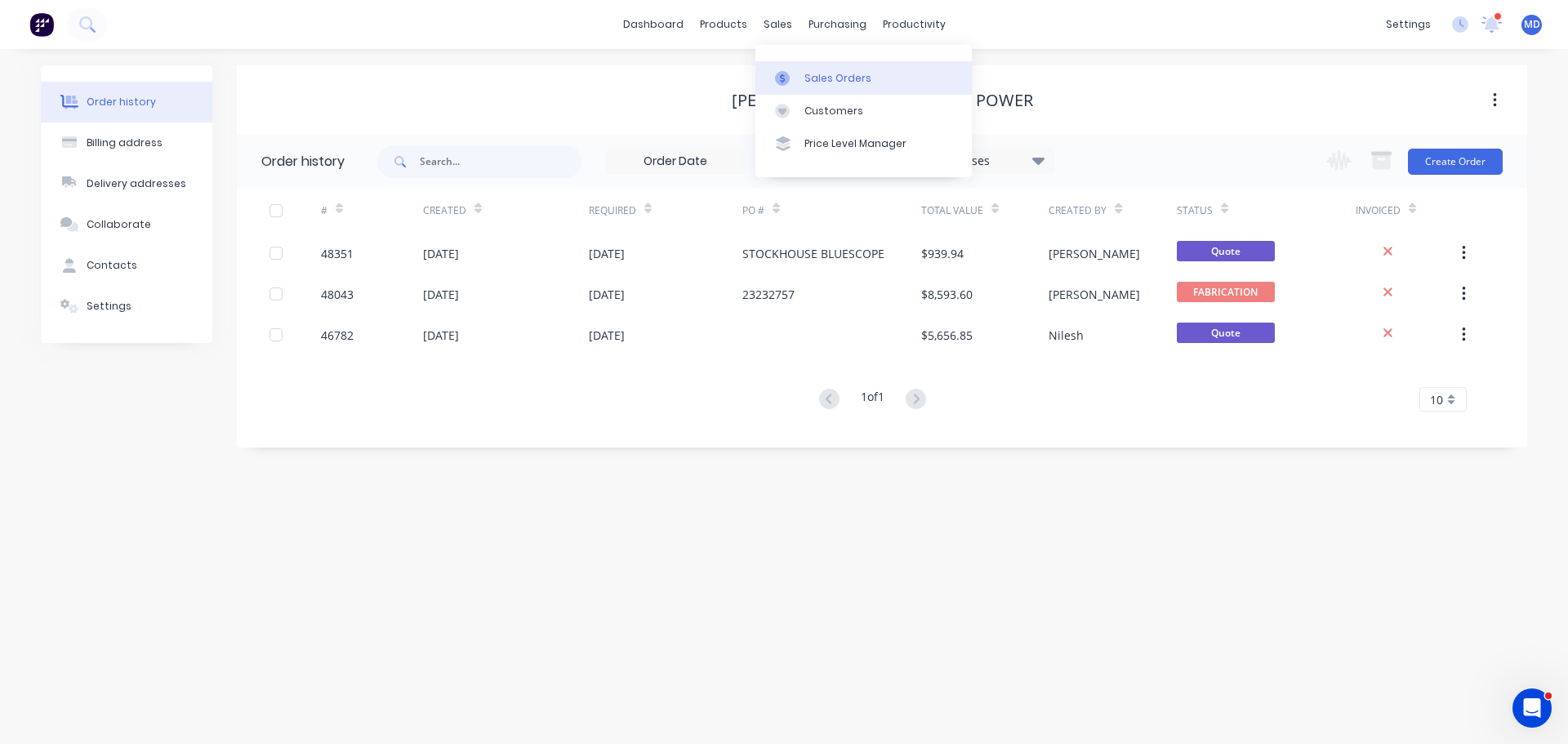
click at [795, 71] on div at bounding box center [788, 79] width 25 height 15
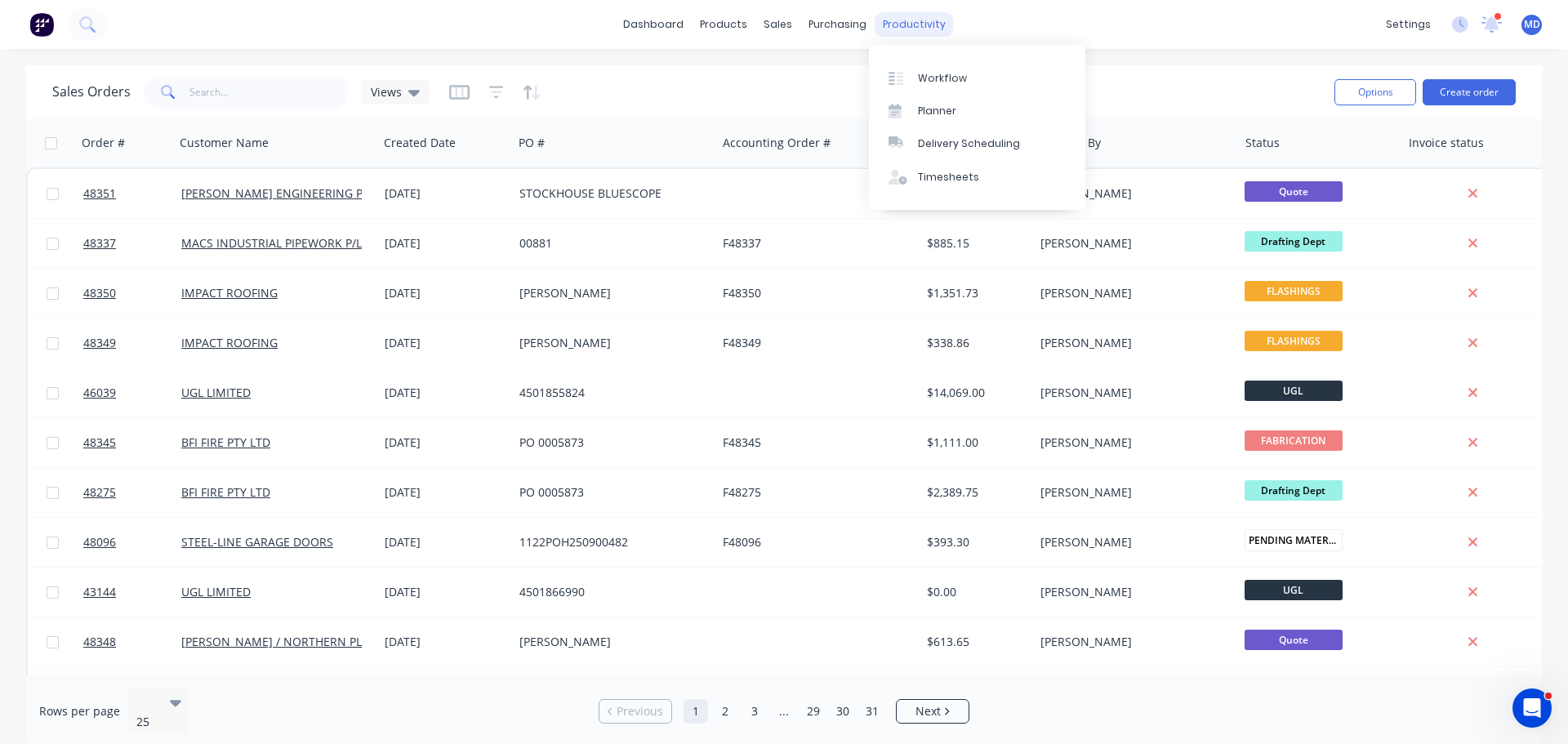
click at [929, 22] on div "productivity" at bounding box center [914, 25] width 80 height 25
click at [918, 84] on div "Workflow" at bounding box center [943, 79] width 49 height 15
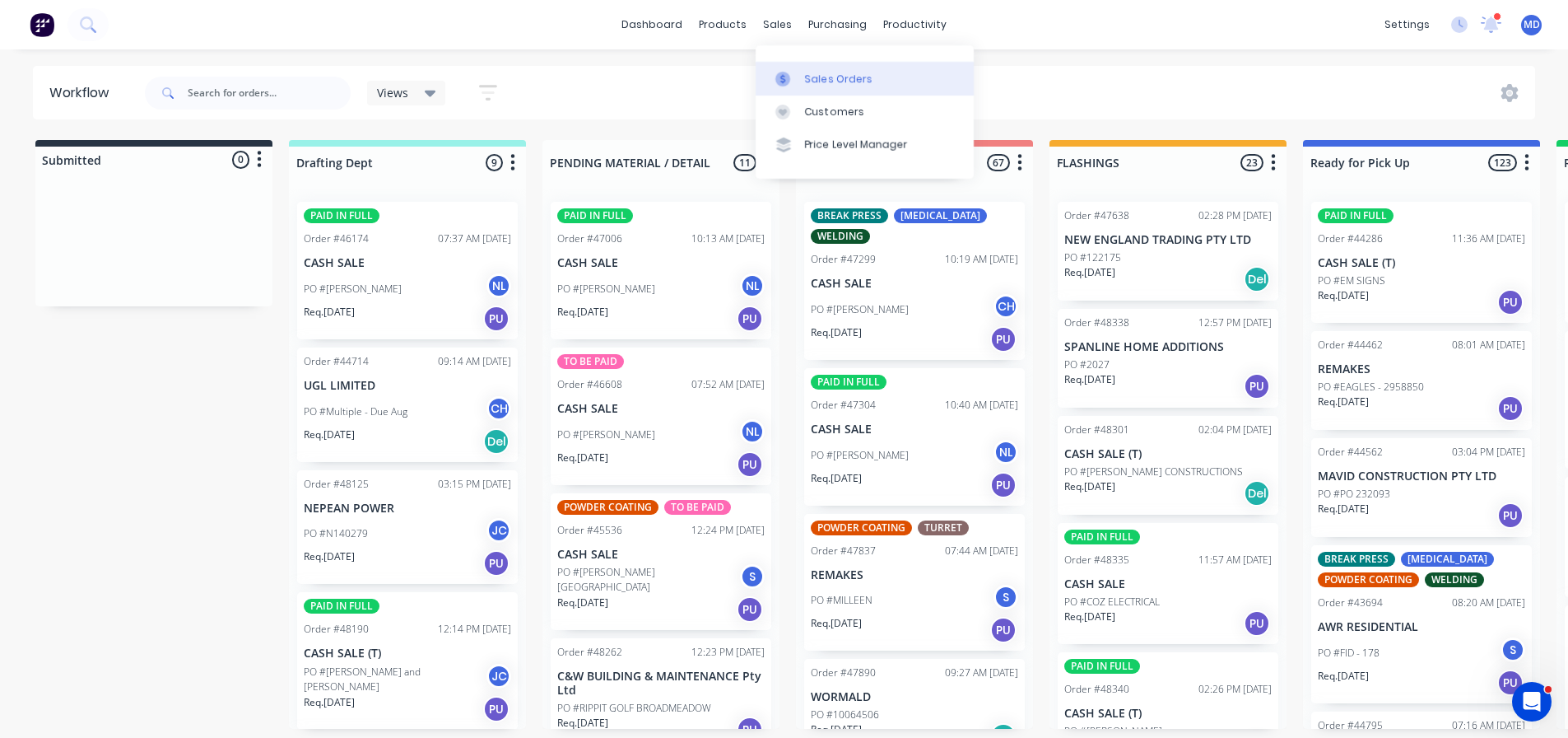
click at [801, 79] on link "Sales Orders" at bounding box center [865, 79] width 218 height 33
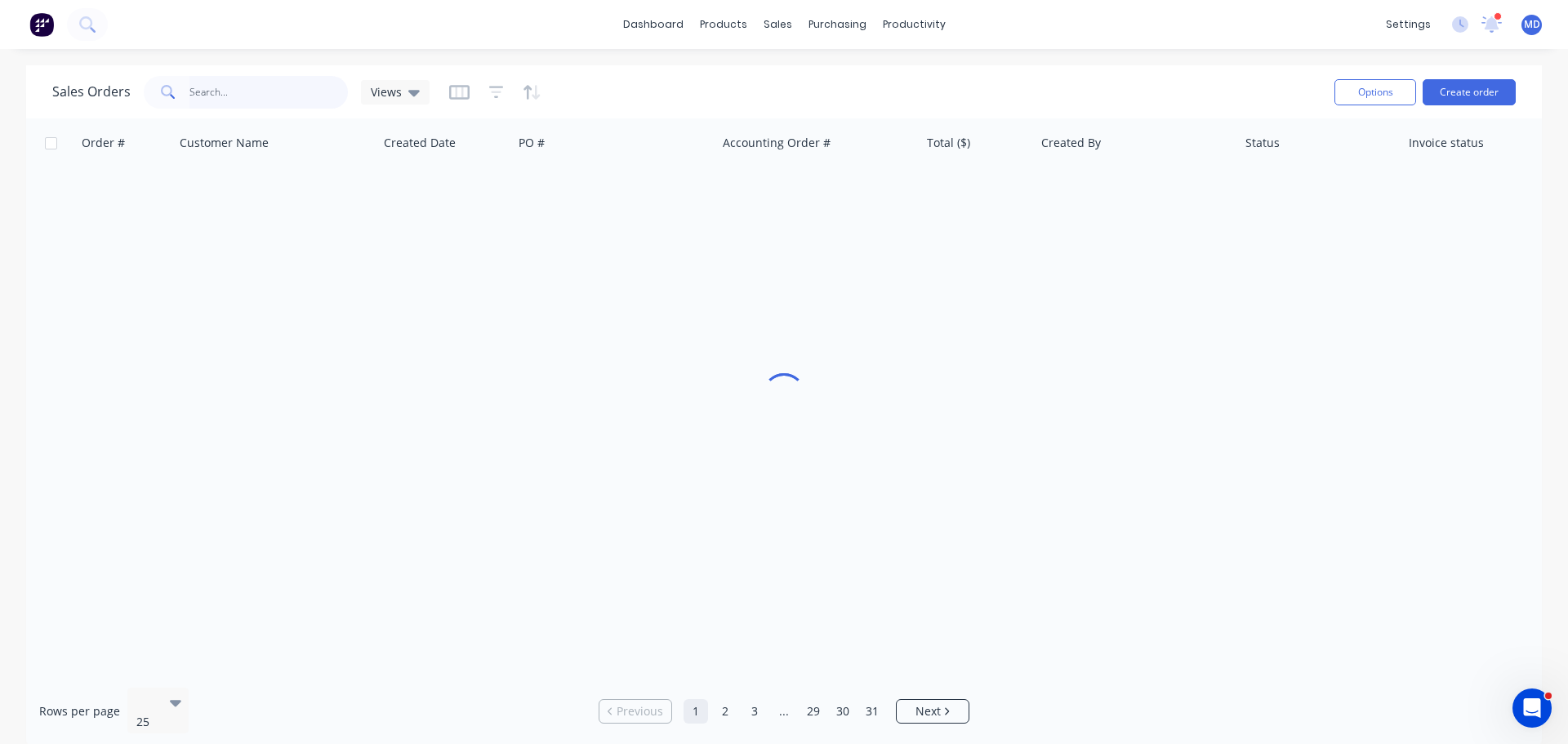
click at [294, 85] on input "text" at bounding box center [269, 93] width 159 height 33
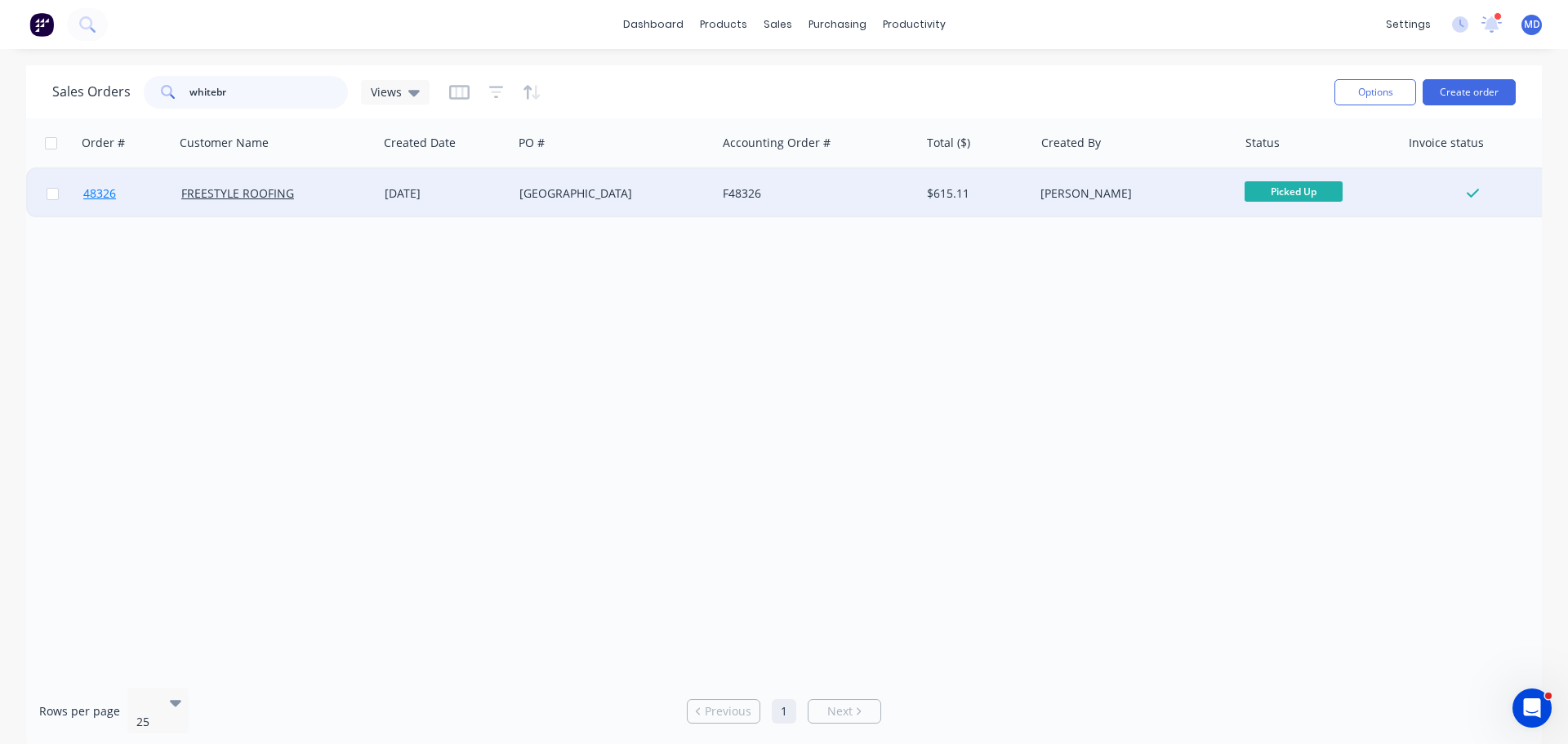
type input "whitebr"
click at [94, 197] on span "48326" at bounding box center [100, 194] width 33 height 16
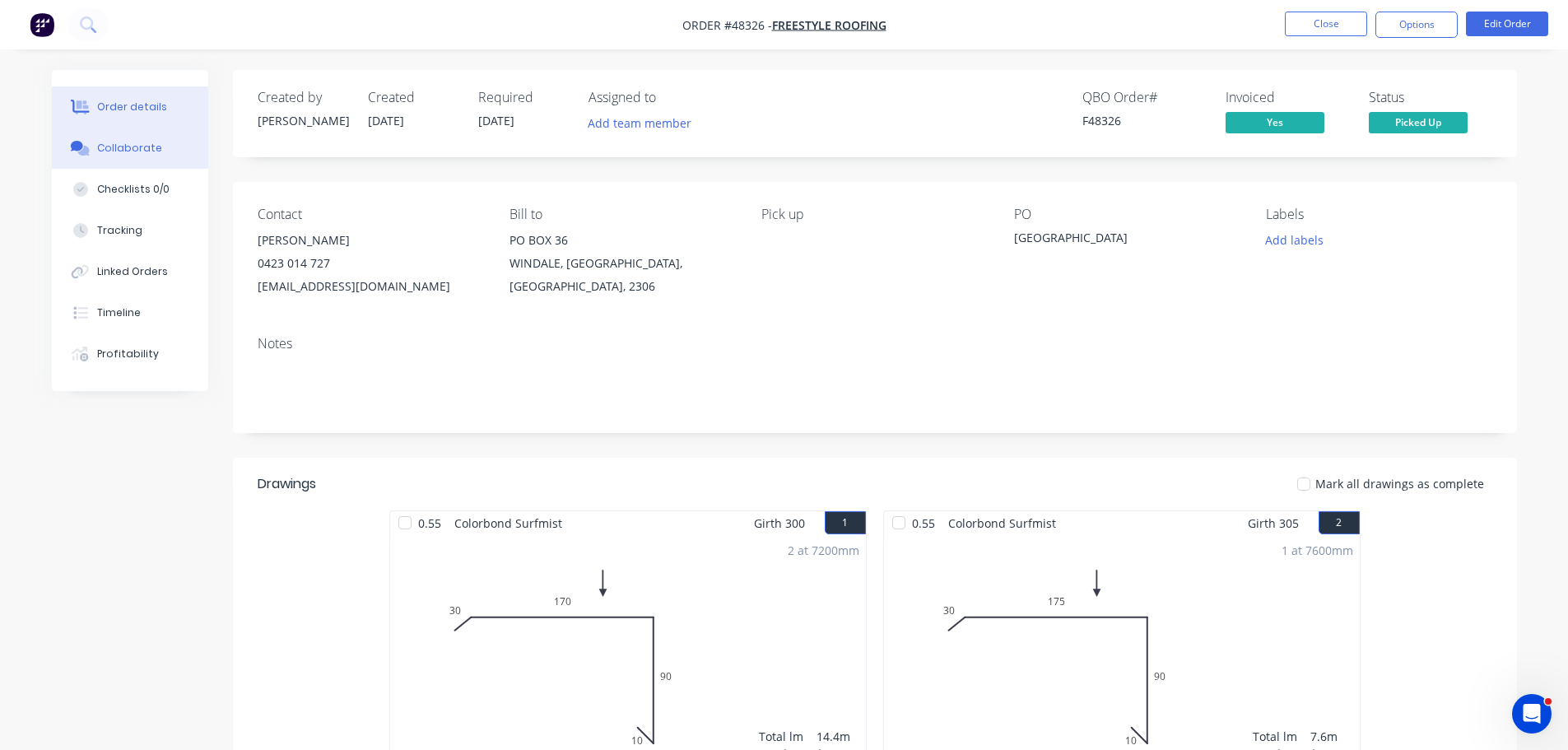
click at [99, 139] on button "Collaborate" at bounding box center [130, 148] width 156 height 41
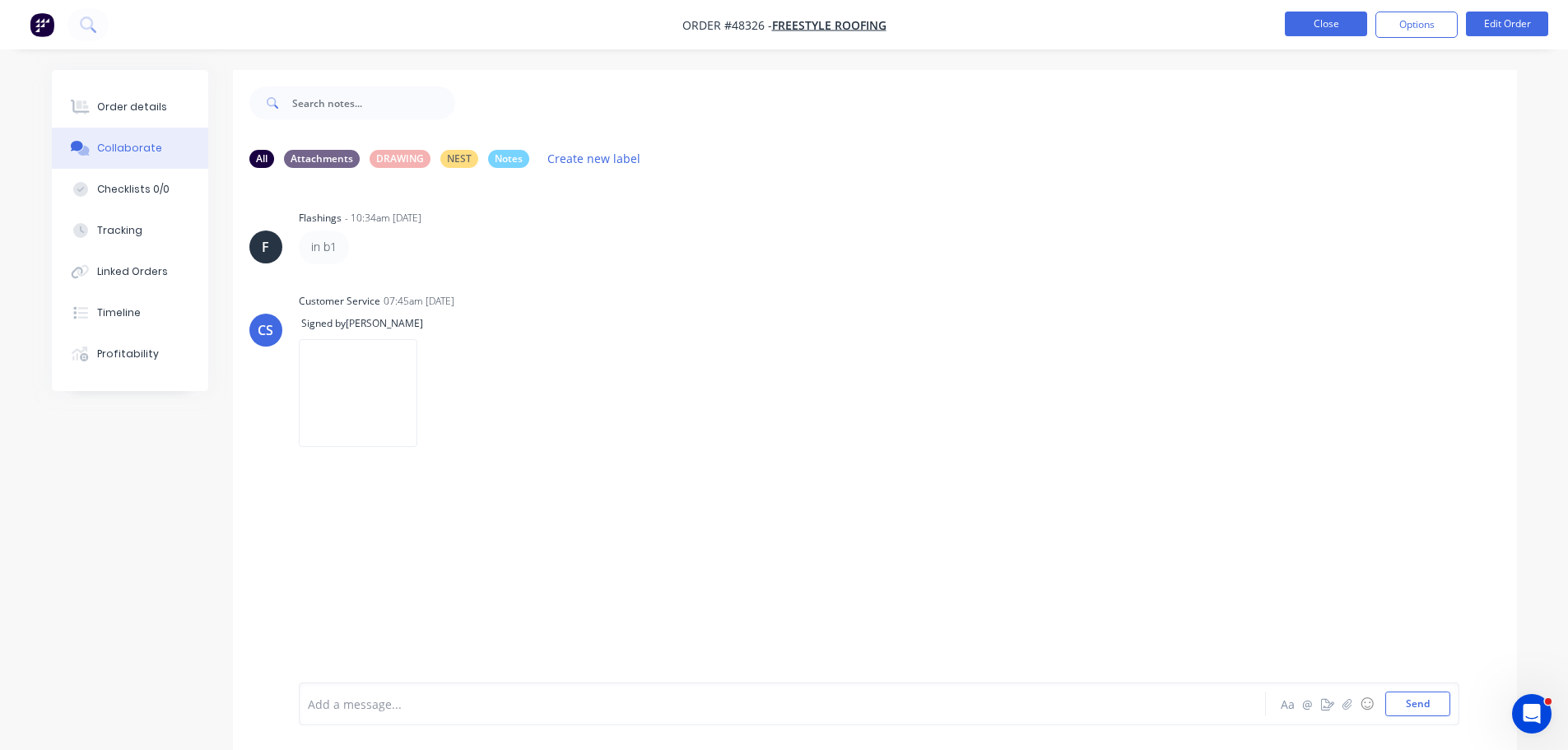
click at [1307, 24] on button "Close" at bounding box center [1327, 24] width 83 height 25
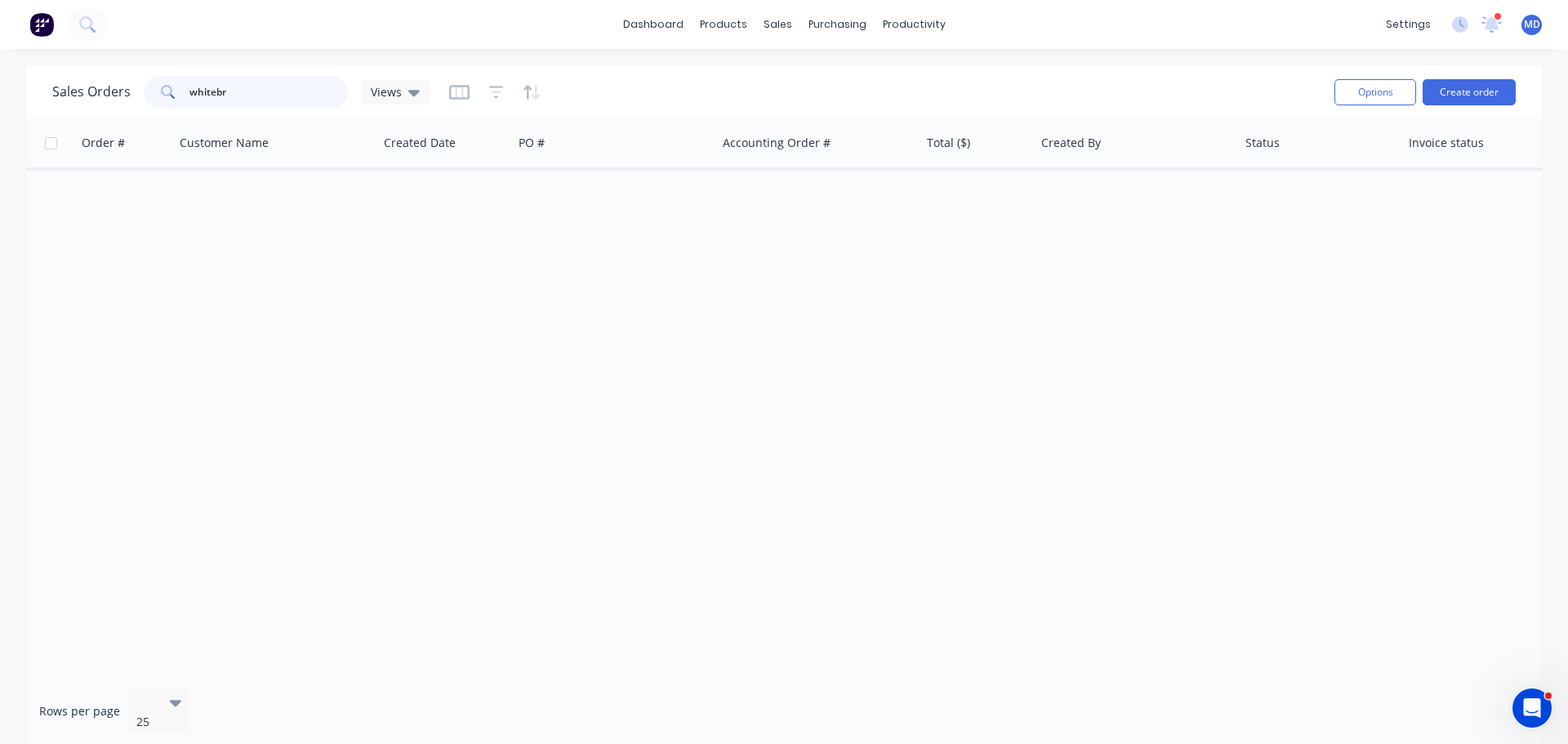
drag, startPoint x: 260, startPoint y: 98, endPoint x: 66, endPoint y: 74, distance: 195.5
click at [66, 93] on div "Sales Orders whitebr Views" at bounding box center [241, 93] width 377 height 33
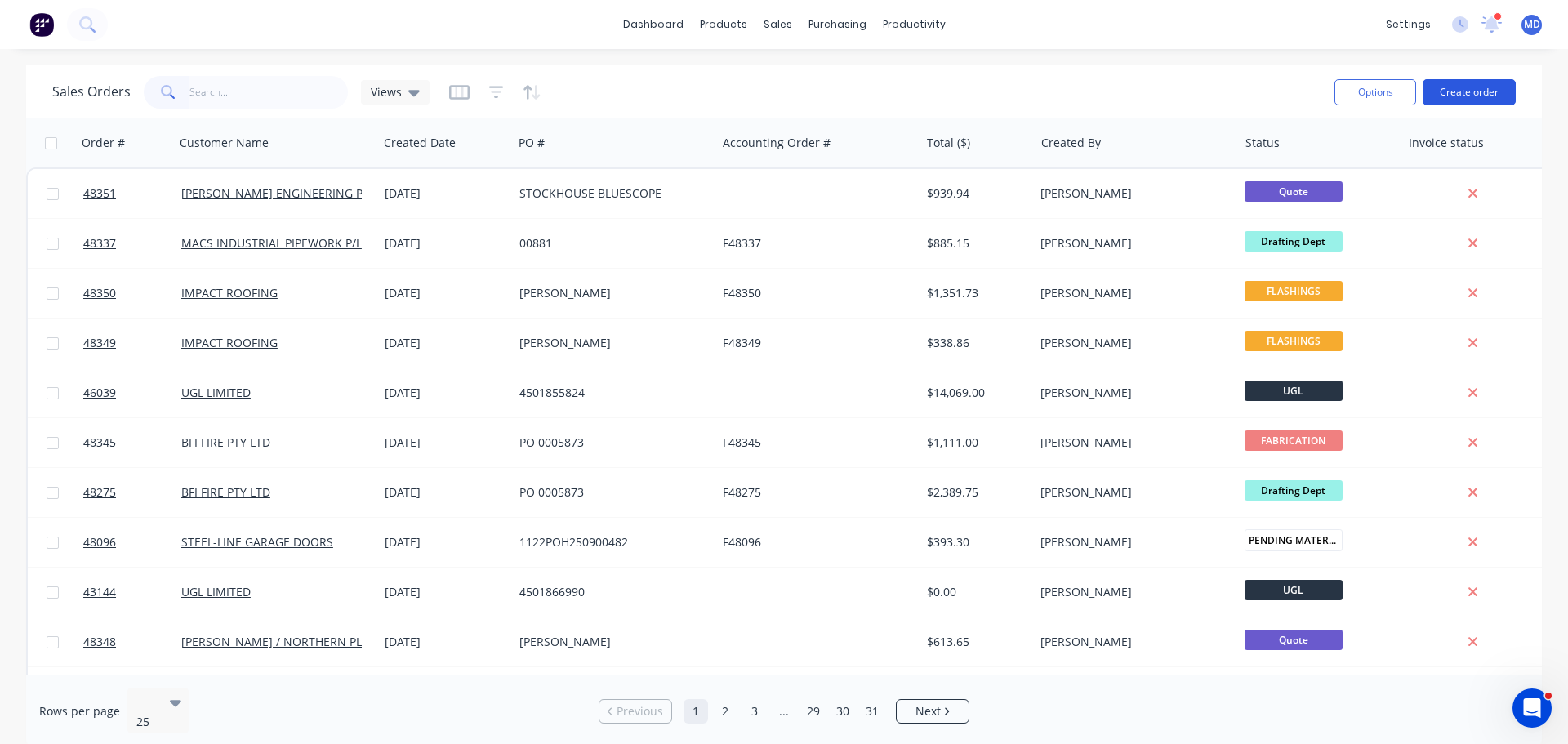
click at [1448, 92] on button "Create order" at bounding box center [1469, 93] width 93 height 26
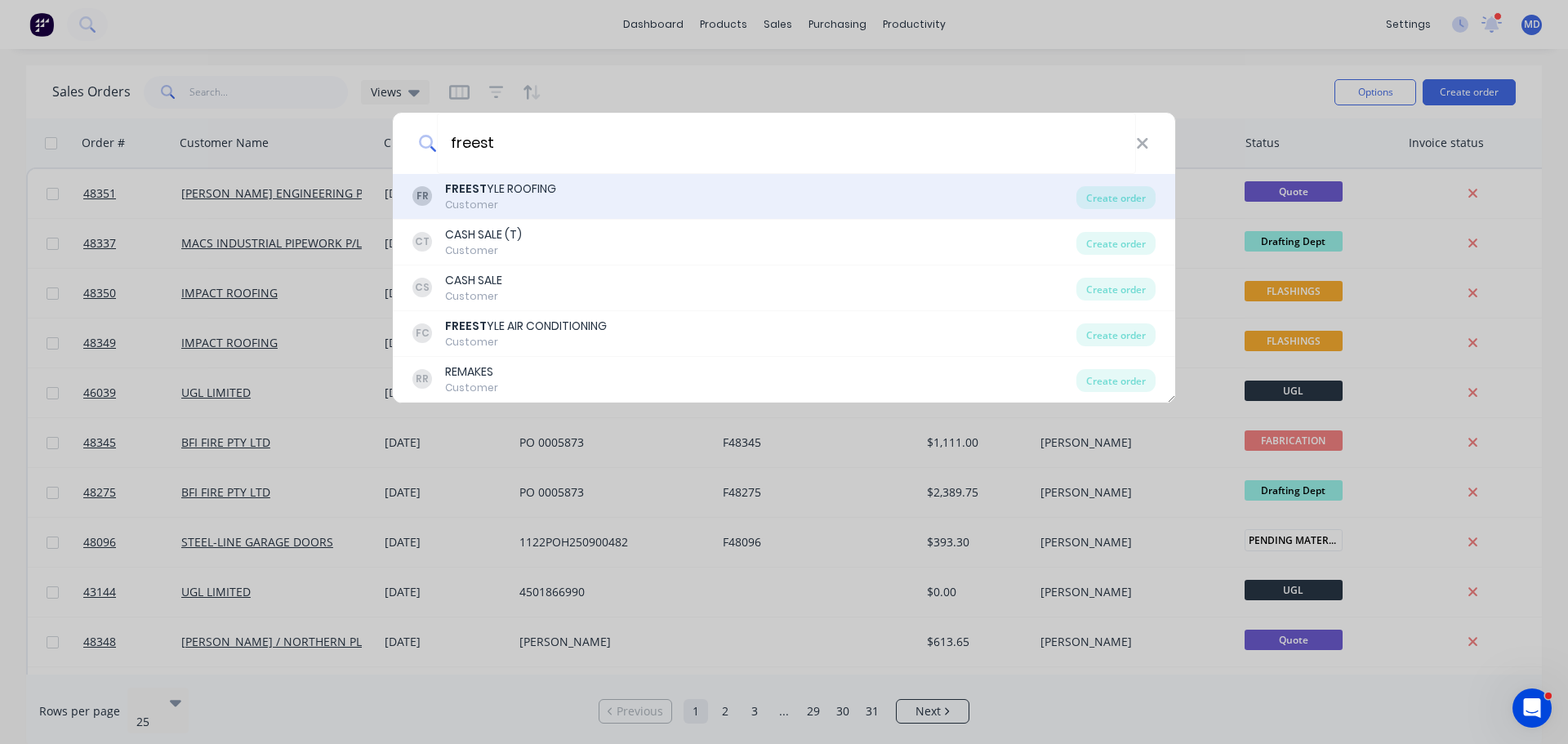
type input "freest"
click at [478, 194] on b "FREEST" at bounding box center [465, 189] width 42 height 16
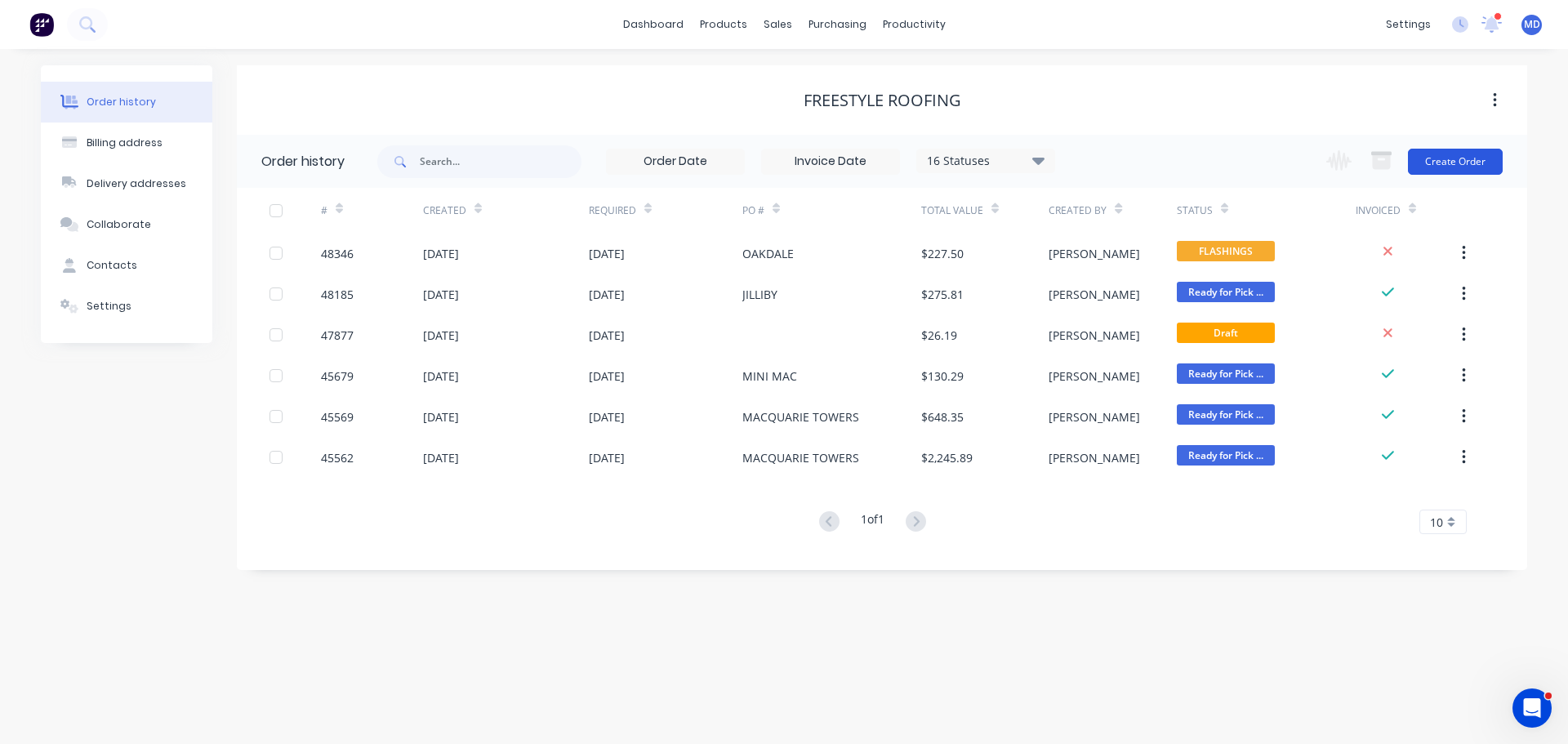
click at [1445, 163] on button "Create Order" at bounding box center [1455, 162] width 94 height 26
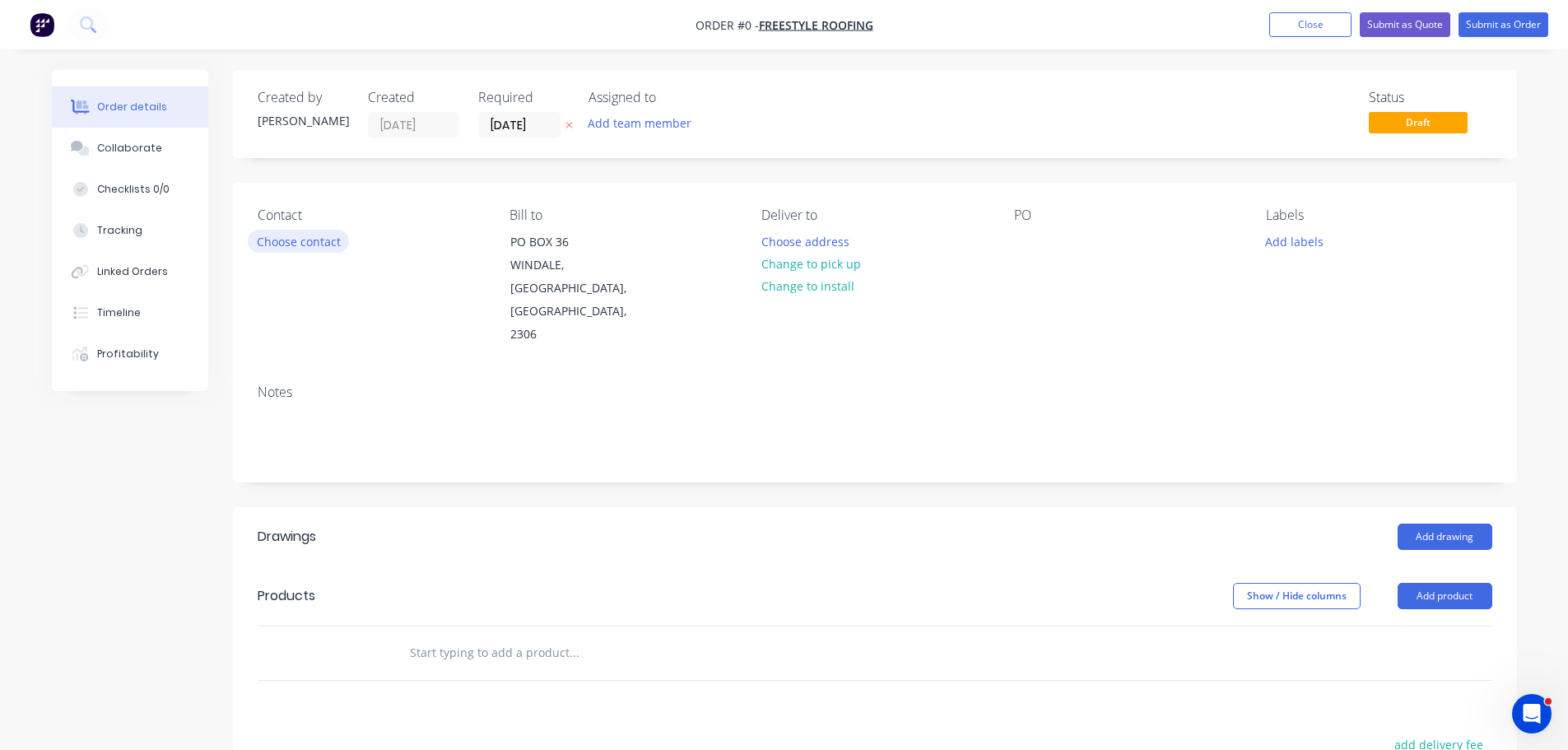
click at [287, 243] on button "Choose contact" at bounding box center [299, 241] width 101 height 22
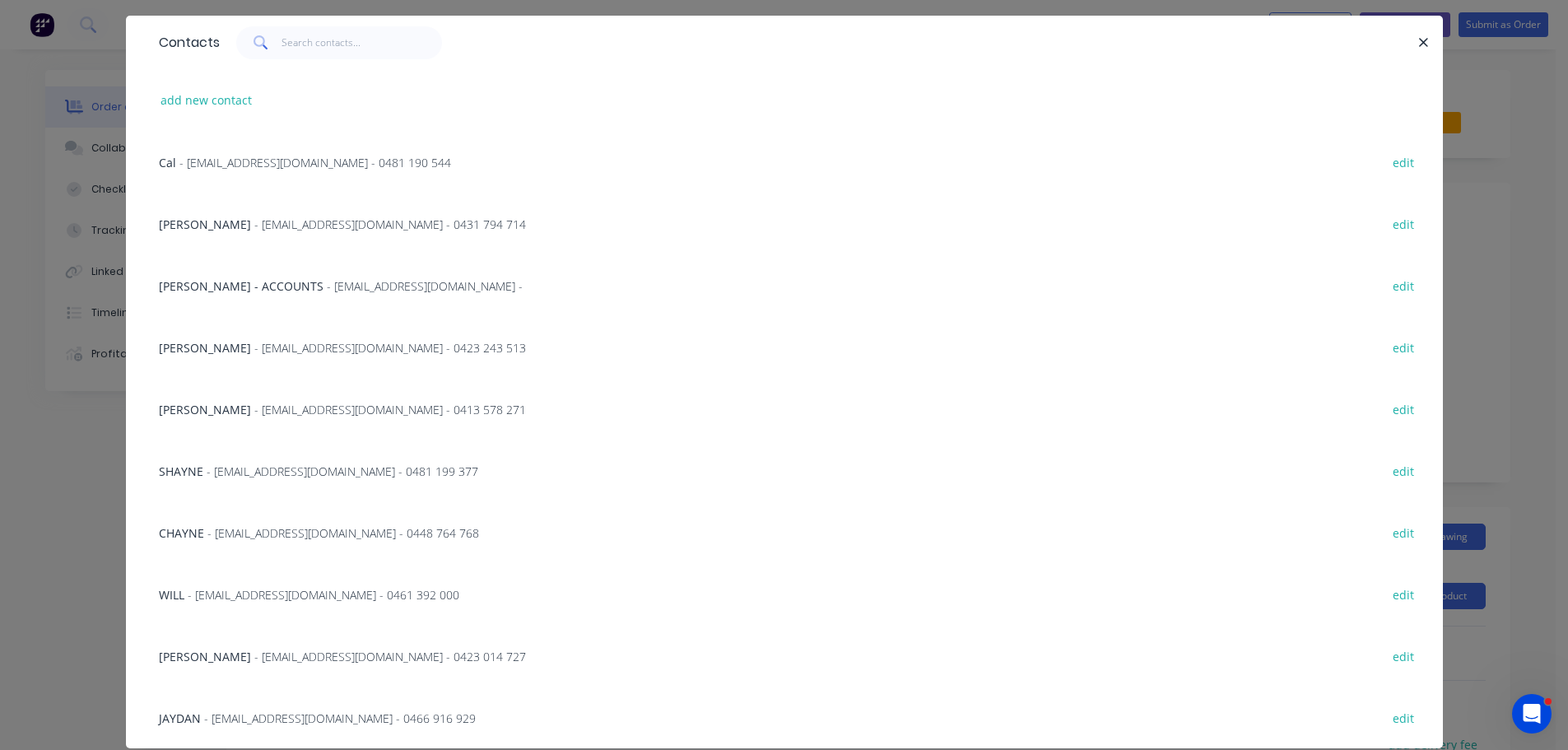
scroll to position [96, 0]
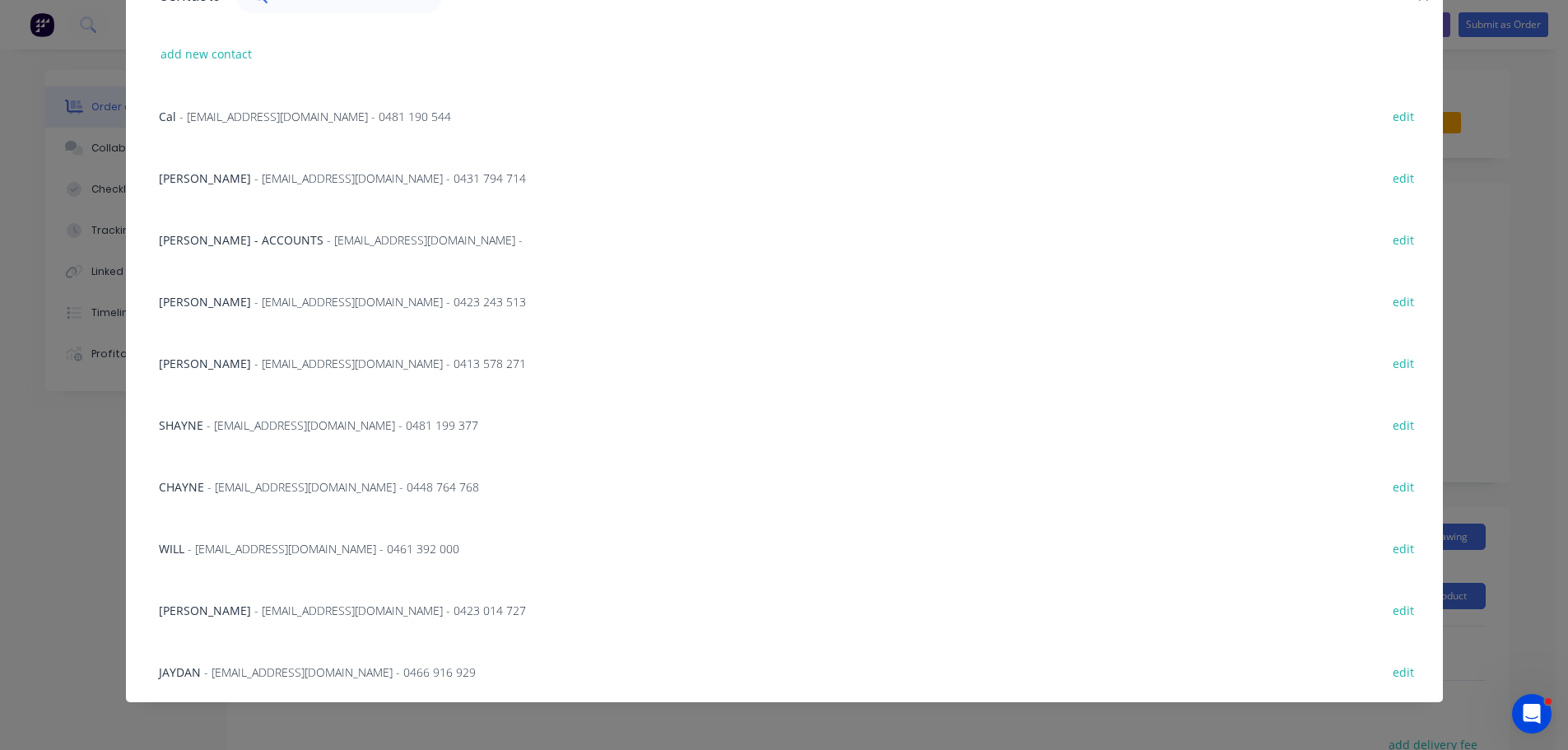
click at [255, 614] on span "- [EMAIL_ADDRESS][DOMAIN_NAME] - 0423 014 727" at bounding box center [390, 610] width 271 height 16
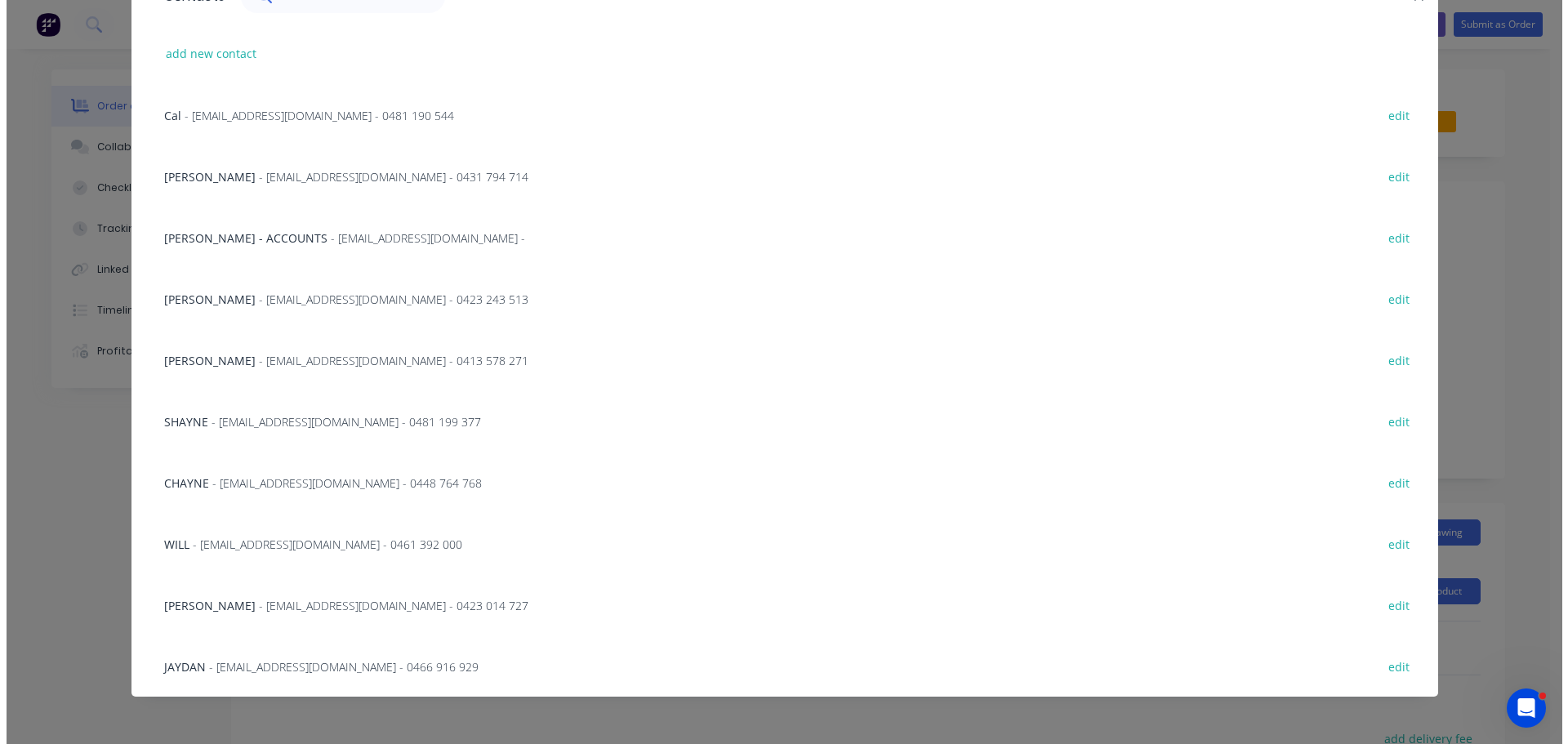
scroll to position [0, 0]
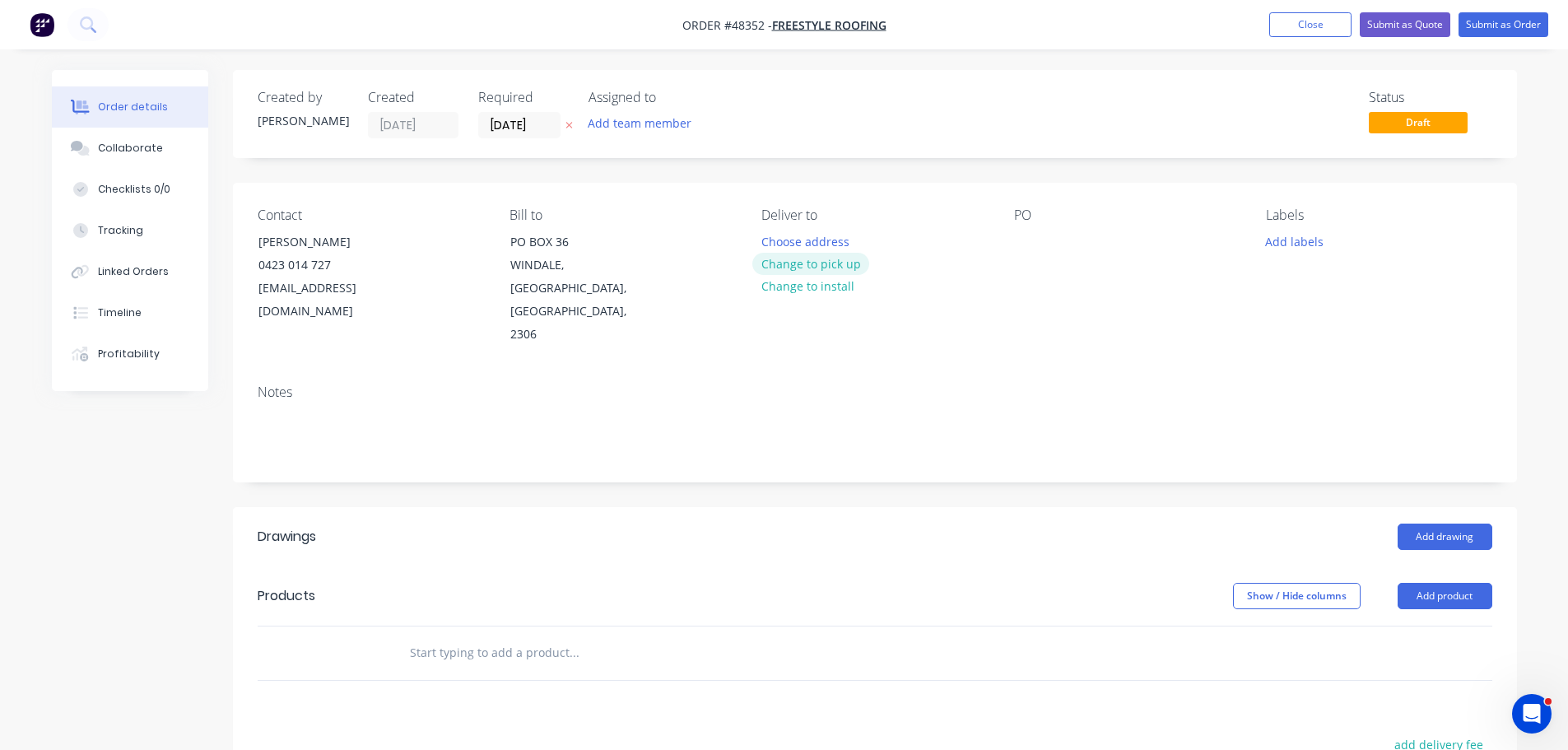
click at [801, 263] on button "Change to pick up" at bounding box center [810, 264] width 117 height 22
click at [782, 235] on div at bounding box center [775, 241] width 26 height 24
click at [1275, 28] on button "Close" at bounding box center [1311, 25] width 83 height 25
